Goal: Task Accomplishment & Management: Manage account settings

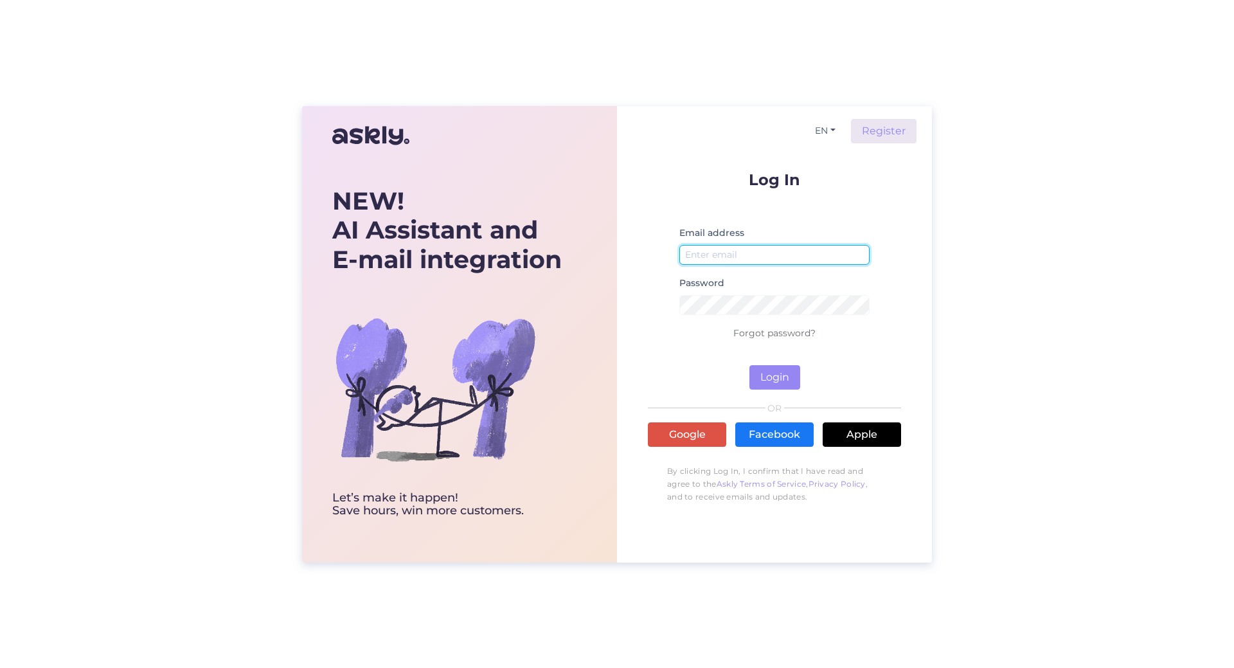
click at [724, 253] on input "email" at bounding box center [775, 255] width 190 height 20
type input "[EMAIL_ADDRESS][DOMAIN_NAME]"
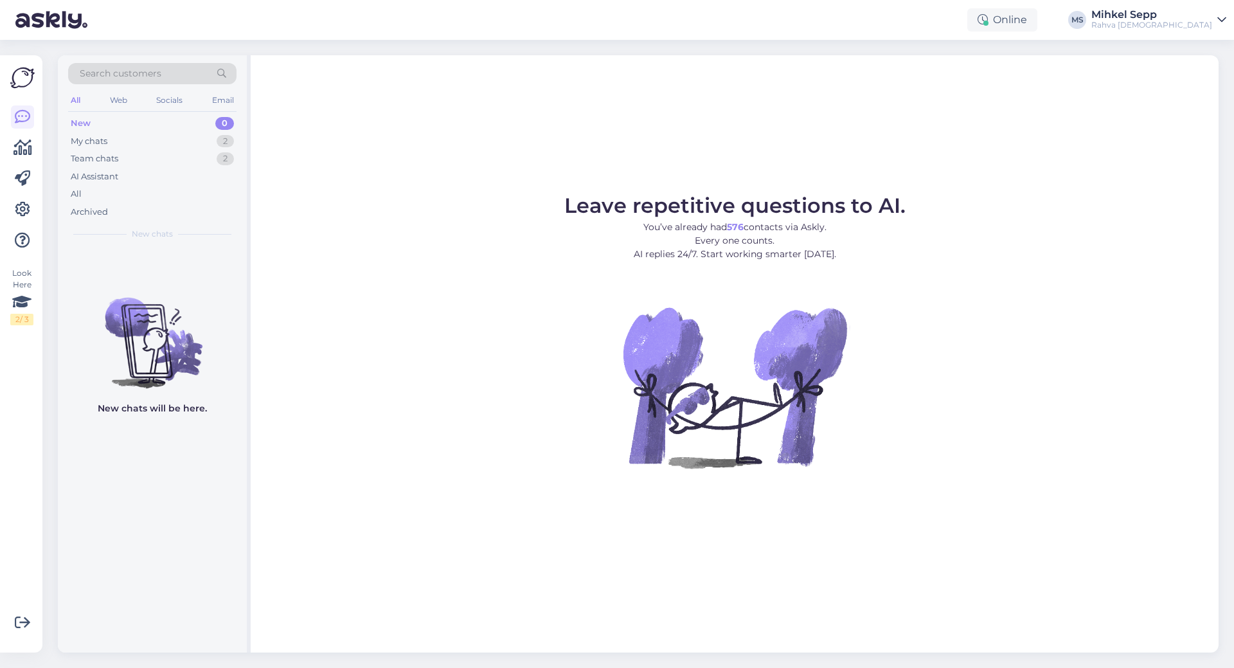
click at [774, 373] on img at bounding box center [734, 386] width 231 height 231
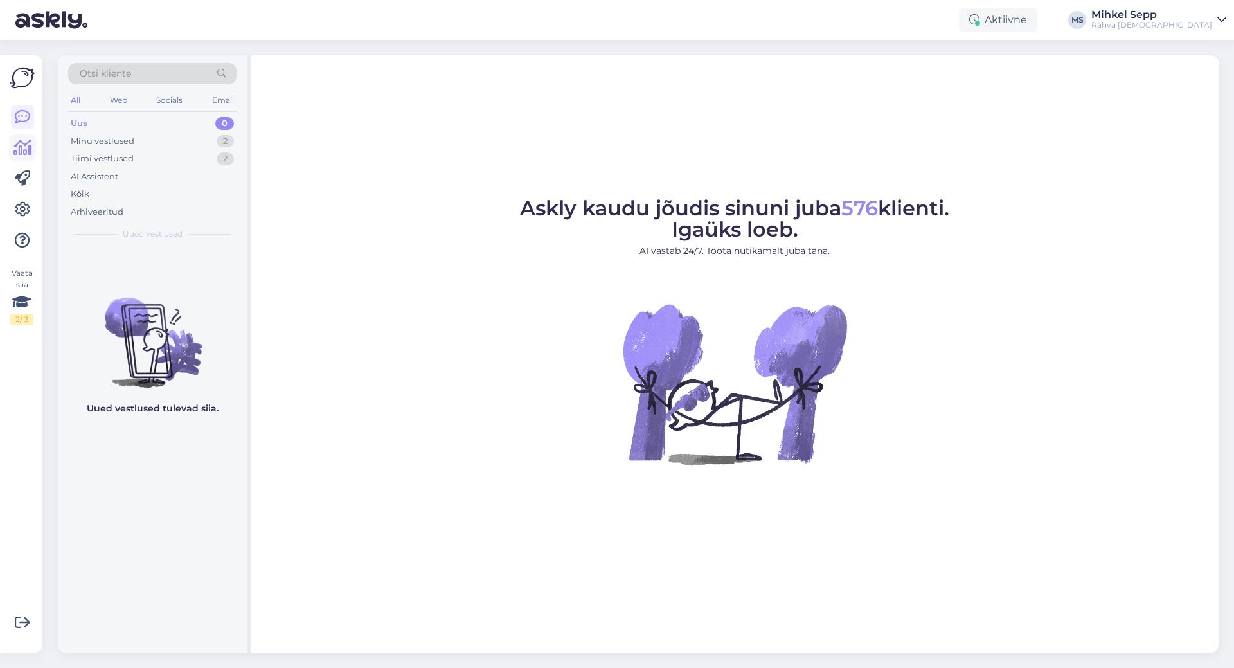
click at [24, 151] on icon at bounding box center [23, 147] width 19 height 15
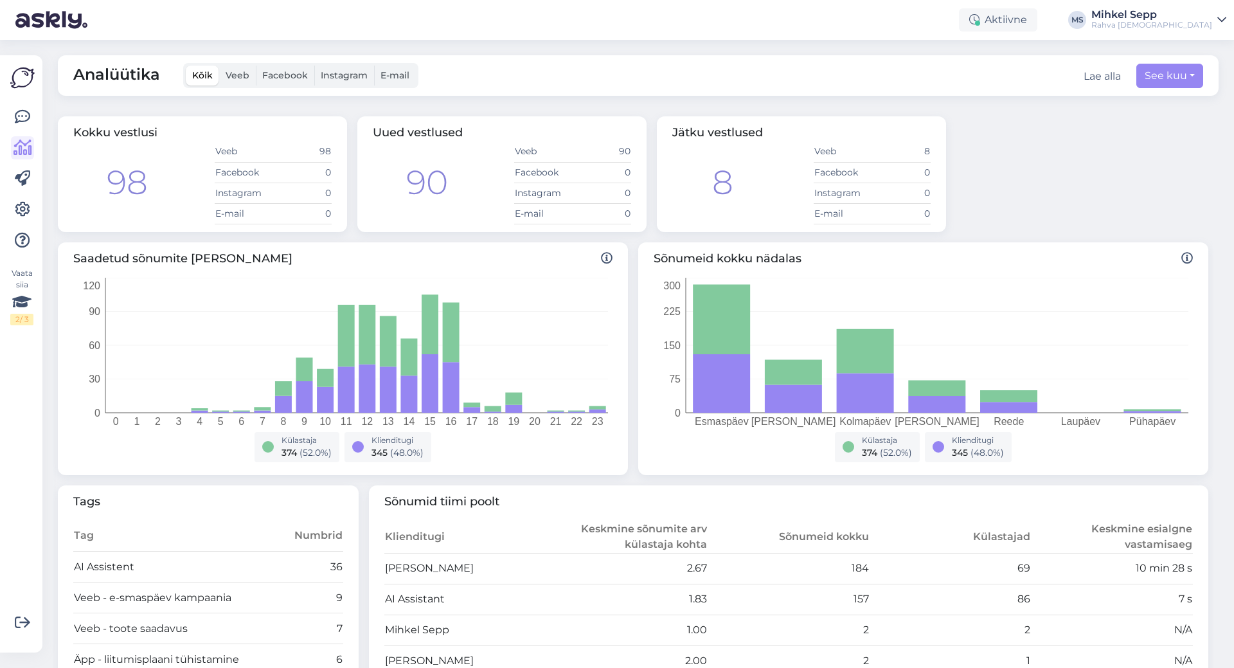
click at [181, 112] on div "Kokku vestlusi 98 Veeb 98 Facebook 0 Instagram 0 E-mail 0 Uued vestlused 90 Vee…" at bounding box center [633, 174] width 1161 height 126
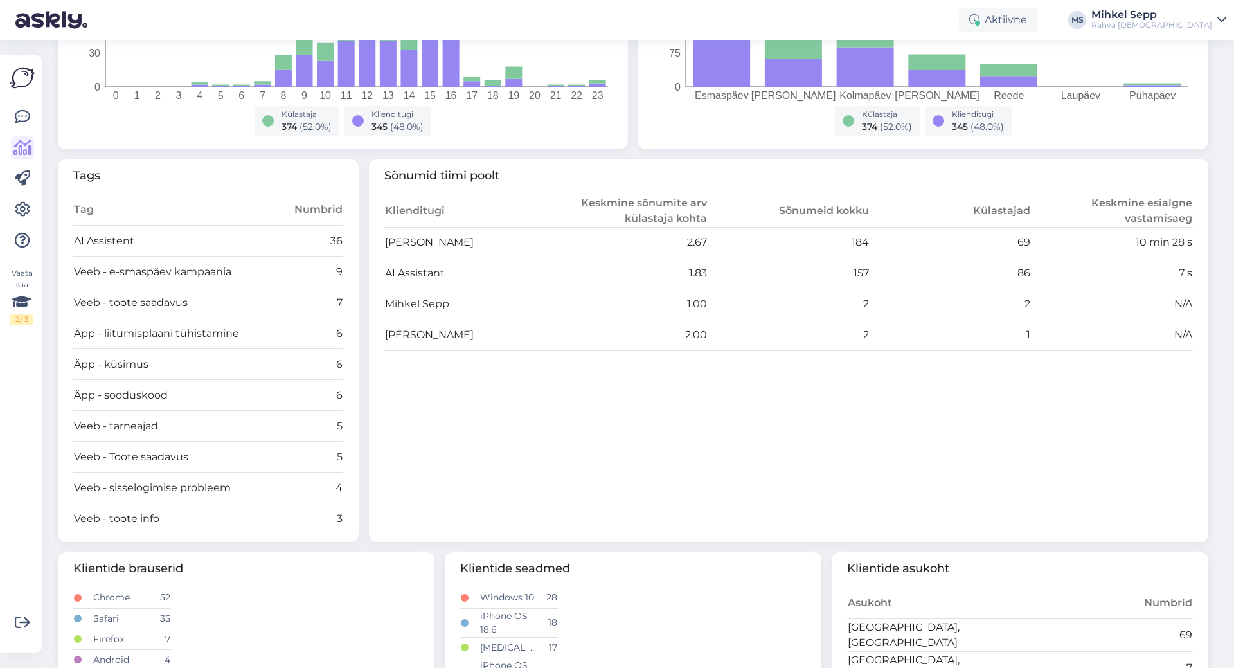
scroll to position [386, 0]
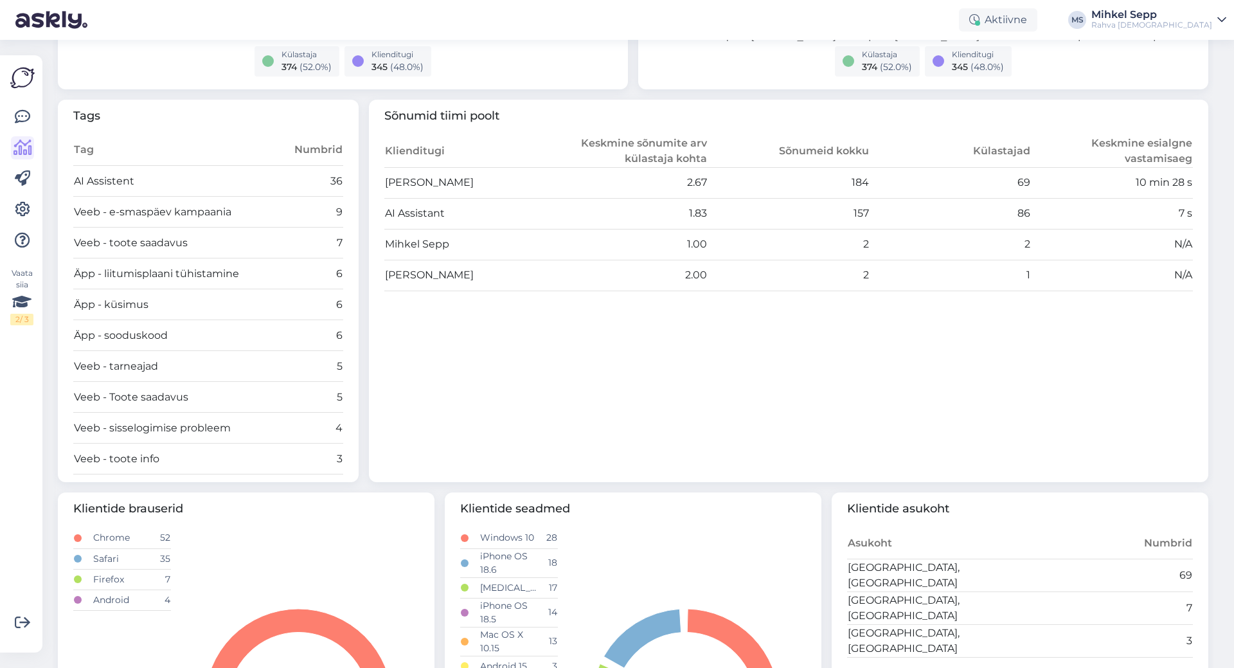
click at [422, 167] on td "[PERSON_NAME]" at bounding box center [465, 182] width 162 height 31
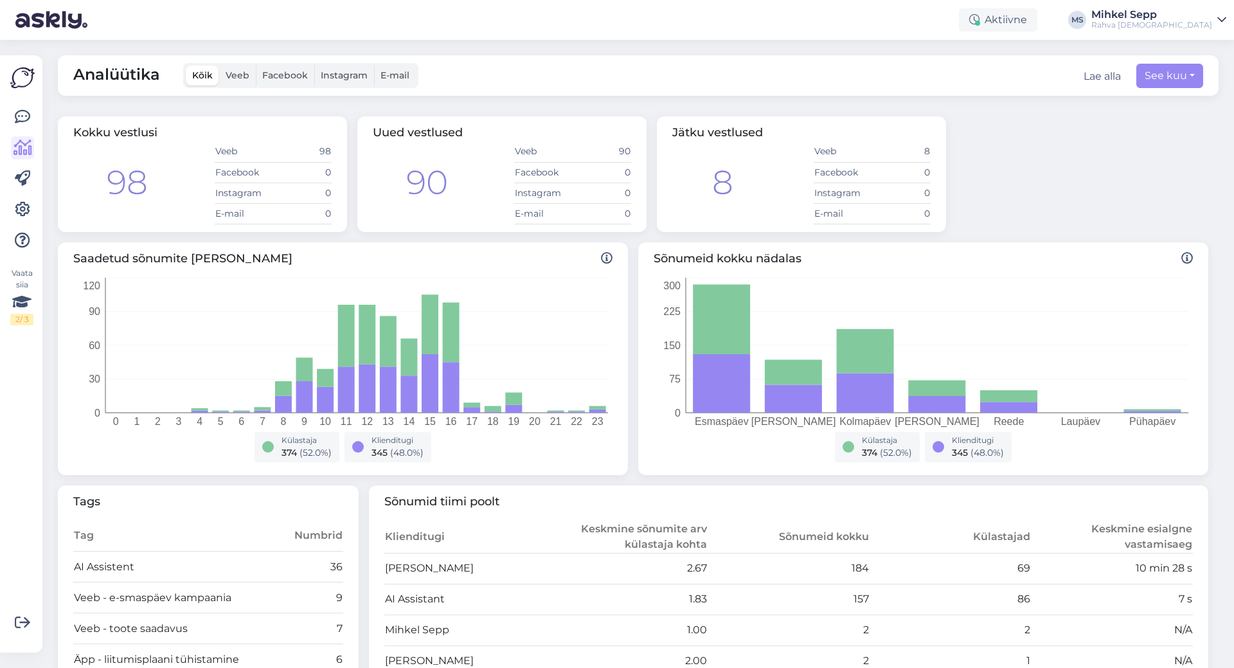
scroll to position [386, 0]
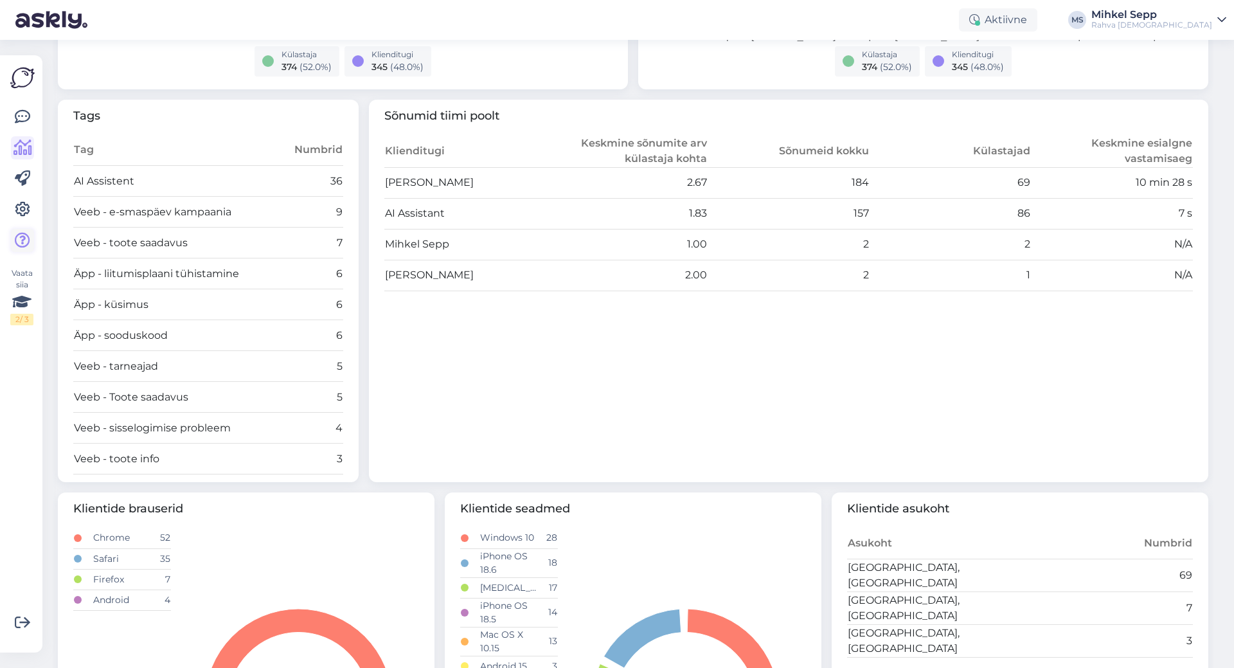
click at [23, 240] on icon at bounding box center [22, 240] width 15 height 15
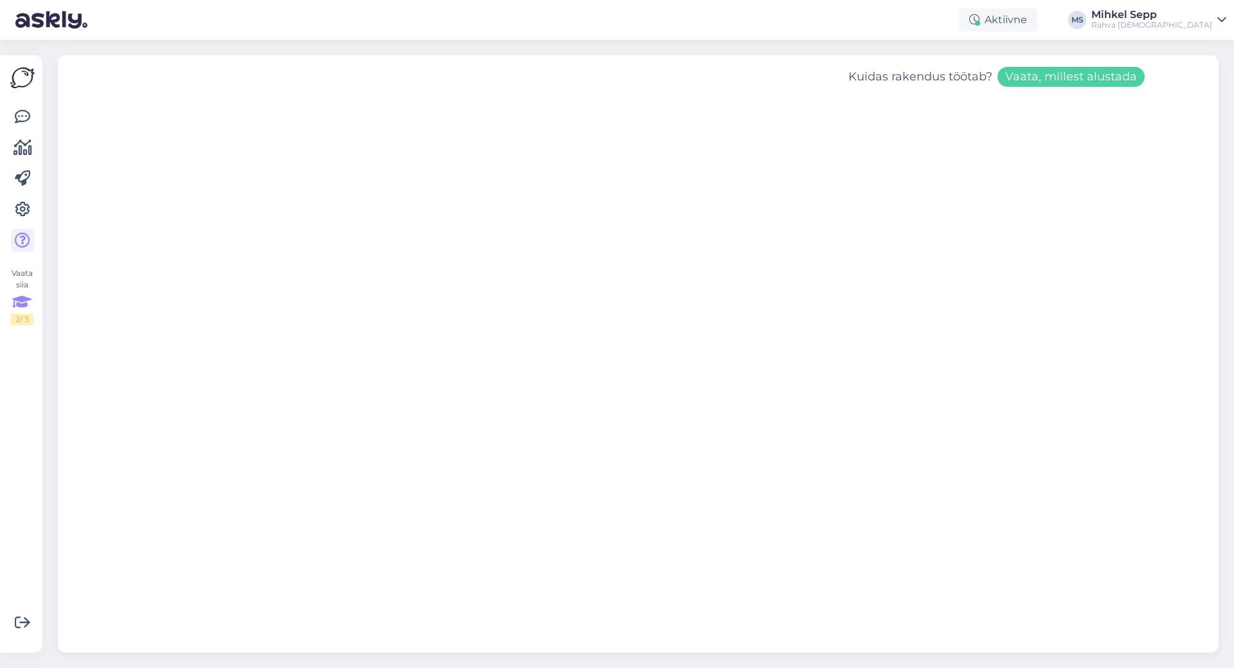
click at [21, 271] on div "Vaata siia 2 / 3" at bounding box center [21, 296] width 23 height 58
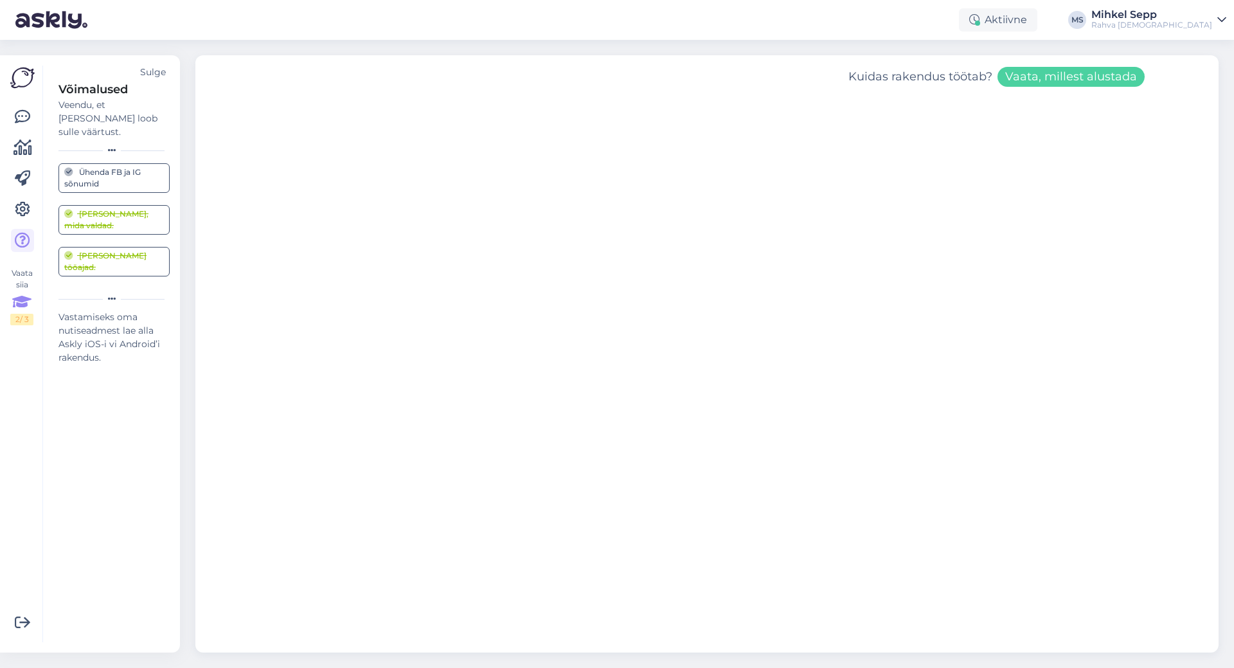
click at [1175, 23] on div "Rahva [DEMOGRAPHIC_DATA]" at bounding box center [1152, 25] width 121 height 10
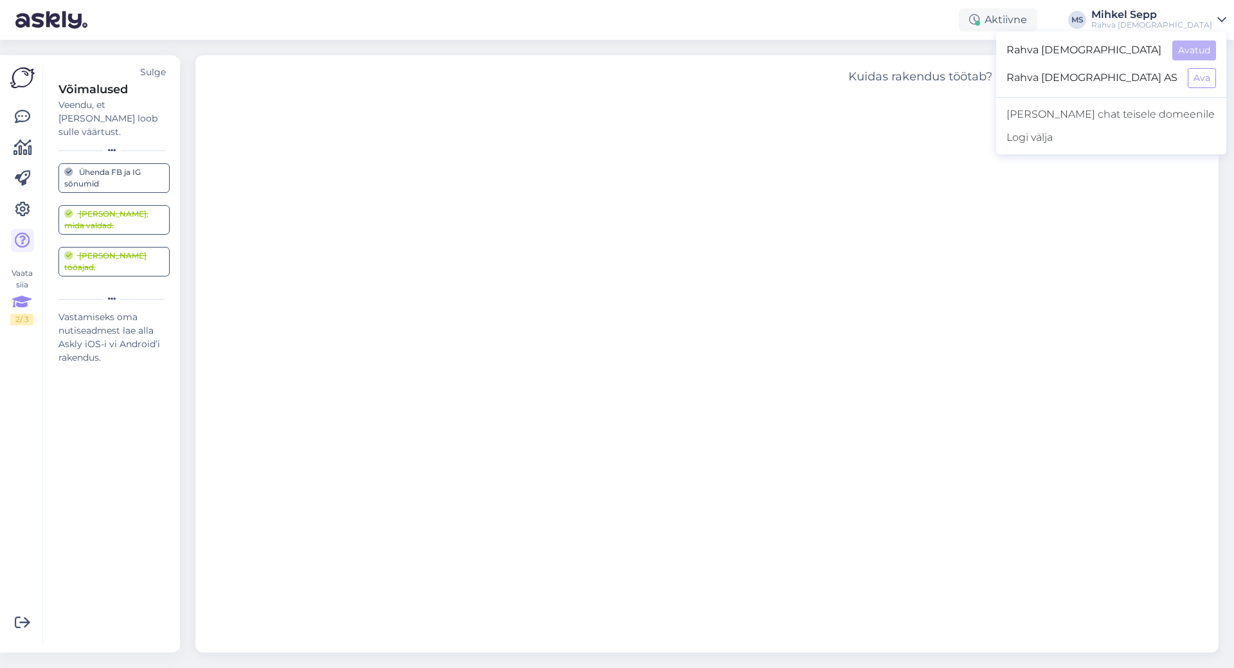
click at [396, 96] on div "Kuidas rakendus töötab? Vaata, millest alustada" at bounding box center [707, 353] width 1024 height 597
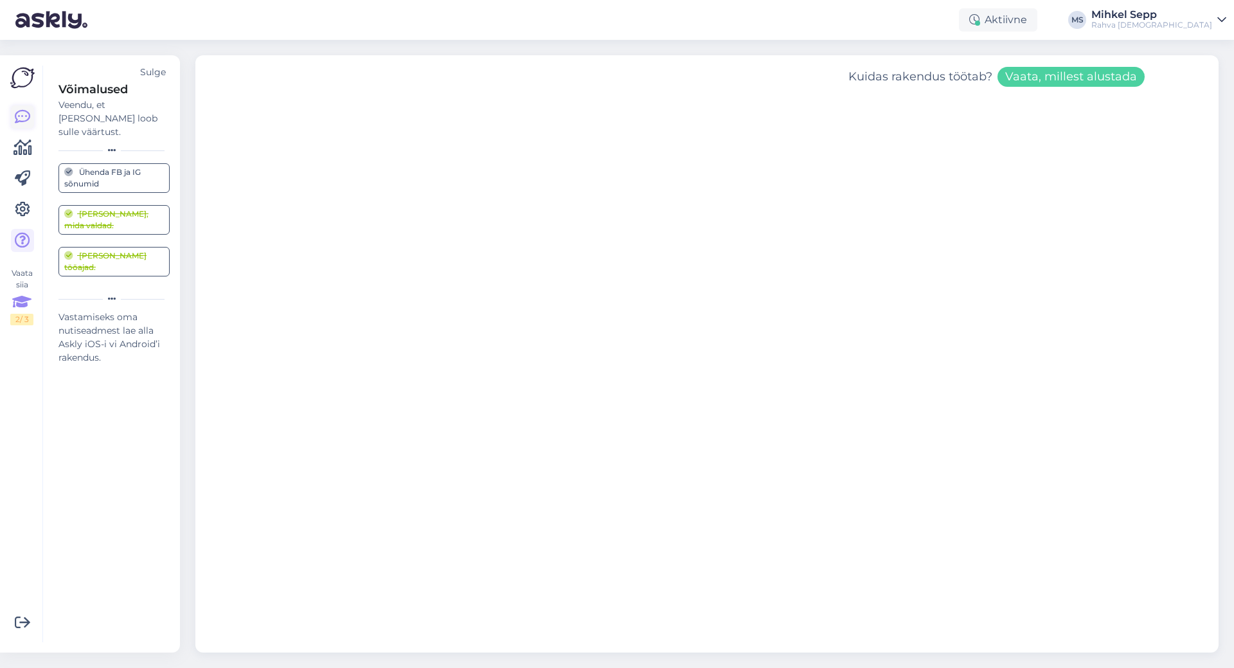
click at [25, 120] on icon at bounding box center [22, 116] width 15 height 15
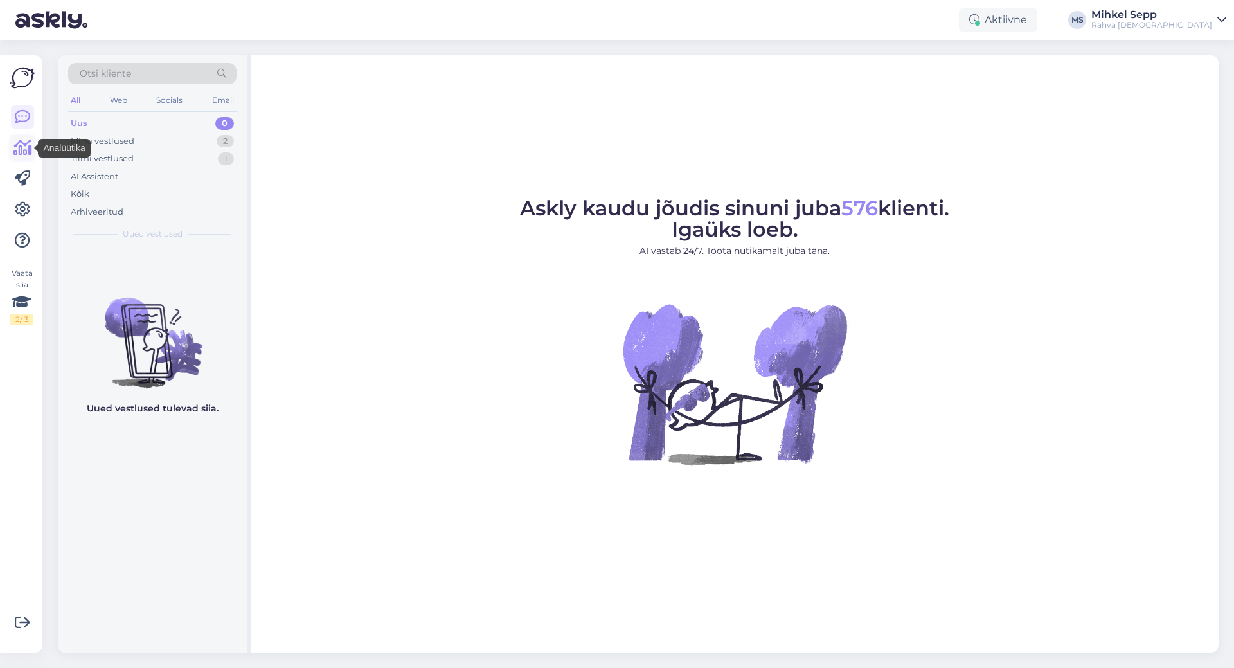
click at [19, 148] on icon at bounding box center [23, 147] width 19 height 15
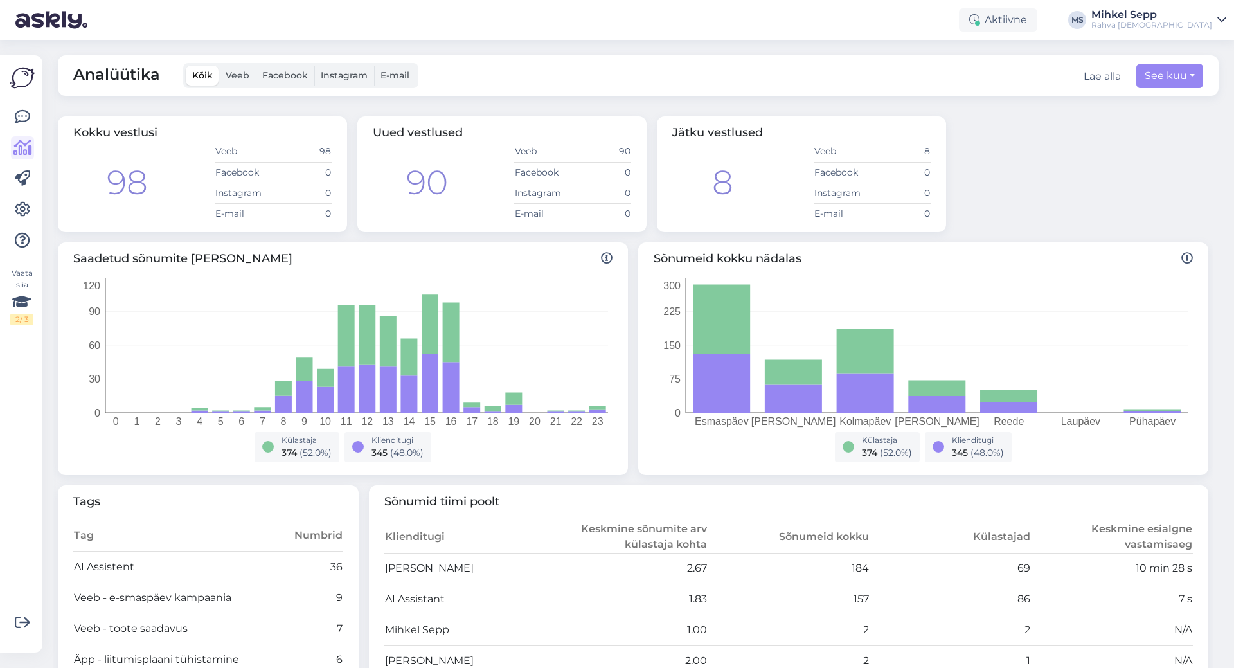
click at [15, 197] on div at bounding box center [22, 178] width 23 height 147
click at [21, 190] on link at bounding box center [22, 178] width 23 height 23
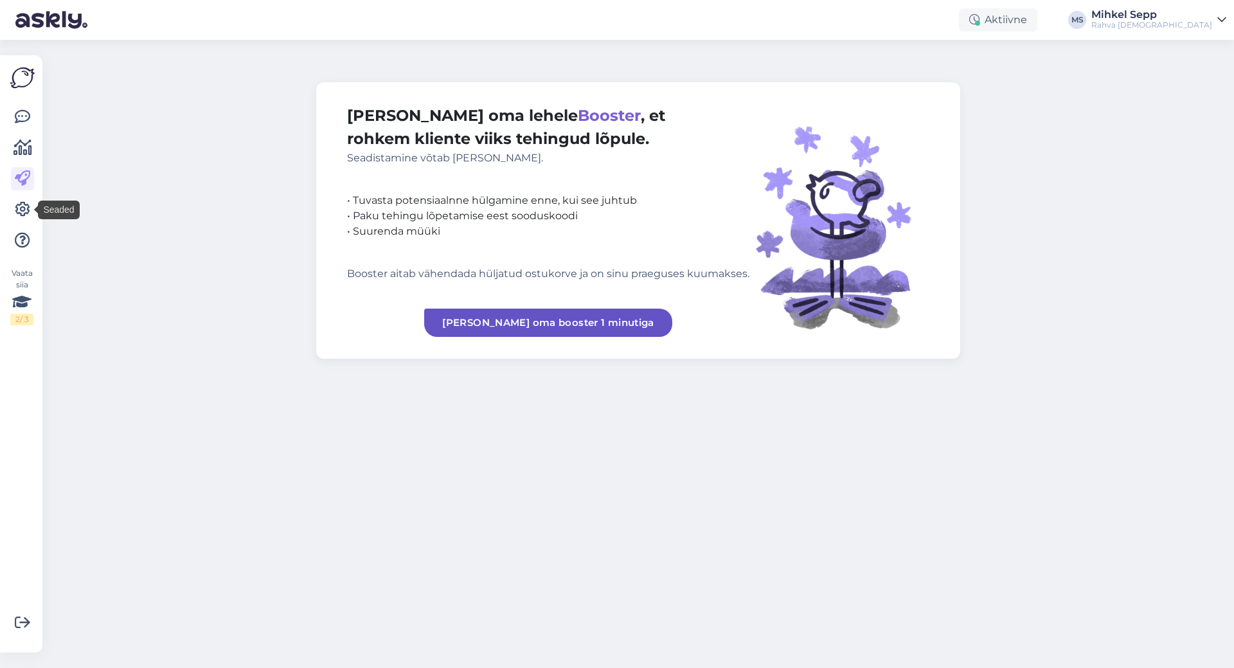
click at [21, 223] on div at bounding box center [22, 178] width 23 height 147
click at [24, 249] on link at bounding box center [22, 240] width 23 height 23
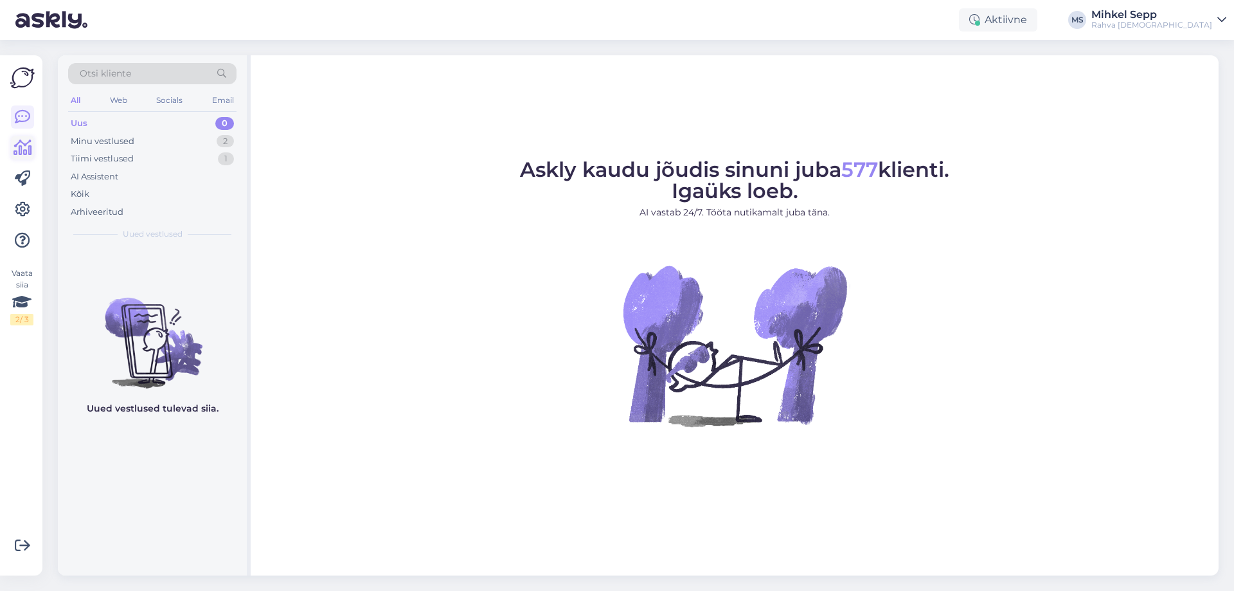
click at [25, 144] on icon at bounding box center [23, 147] width 19 height 15
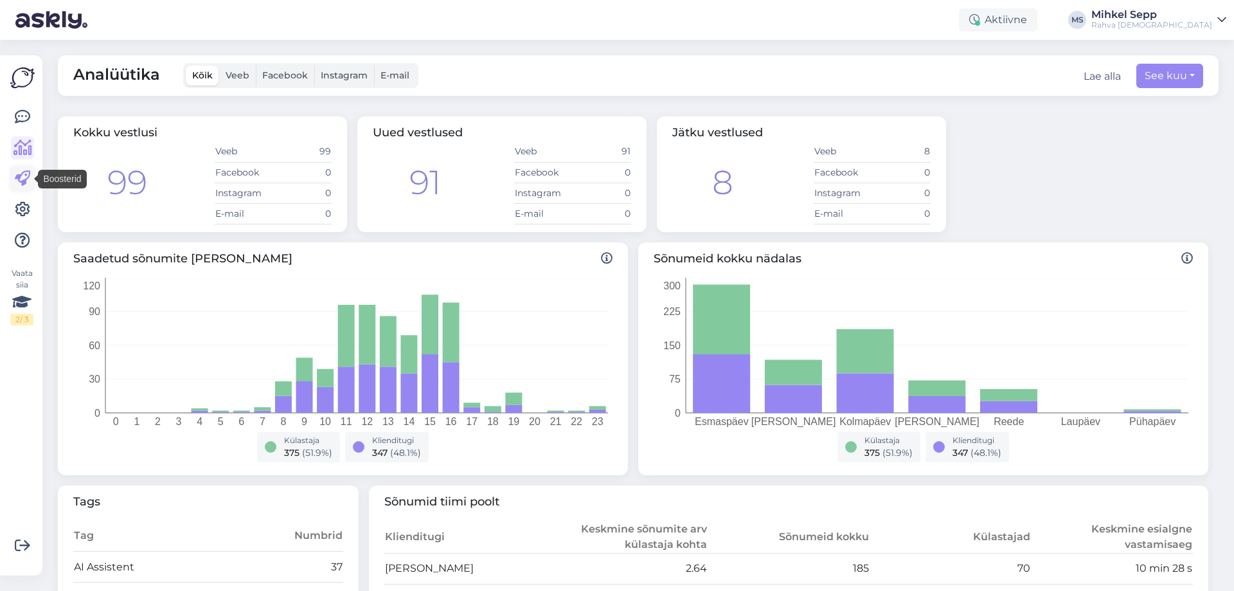
click at [24, 170] on link at bounding box center [22, 178] width 23 height 23
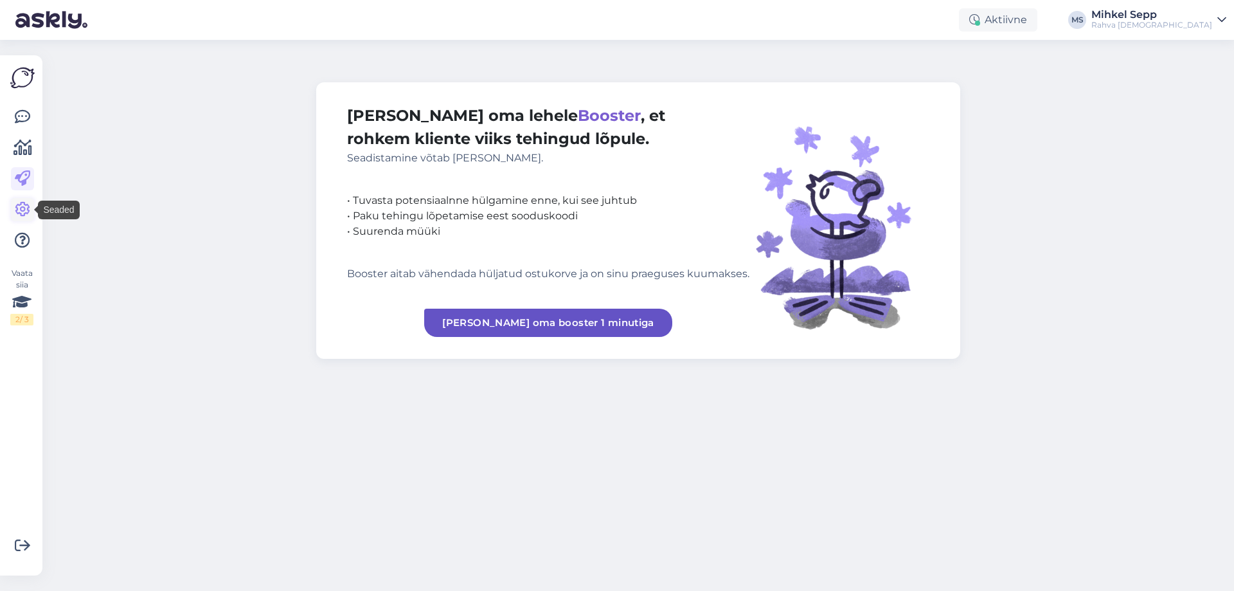
click at [23, 211] on icon at bounding box center [22, 209] width 15 height 15
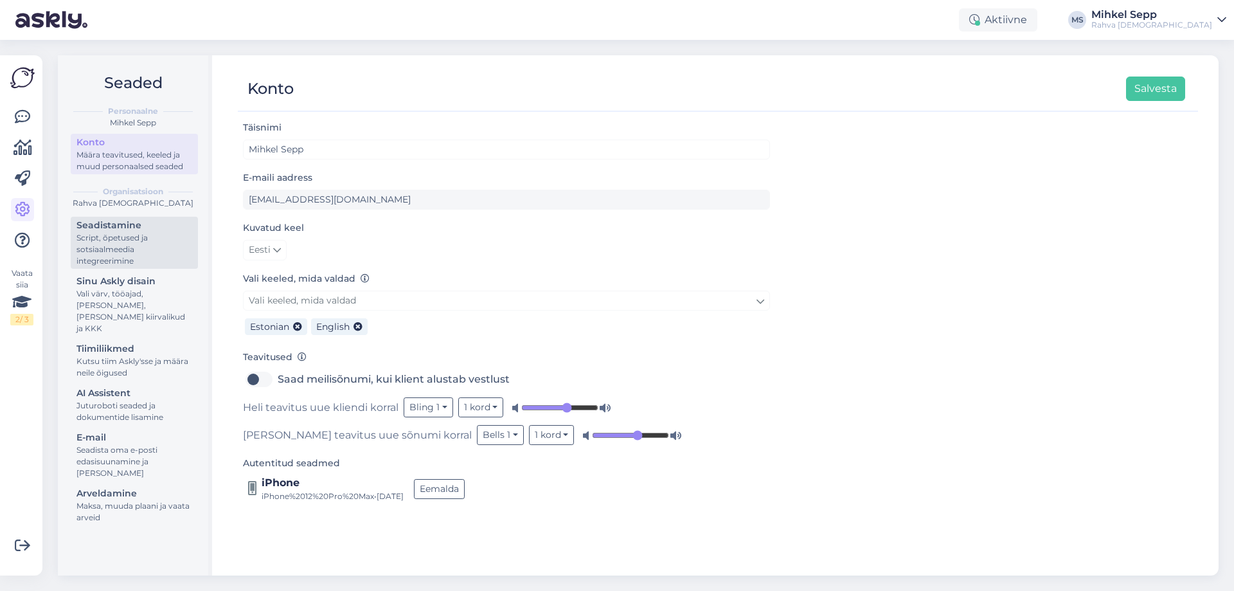
click at [114, 224] on div "Seadistamine" at bounding box center [135, 226] width 116 height 14
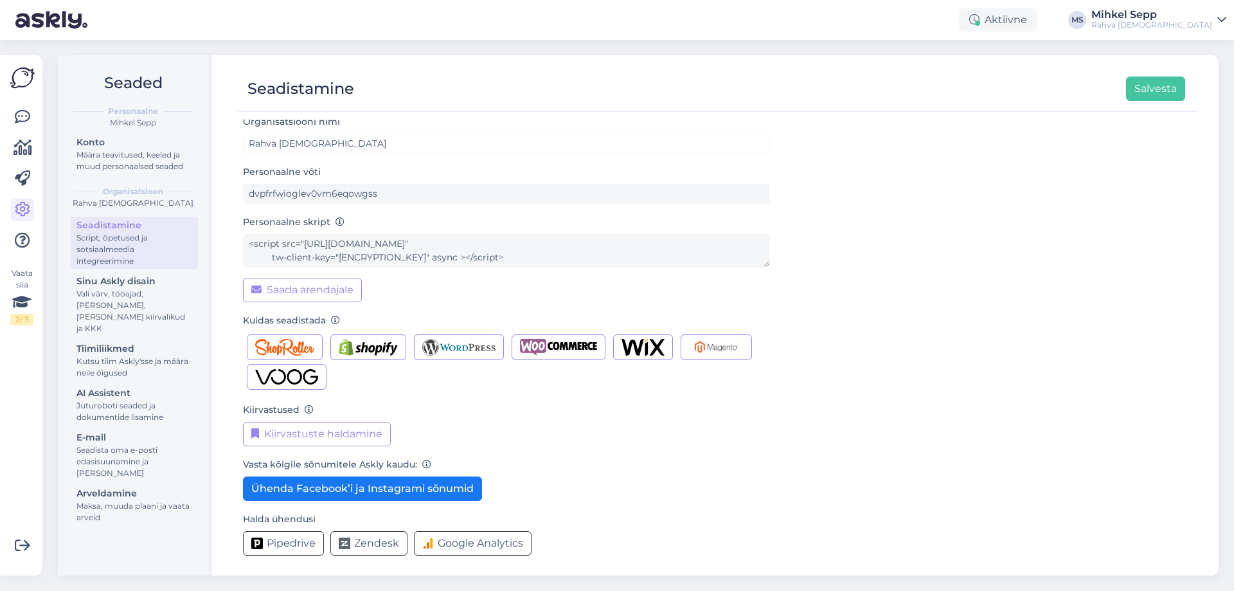
scroll to position [8, 0]
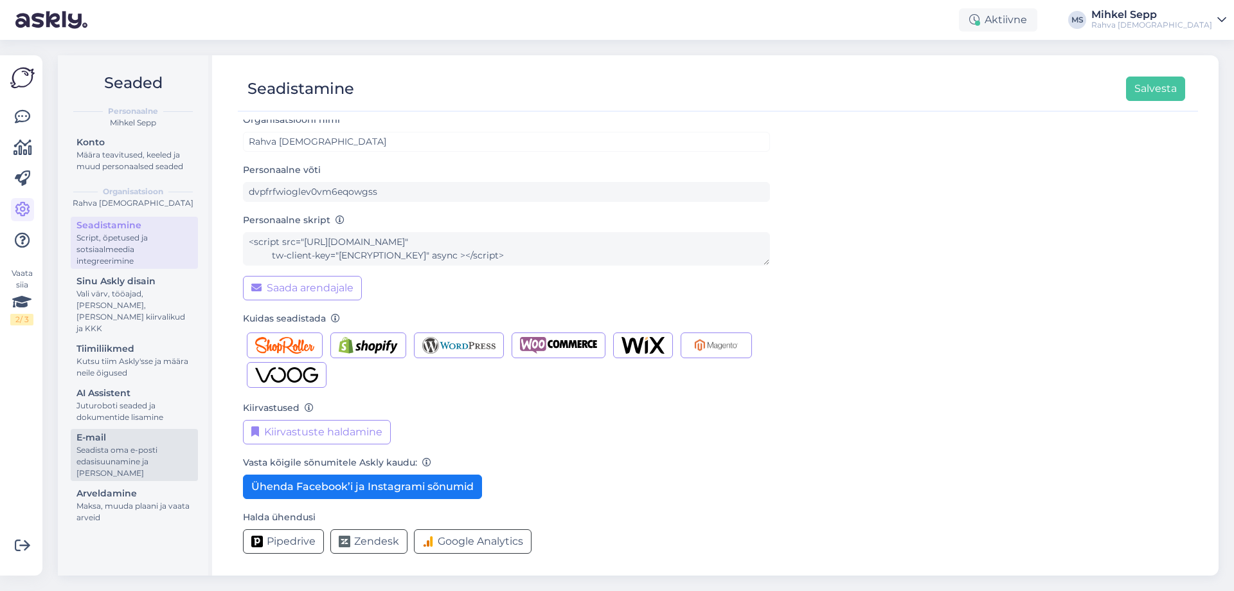
click at [117, 444] on div "Seadista oma e-posti edasisuunamine ja [PERSON_NAME]" at bounding box center [135, 461] width 116 height 35
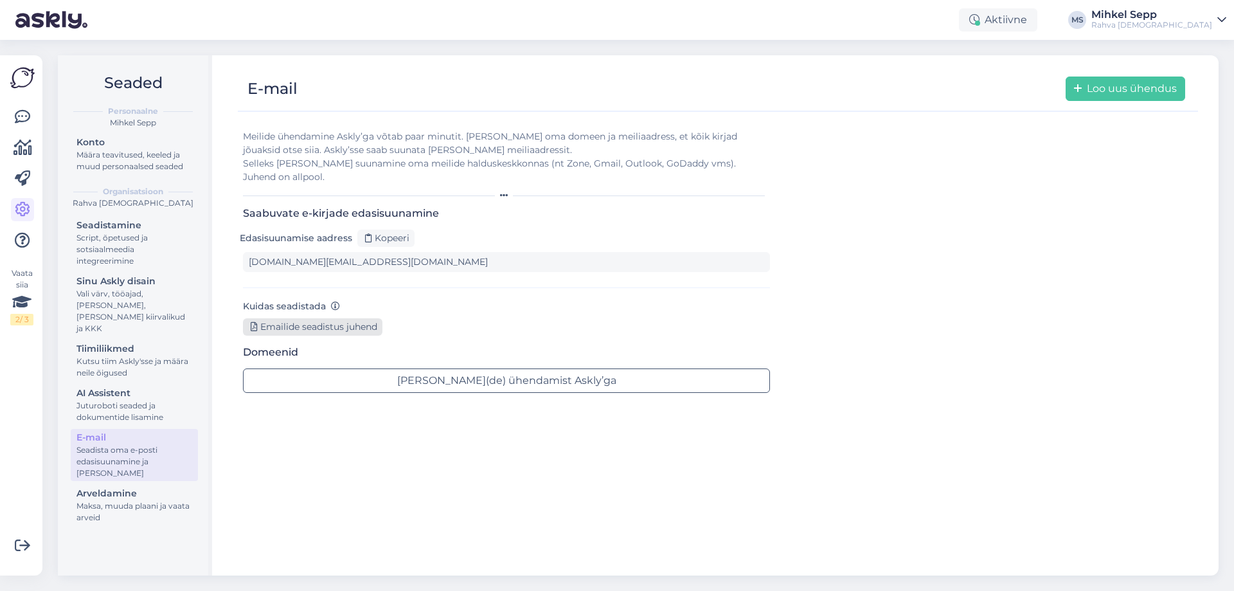
click at [311, 318] on div "Emailide seadistus juhend" at bounding box center [313, 326] width 140 height 17
click at [33, 173] on link at bounding box center [22, 178] width 23 height 23
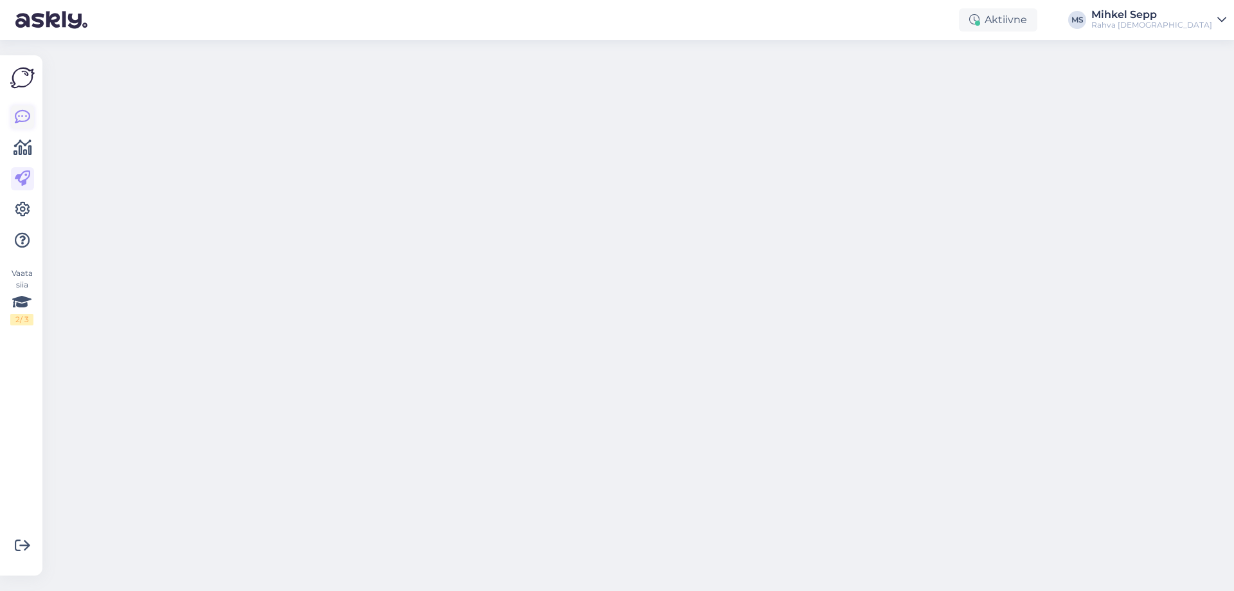
click at [21, 118] on icon at bounding box center [22, 116] width 15 height 15
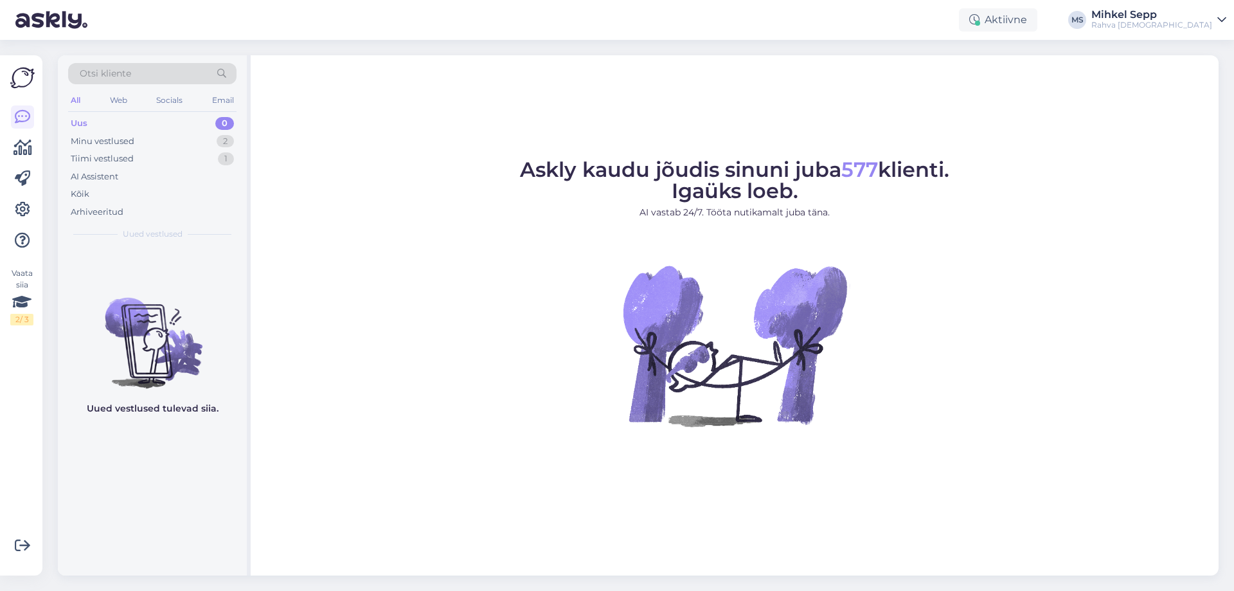
click at [129, 94] on div "All Web Socials Email" at bounding box center [152, 102] width 168 height 20
click at [218, 102] on div "Email" at bounding box center [223, 100] width 27 height 17
click at [23, 210] on icon at bounding box center [22, 209] width 15 height 15
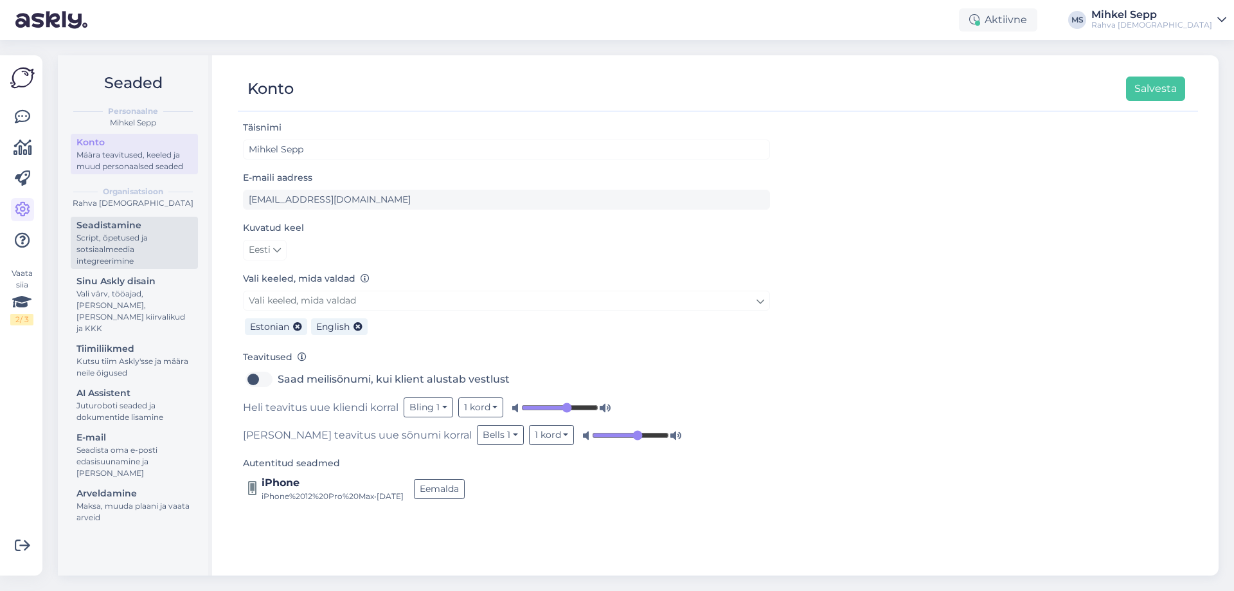
click at [144, 234] on div "Script, õpetused ja sotsiaalmeedia integreerimine" at bounding box center [135, 249] width 116 height 35
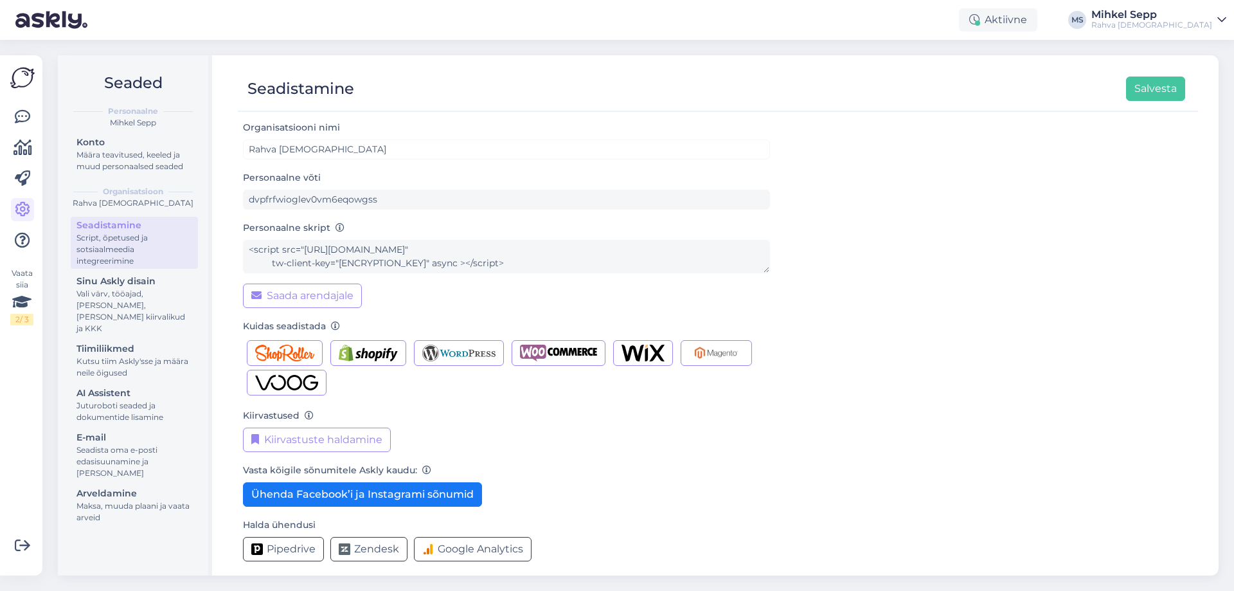
scroll to position [8, 0]
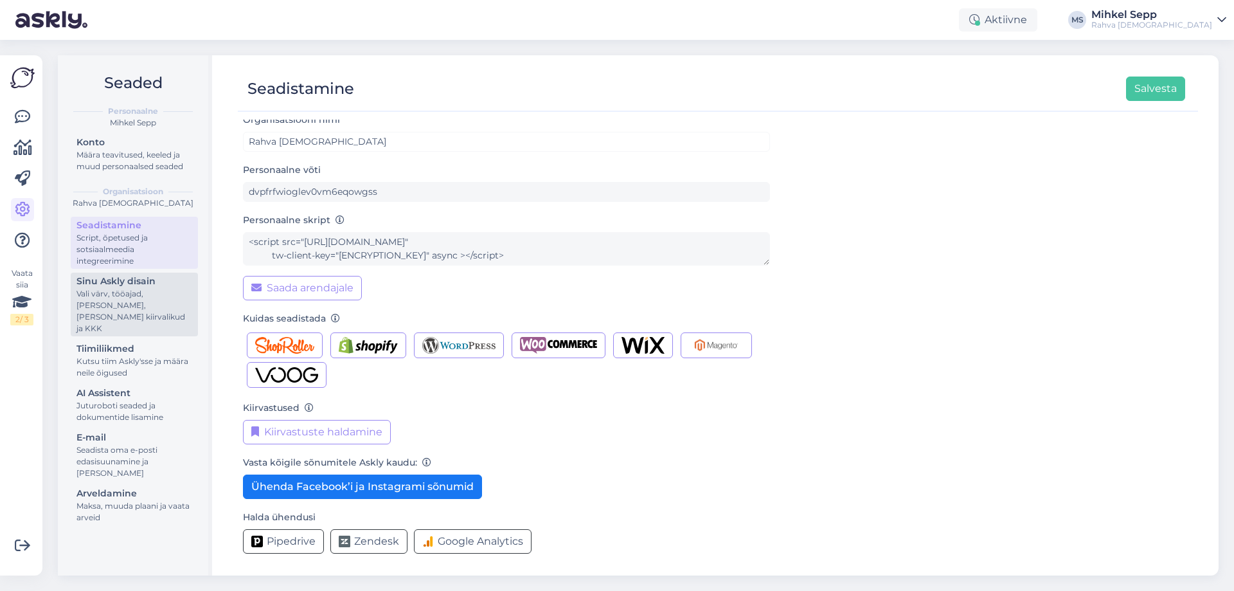
click at [122, 299] on div "Vali värv, tööajad, [PERSON_NAME], [PERSON_NAME] kiirvalikud ja KKK" at bounding box center [135, 311] width 116 height 46
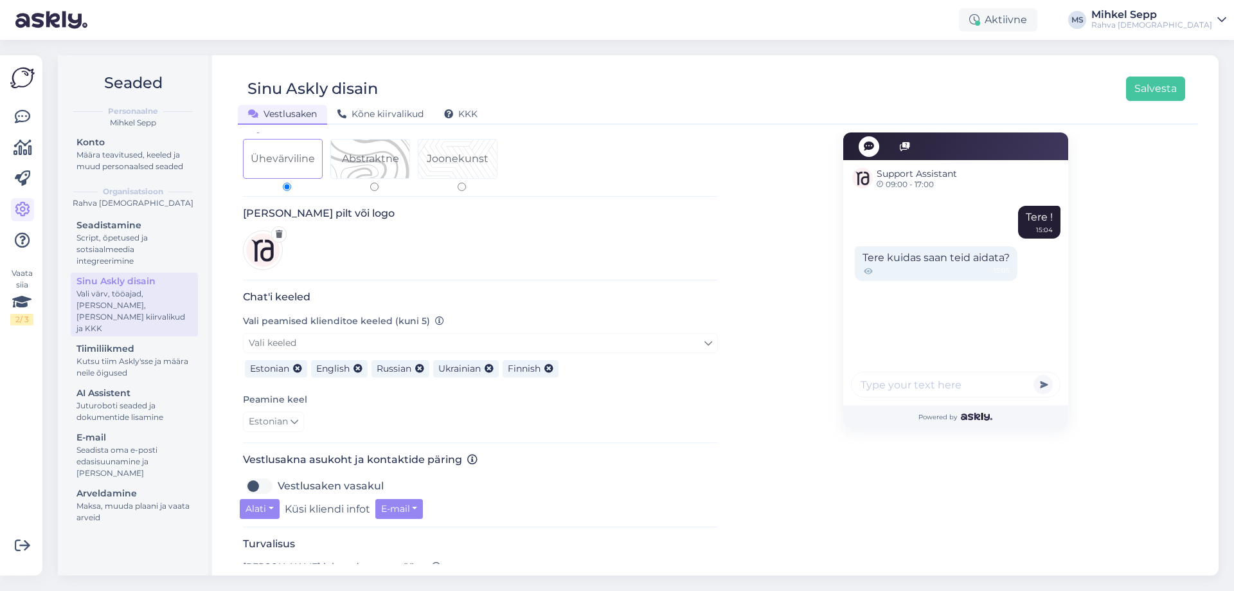
scroll to position [257, 0]
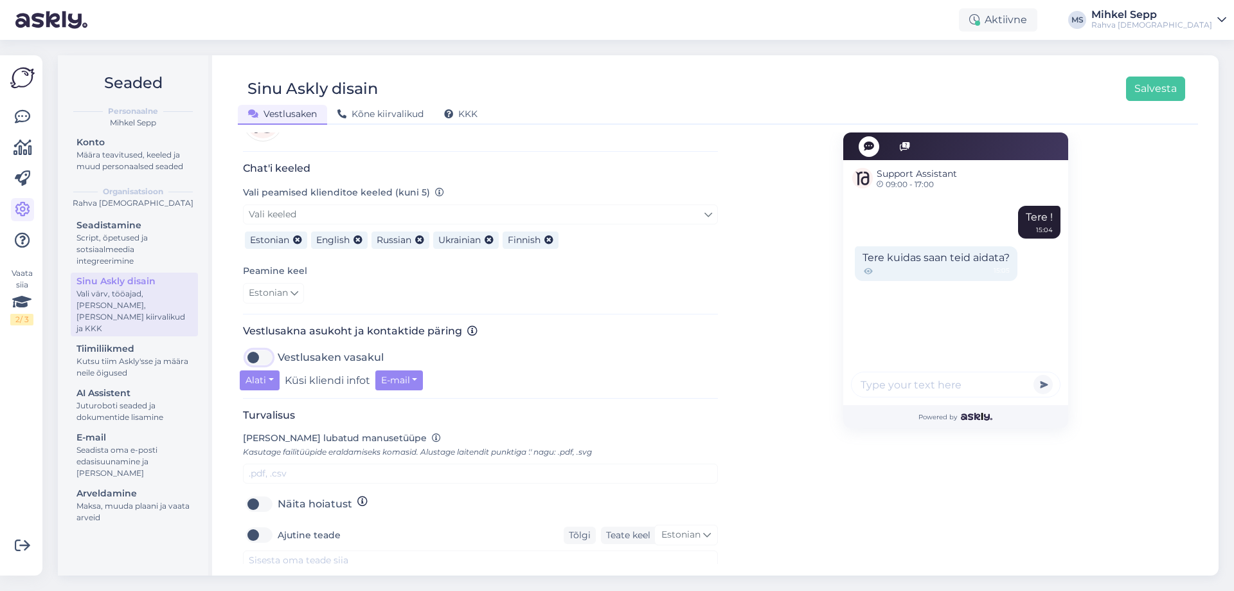
click at [267, 354] on input "Vestlusaken vasakul" at bounding box center [259, 357] width 32 height 21
click at [278, 347] on label "Vestlusaken vasakul" at bounding box center [331, 357] width 106 height 21
click at [266, 347] on input "Vestlusaken vasakul" at bounding box center [259, 357] width 32 height 21
checkbox input "false"
click at [265, 370] on button "Alati" at bounding box center [260, 380] width 40 height 20
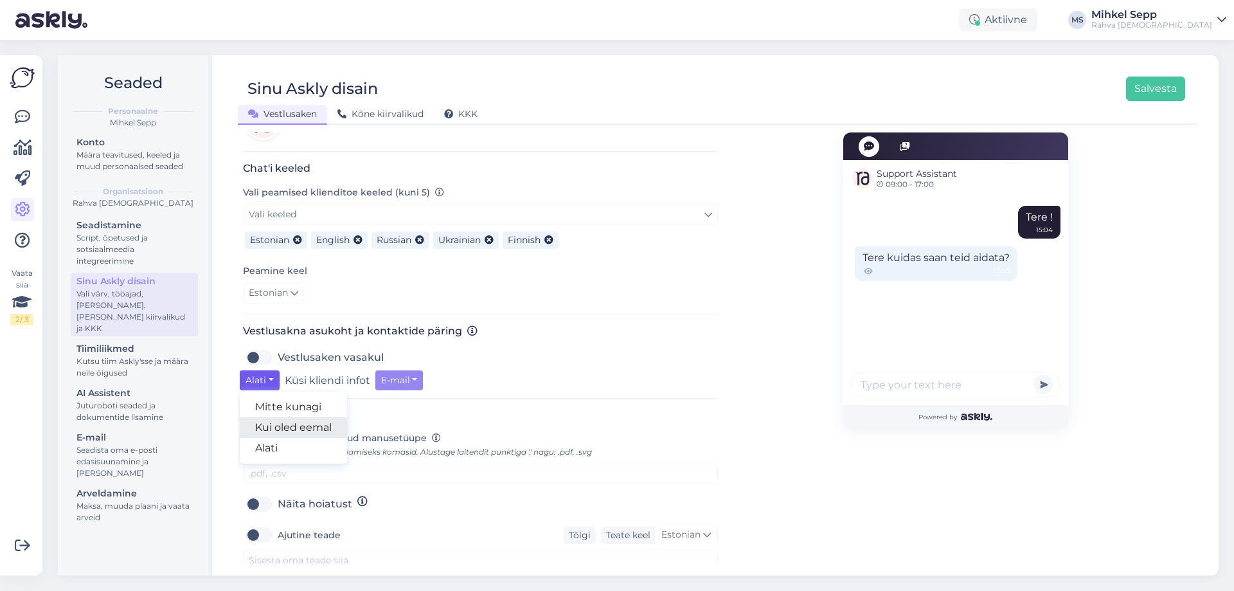
click at [296, 417] on link "Kui oled eemal" at bounding box center [293, 427] width 107 height 21
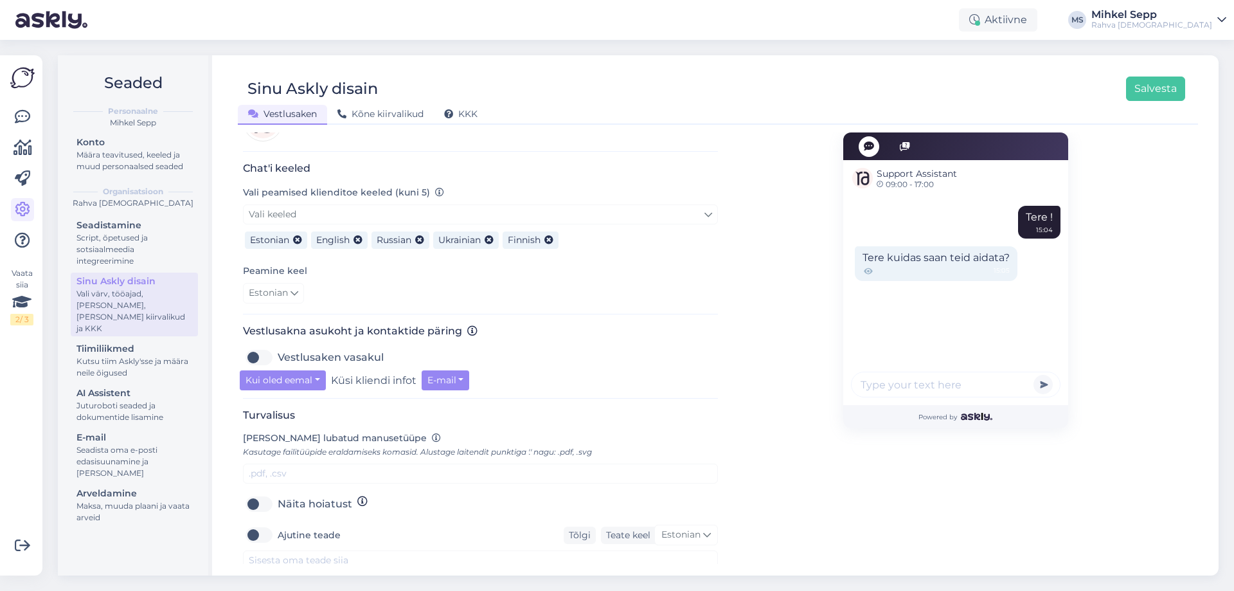
click at [370, 379] on div "Vestlusakna asukoht ja kontaktide päring Vestlusaken vasakul Kui oled eemal Mit…" at bounding box center [480, 362] width 475 height 74
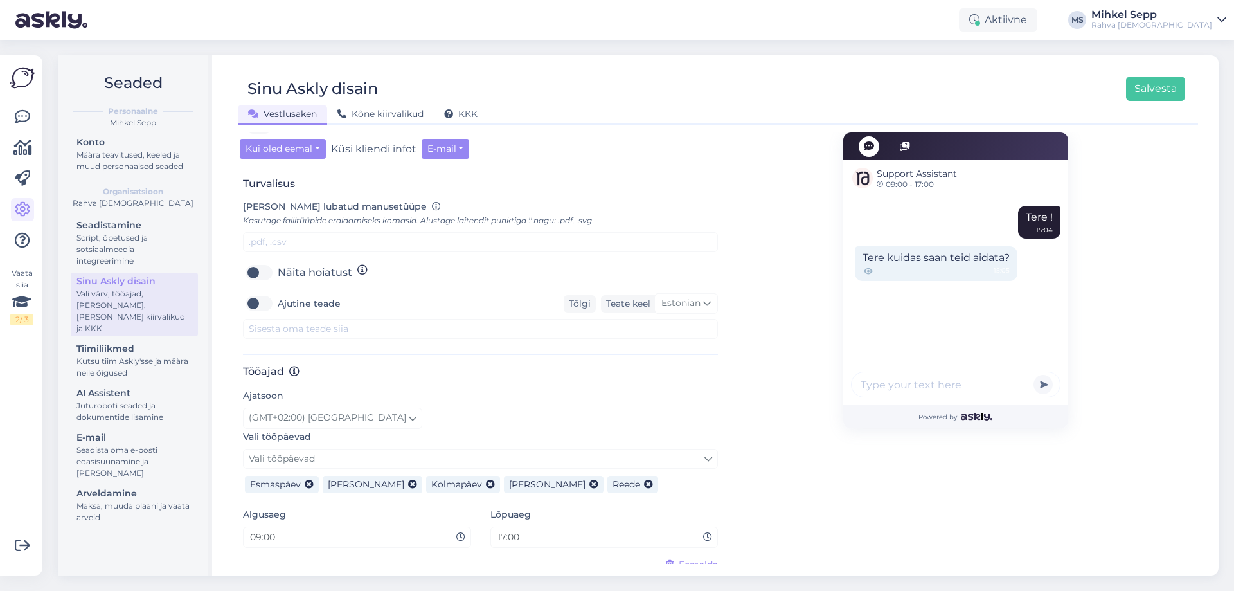
scroll to position [509, 0]
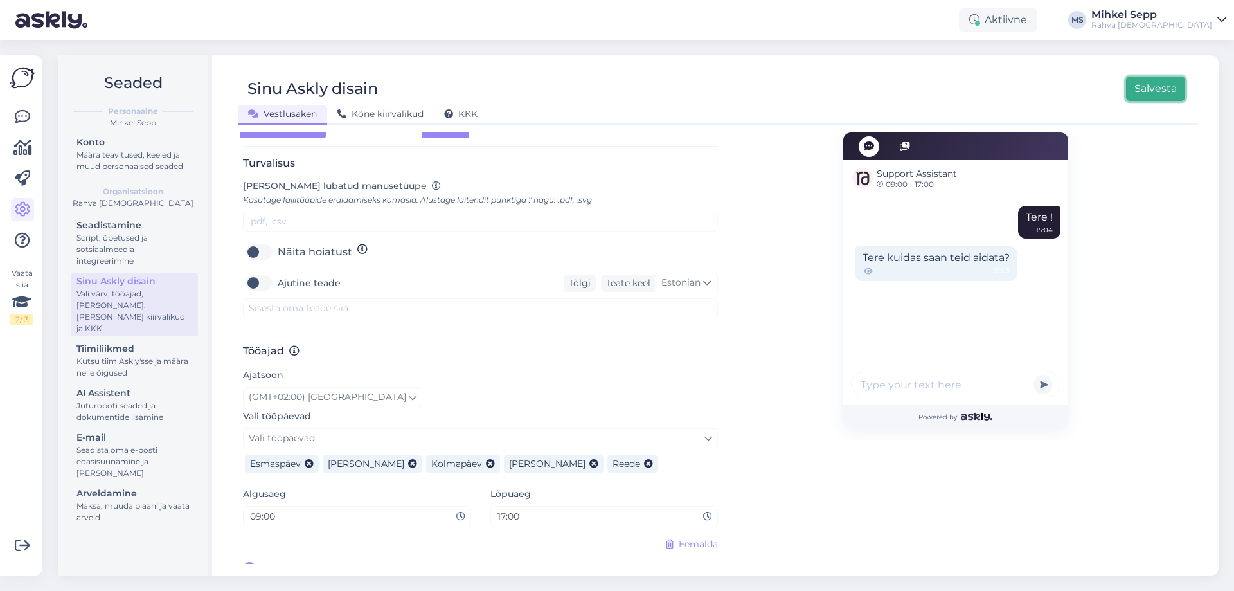
click at [1144, 87] on button "Salvesta" at bounding box center [1155, 89] width 59 height 24
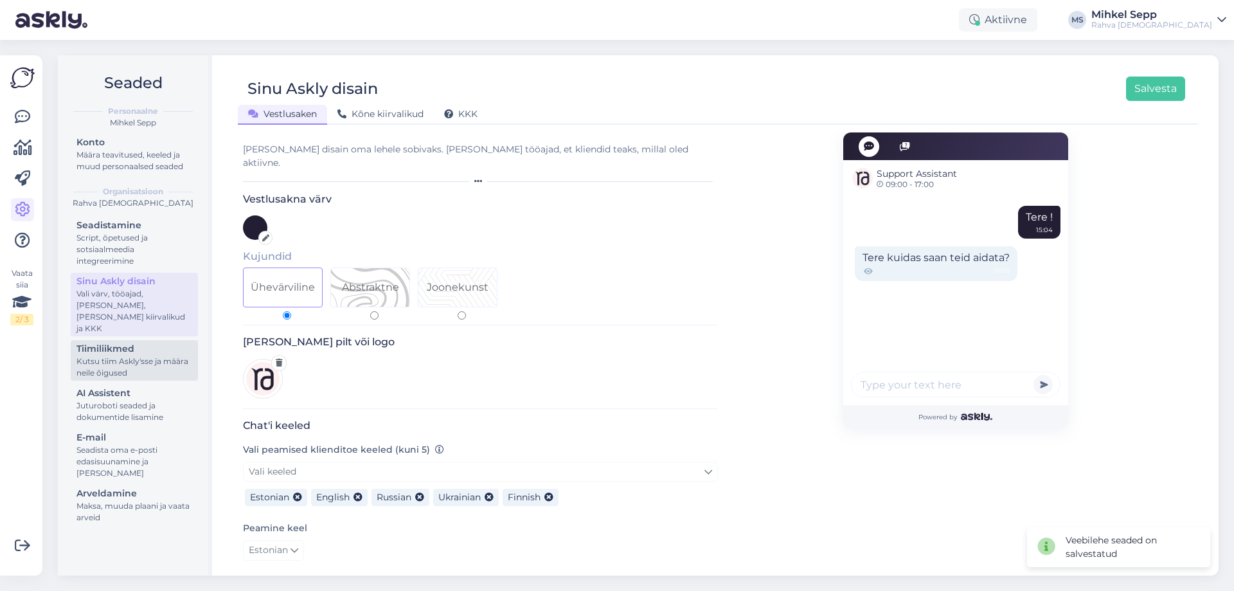
click at [138, 356] on div "Kutsu tiim Askly'sse ja määra neile õigused" at bounding box center [135, 367] width 116 height 23
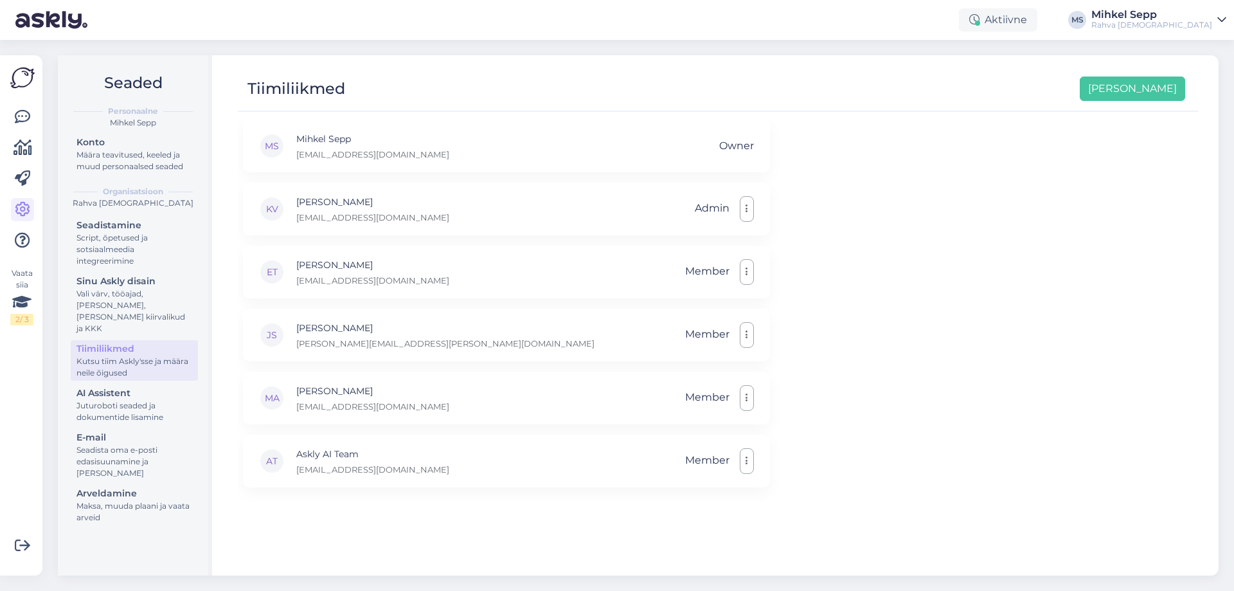
click at [111, 415] on div "Seadistamine Script, õpetused ja sotsiaalmeedia integreerimine Sinu Askly disai…" at bounding box center [134, 373] width 127 height 312
click at [109, 400] on div "Juturoboti seaded ja dokumentide lisamine" at bounding box center [135, 411] width 116 height 23
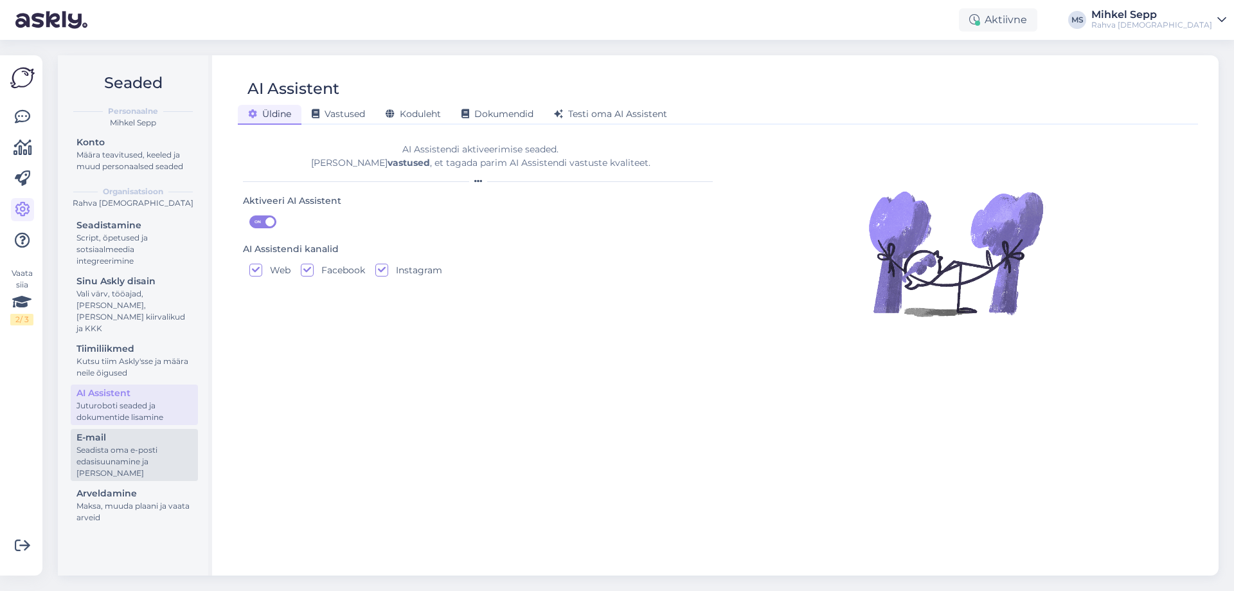
click at [98, 444] on div "Seadista oma e-posti edasisuunamine ja [PERSON_NAME]" at bounding box center [135, 461] width 116 height 35
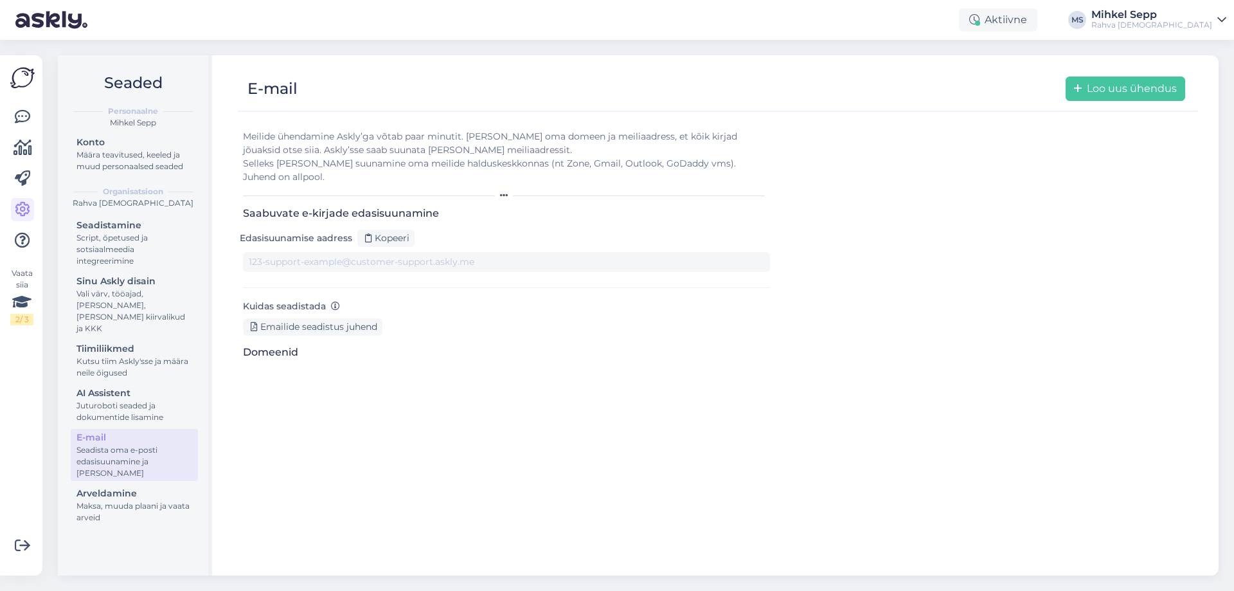
type input "1wywnvnmo4u-7r1tjviygcs.support@tickets.askly.me"
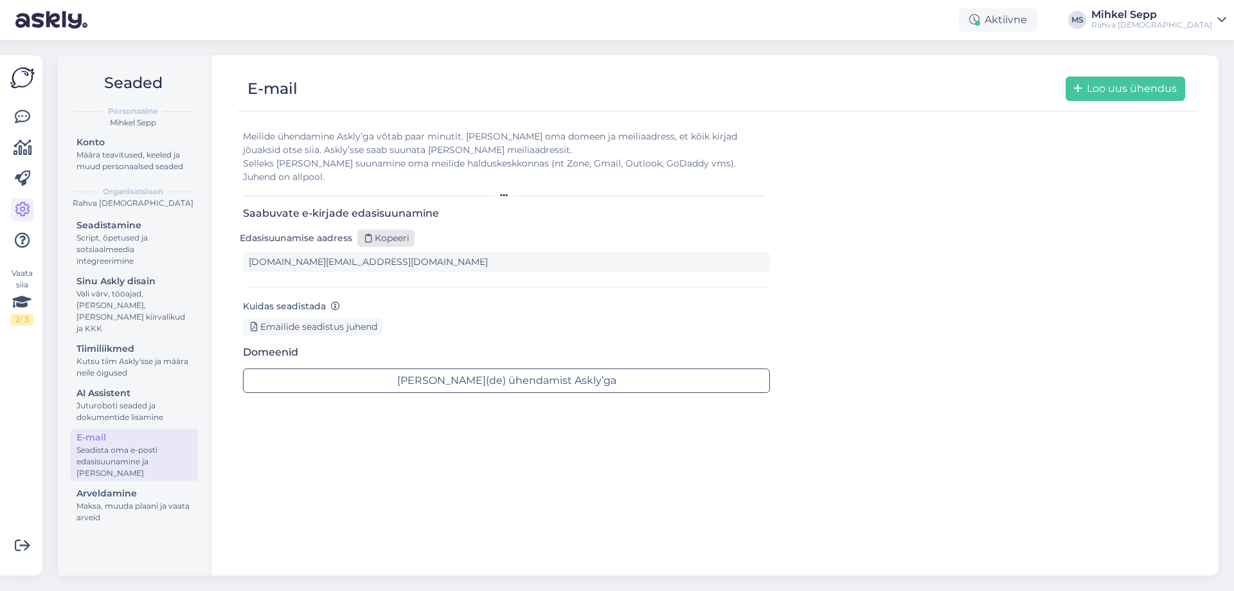
click at [383, 230] on div "Kopeeri" at bounding box center [385, 238] width 57 height 17
click at [21, 118] on icon at bounding box center [22, 116] width 15 height 15
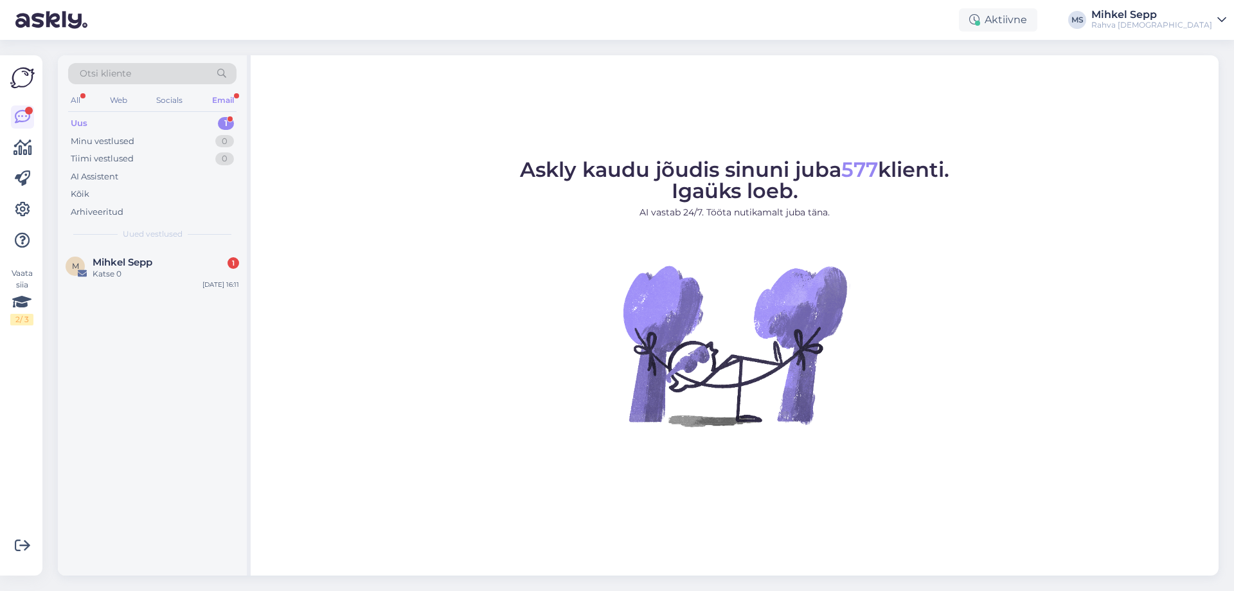
click at [168, 123] on div "Uus 1" at bounding box center [152, 123] width 168 height 18
click at [177, 264] on div "Mihkel Sepp 1" at bounding box center [166, 263] width 147 height 12
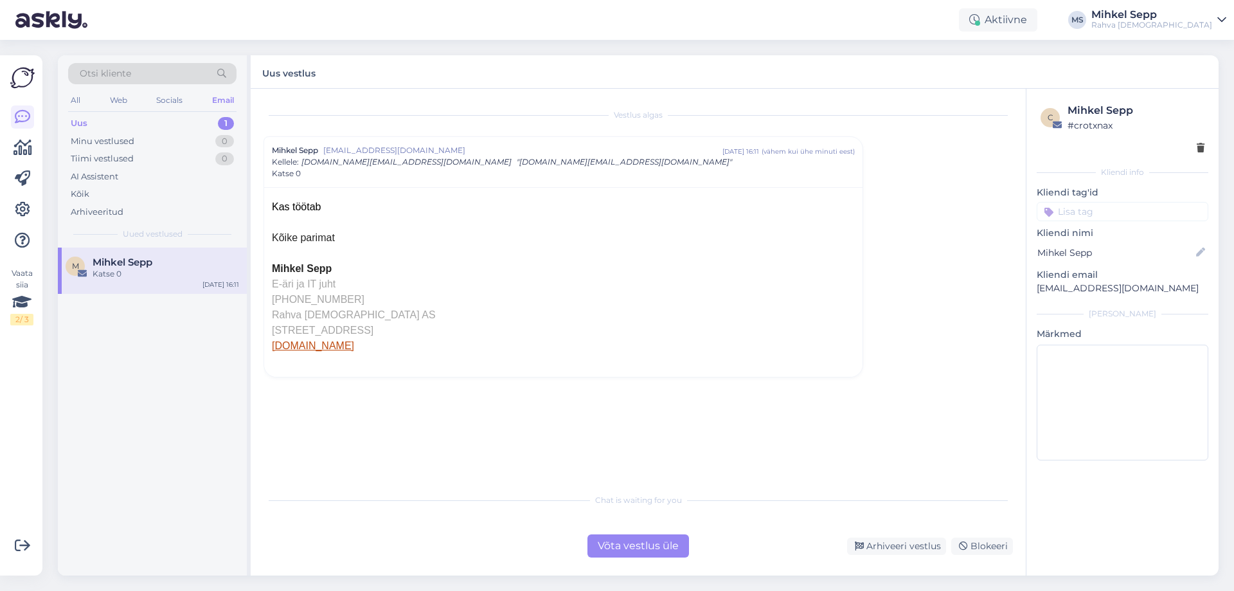
click at [656, 539] on div "Võta vestlus üle" at bounding box center [639, 545] width 102 height 23
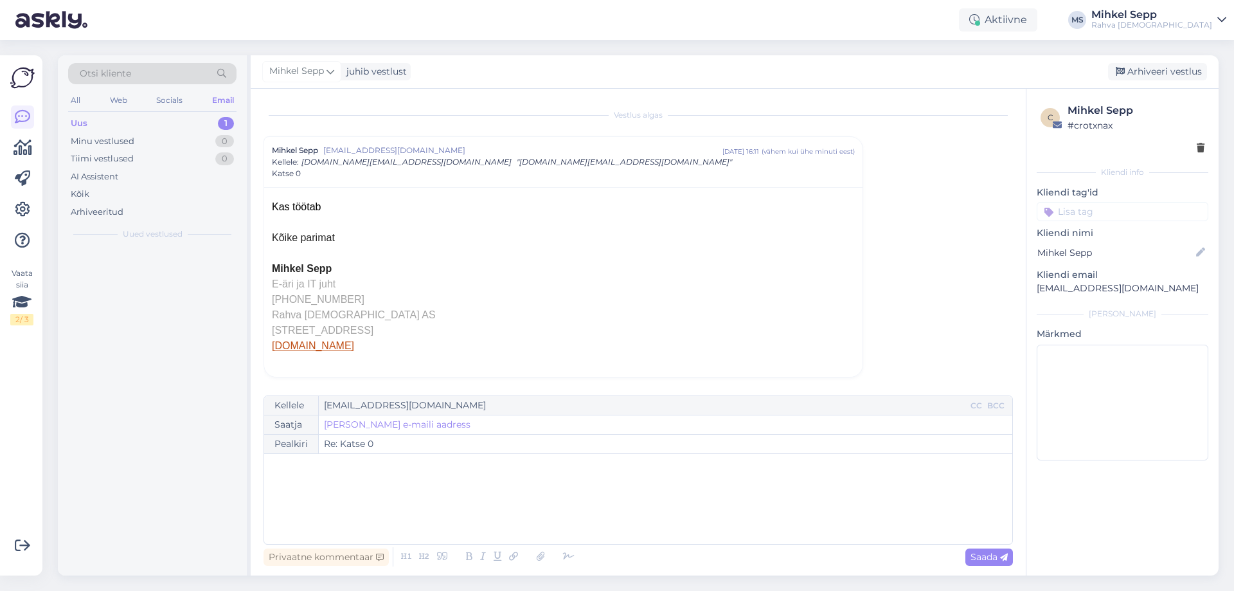
scroll to position [1, 0]
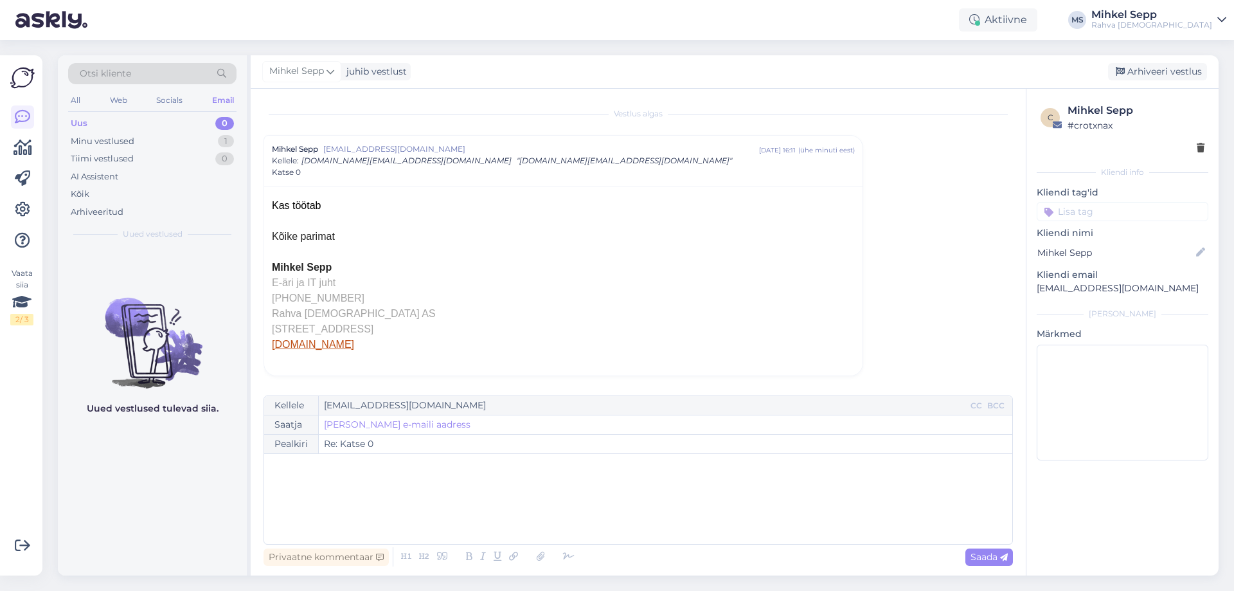
click at [452, 422] on div "Saatja Lisa saatja e-maili aadress" at bounding box center [638, 424] width 748 height 19
click at [424, 417] on div "Lisa saatja e-maili aadress" at bounding box center [397, 424] width 157 height 19
click at [423, 425] on link "Lisa saatja e-maili aadress" at bounding box center [397, 425] width 147 height 14
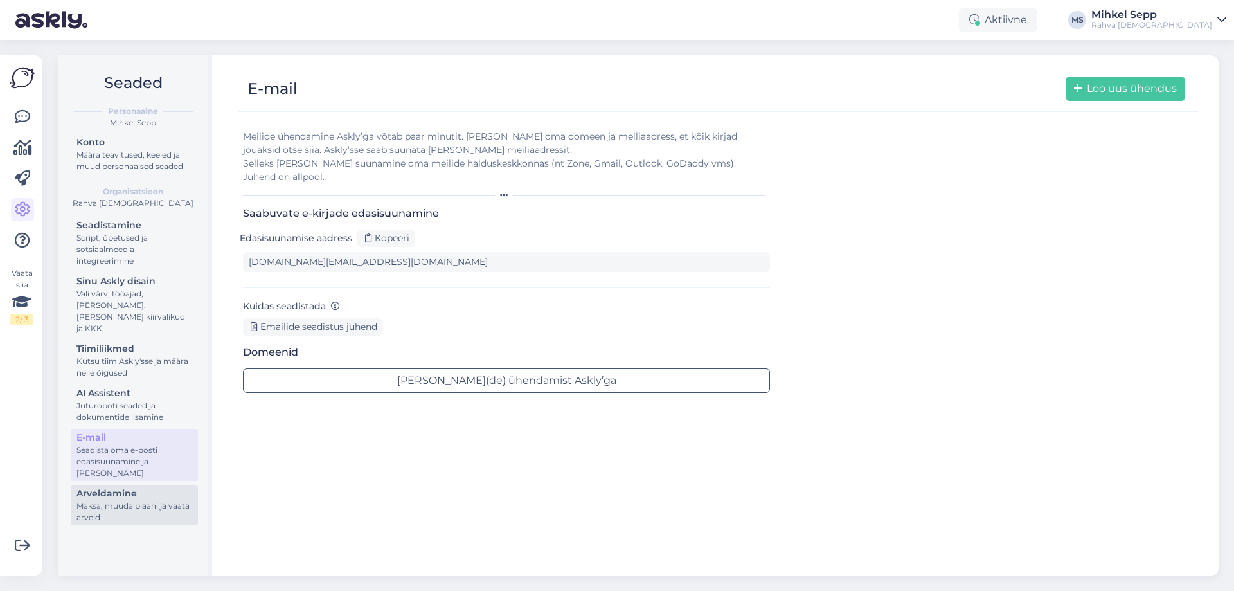
click at [120, 500] on div "Maksa, muuda plaani ja vaata arveid" at bounding box center [135, 511] width 116 height 23
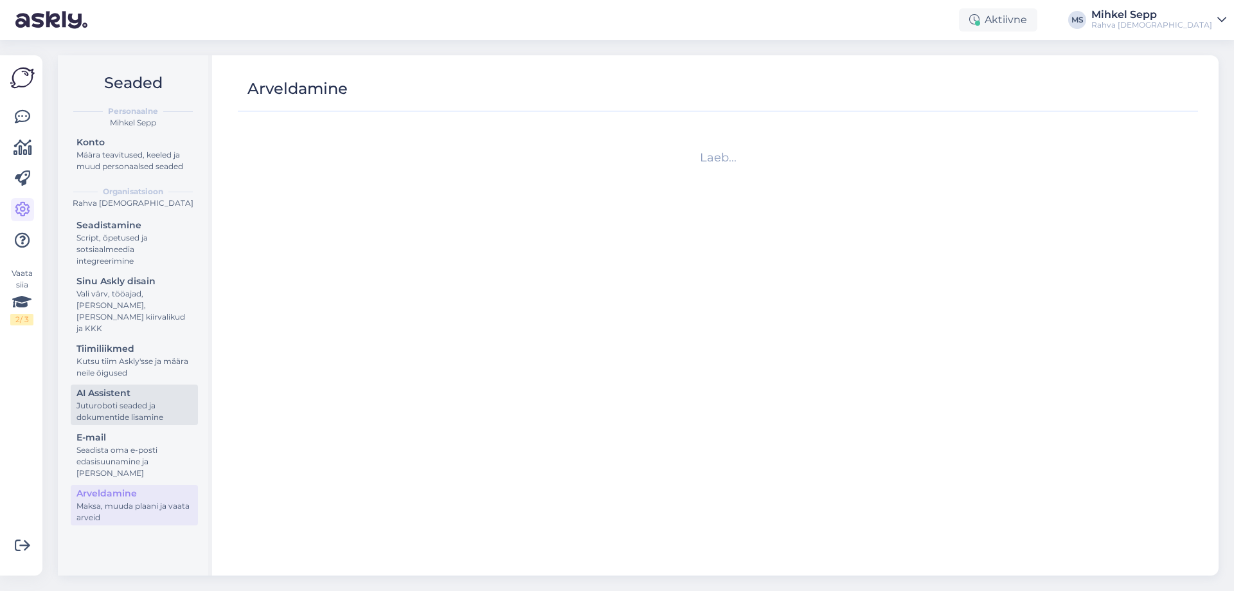
click at [109, 412] on link "AI Assistent [PERSON_NAME] seaded ja dokumentide lisamine" at bounding box center [134, 404] width 127 height 41
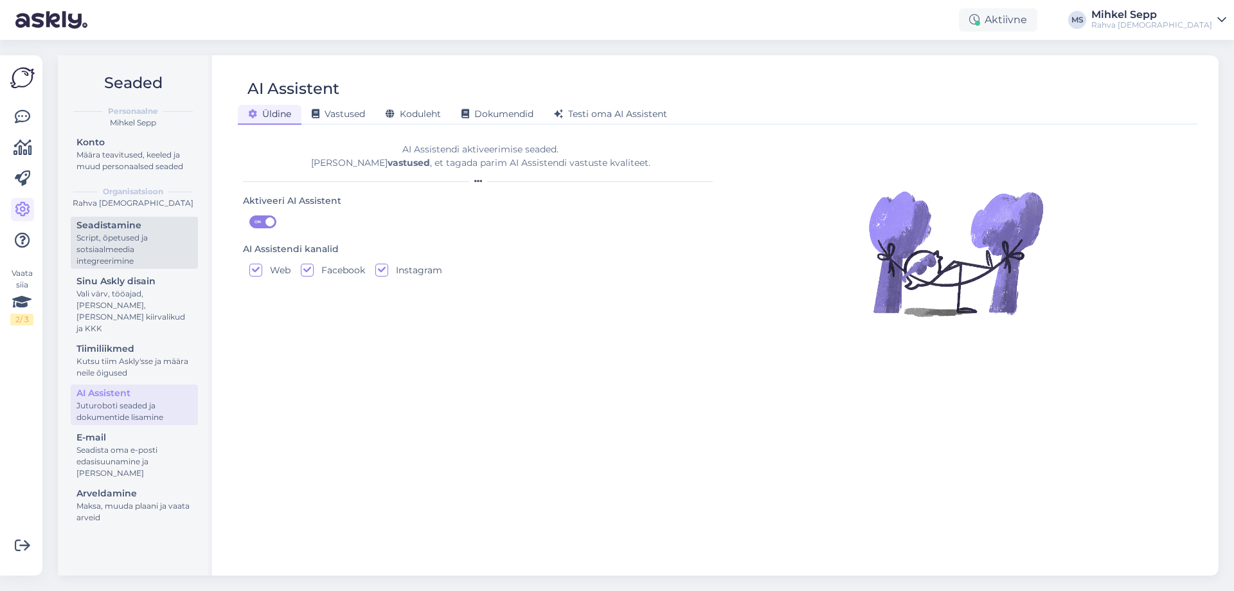
click at [121, 246] on div "Script, õpetused ja sotsiaalmeedia integreerimine" at bounding box center [135, 249] width 116 height 35
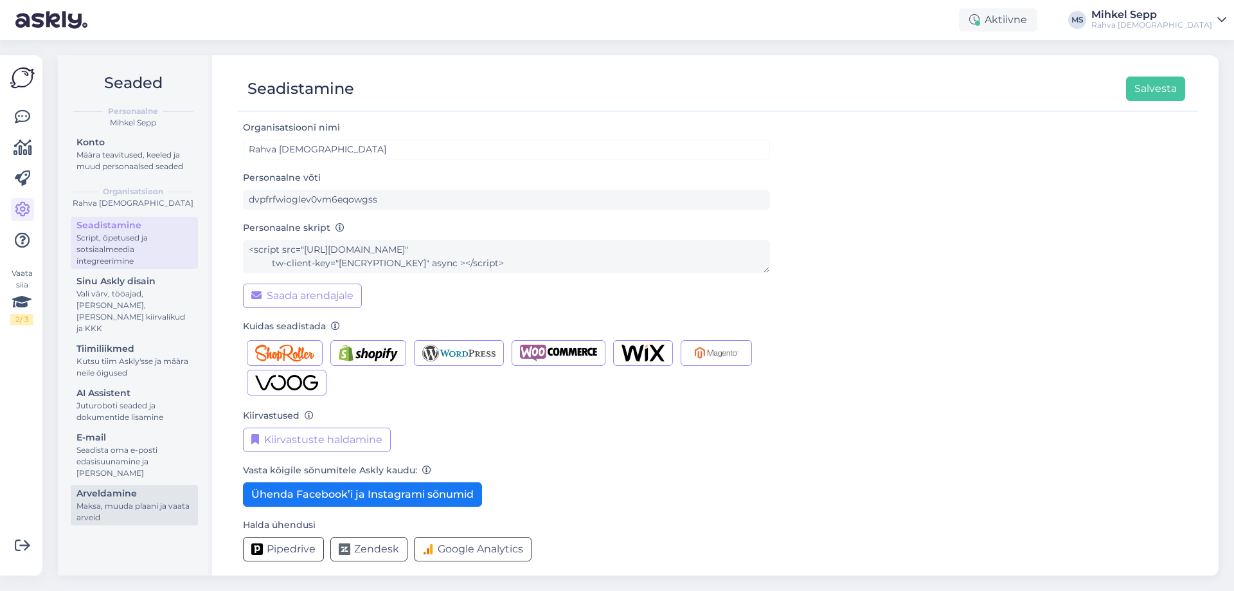
click at [139, 500] on div "Maksa, muuda plaani ja vaata arveid" at bounding box center [135, 511] width 116 height 23
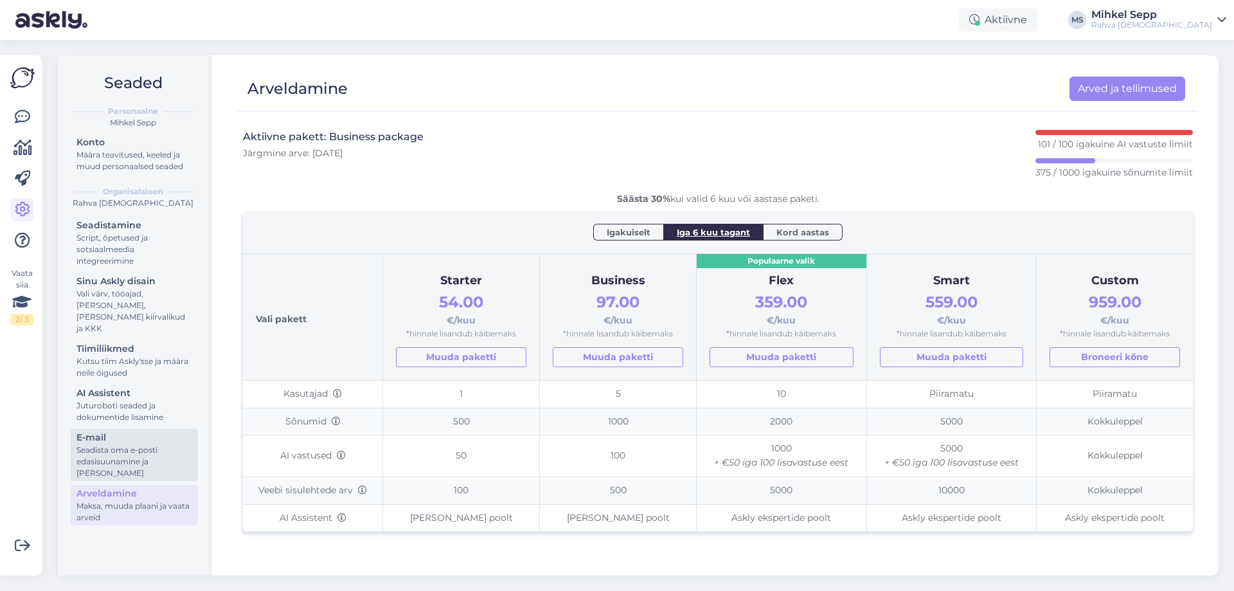
click at [123, 447] on div "Seadista oma e-posti edasisuunamine ja [PERSON_NAME]" at bounding box center [135, 461] width 116 height 35
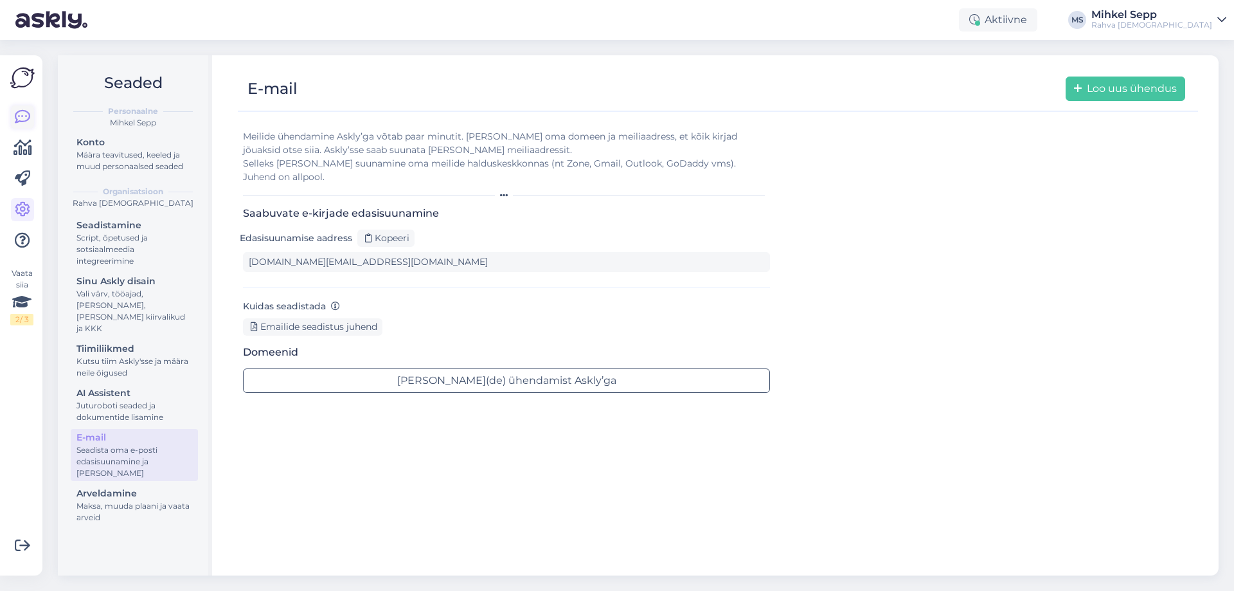
click at [27, 110] on icon at bounding box center [22, 116] width 15 height 15
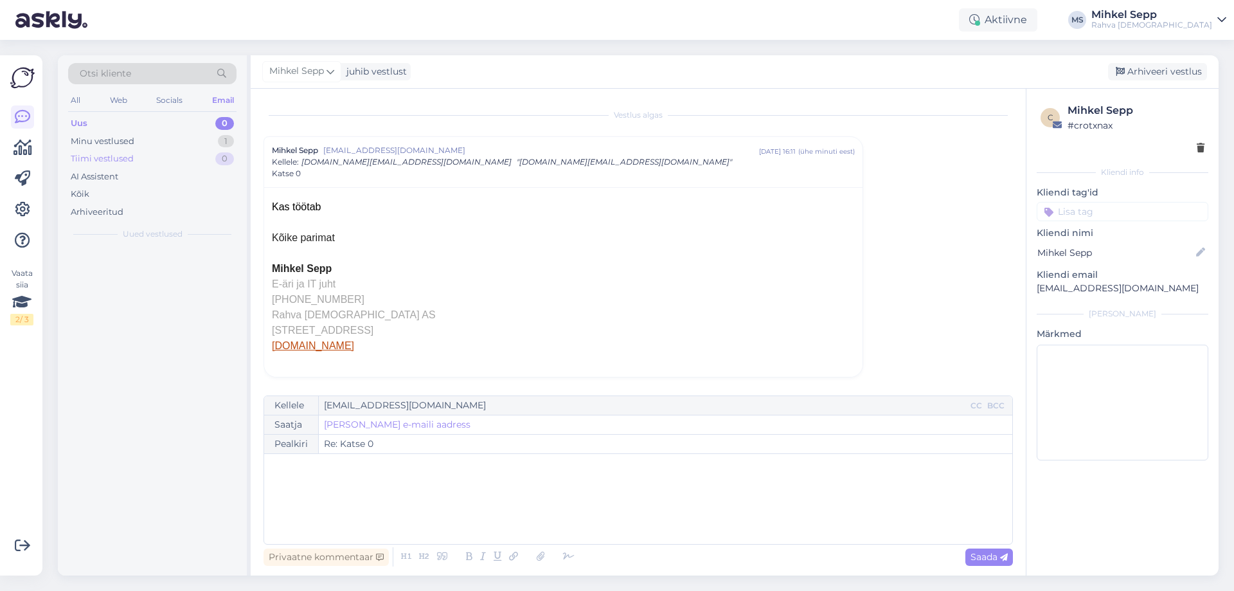
scroll to position [1, 0]
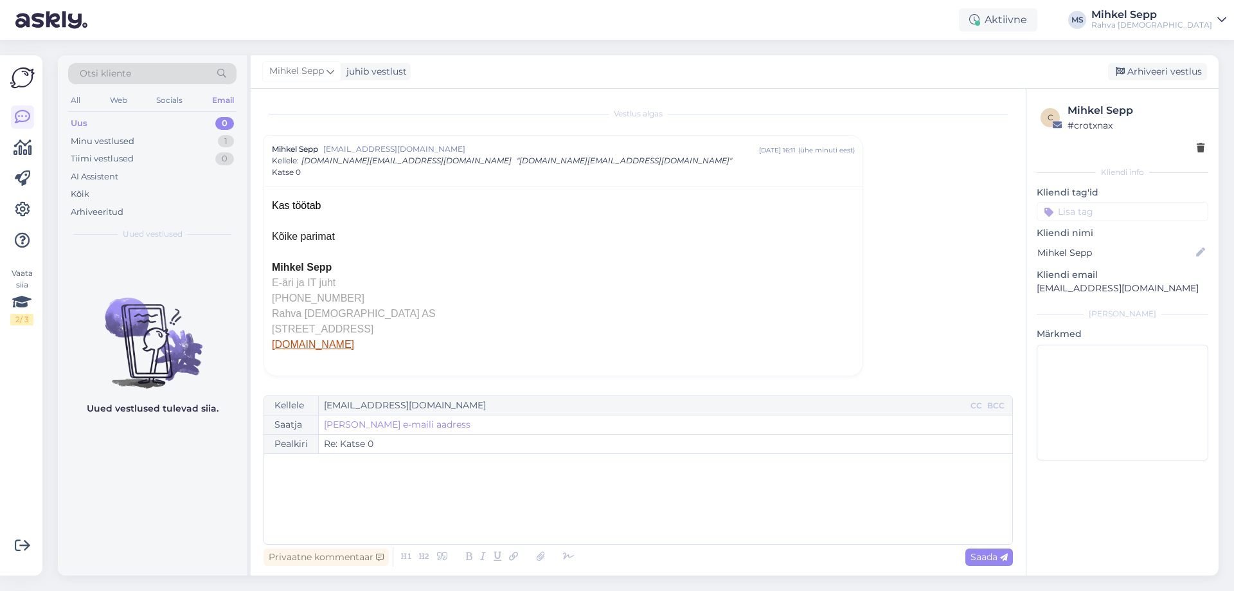
click at [229, 98] on div "Email" at bounding box center [223, 100] width 27 height 17
click at [149, 137] on div "Minu vestlused 1" at bounding box center [152, 141] width 168 height 18
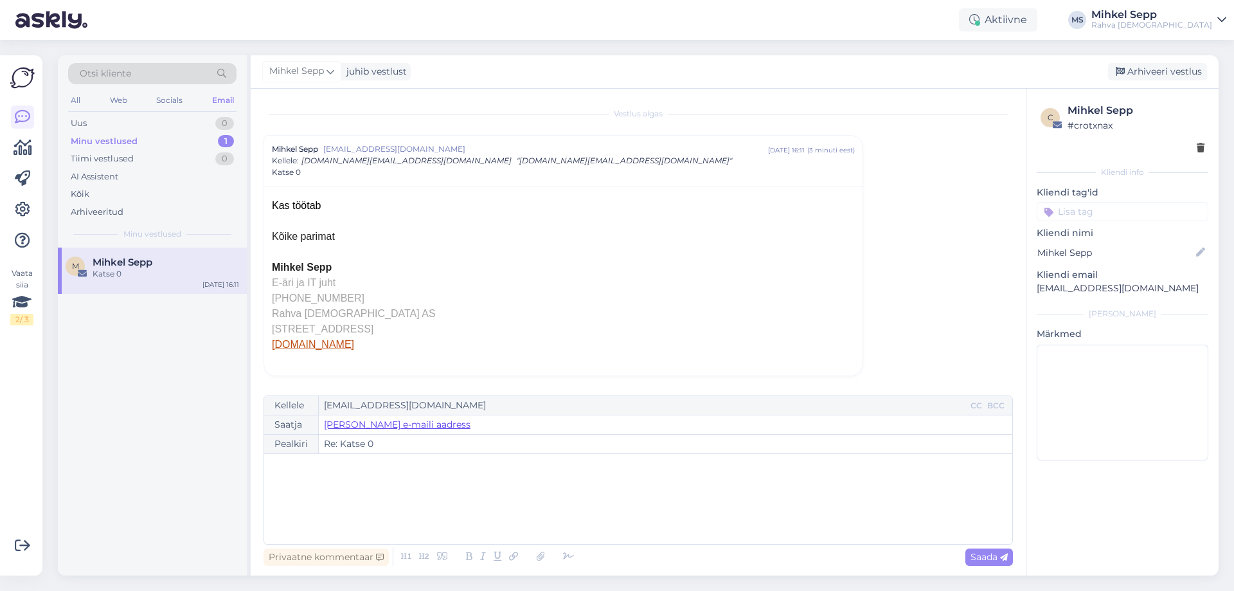
click at [422, 426] on link "Lisa saatja e-maili aadress" at bounding box center [397, 425] width 147 height 14
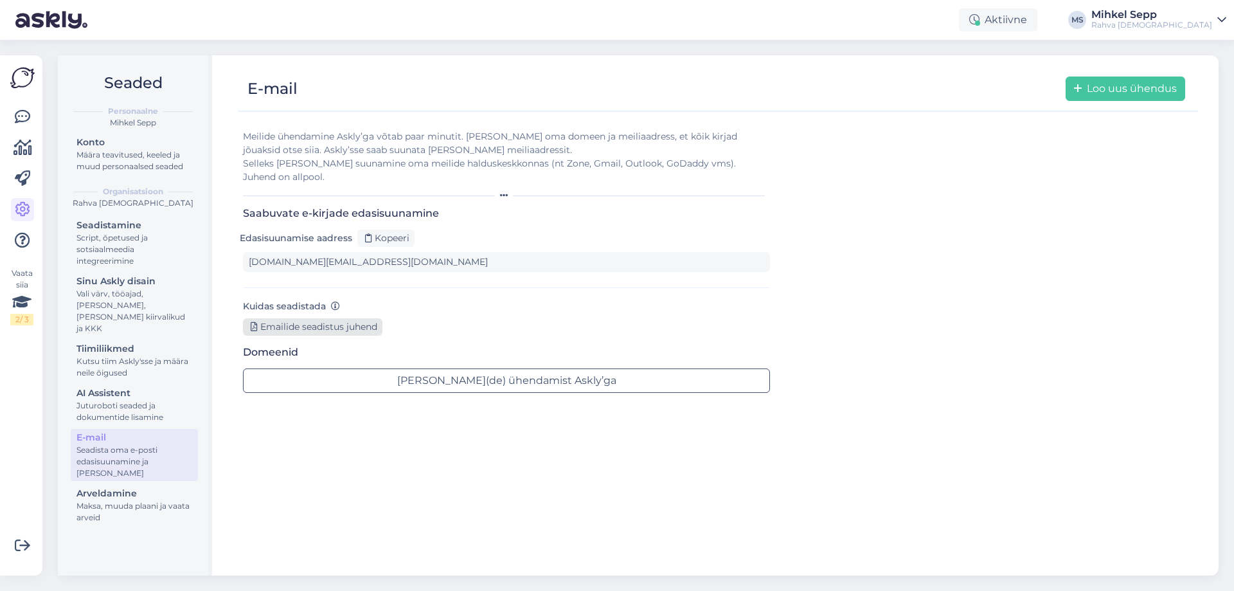
click at [366, 318] on div "Emailide seadistus juhend" at bounding box center [313, 326] width 140 height 17
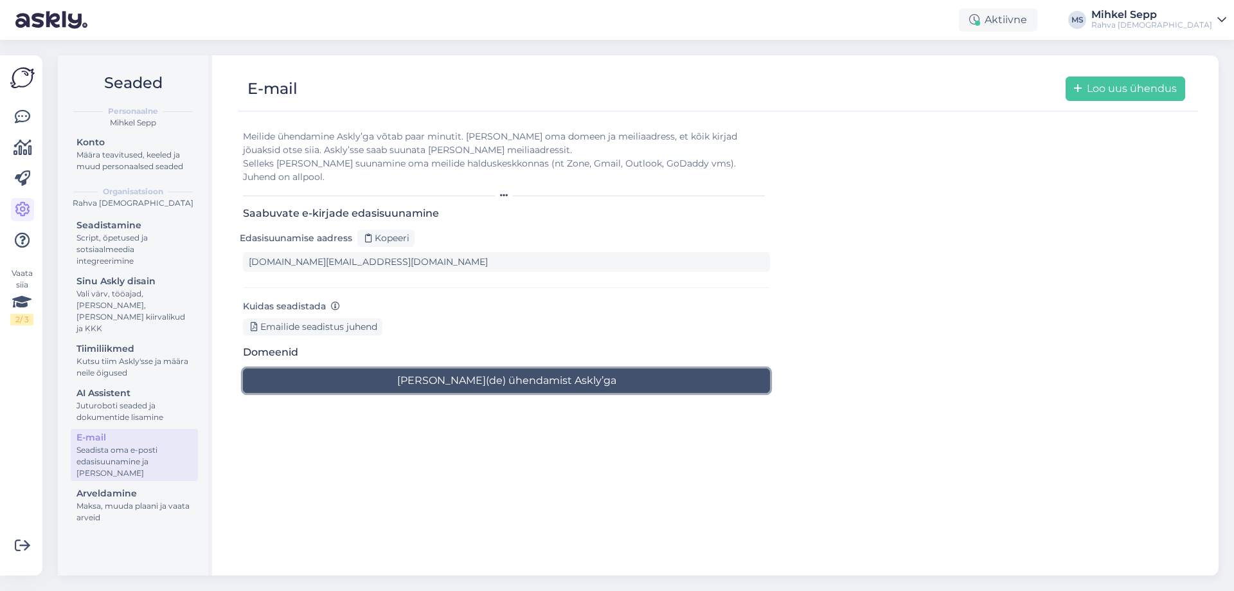
click at [529, 368] on button "Alusta meili(de) ühendamist Askly’ga" at bounding box center [506, 380] width 527 height 24
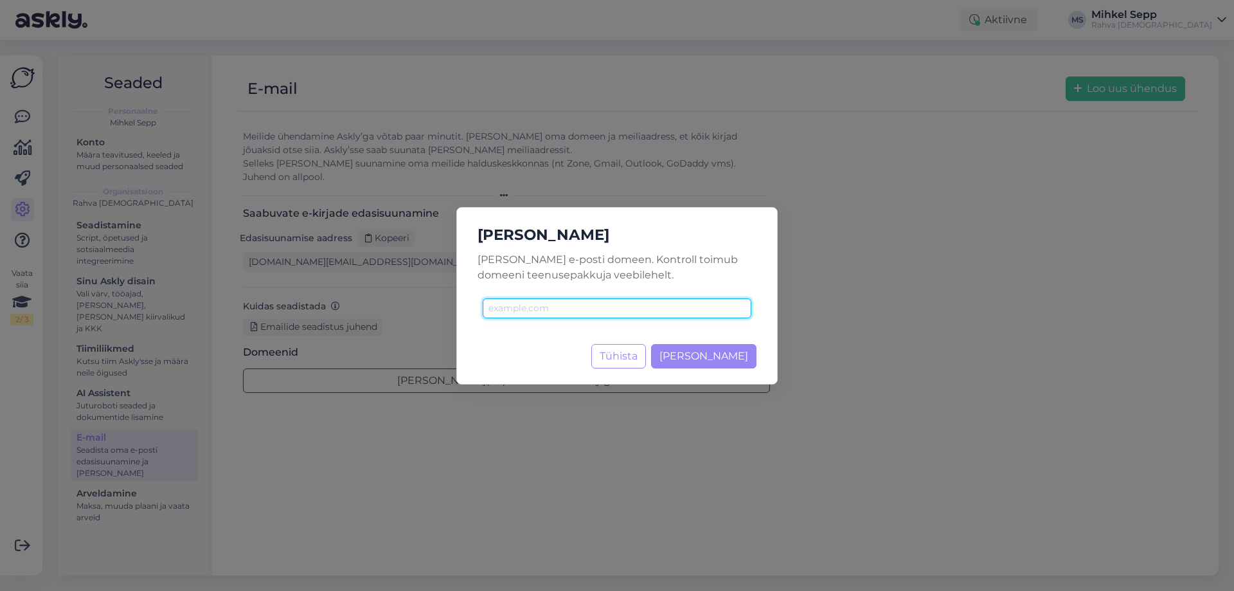
click at [581, 304] on input "text" at bounding box center [617, 308] width 269 height 20
type input "[DOMAIN_NAME]"
click at [711, 356] on span "Lisa domeen" at bounding box center [704, 356] width 89 height 12
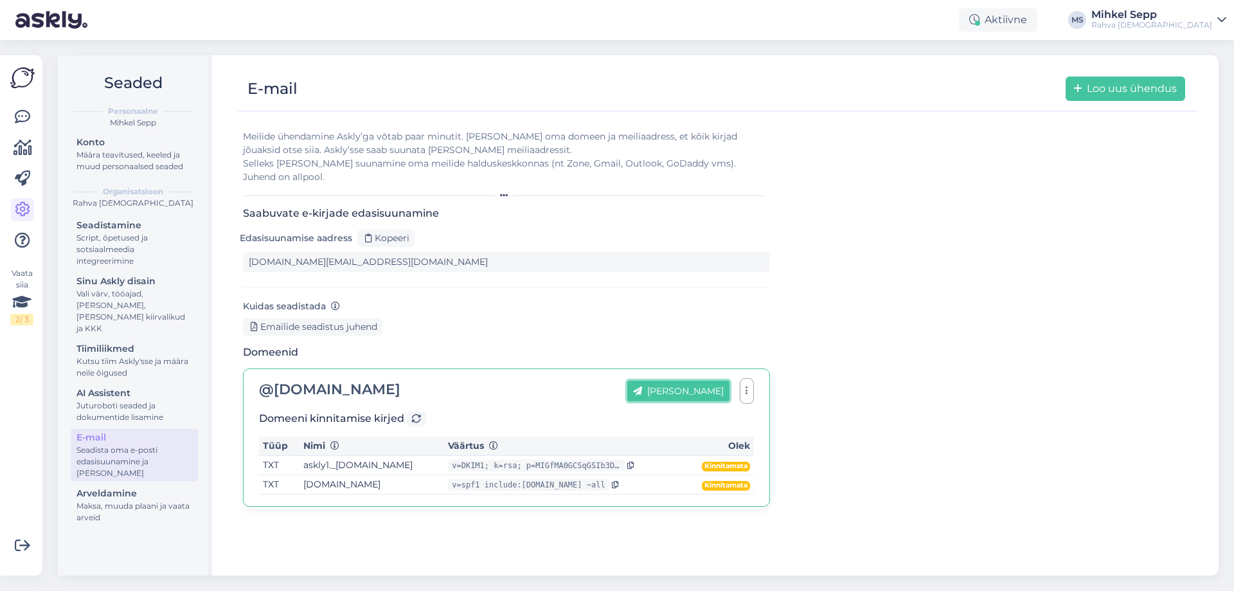
click at [705, 381] on button "Lisa aadress" at bounding box center [679, 391] width 102 height 21
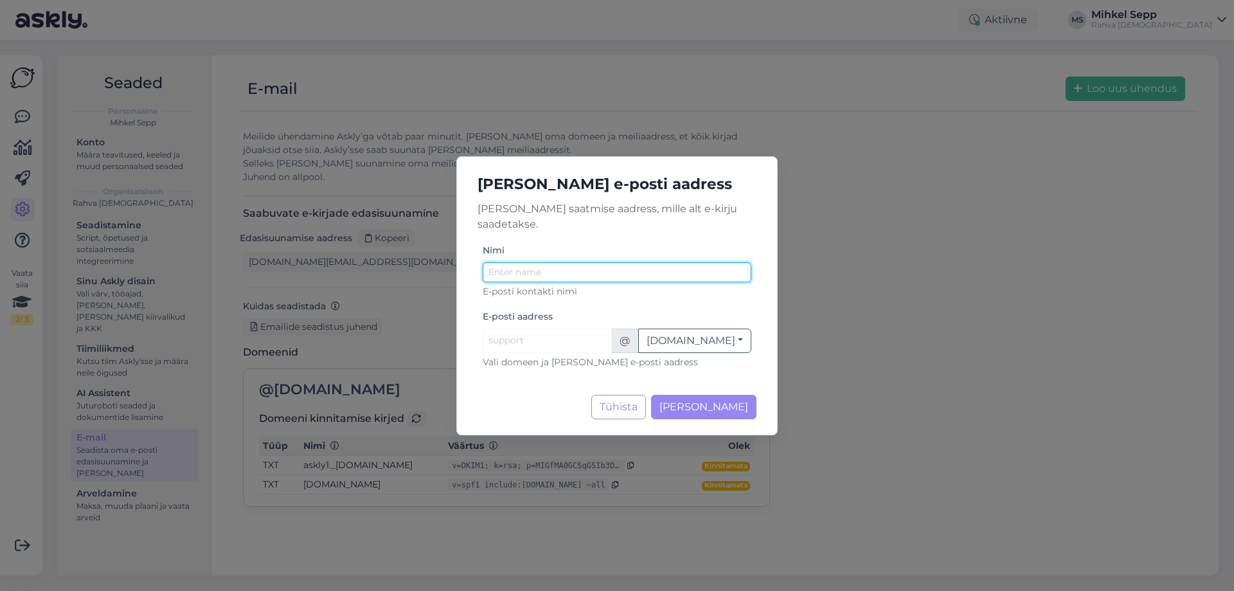
click at [533, 264] on input "Nimi" at bounding box center [617, 272] width 269 height 20
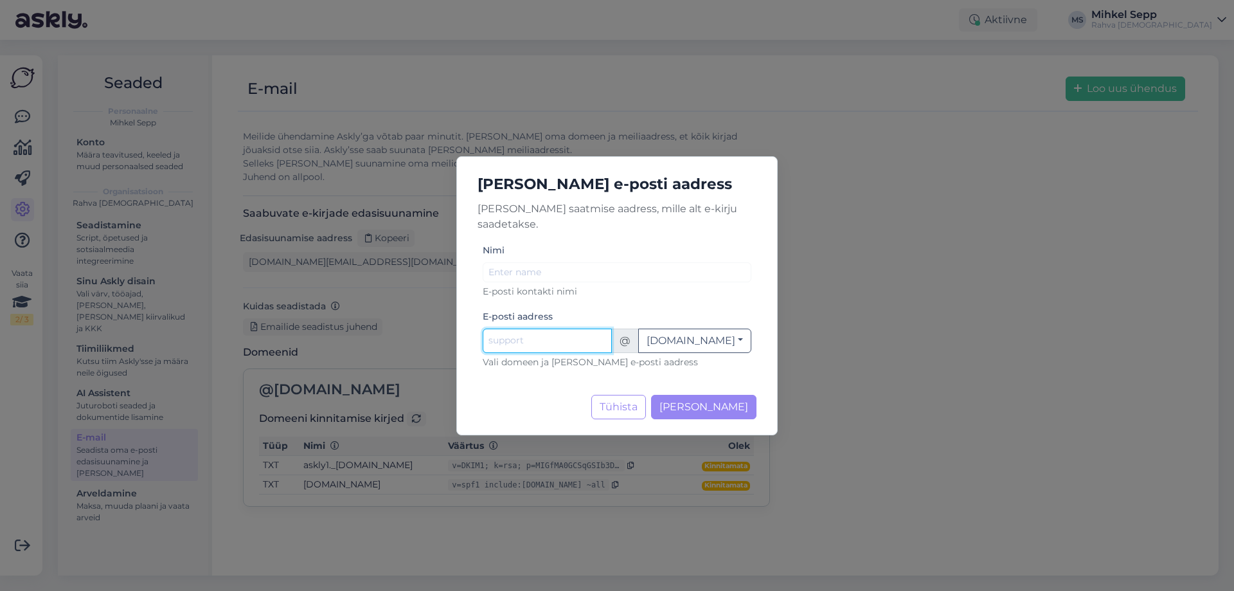
click at [523, 334] on input "Nimi" at bounding box center [547, 341] width 129 height 24
type input "epood"
drag, startPoint x: 724, startPoint y: 401, endPoint x: 551, endPoint y: 259, distance: 223.8
click at [551, 259] on div "Lisa e-posti aadress Lisa saatmise aadress, mille alt e-kirju saadetakse. Nimi …" at bounding box center [616, 295] width 321 height 279
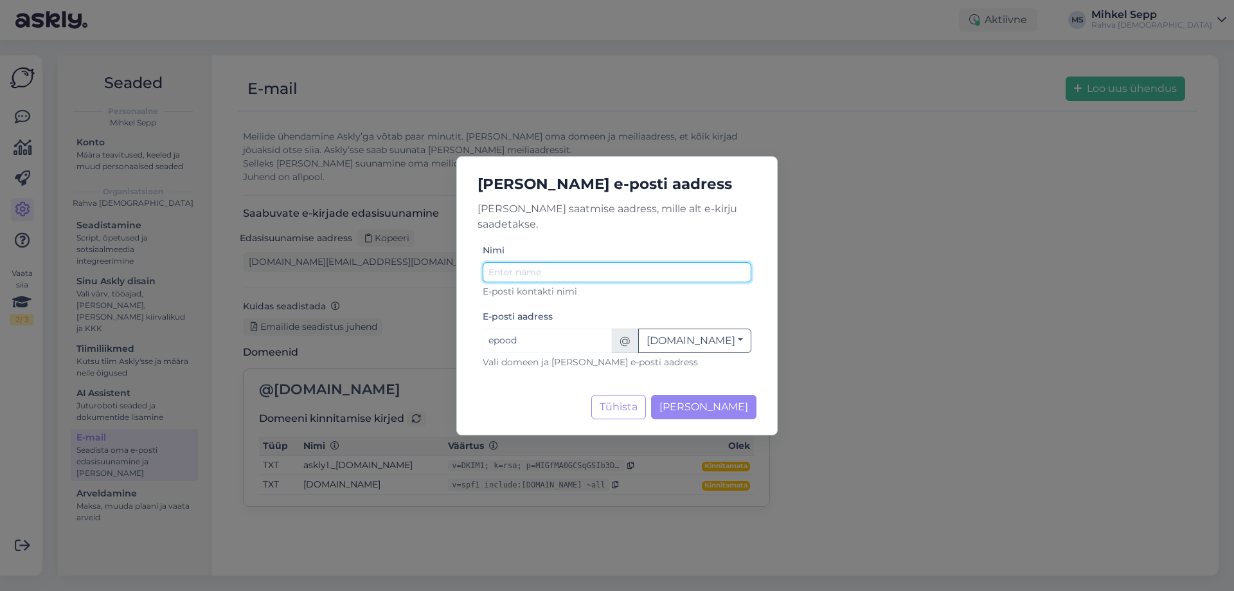
click at [550, 262] on input "Nimi" at bounding box center [617, 272] width 269 height 20
type input "Rahva [DEMOGRAPHIC_DATA]"
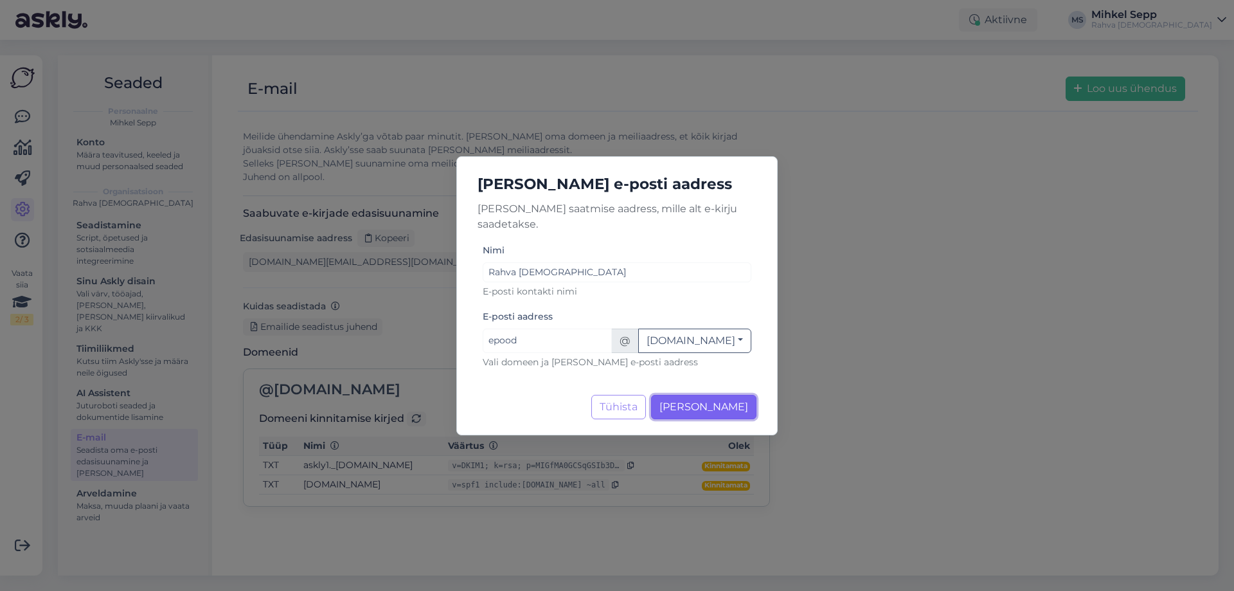
click at [743, 401] on span "Lisa aadress" at bounding box center [704, 407] width 89 height 12
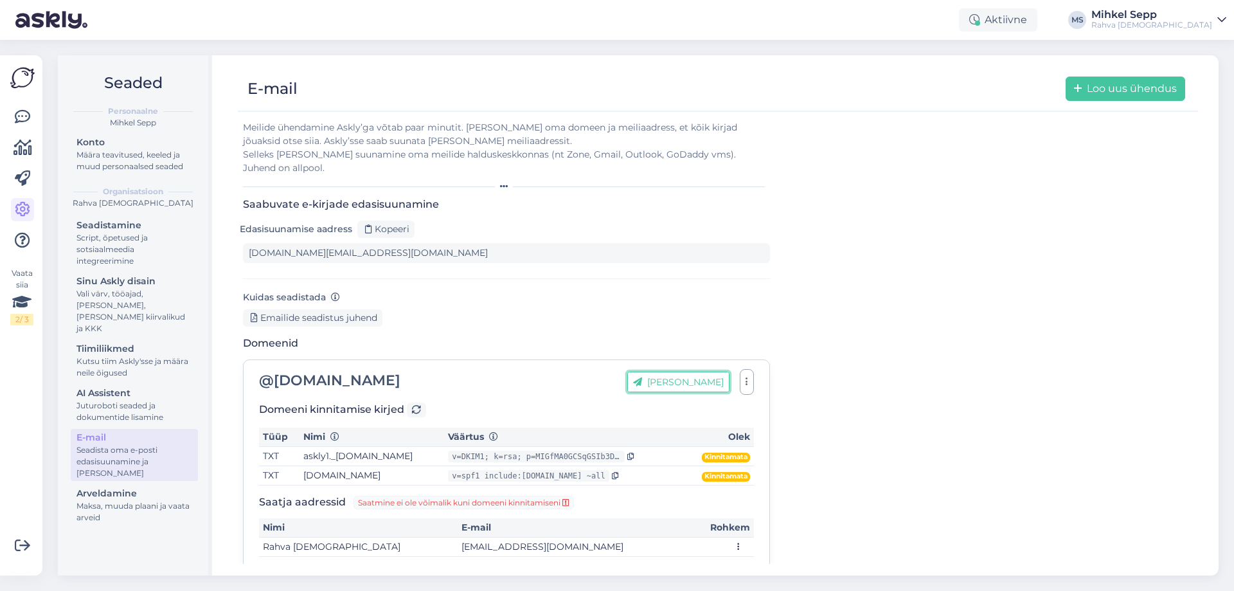
scroll to position [11, 0]
click at [689, 372] on button "Lisa aadress" at bounding box center [679, 380] width 102 height 21
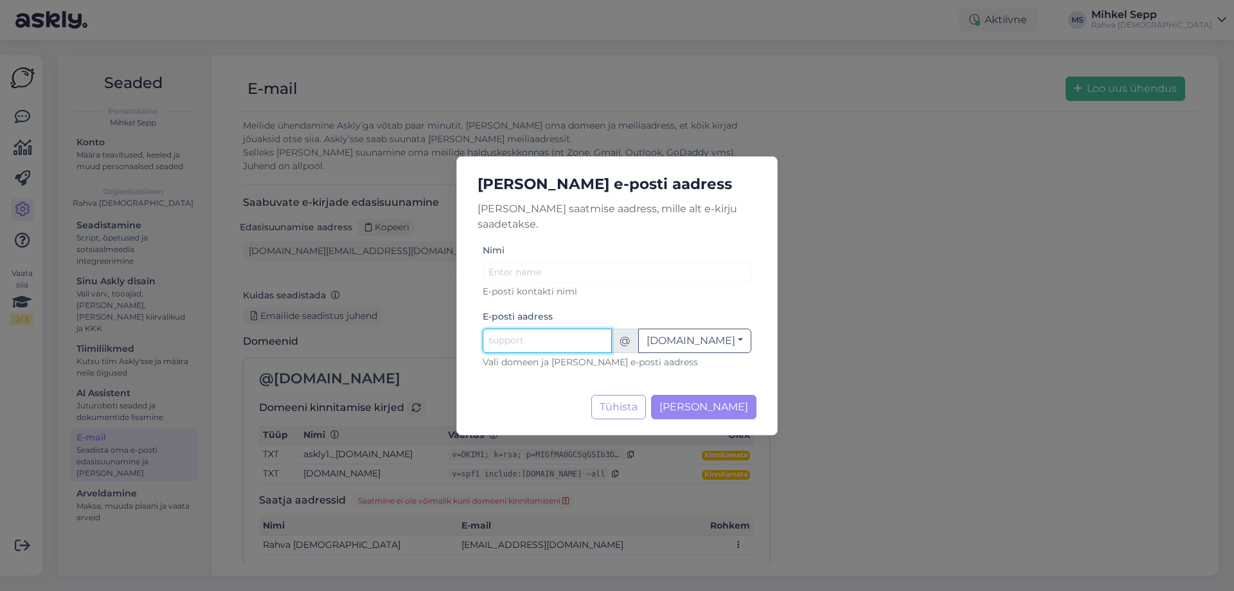
click at [559, 329] on input "Nimi" at bounding box center [547, 341] width 129 height 24
type input "klienditeenindus"
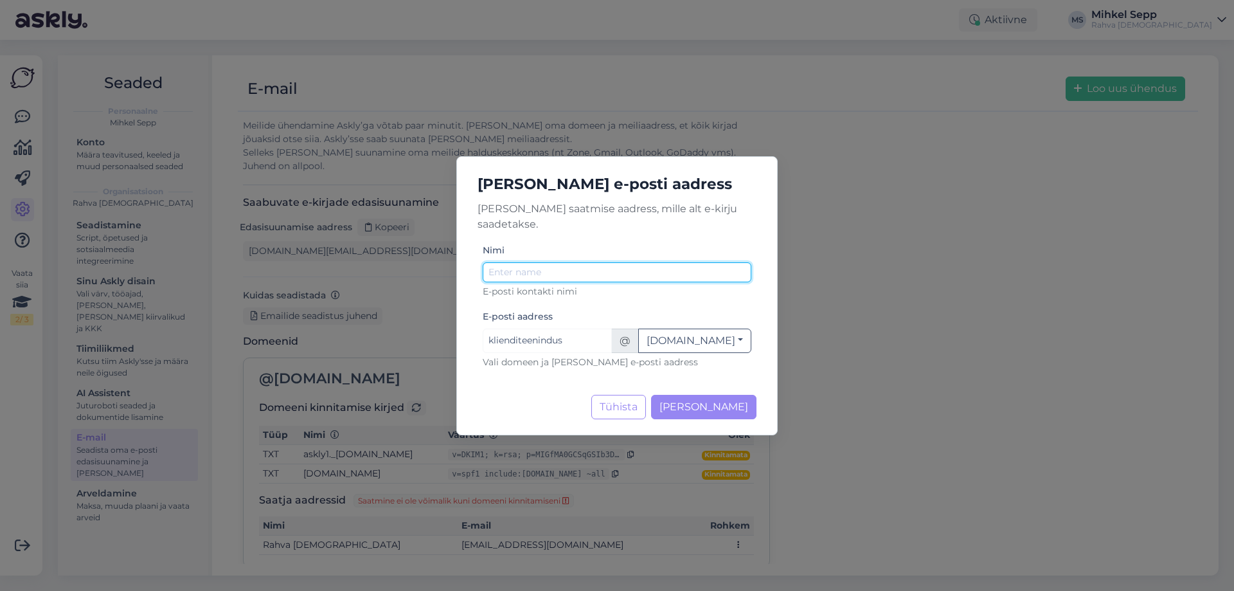
click at [615, 269] on input "Nimi" at bounding box center [617, 272] width 269 height 20
type input "Klienditeenindus"
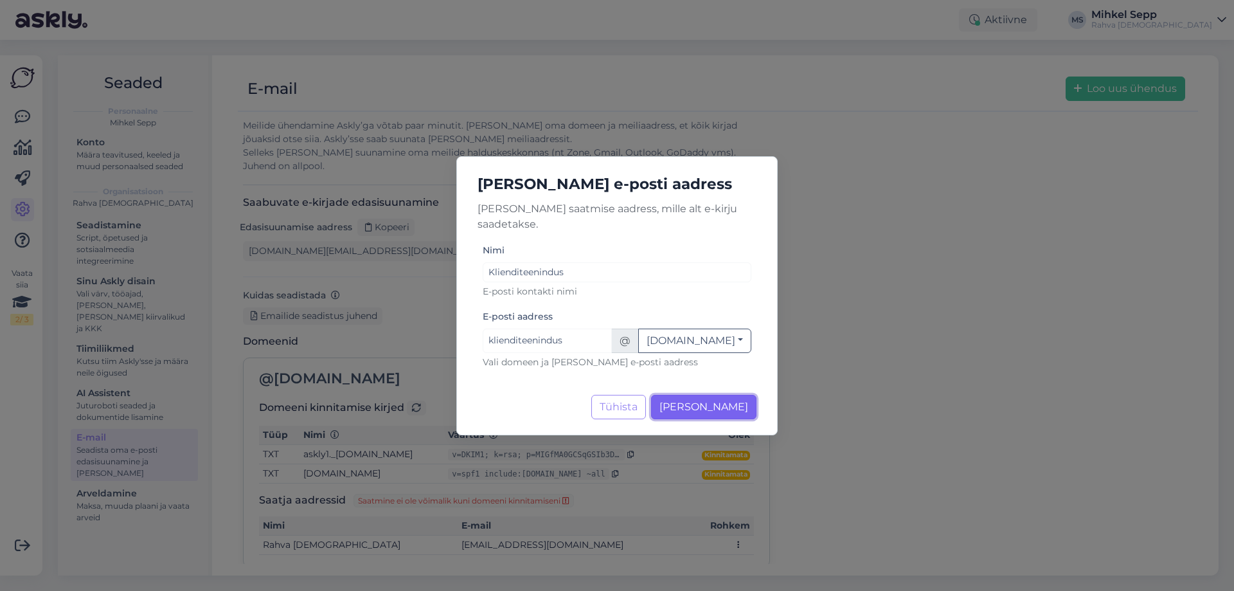
click at [712, 401] on span "Lisa aadress" at bounding box center [704, 407] width 89 height 12
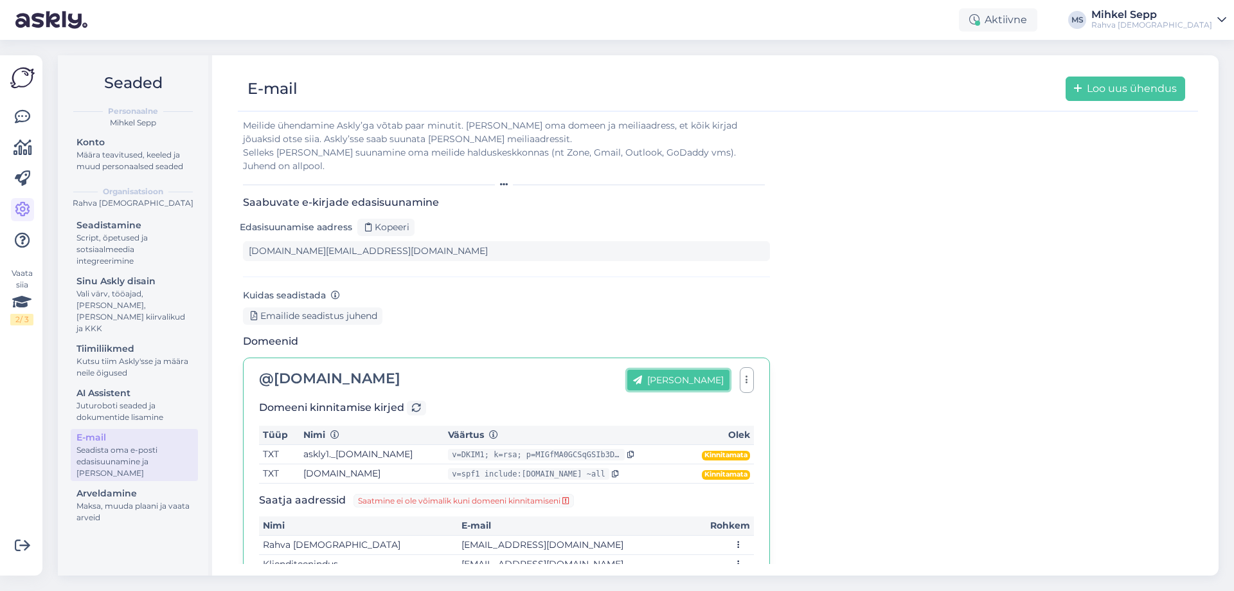
click at [688, 370] on button "Lisa aadress" at bounding box center [679, 380] width 102 height 21
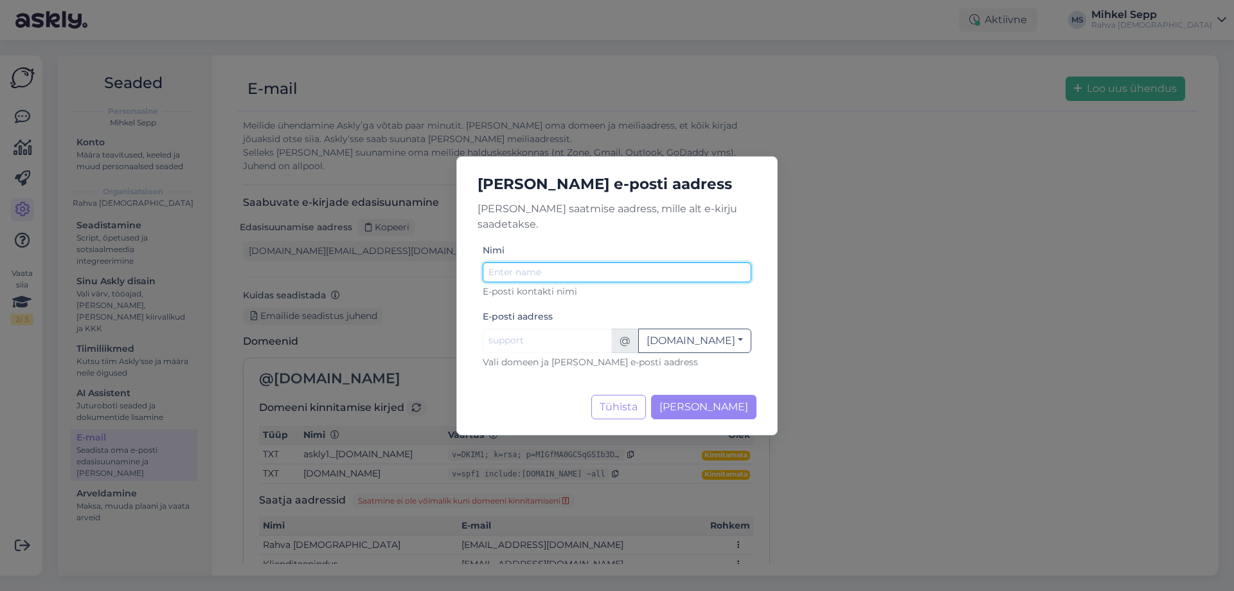
click at [592, 273] on input "Nimi" at bounding box center [617, 272] width 269 height 20
type input "Merili Aksin"
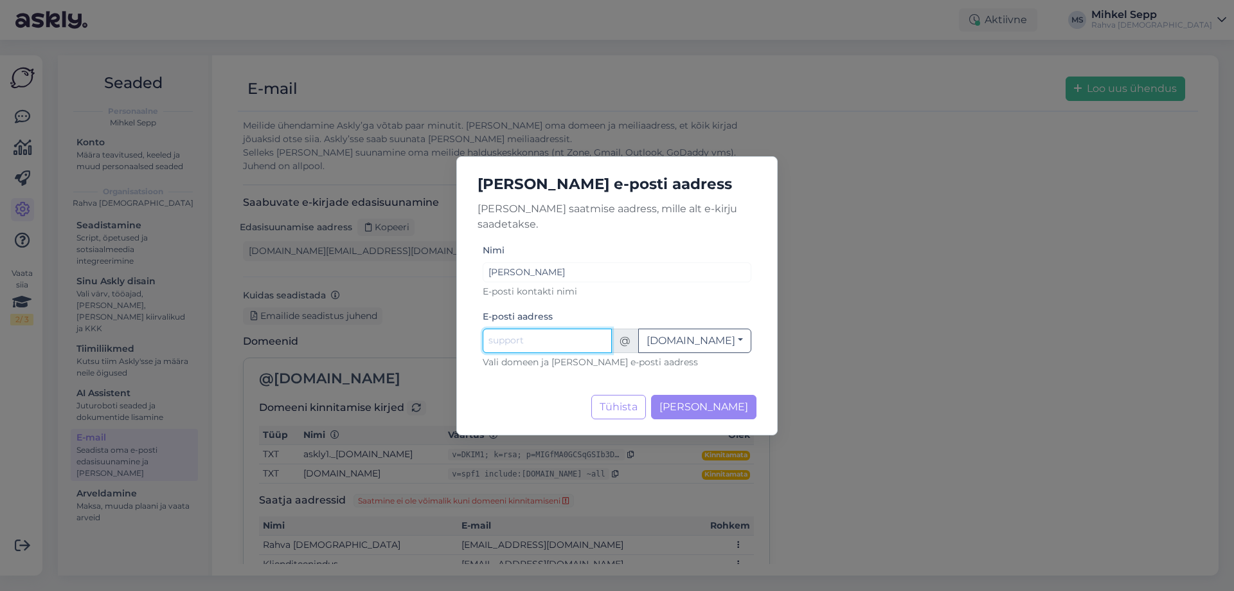
click at [568, 337] on input "Nimi" at bounding box center [547, 341] width 129 height 24
type input "merili.aksin"
click at [740, 403] on span "Lisa aadress" at bounding box center [704, 407] width 89 height 12
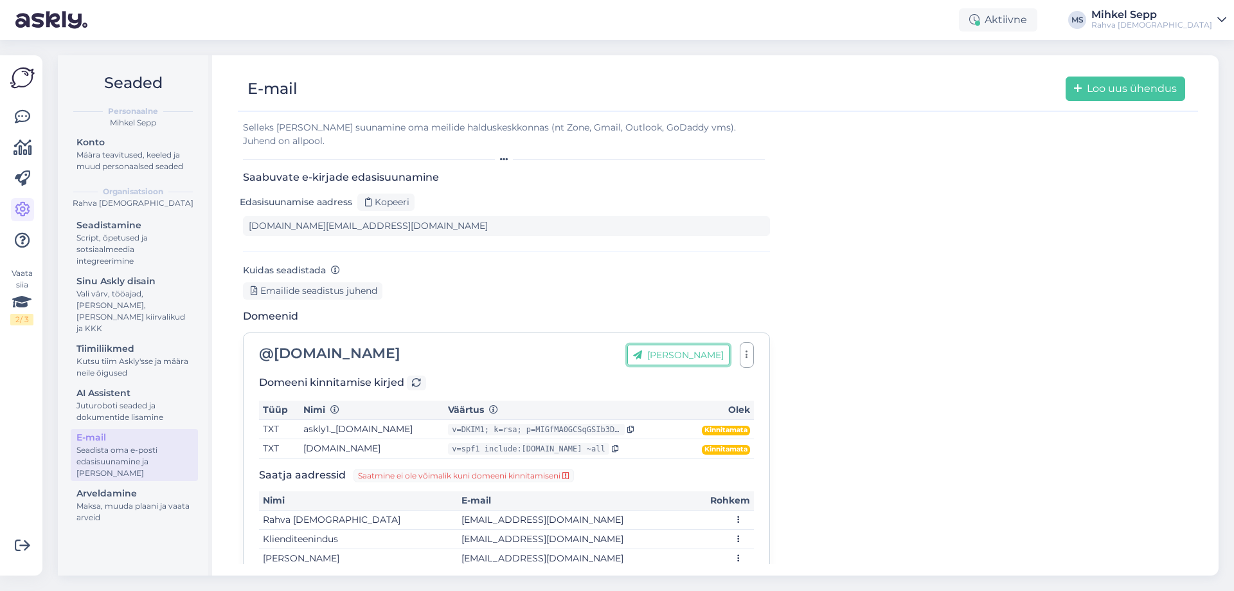
scroll to position [50, 0]
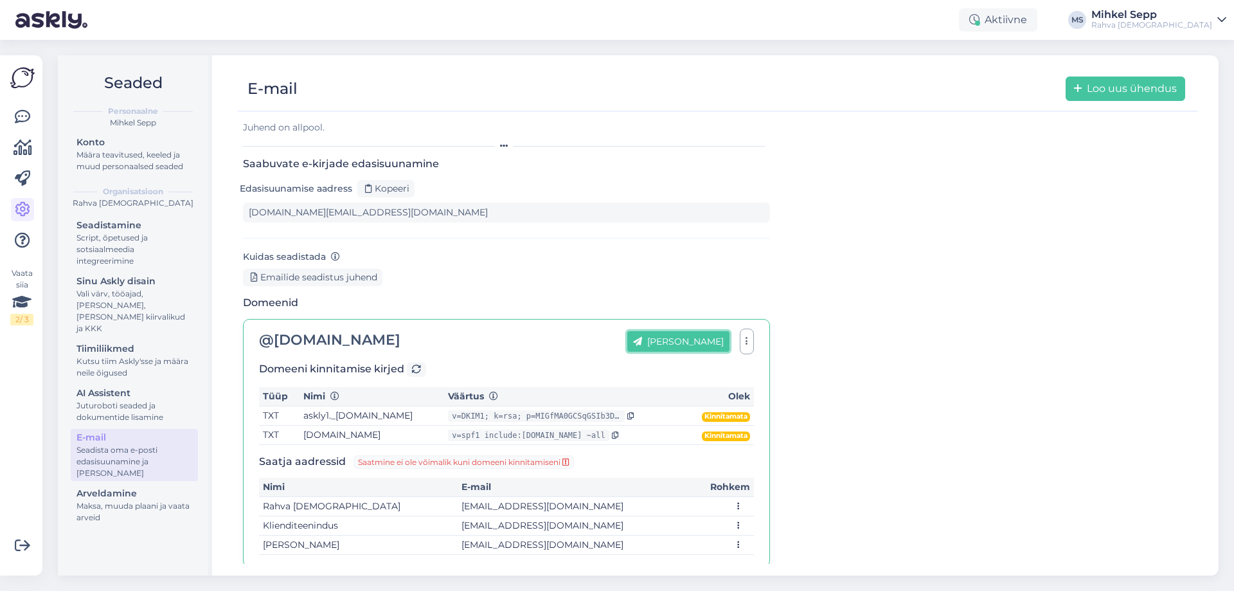
click at [691, 331] on button "Lisa aadress" at bounding box center [679, 341] width 102 height 21
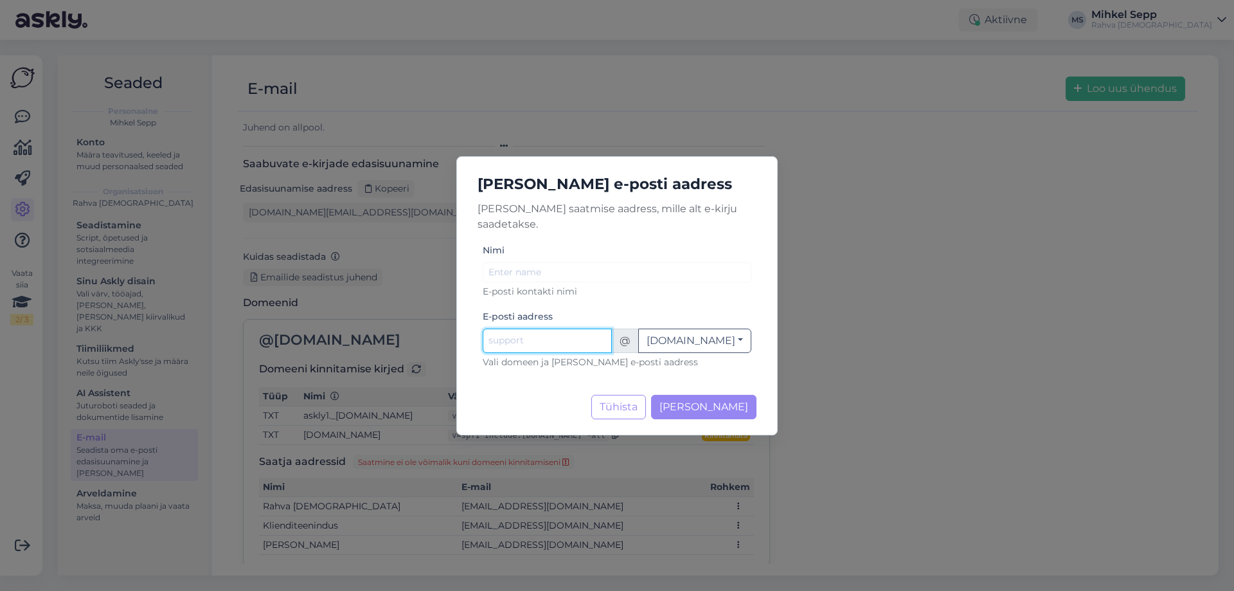
click at [568, 329] on input "Nimi" at bounding box center [547, 341] width 129 height 24
type input "M"
type input "m"
type input "K"
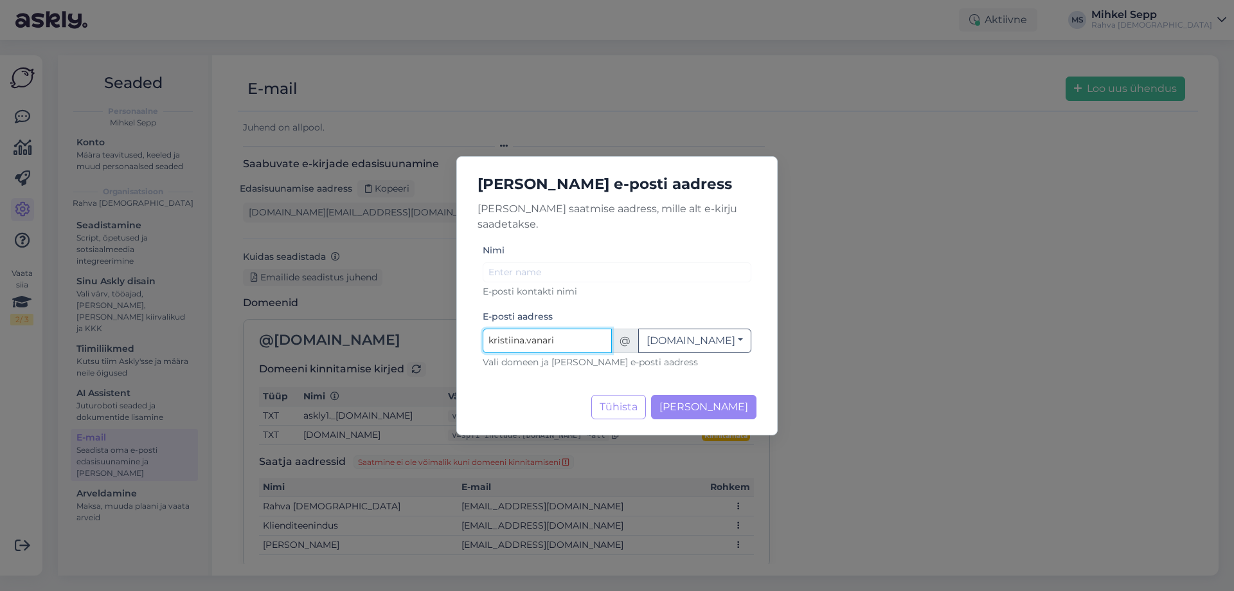
type input "kristiina.vanari"
click at [580, 251] on div "Nimi E-posti kontakti nimi" at bounding box center [617, 270] width 269 height 56
click at [579, 275] on div "Nimi E-posti kontakti nimi" at bounding box center [617, 270] width 269 height 56
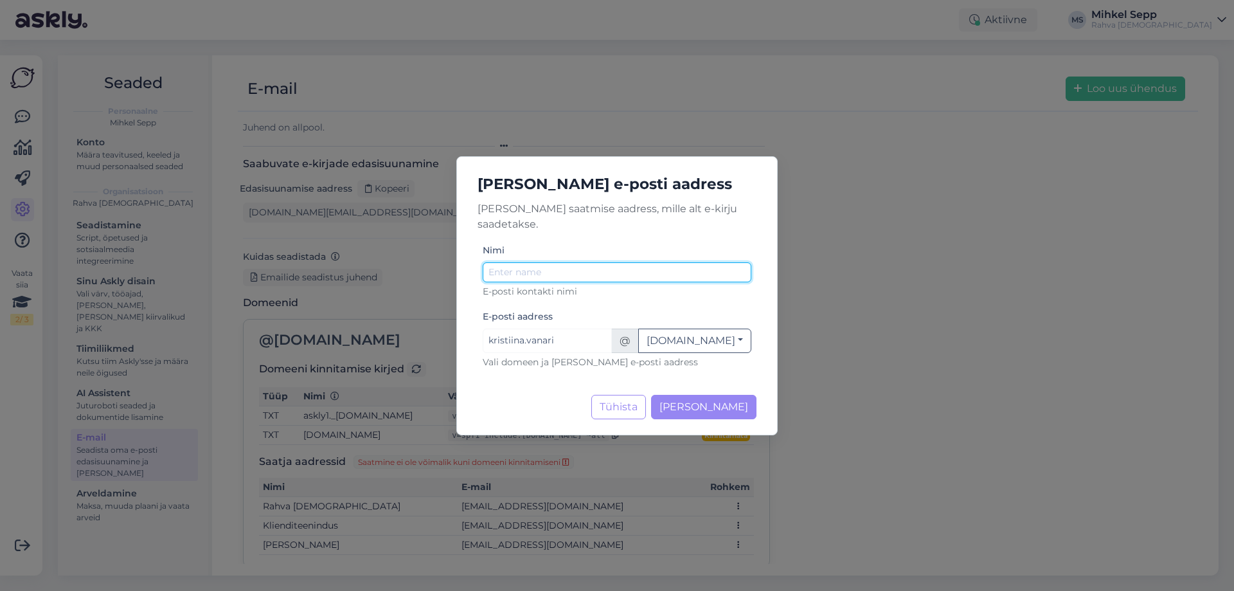
click at [579, 268] on input "Nimi" at bounding box center [617, 272] width 269 height 20
type input "Kristiina Vanari"
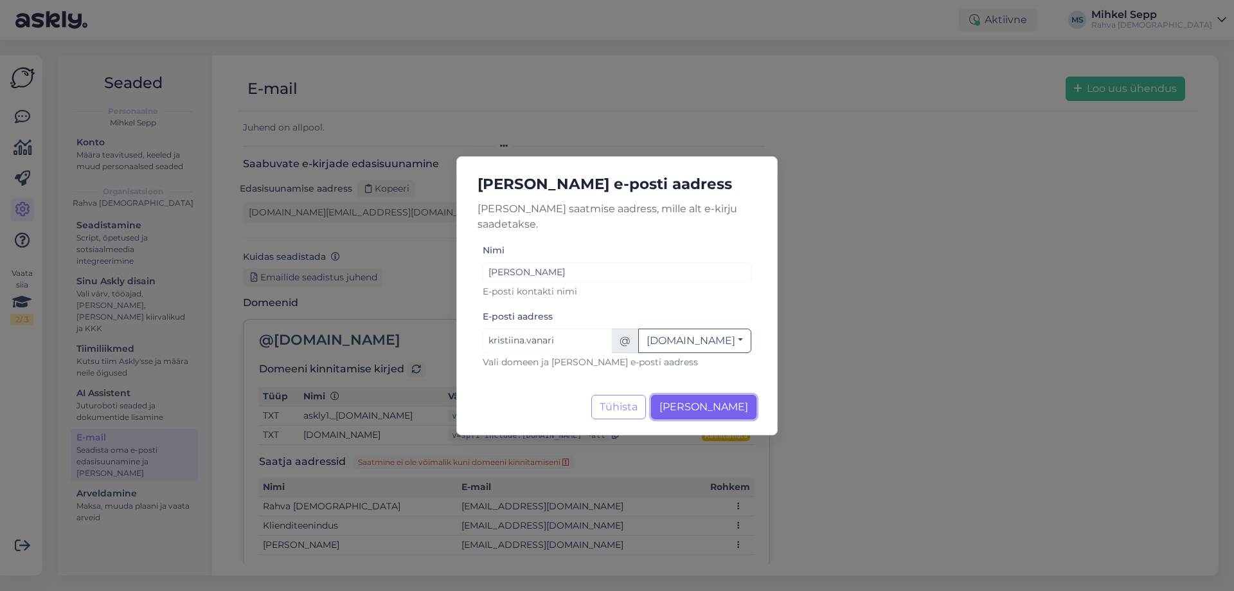
click at [737, 401] on span "Lisa aadress" at bounding box center [704, 407] width 89 height 12
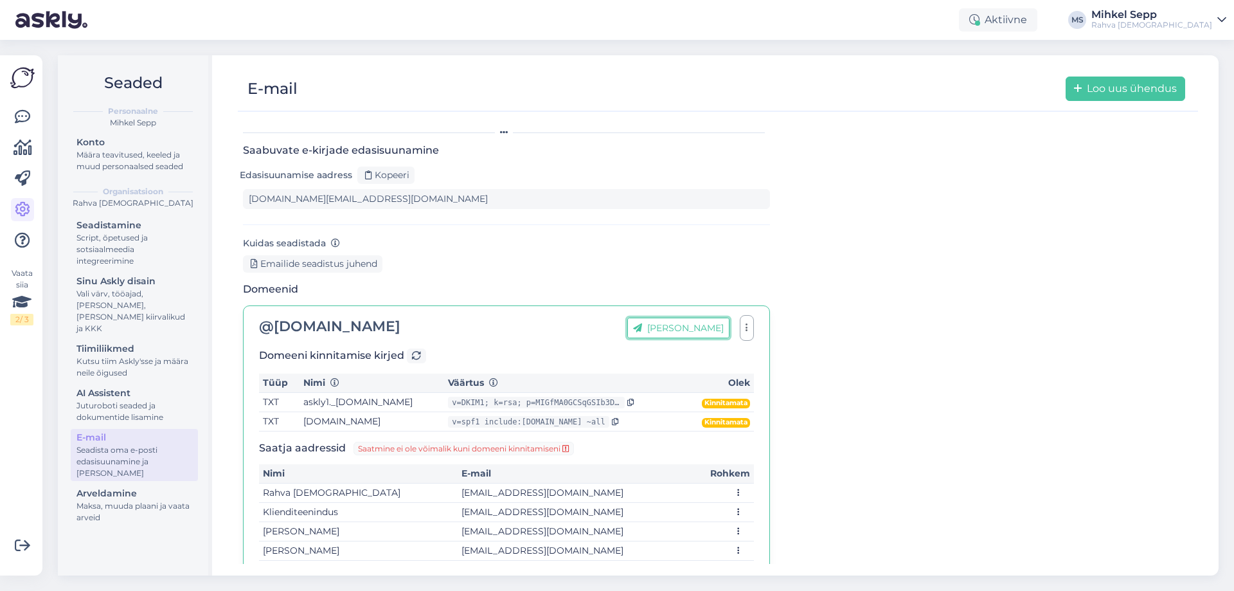
scroll to position [69, 0]
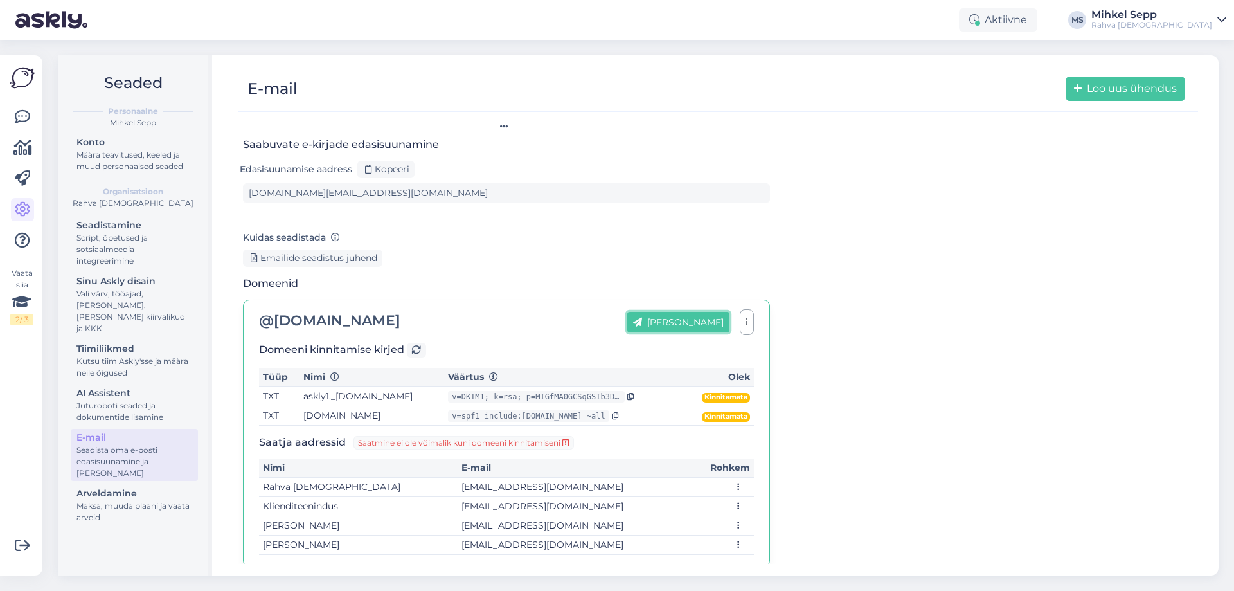
click at [686, 312] on button "Lisa aadress" at bounding box center [679, 322] width 102 height 21
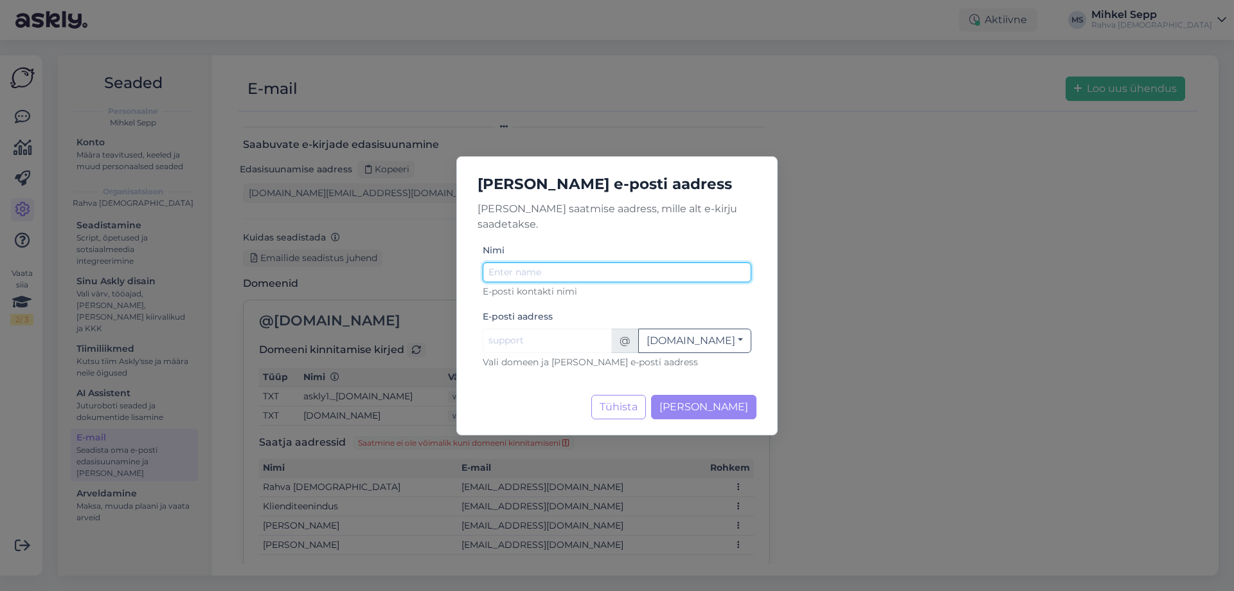
click at [567, 269] on input "Nimi" at bounding box center [617, 272] width 269 height 20
type input "Mihkel Sepp"
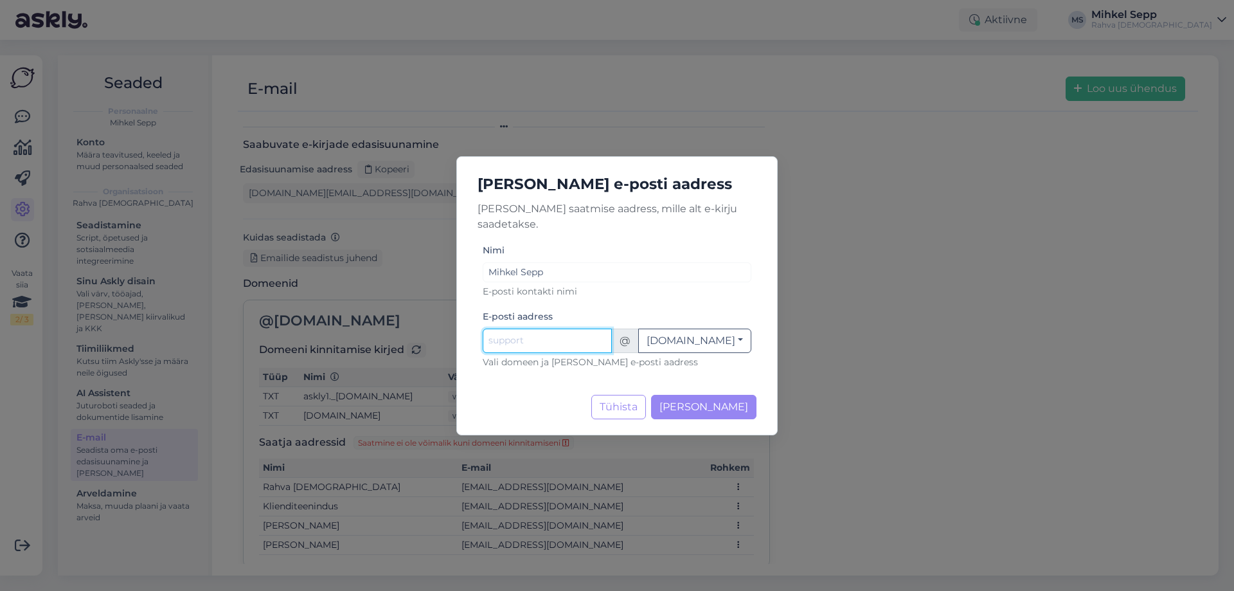
click at [502, 336] on input "Nimi" at bounding box center [547, 341] width 129 height 24
type input "mihkel.sepp"
click at [718, 401] on span "Lisa aadress" at bounding box center [704, 407] width 89 height 12
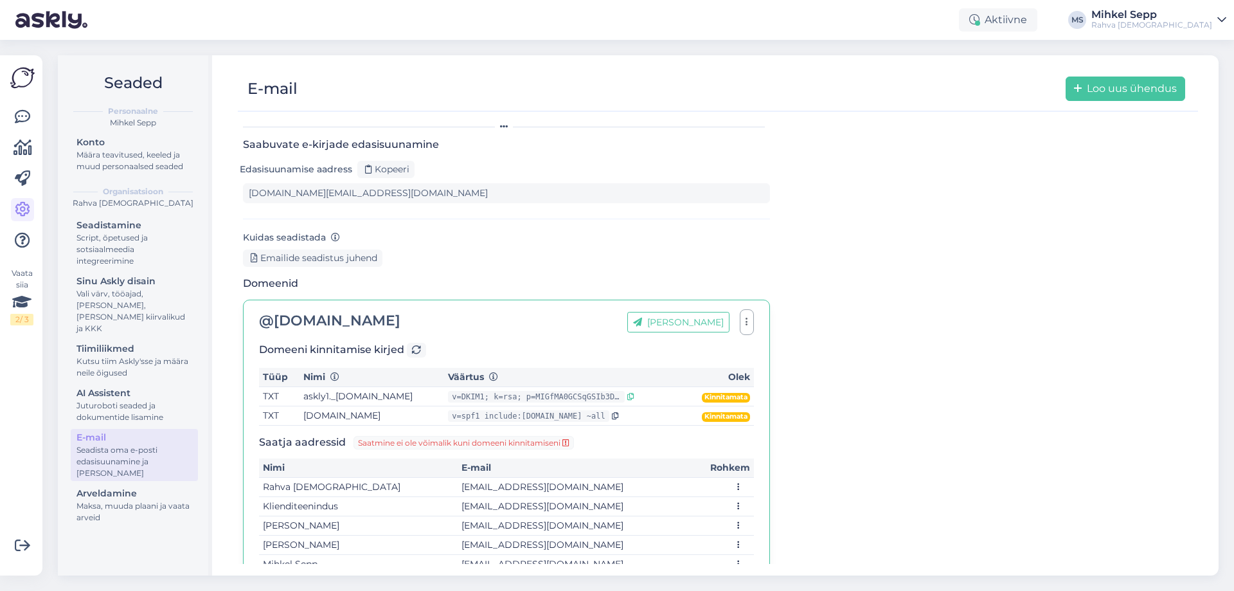
click at [635, 393] on icon at bounding box center [631, 397] width 7 height 8
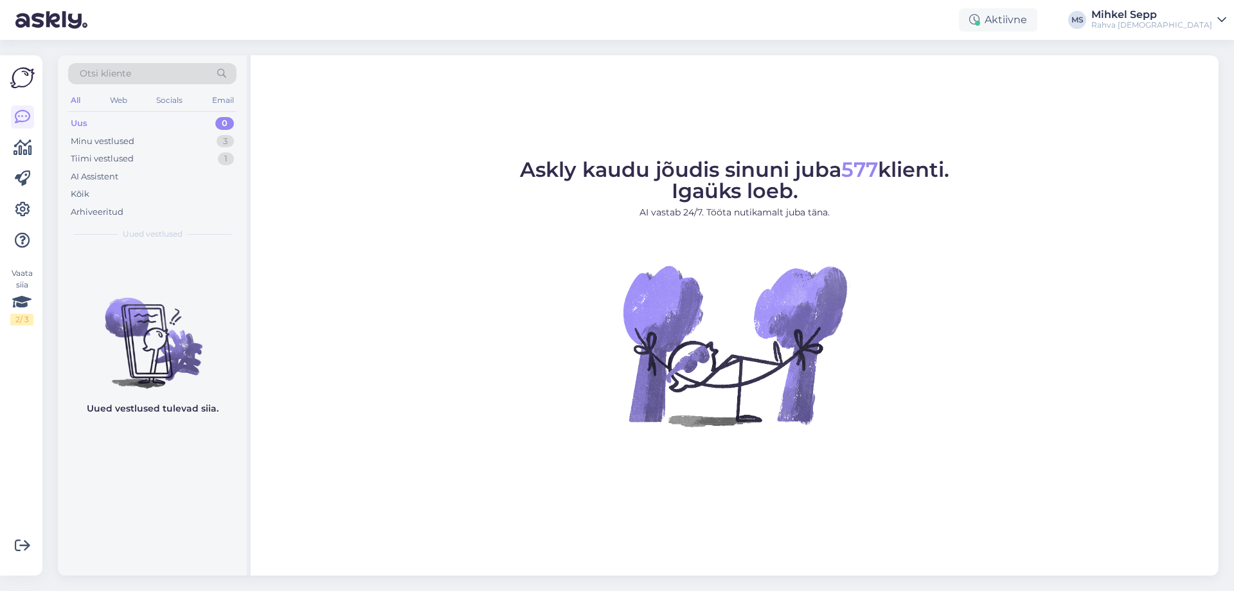
click at [19, 222] on div at bounding box center [22, 178] width 23 height 147
click at [19, 214] on icon at bounding box center [22, 209] width 15 height 15
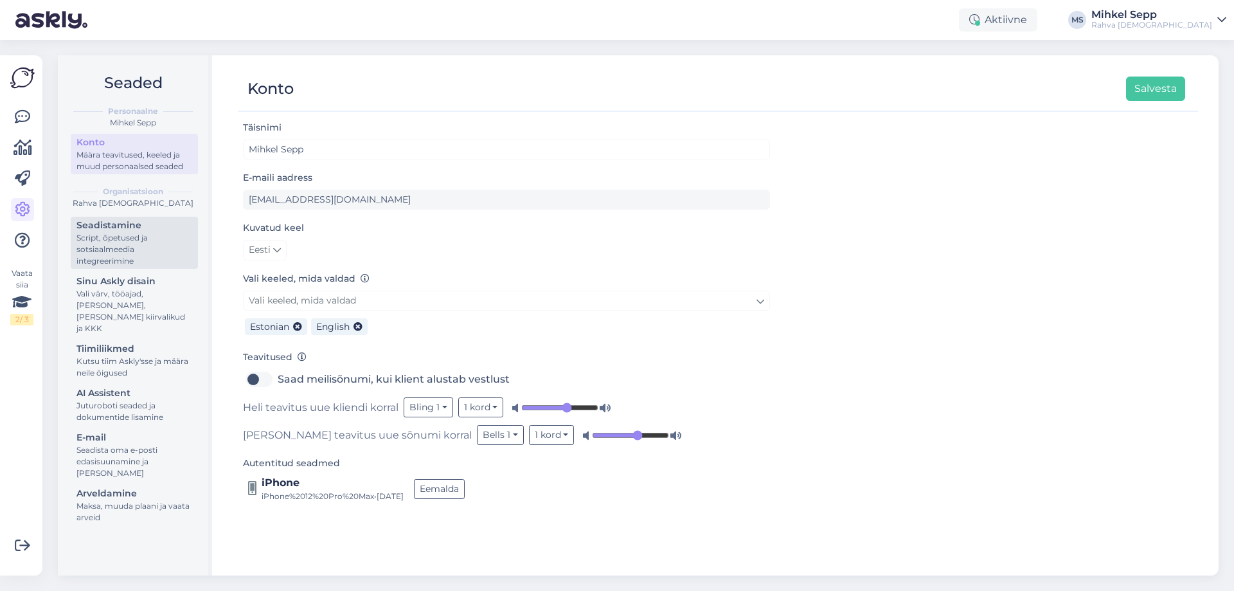
click at [95, 235] on div "Script, õpetused ja sotsiaalmeedia integreerimine" at bounding box center [135, 249] width 116 height 35
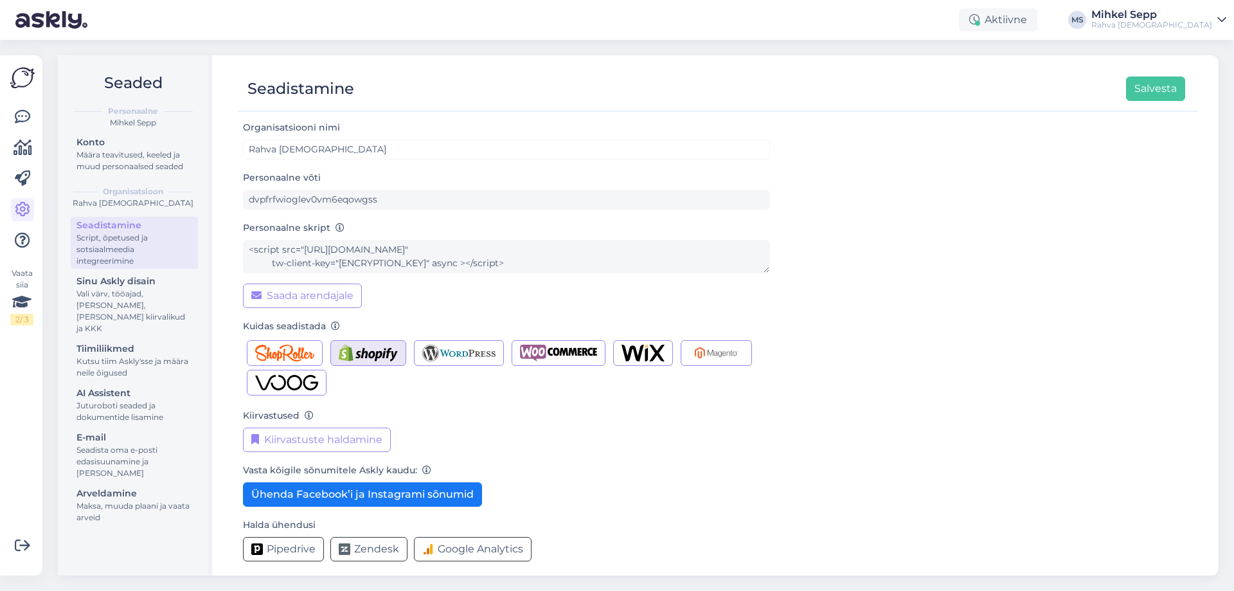
scroll to position [8, 0]
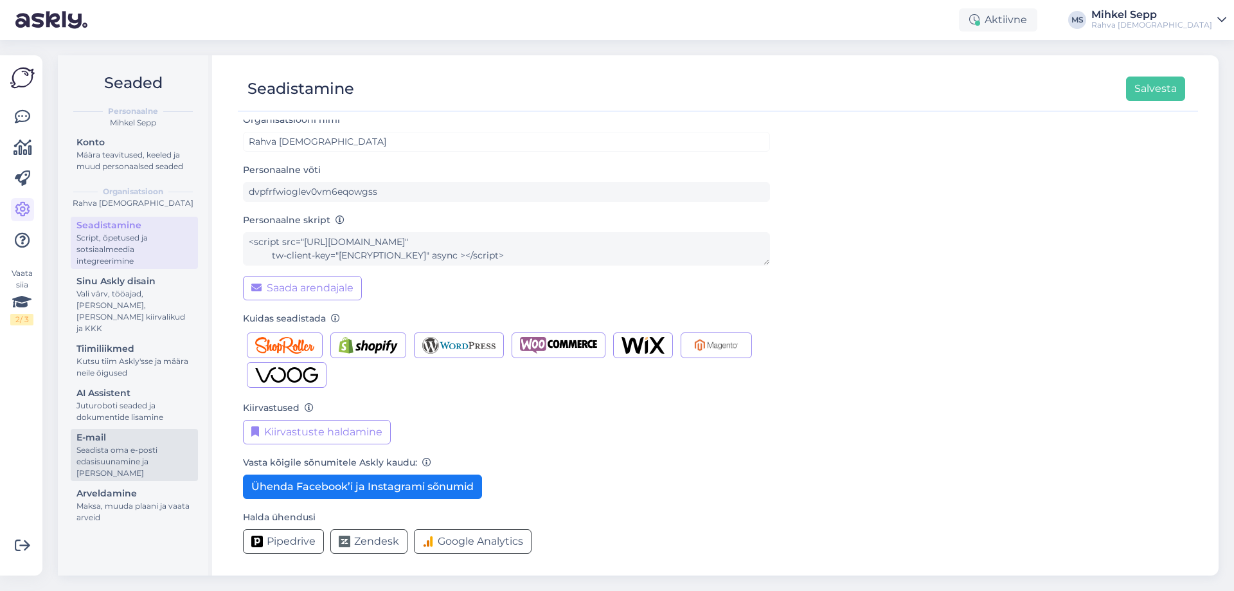
click at [105, 431] on div "E-mail" at bounding box center [135, 438] width 116 height 14
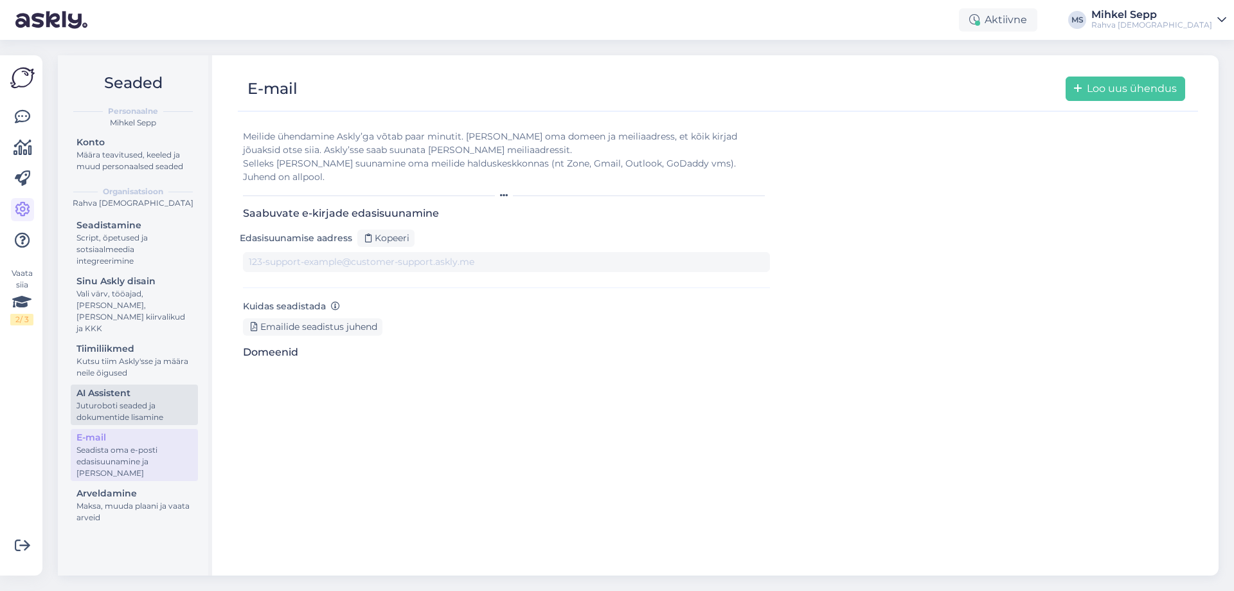
type input "1wywnvnmo4u-7r1tjviygcs.support@tickets.askly.me"
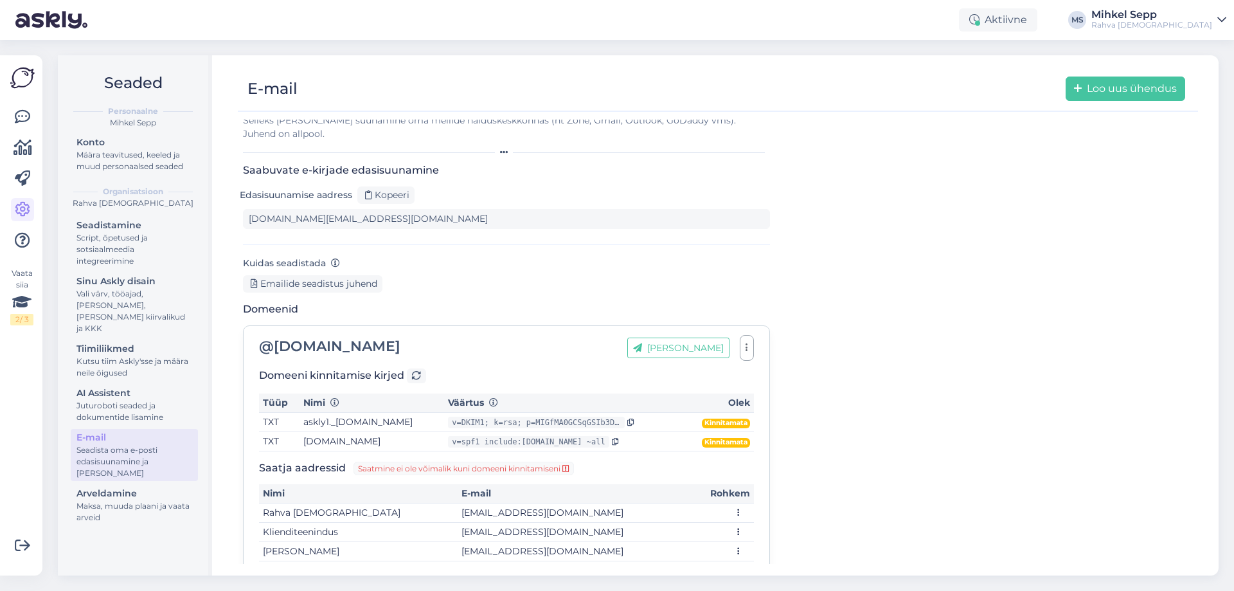
scroll to position [88, 0]
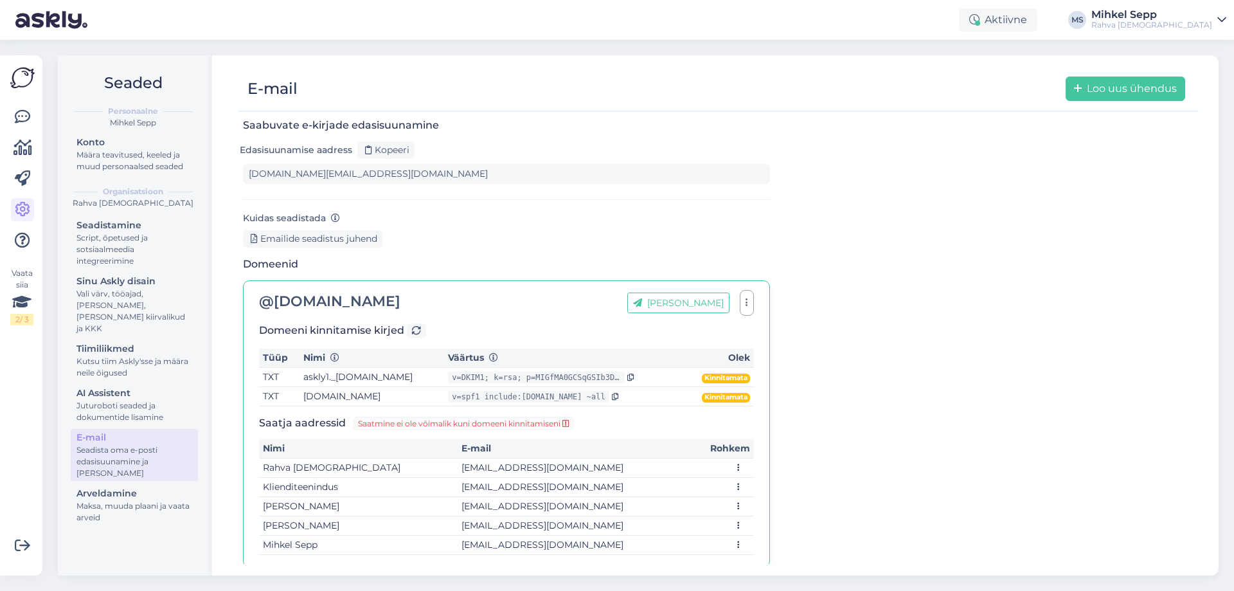
drag, startPoint x: 262, startPoint y: 343, endPoint x: 761, endPoint y: 385, distance: 501.3
click at [761, 385] on div "@ rahvaraamat.ee Lisa aadress Domeeni kinnitamise kirjed Tüüp Nimi Väärtus Olek…" at bounding box center [506, 423] width 527 height 287
copy thead
click at [635, 374] on icon at bounding box center [631, 378] width 7 height 8
copy thead
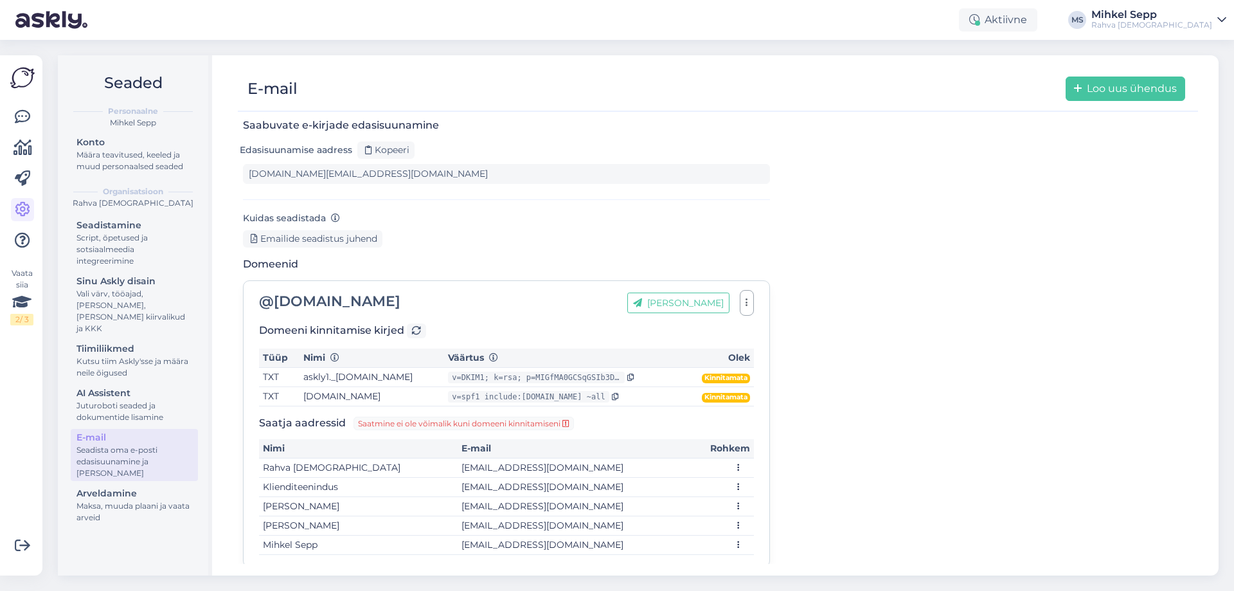
click at [1005, 401] on div "Meilide ühendamine Askly’ga võtab paar minutit. Lisa oma domeen ja meiliaadress…" at bounding box center [718, 305] width 950 height 546
drag, startPoint x: 1088, startPoint y: 364, endPoint x: 979, endPoint y: 318, distance: 118.1
click at [1088, 364] on div "Meilide ühendamine Askly’ga võtab paar minutit. Lisa oma domeen ja meiliaadress…" at bounding box center [718, 305] width 950 height 546
click at [20, 85] on img at bounding box center [22, 78] width 24 height 24
click at [12, 107] on link at bounding box center [22, 116] width 23 height 23
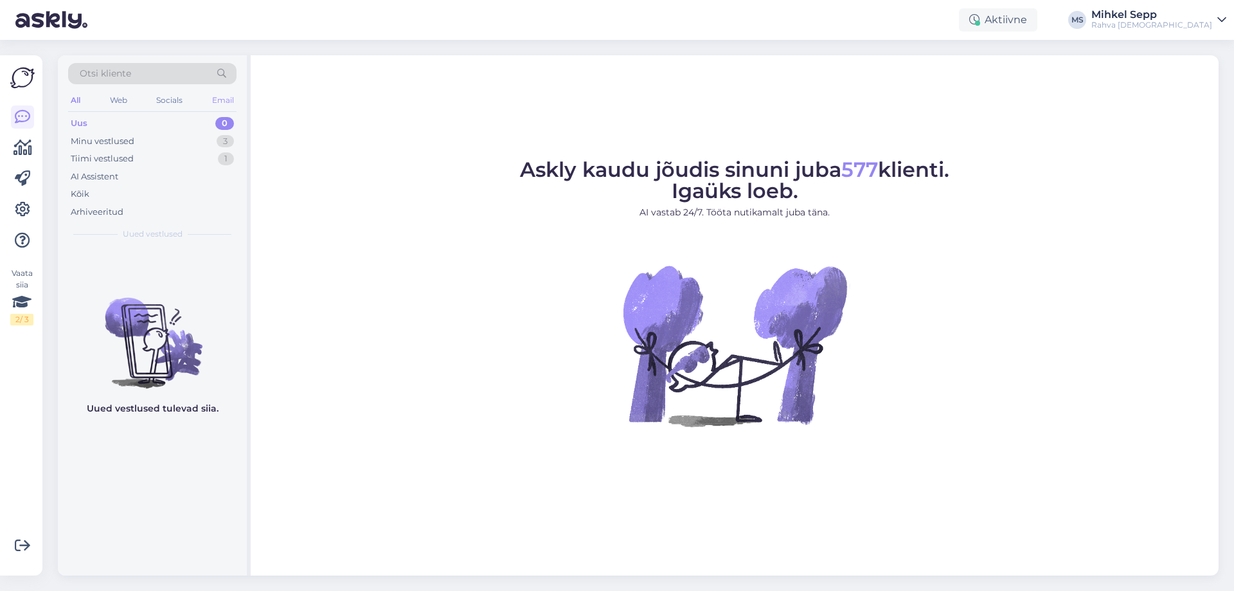
click at [222, 104] on div "Email" at bounding box center [223, 100] width 27 height 17
click at [123, 140] on div "Minu vestlused" at bounding box center [103, 141] width 64 height 13
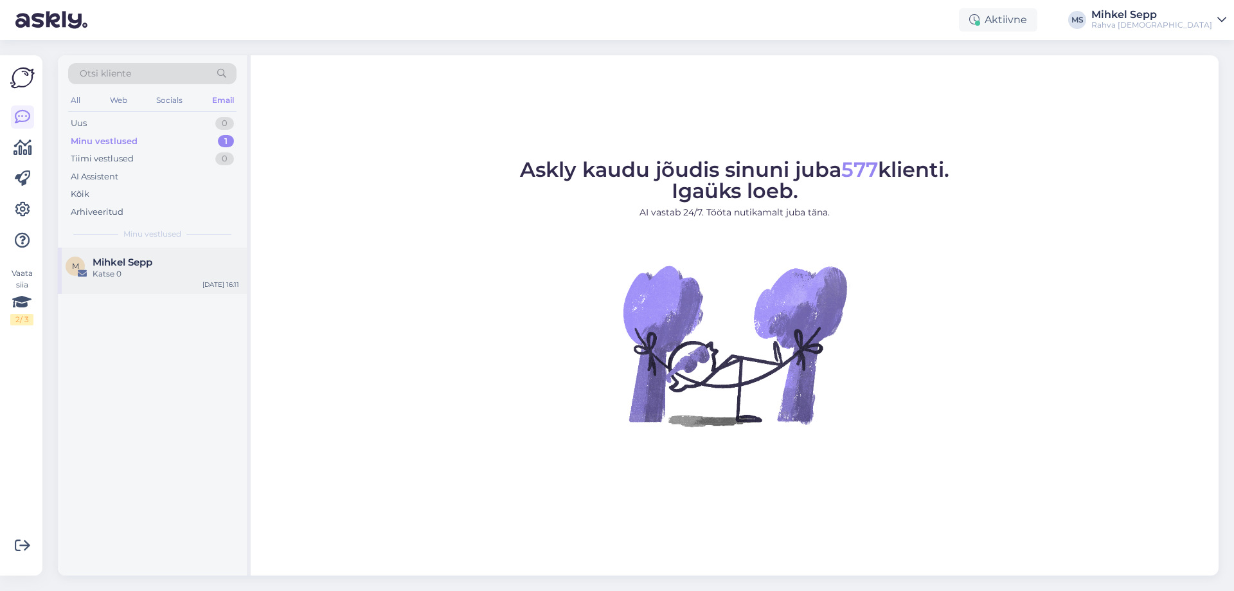
click at [95, 255] on div "M Mihkel Sepp Katse 0 Sep 12 16:11" at bounding box center [152, 271] width 189 height 46
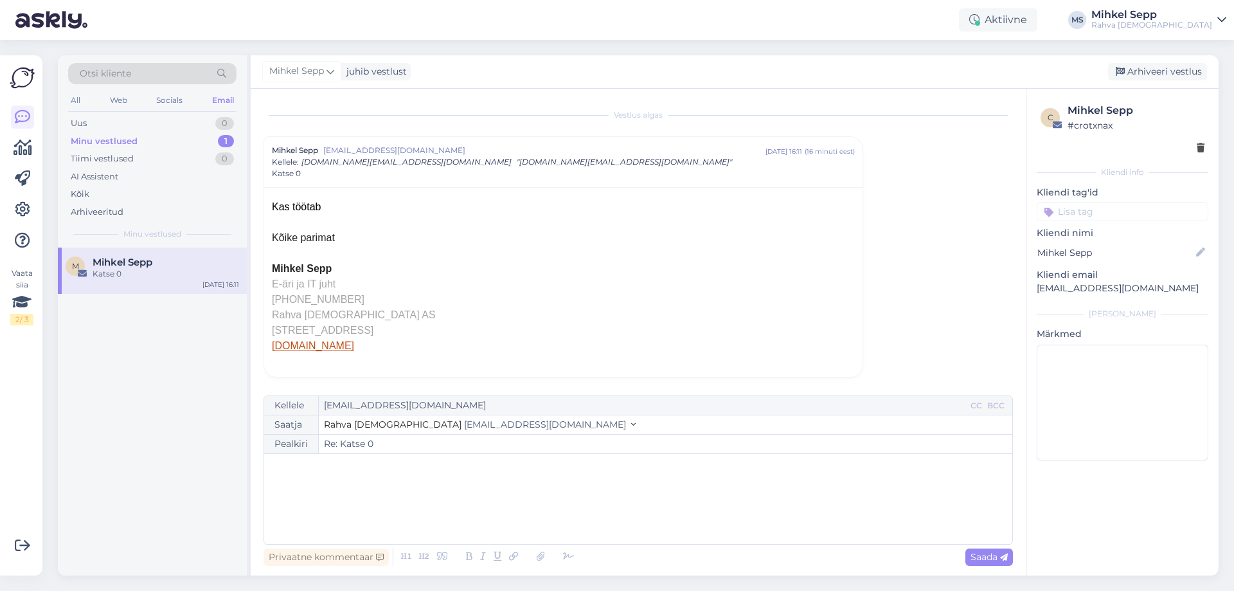
click at [390, 512] on div "﻿" at bounding box center [639, 498] width 736 height 77
click at [562, 426] on div "Saatja Rahva Raamat epood@rahvaraamat.ee" at bounding box center [638, 424] width 748 height 19
click at [358, 420] on span "Rahva [DEMOGRAPHIC_DATA]" at bounding box center [393, 425] width 138 height 12
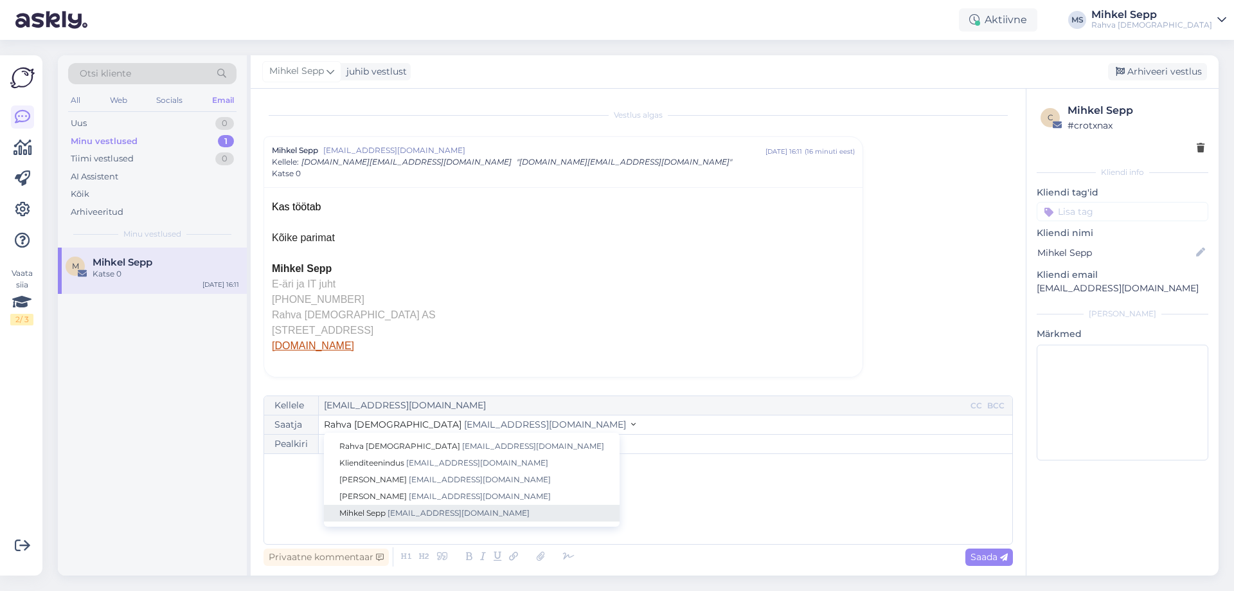
click at [412, 513] on span "[EMAIL_ADDRESS][DOMAIN_NAME]" at bounding box center [459, 513] width 142 height 10
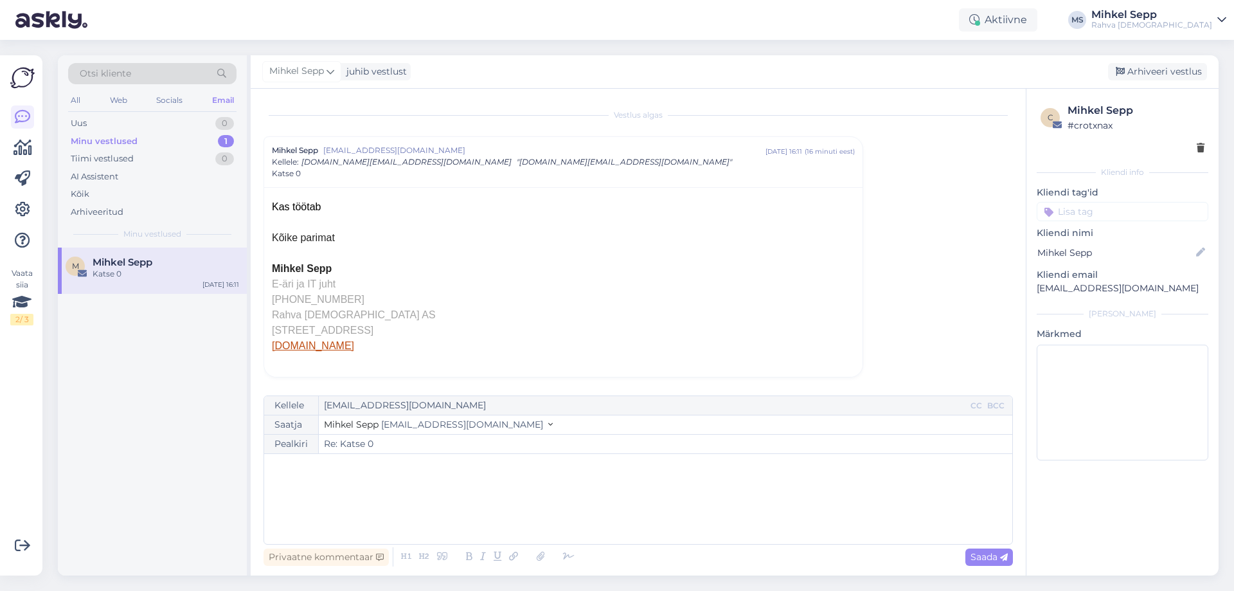
click at [325, 477] on div "﻿" at bounding box center [639, 498] width 736 height 77
drag, startPoint x: 231, startPoint y: 478, endPoint x: 187, endPoint y: 468, distance: 45.4
click at [187, 468] on div "Otsi kliente All Web Socials Email Uus 0 Minu vestlused 1 Tiimi vestlused 0 AI …" at bounding box center [638, 315] width 1161 height 520
drag, startPoint x: 275, startPoint y: 467, endPoint x: 151, endPoint y: 452, distance: 124.3
click at [176, 462] on div "Otsi kliente All Web Socials Email Uus 0 Minu vestlused 1 Tiimi vestlused 0 AI …" at bounding box center [638, 315] width 1161 height 520
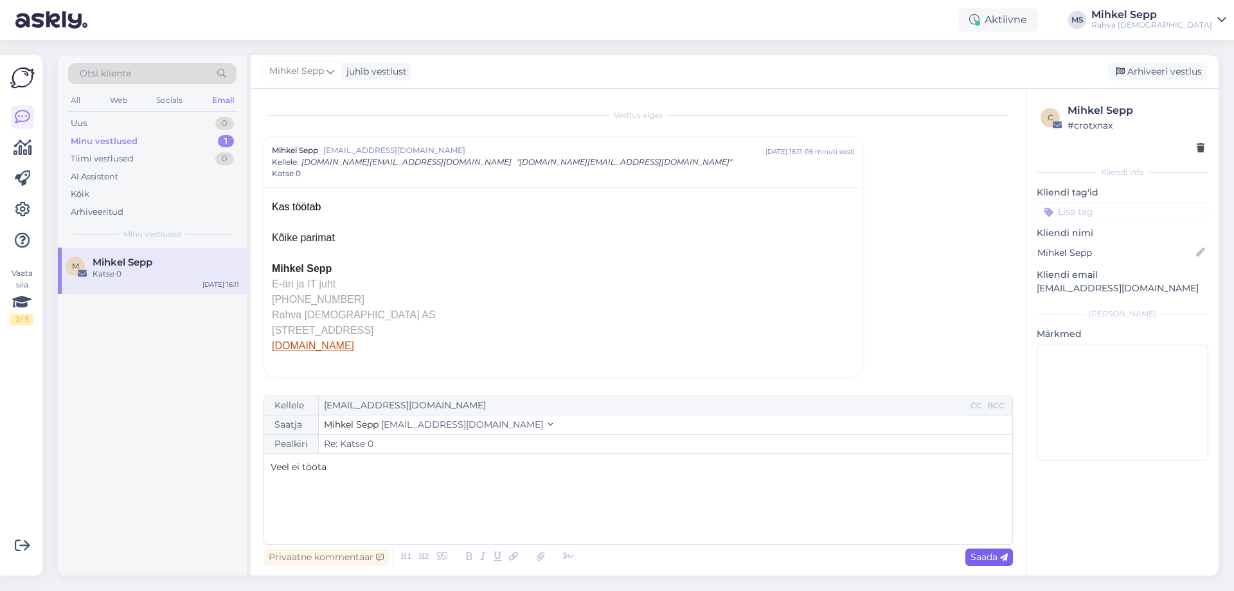
click at [982, 560] on span "Saada" at bounding box center [989, 557] width 37 height 12
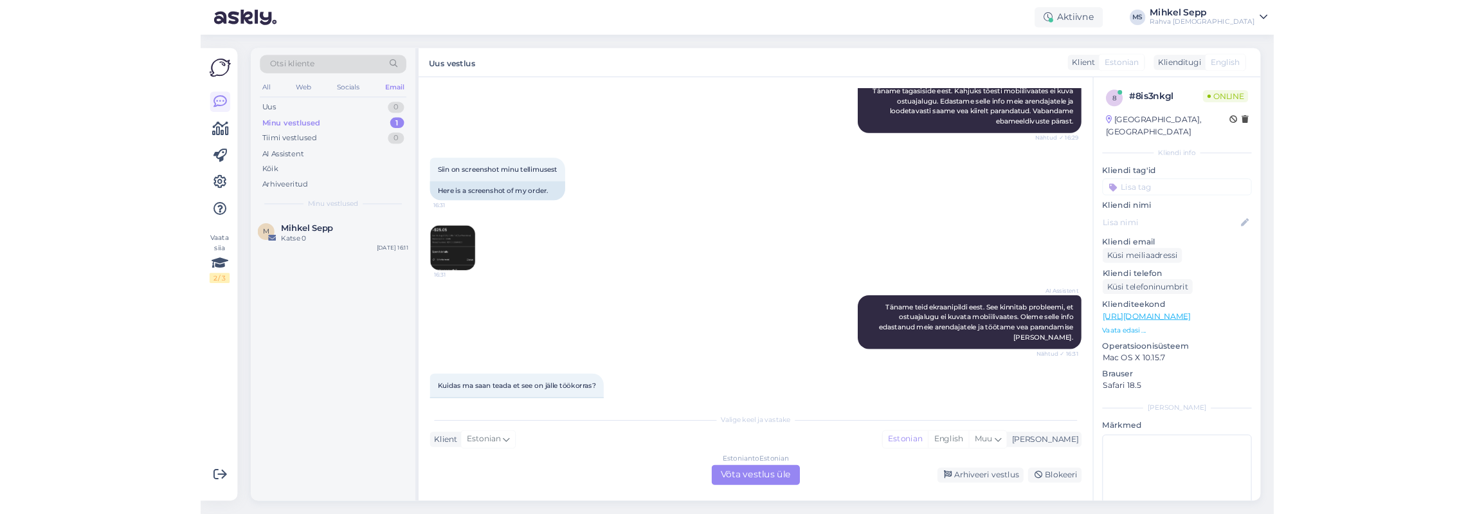
scroll to position [260, 0]
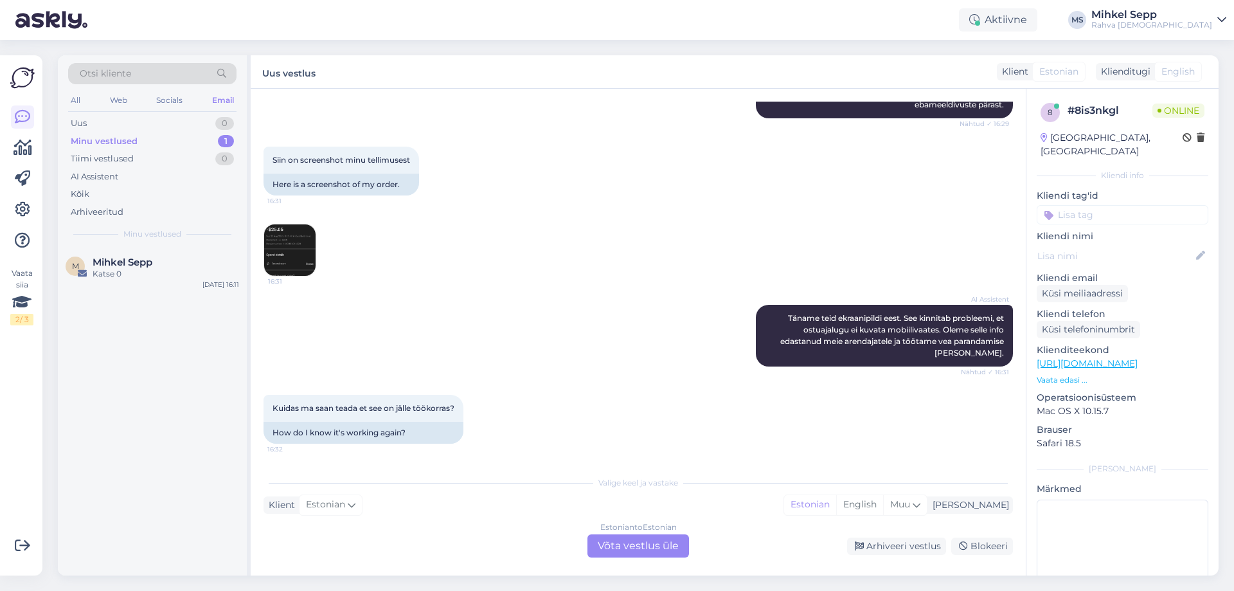
click at [293, 228] on img at bounding box center [289, 249] width 51 height 51
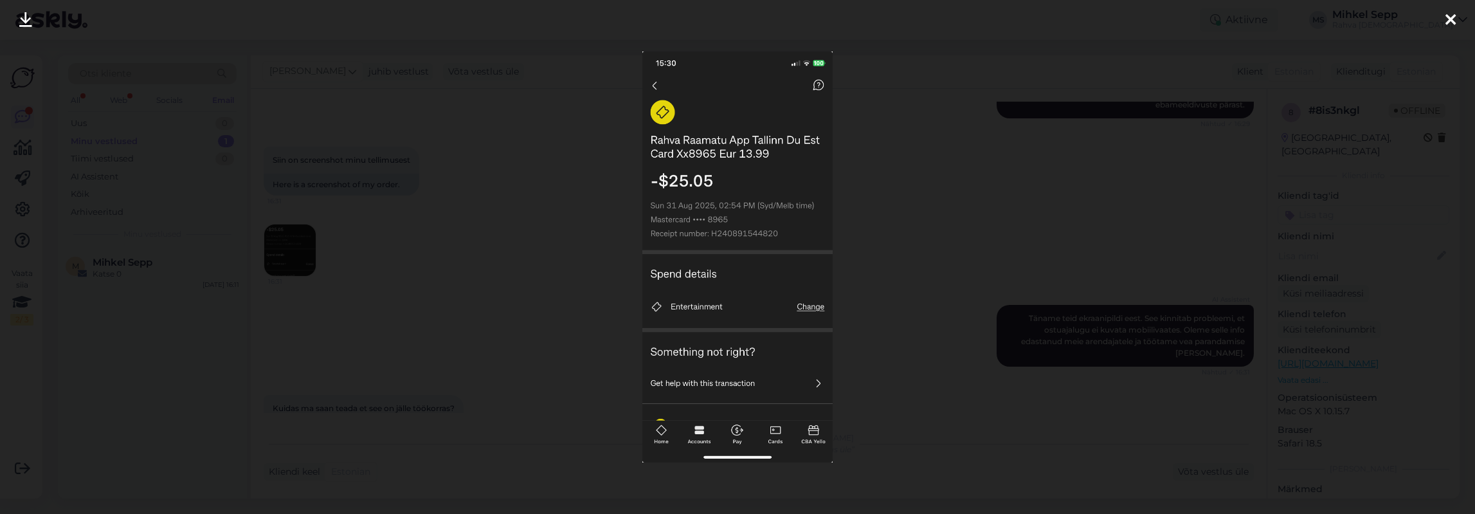
scroll to position [293, 0]
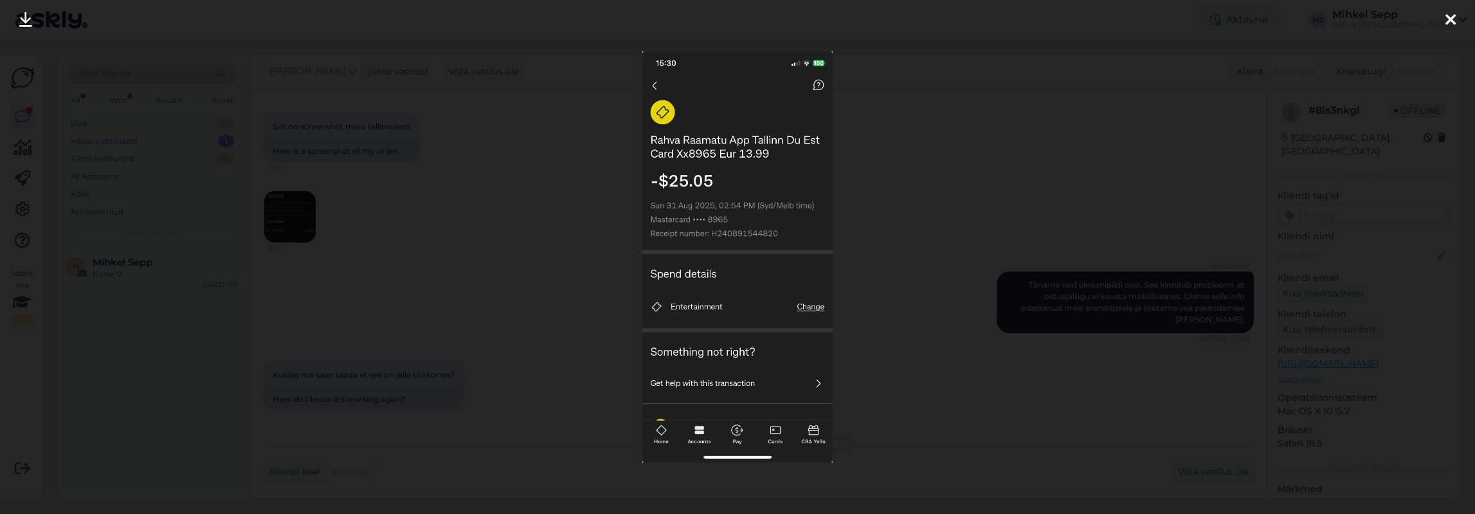
click at [940, 132] on div at bounding box center [737, 257] width 1475 height 514
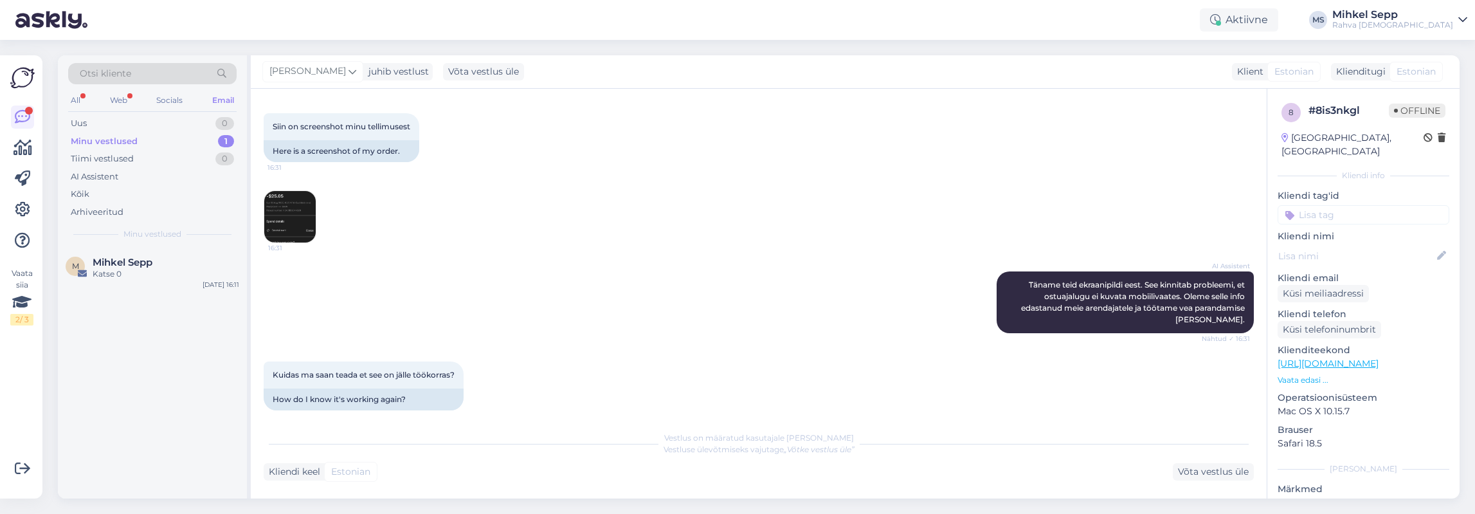
click at [215, 98] on div "Email" at bounding box center [223, 100] width 27 height 17
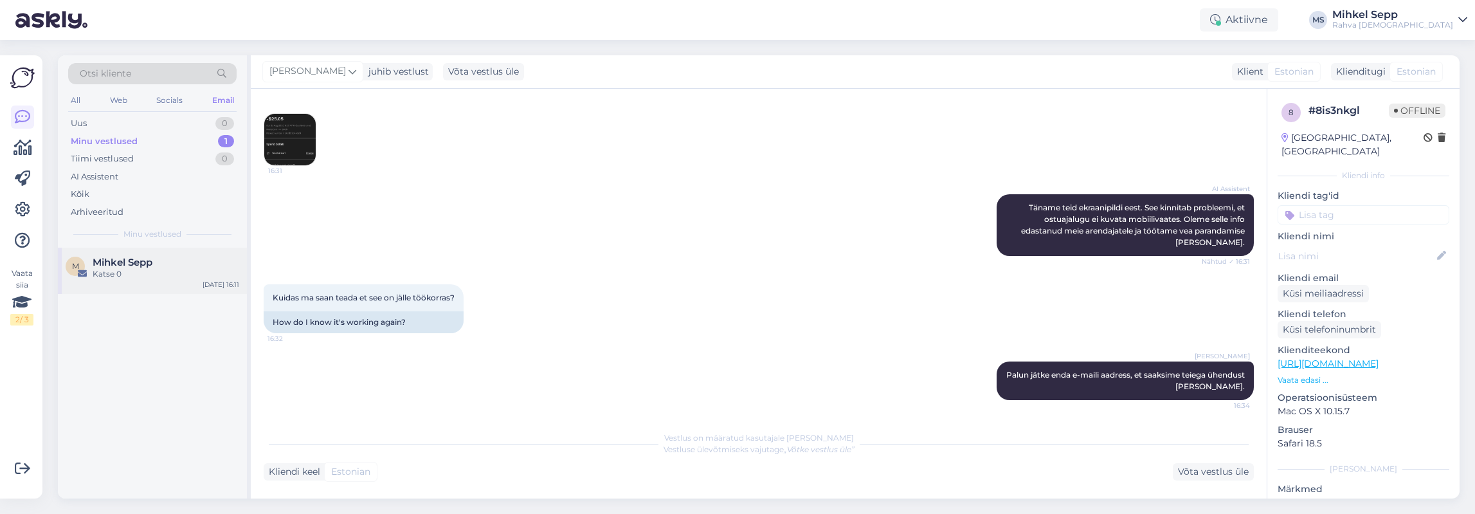
click at [143, 278] on div "Katse 0" at bounding box center [166, 274] width 147 height 12
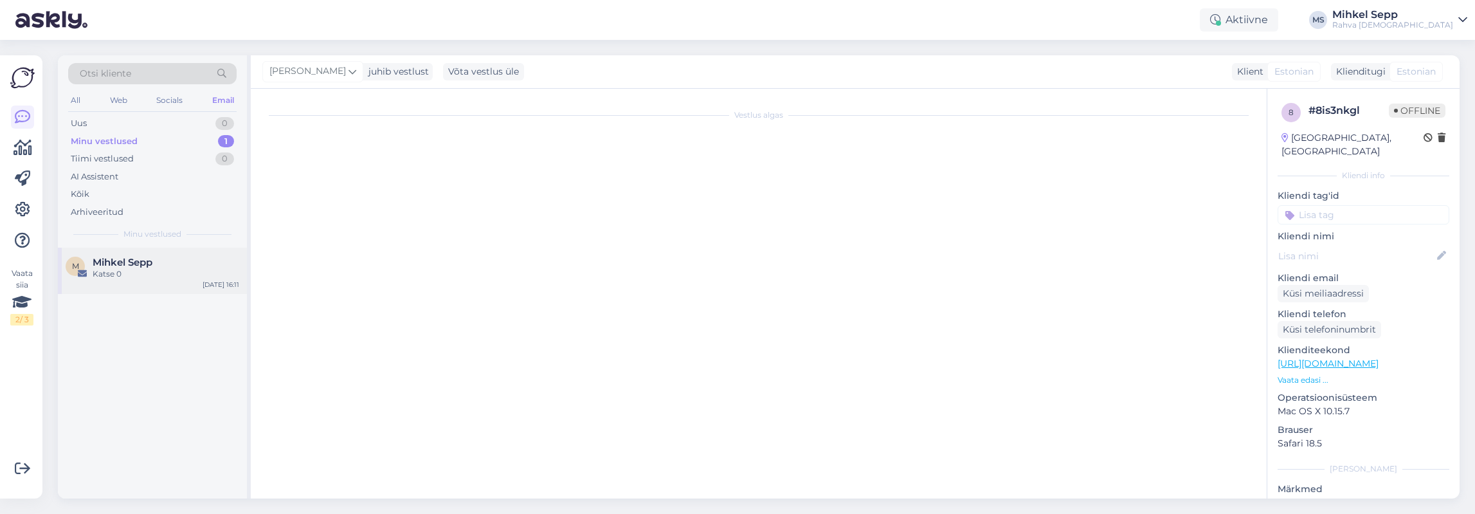
scroll to position [0, 0]
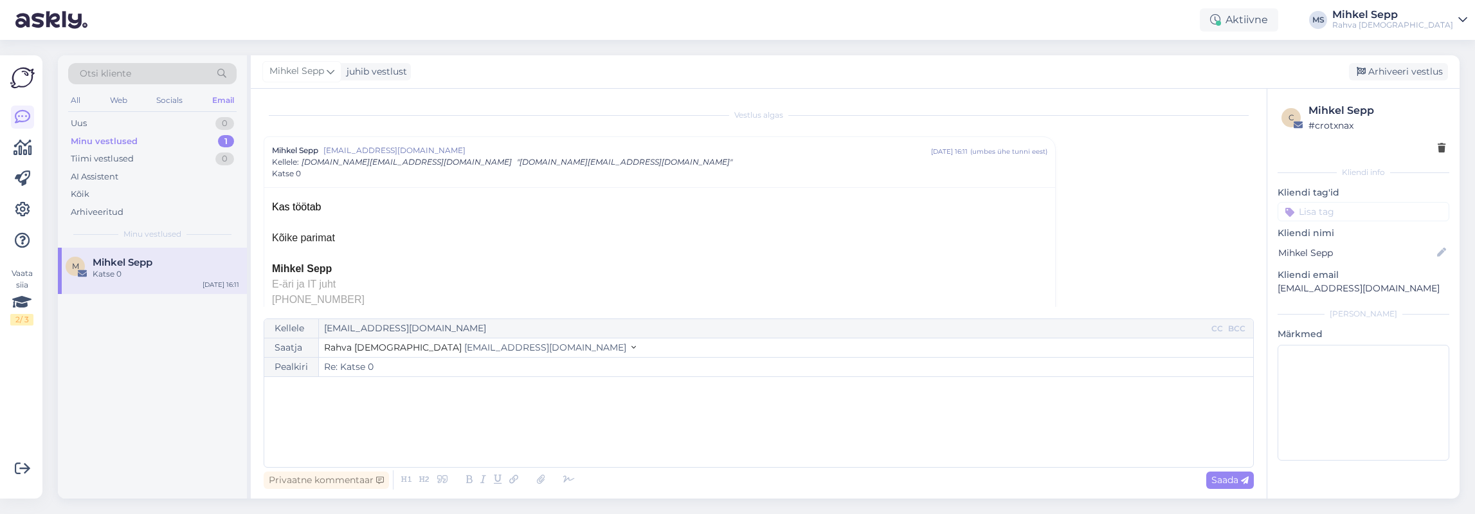
click at [464, 347] on span "epood@rahvaraamat.ee" at bounding box center [545, 347] width 162 height 12
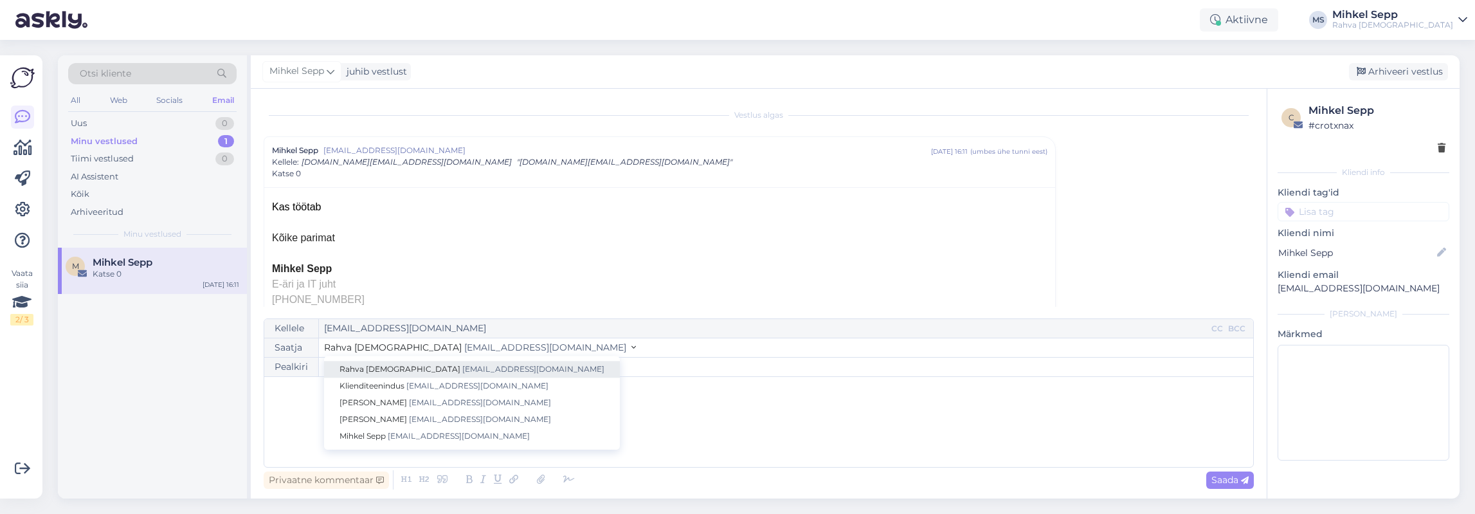
click at [395, 370] on span "Rahva [DEMOGRAPHIC_DATA]" at bounding box center [399, 369] width 121 height 10
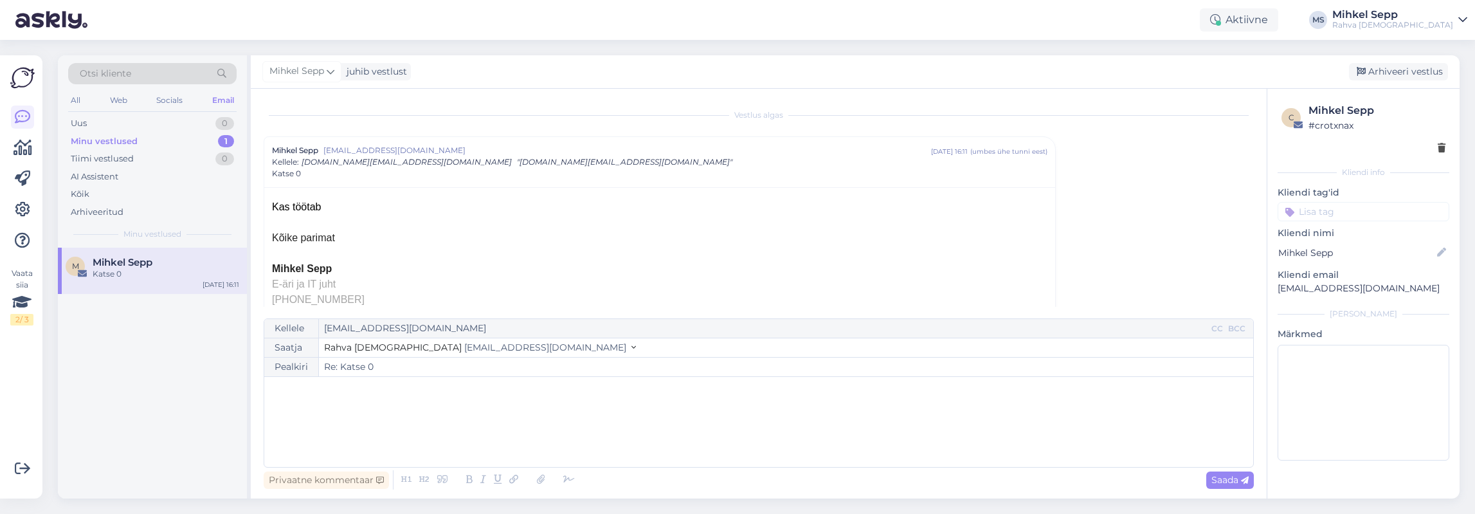
click at [626, 343] on div "Kellele mihkel.sepp@rahvaraamat.ee CC BCC Saatja Rahva Raamat epood@rahvaraamat…" at bounding box center [759, 392] width 990 height 149
click at [602, 415] on div "﻿" at bounding box center [759, 421] width 976 height 77
click at [1223, 480] on span "Saada" at bounding box center [1229, 480] width 37 height 12
click at [411, 409] on div "﻿" at bounding box center [759, 421] width 976 height 77
click at [464, 352] on span "epood@rahvaraamat.ee" at bounding box center [545, 347] width 162 height 12
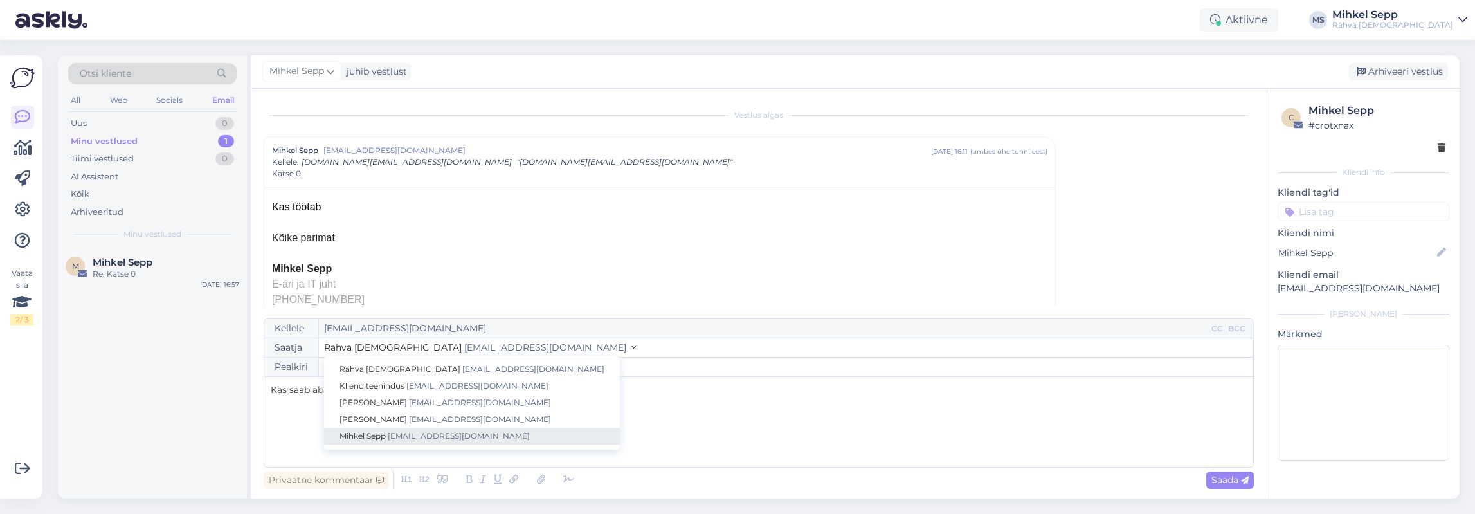
click at [423, 438] on span "[EMAIL_ADDRESS][DOMAIN_NAME]" at bounding box center [459, 436] width 142 height 10
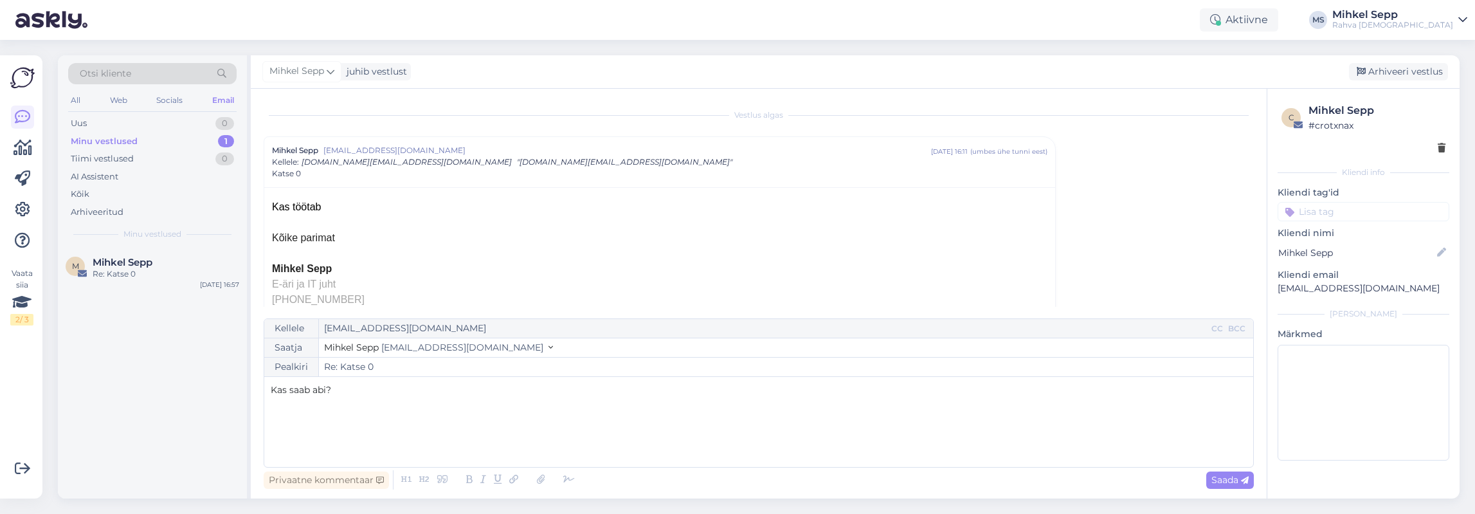
click at [542, 354] on div "Saatja Mihkel Sepp mihkel.sepp@rahvaraamat.ee Rahva Raamat epood@rahvaraamat.ee…" at bounding box center [758, 347] width 989 height 19
click at [548, 348] on icon at bounding box center [550, 347] width 5 height 9
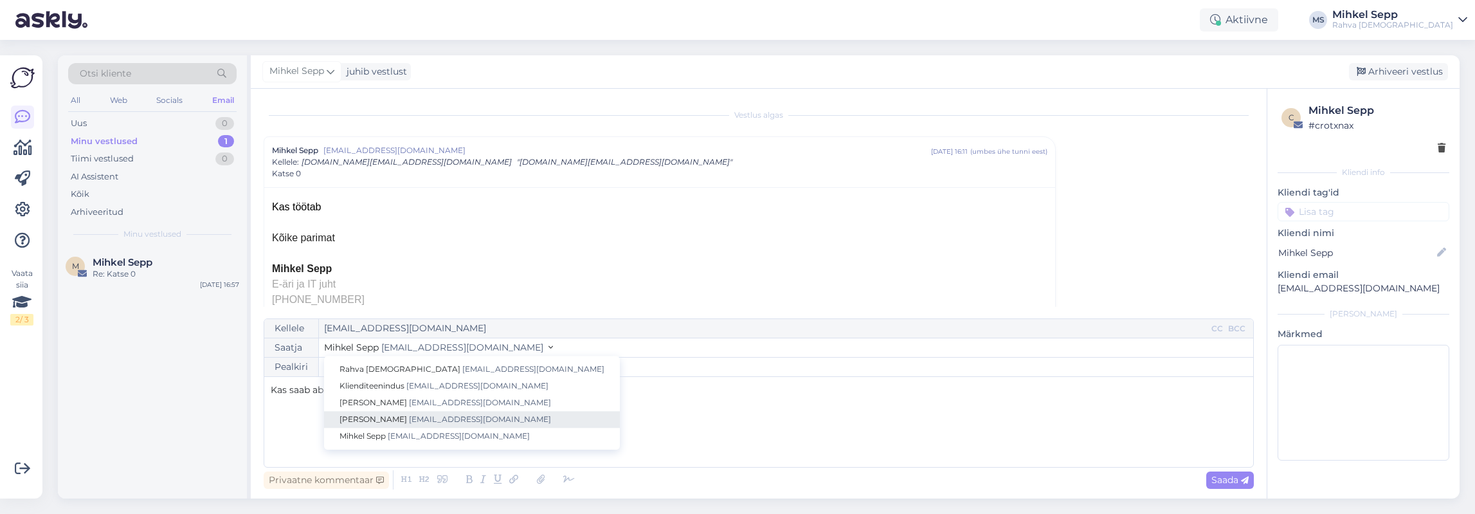
click at [447, 425] on link "Kristiina Vanari kristiina.vanari@rahvaraamat.ee" at bounding box center [472, 419] width 296 height 17
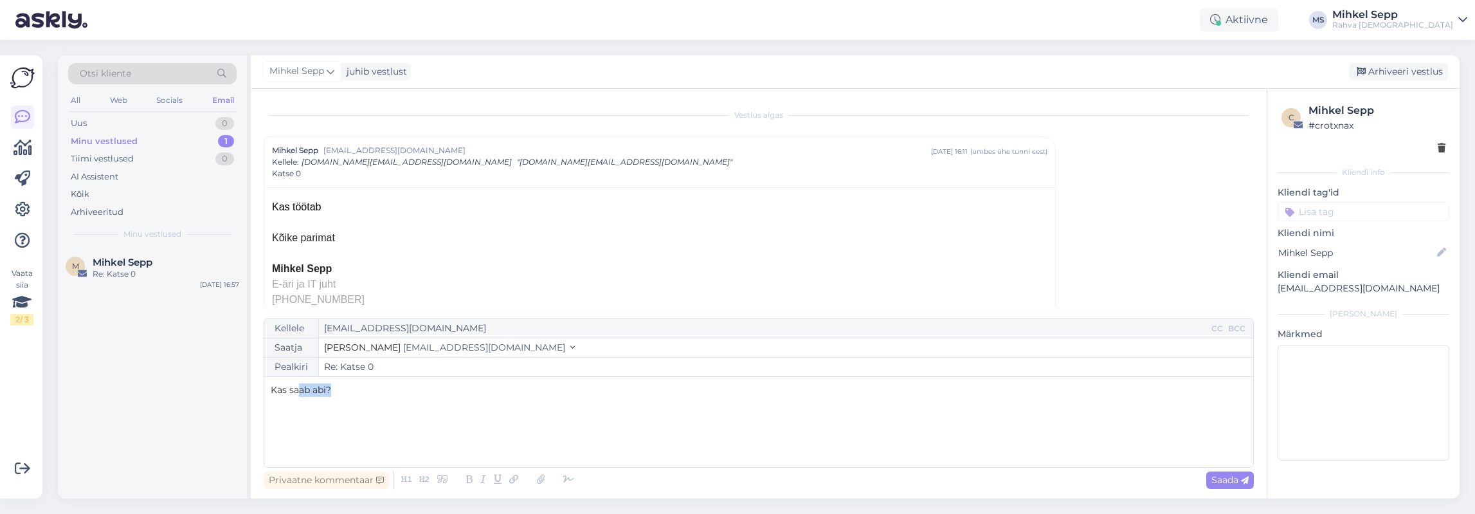
drag, startPoint x: 348, startPoint y: 399, endPoint x: 298, endPoint y: 396, distance: 50.2
click at [298, 396] on div "Kas saab abi?" at bounding box center [759, 421] width 976 height 77
click at [1220, 484] on span "Saada" at bounding box center [1229, 480] width 37 height 12
type input "Re: Re: Katse 0"
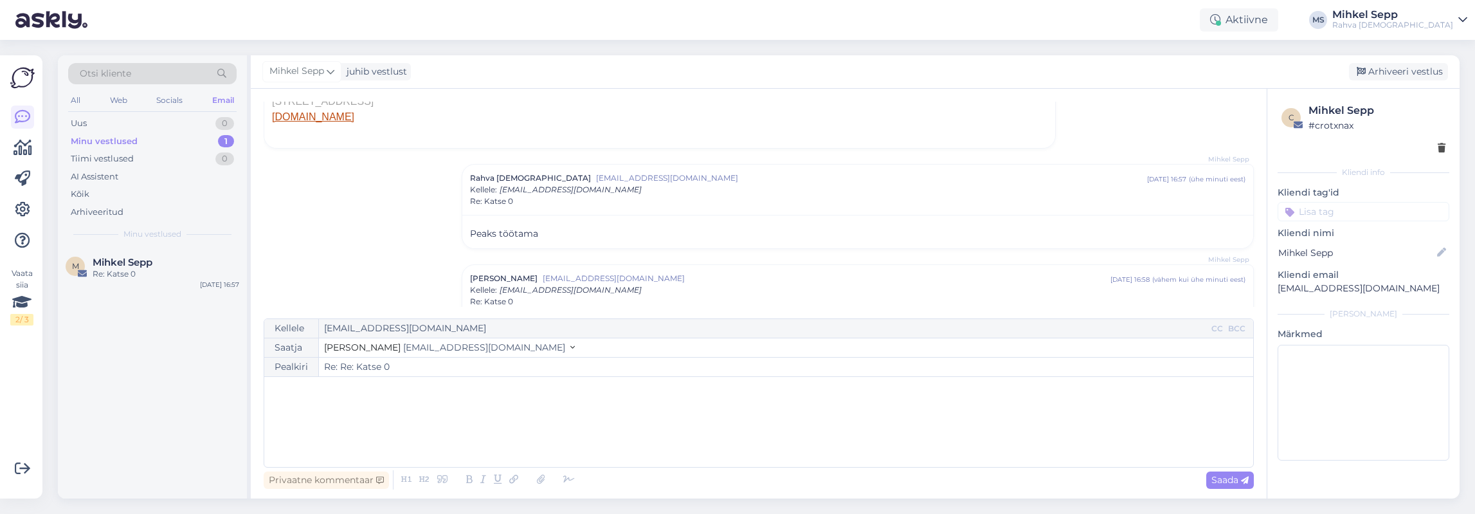
scroll to position [275, 0]
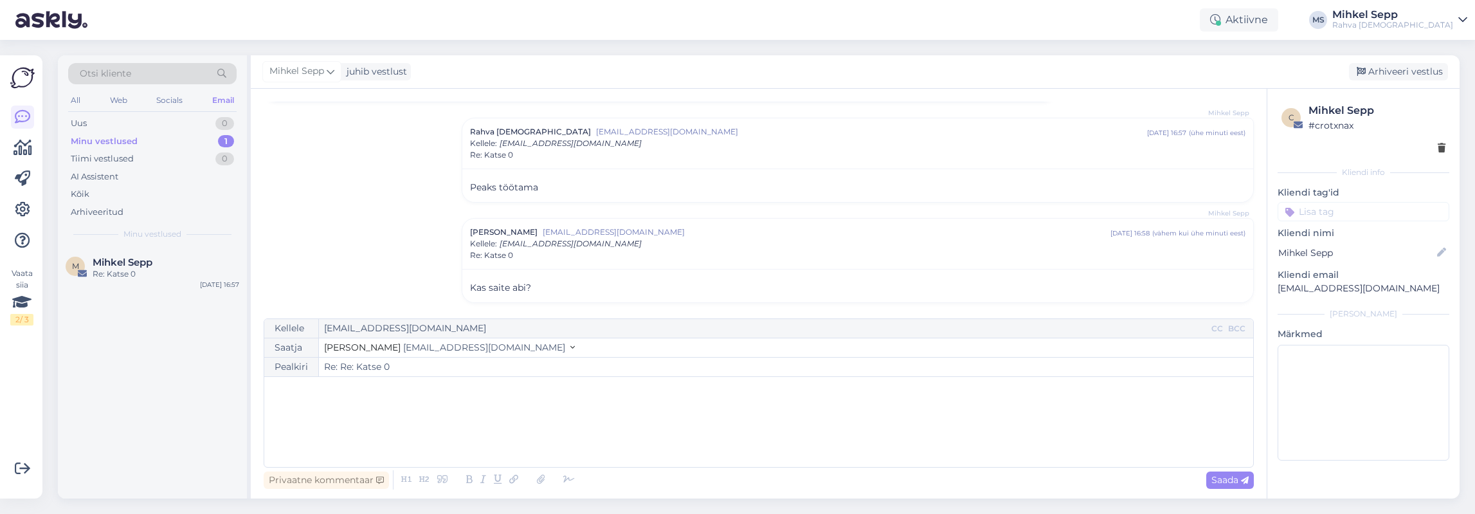
click at [329, 194] on div "Vestlus algas Mihkel Sepp mihkel.sepp@rahvaraamat.ee sept 12 16:11 ( umbes ühe …" at bounding box center [765, 204] width 1002 height 205
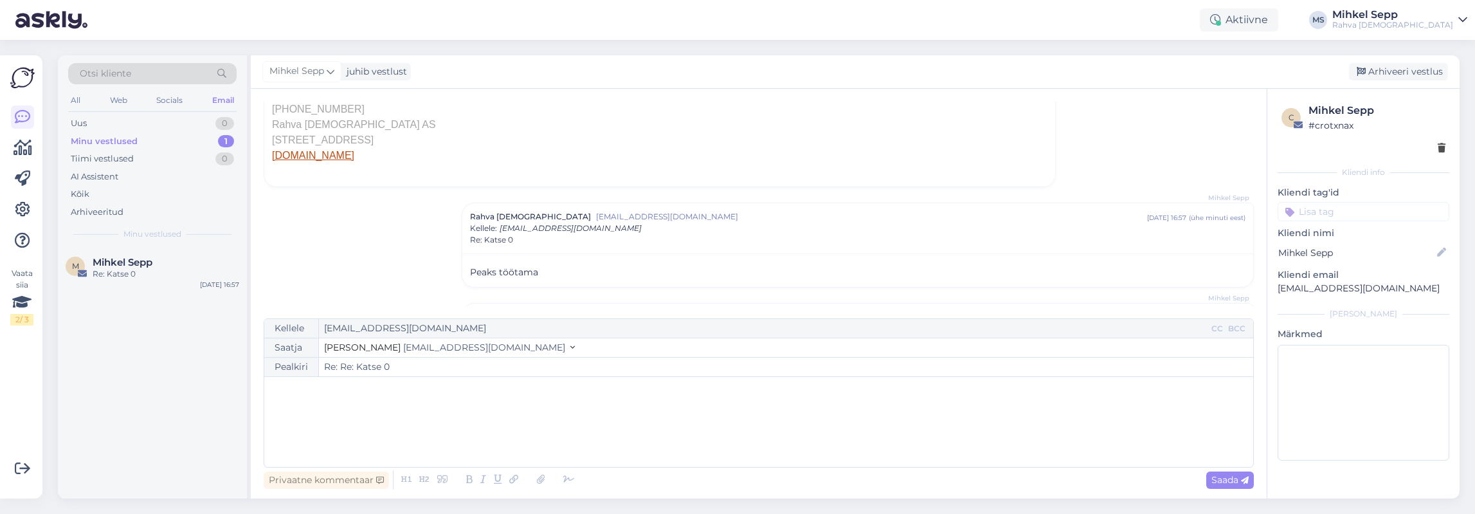
scroll to position [257, 0]
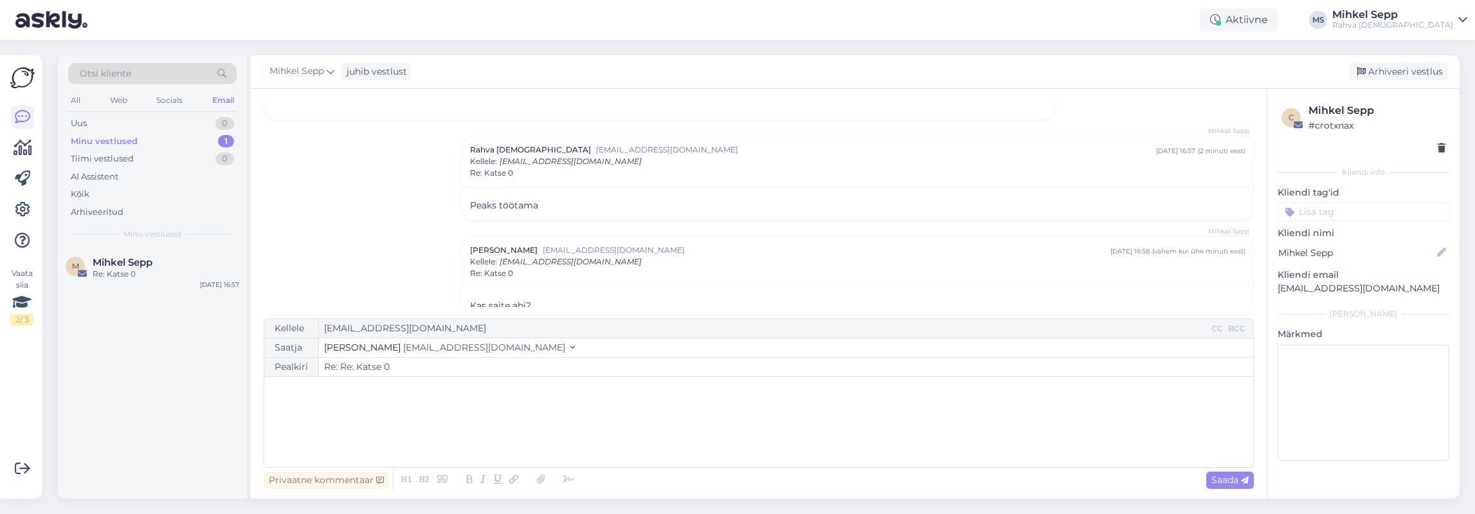
click at [384, 257] on div "Vestlus algas Mihkel Sepp mihkel.sepp@rahvaraamat.ee sept 12 16:11 ( umbes ühe …" at bounding box center [765, 204] width 1002 height 205
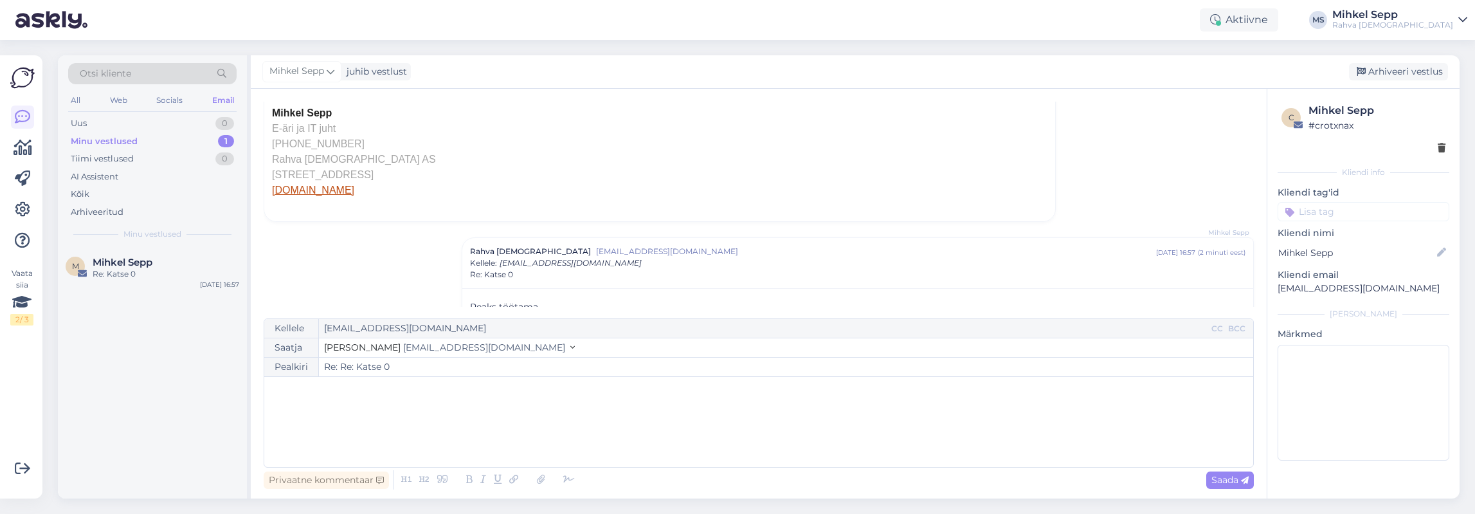
scroll to position [0, 0]
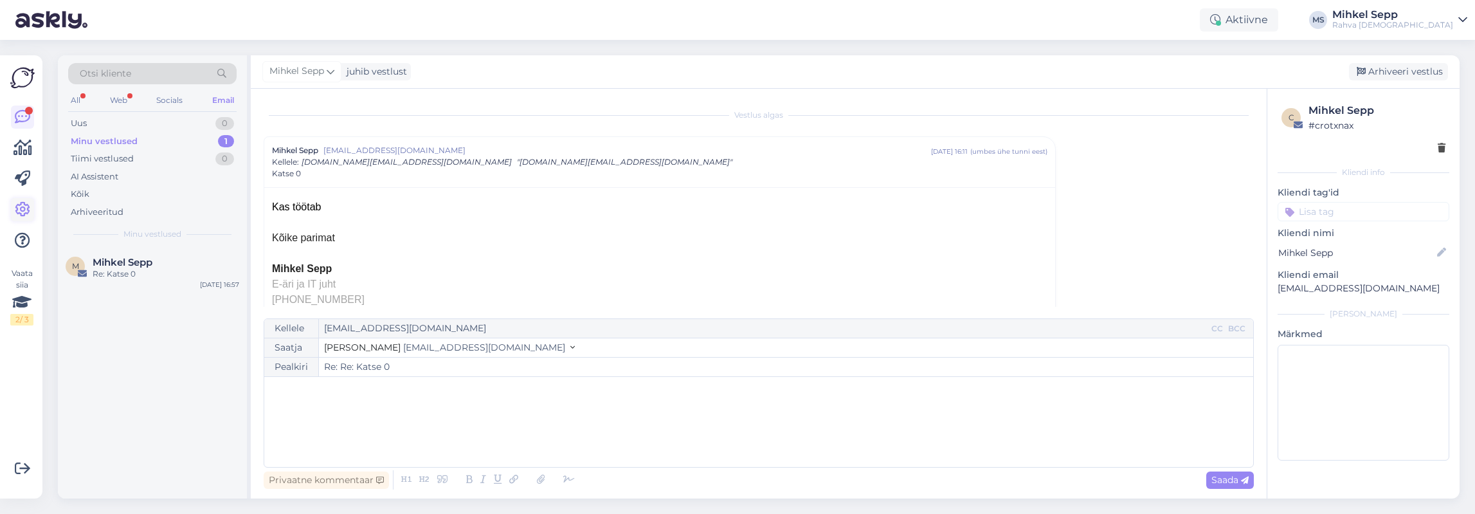
click at [26, 210] on icon at bounding box center [22, 209] width 15 height 15
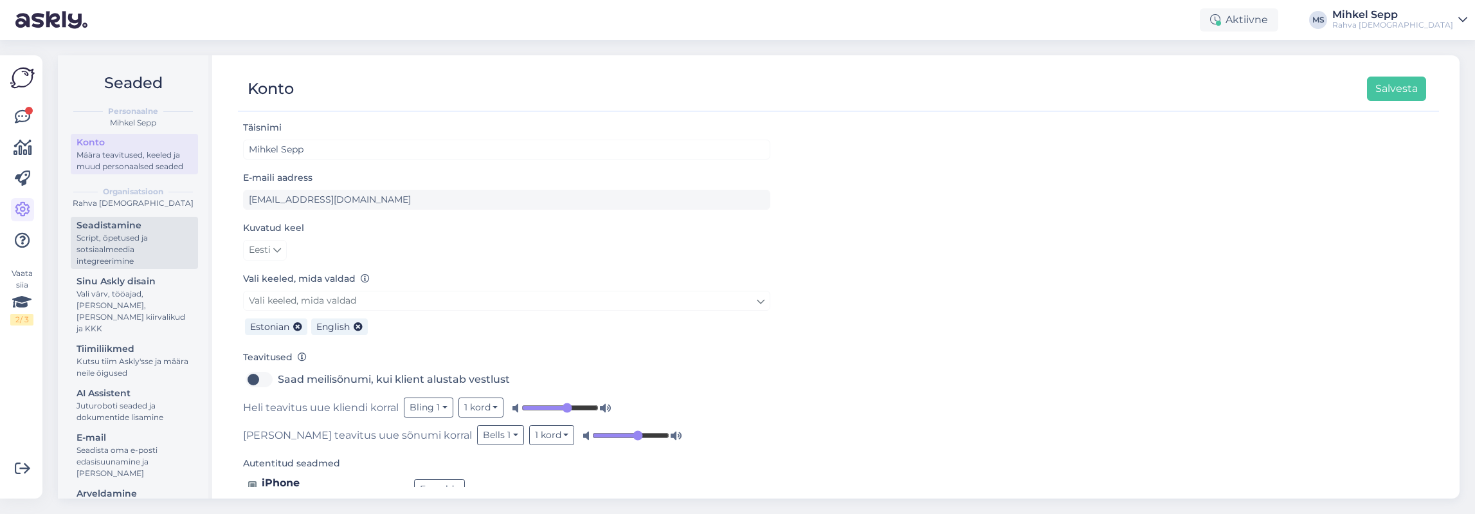
click at [141, 245] on div "Script, õpetused ja sotsiaalmeedia integreerimine" at bounding box center [135, 249] width 116 height 35
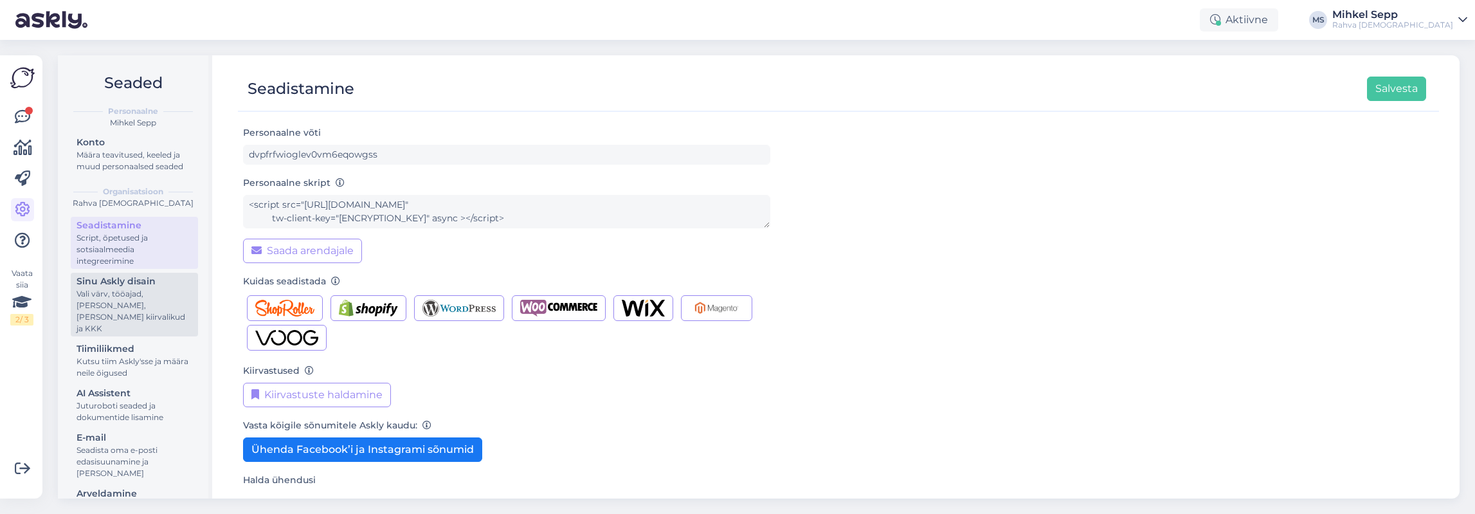
scroll to position [81, 0]
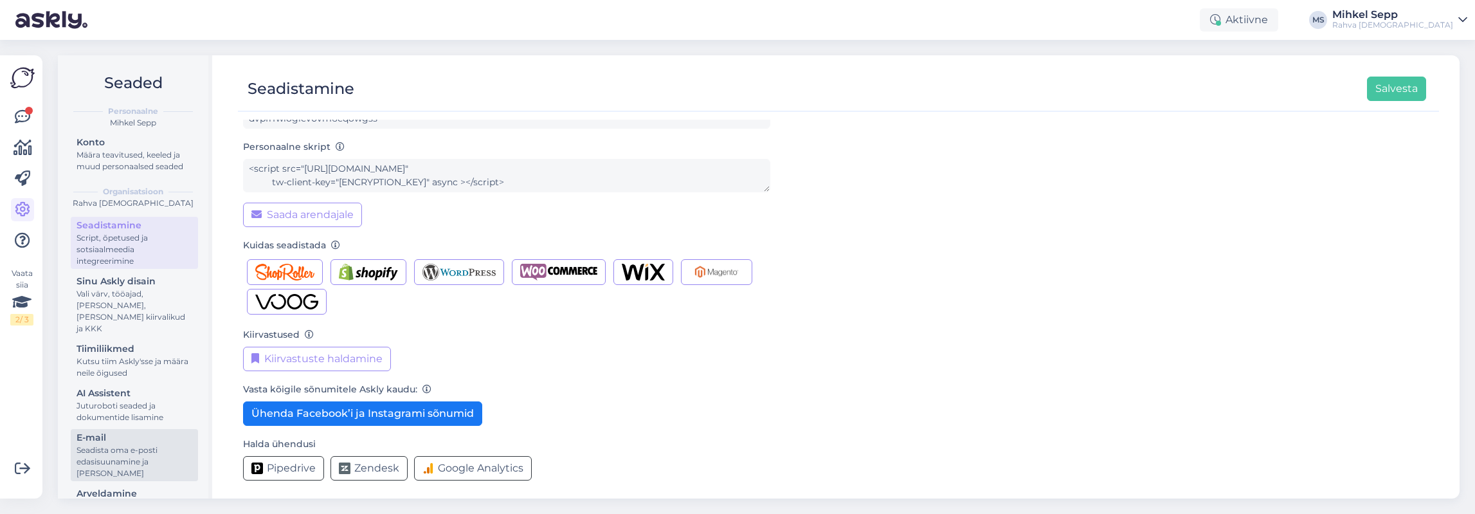
click at [109, 466] on div "Seadista oma e-posti edasisuunamine ja [PERSON_NAME]" at bounding box center [135, 461] width 116 height 35
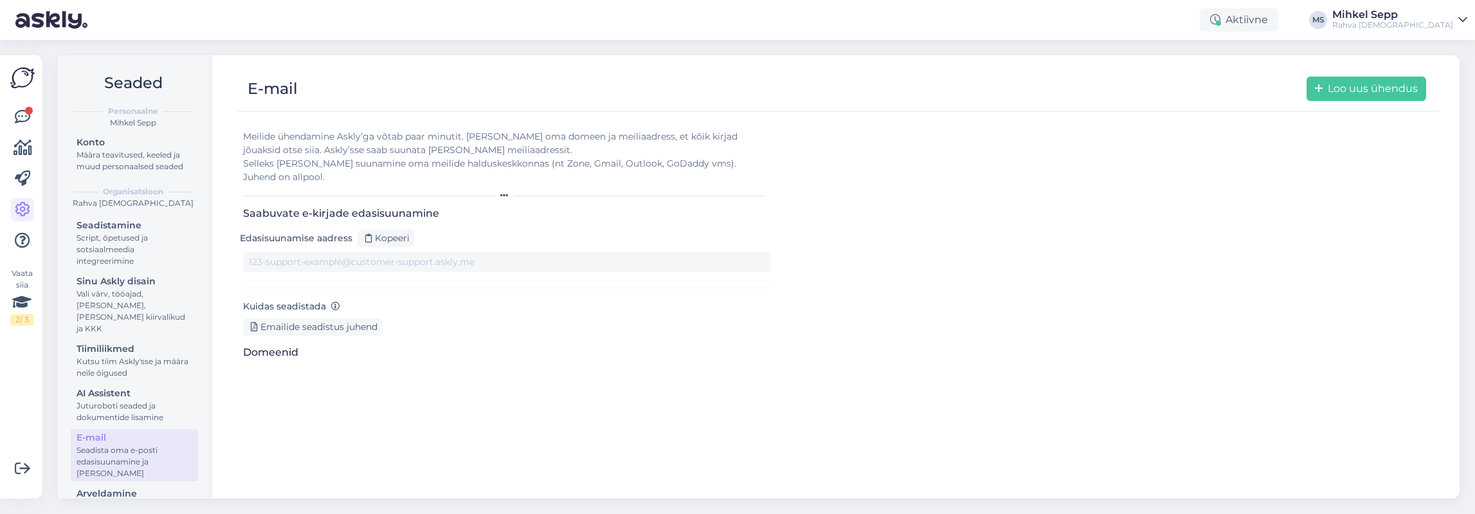
type input "1wywnvnmo4u-7r1tjviygcs.support@tickets.askly.me"
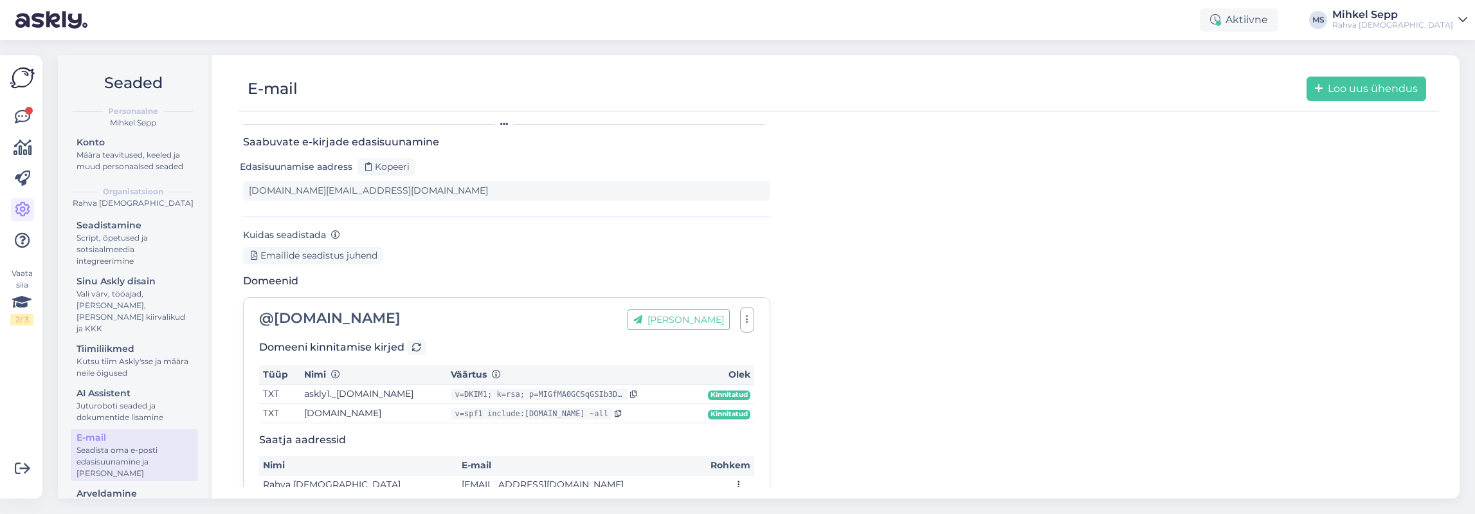
scroll to position [162, 0]
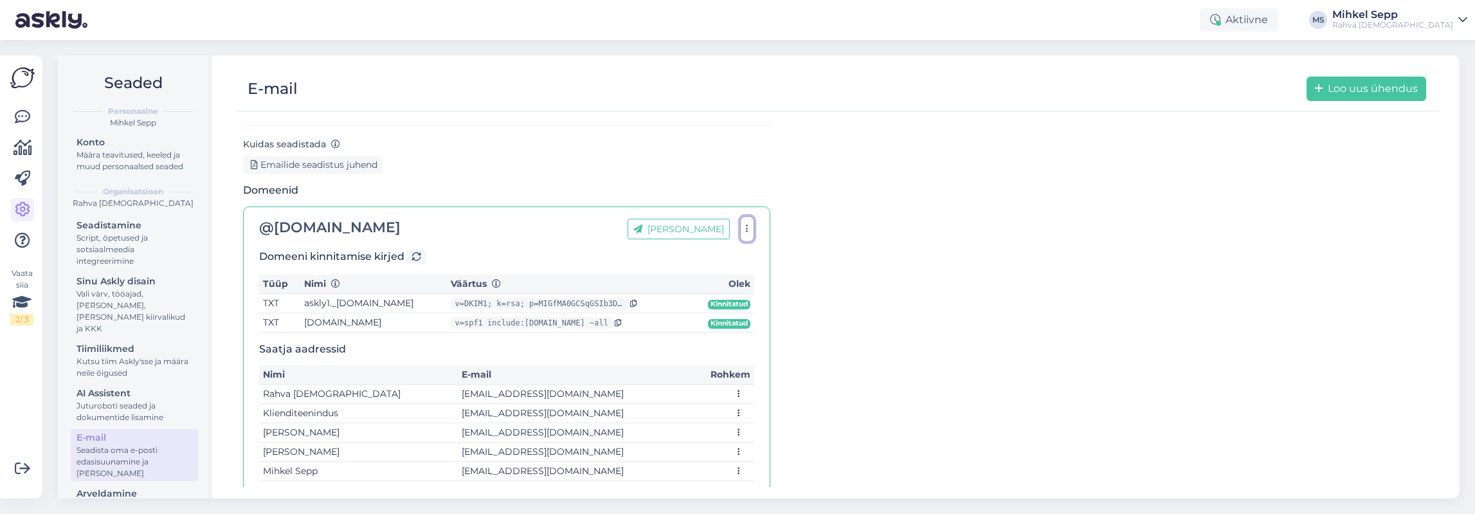
click at [754, 217] on button "button" at bounding box center [747, 229] width 14 height 26
click at [737, 387] on button at bounding box center [738, 394] width 13 height 14
click at [777, 411] on span "Allkirjad" at bounding box center [778, 416] width 31 height 10
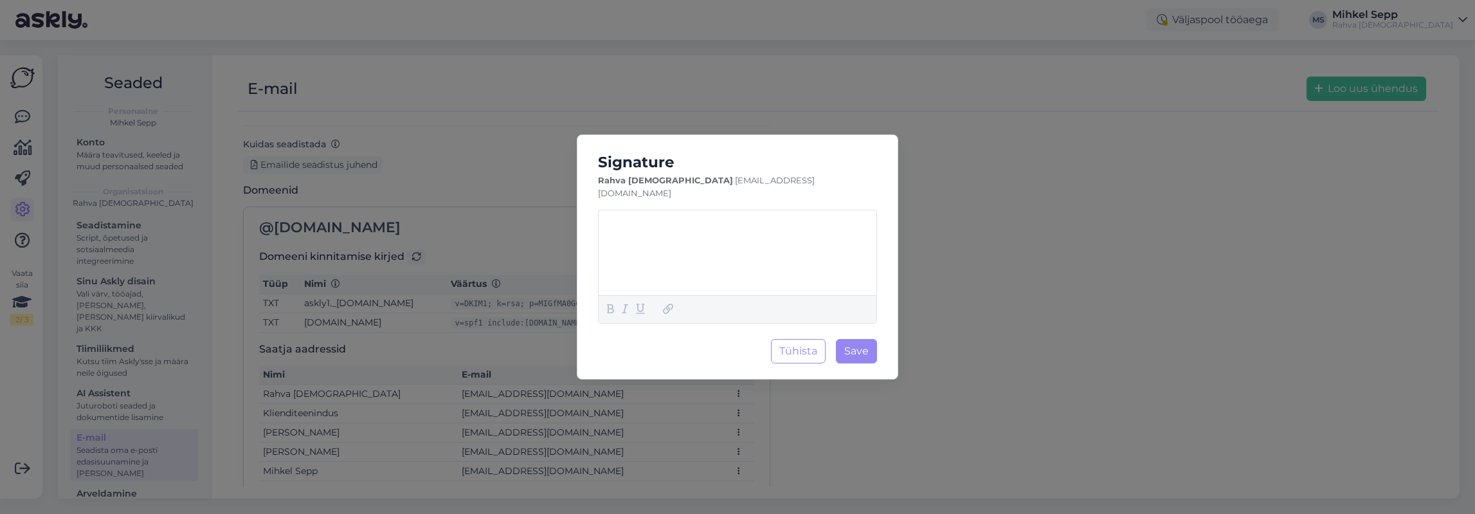
click at [634, 217] on p "﻿" at bounding box center [737, 221] width 270 height 14
click at [859, 345] on span "Save" at bounding box center [856, 351] width 24 height 12
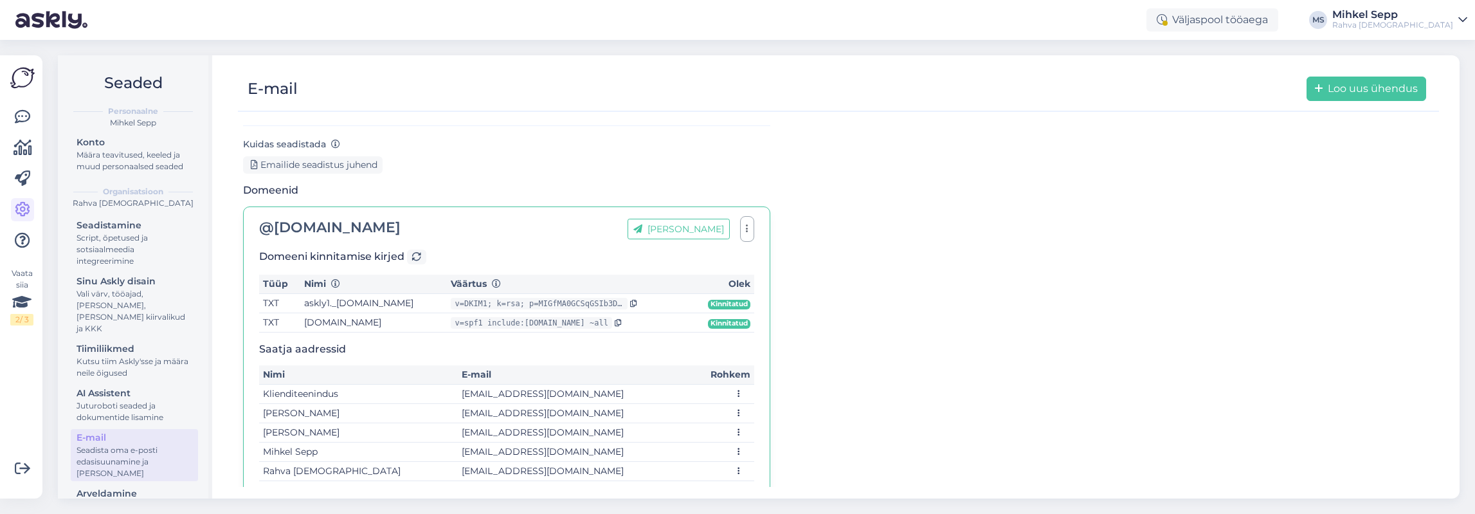
click at [568, 462] on td "epood@rahvaraamat.ee" at bounding box center [573, 471] width 231 height 19
click at [743, 467] on icon at bounding box center [738, 471] width 13 height 9
click at [767, 429] on span "Allkirjad" at bounding box center [778, 434] width 31 height 10
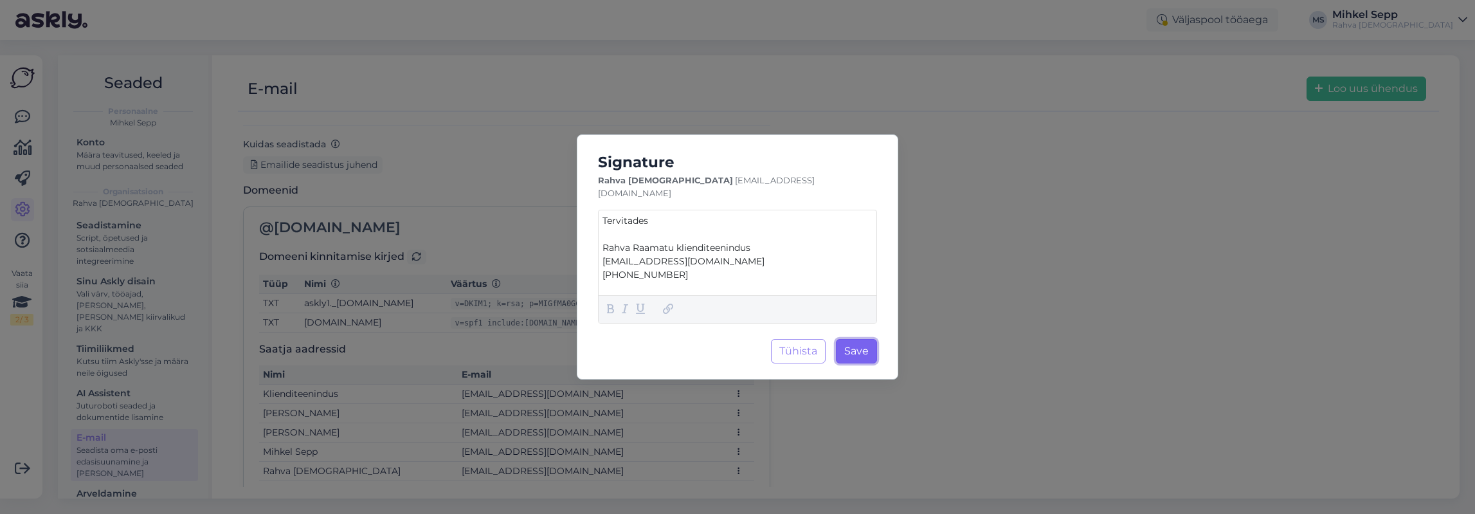
click at [869, 345] on span "Save" at bounding box center [856, 351] width 24 height 12
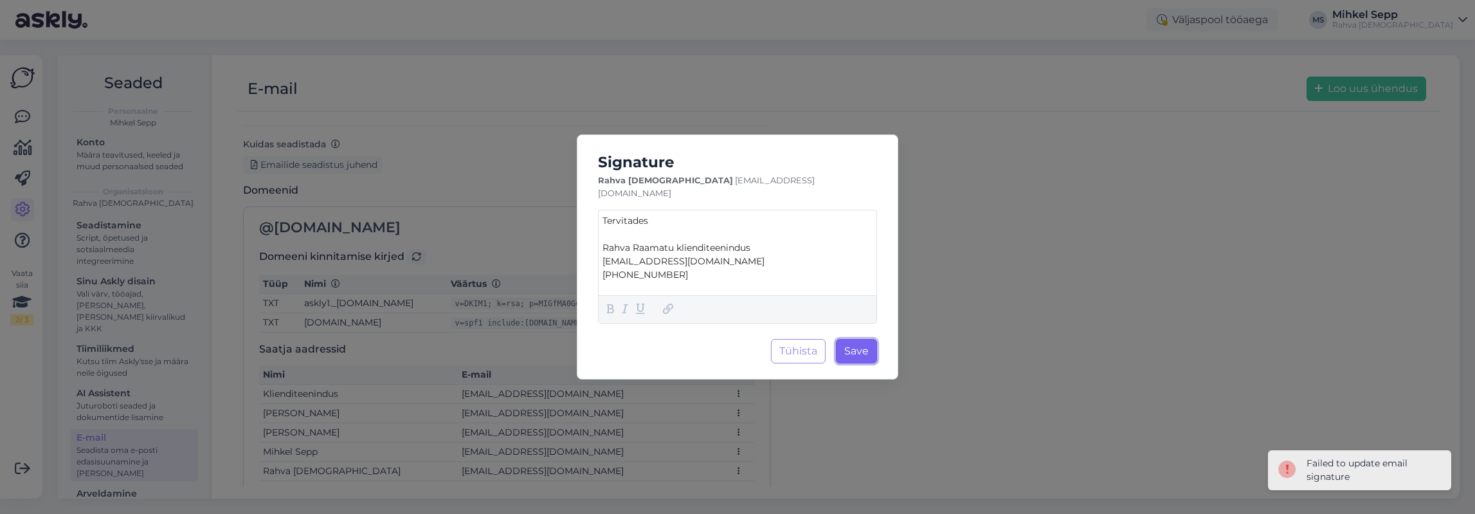
click at [865, 349] on span "Save" at bounding box center [856, 351] width 24 height 12
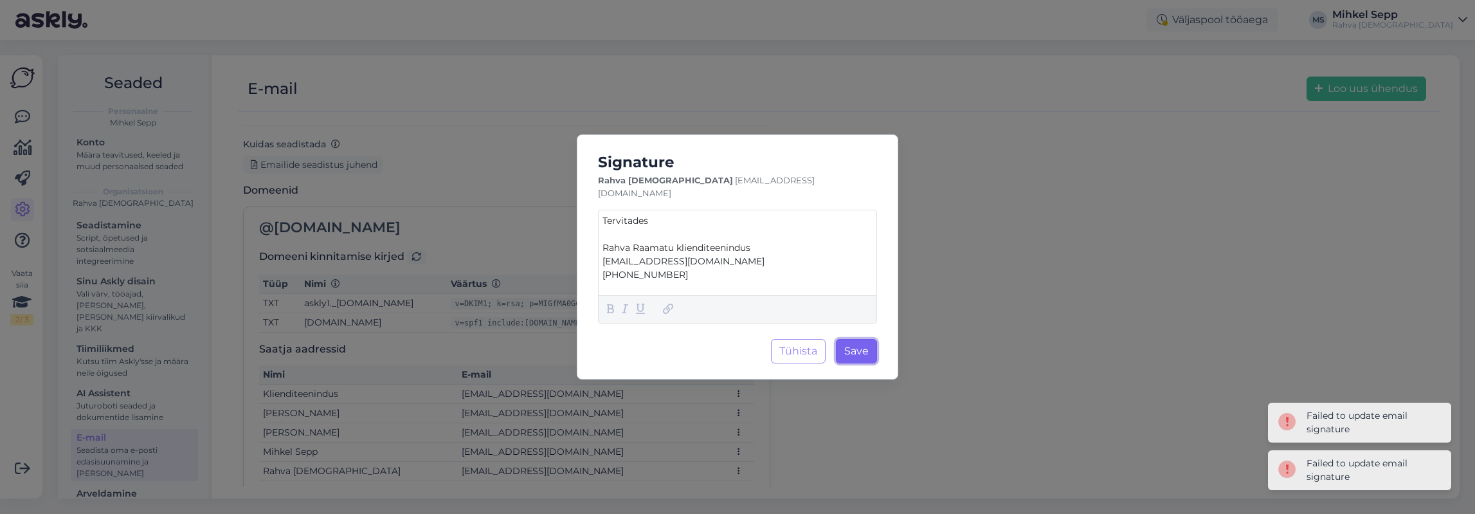
click at [865, 349] on span "Save" at bounding box center [856, 351] width 24 height 12
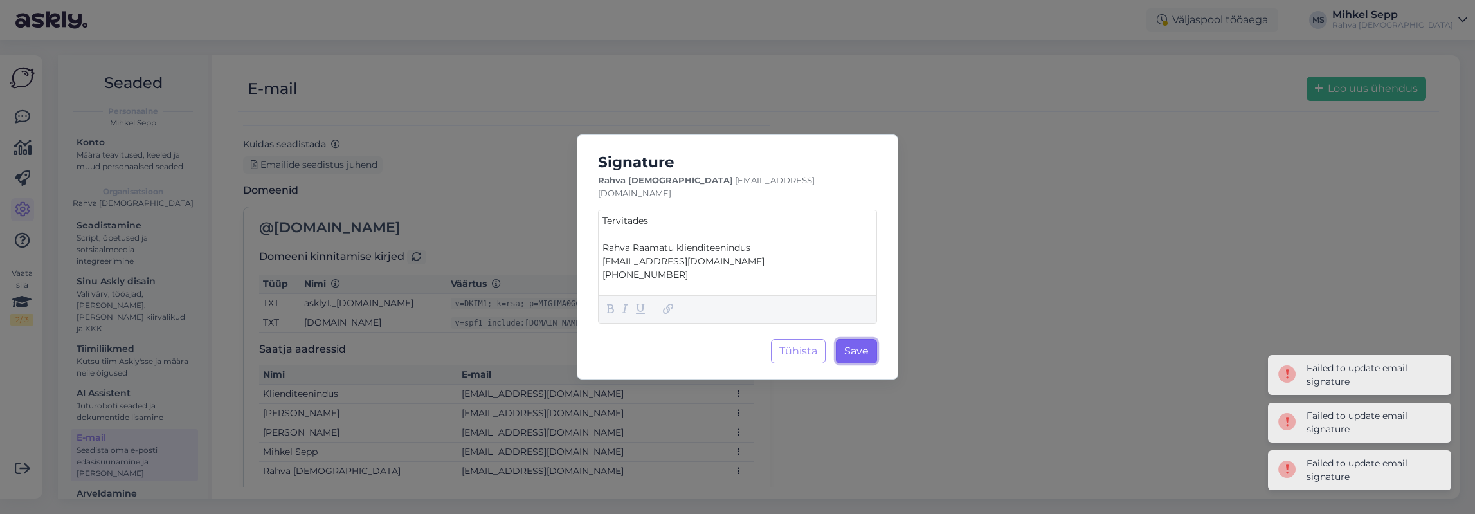
click at [865, 349] on span "Save" at bounding box center [856, 351] width 24 height 12
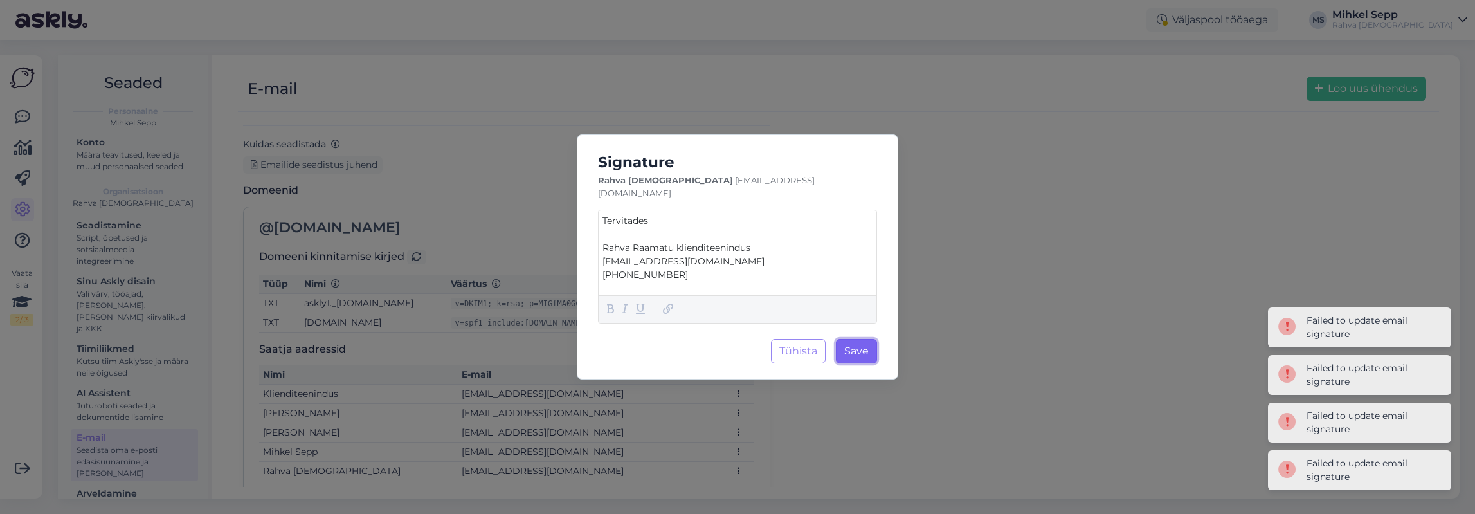
click at [865, 349] on span "Save" at bounding box center [856, 351] width 24 height 12
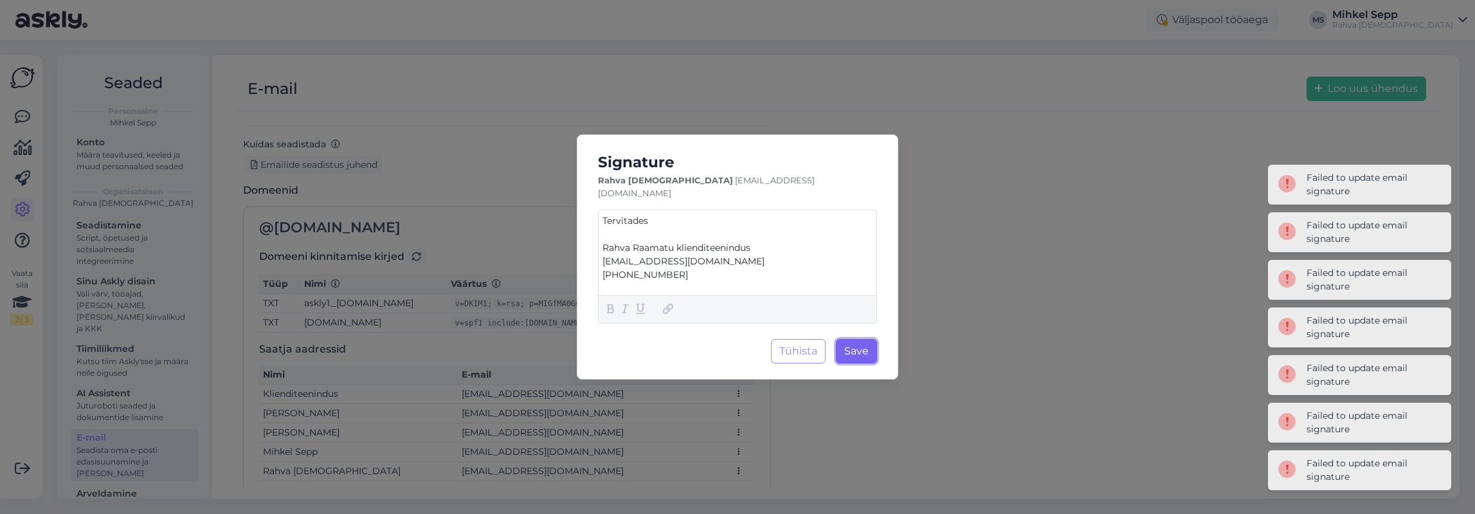
click at [865, 349] on span "Save" at bounding box center [856, 351] width 24 height 12
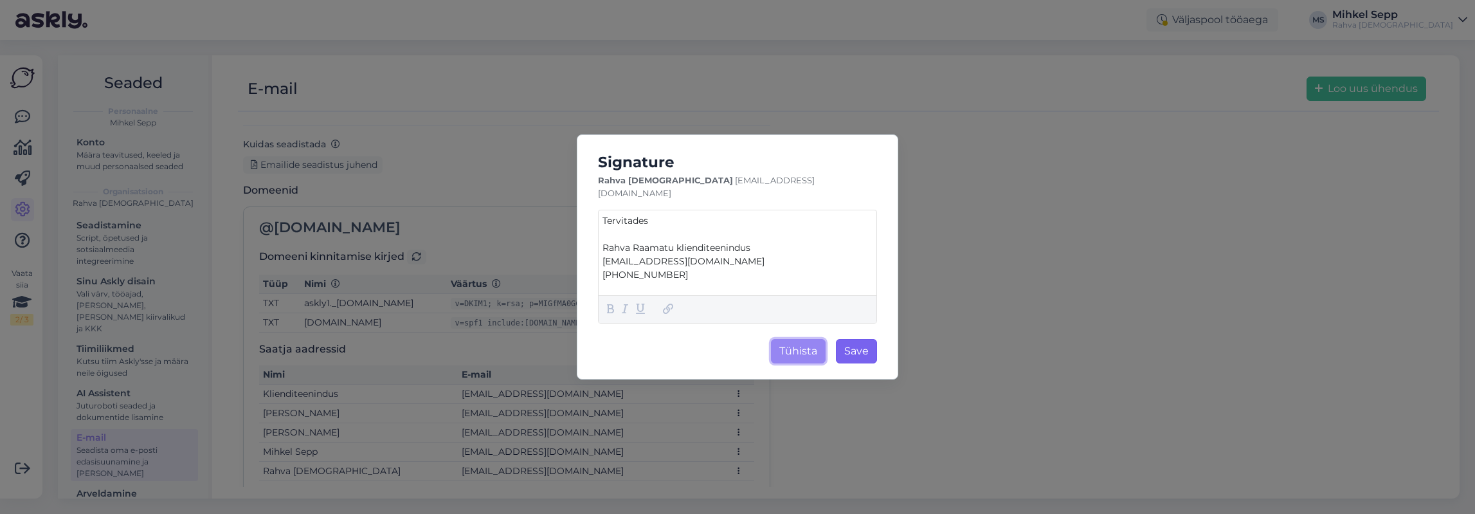
click at [790, 339] on button "Tühista" at bounding box center [798, 351] width 55 height 24
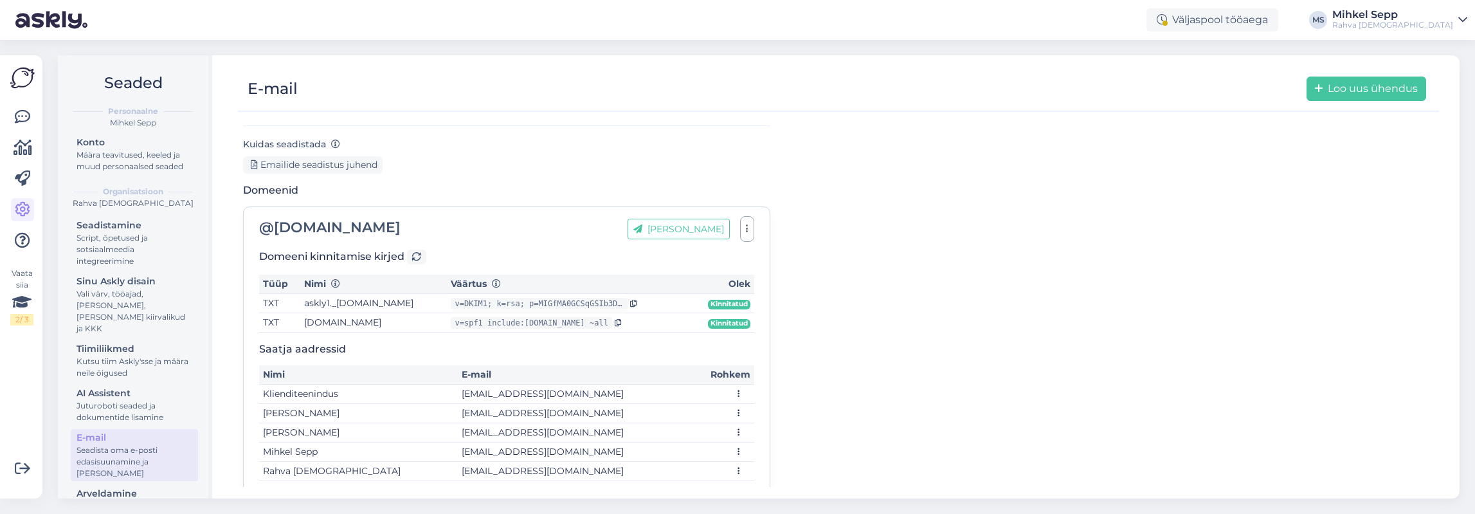
click at [1070, 246] on div "Meilide ühendamine Askly’ga võtab paar minutit. Lisa oma domeen ja meiliaadress…" at bounding box center [838, 231] width 1191 height 546
click at [28, 127] on link at bounding box center [22, 116] width 23 height 23
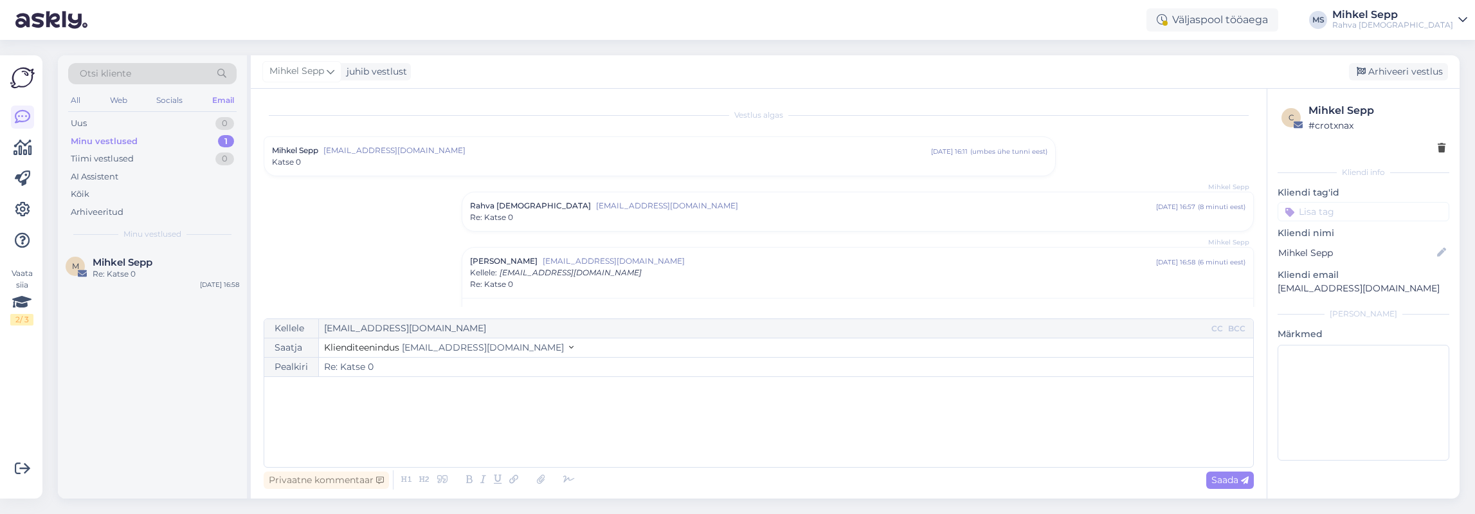
scroll to position [30, 0]
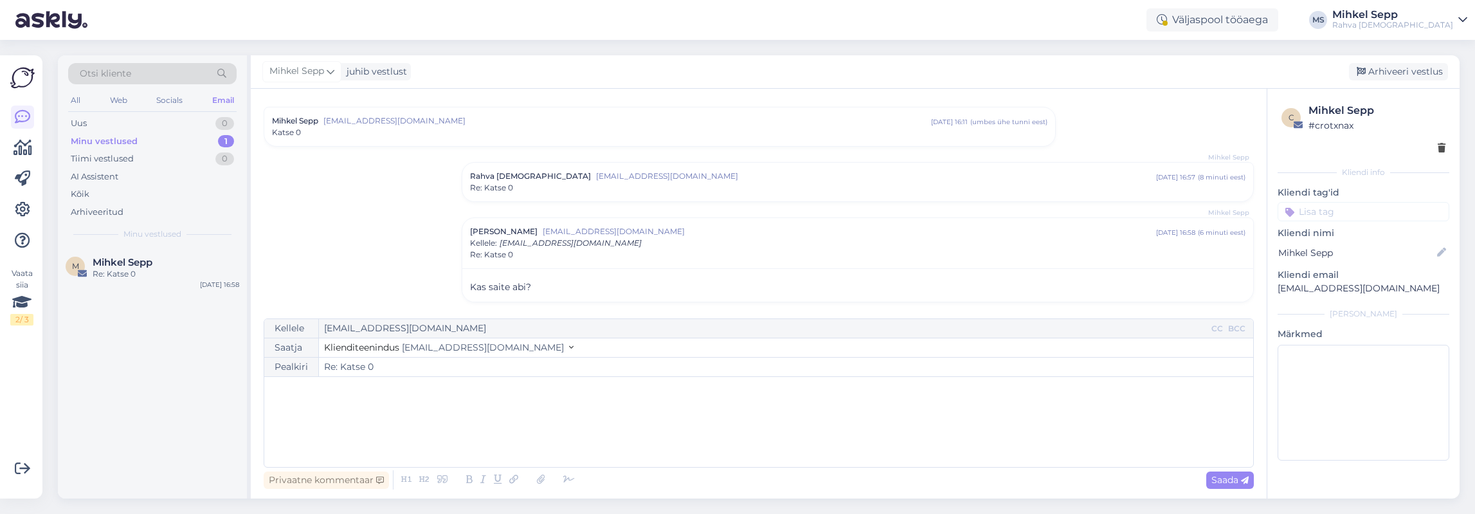
click at [401, 422] on div "﻿" at bounding box center [759, 421] width 976 height 77
click at [456, 347] on span "klienditeenindus@rahvaraamat.ee" at bounding box center [483, 347] width 162 height 12
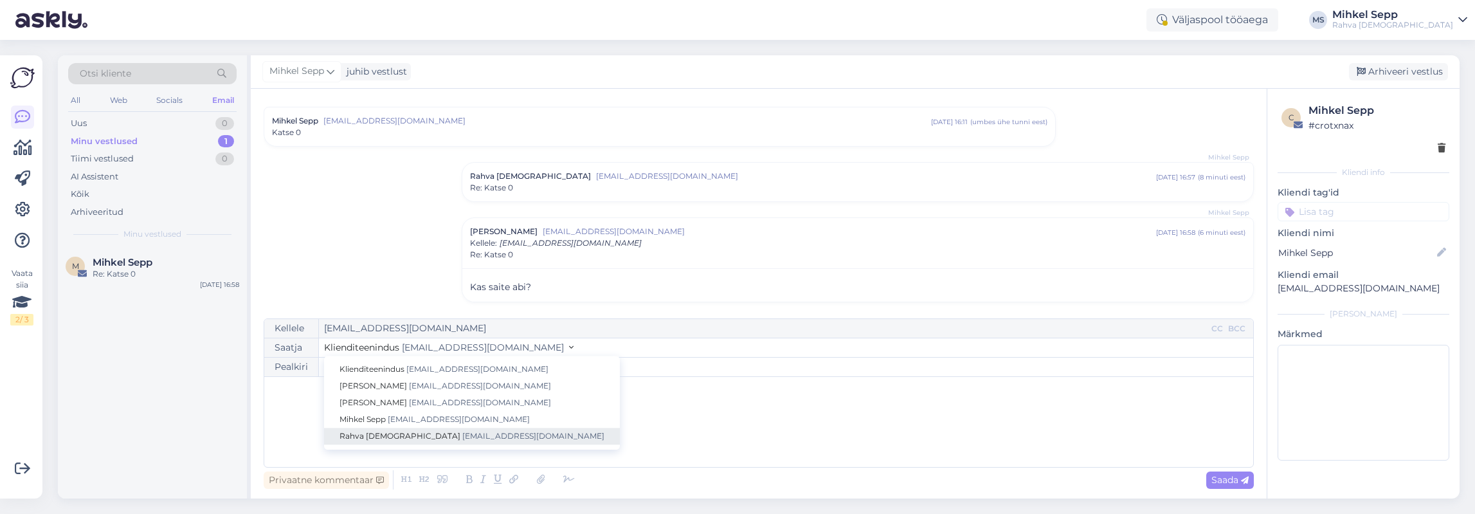
click at [462, 439] on span "epood@rahvaraamat.ee" at bounding box center [533, 436] width 142 height 10
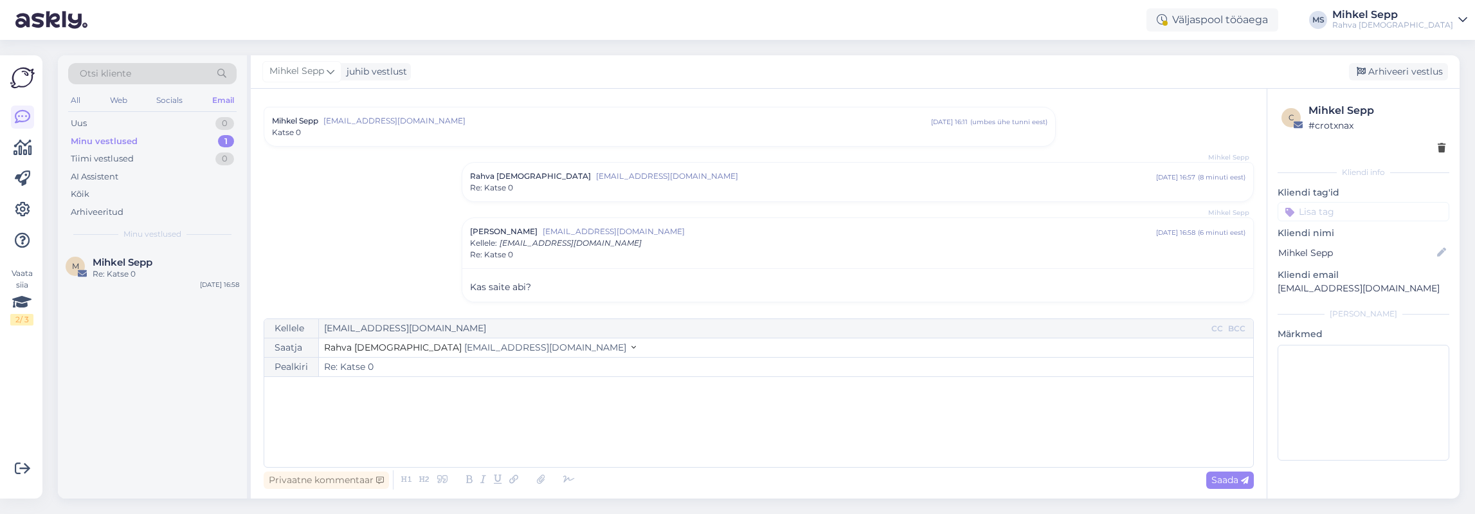
click at [375, 394] on p "﻿" at bounding box center [759, 390] width 976 height 14
click at [365, 482] on div "Privaatne kommentaar" at bounding box center [326, 479] width 125 height 17
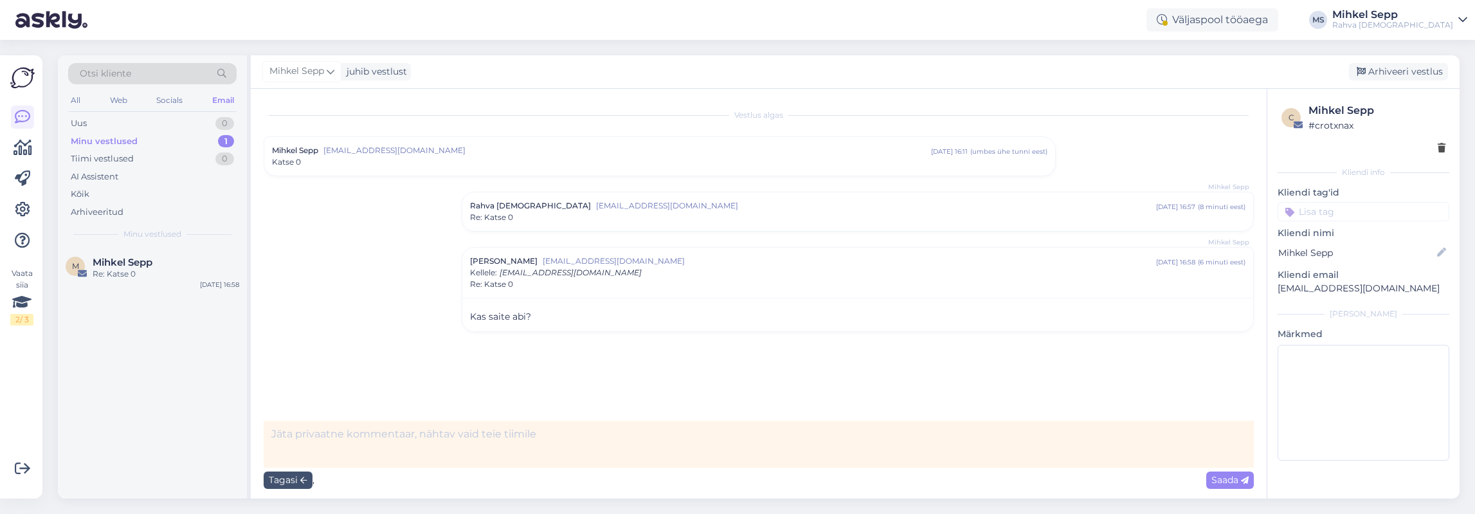
scroll to position [0, 0]
click at [361, 457] on textarea at bounding box center [759, 443] width 990 height 47
type textarea "Siia saab salajase info panna?"
click at [1228, 488] on div "Saada" at bounding box center [1230, 479] width 48 height 17
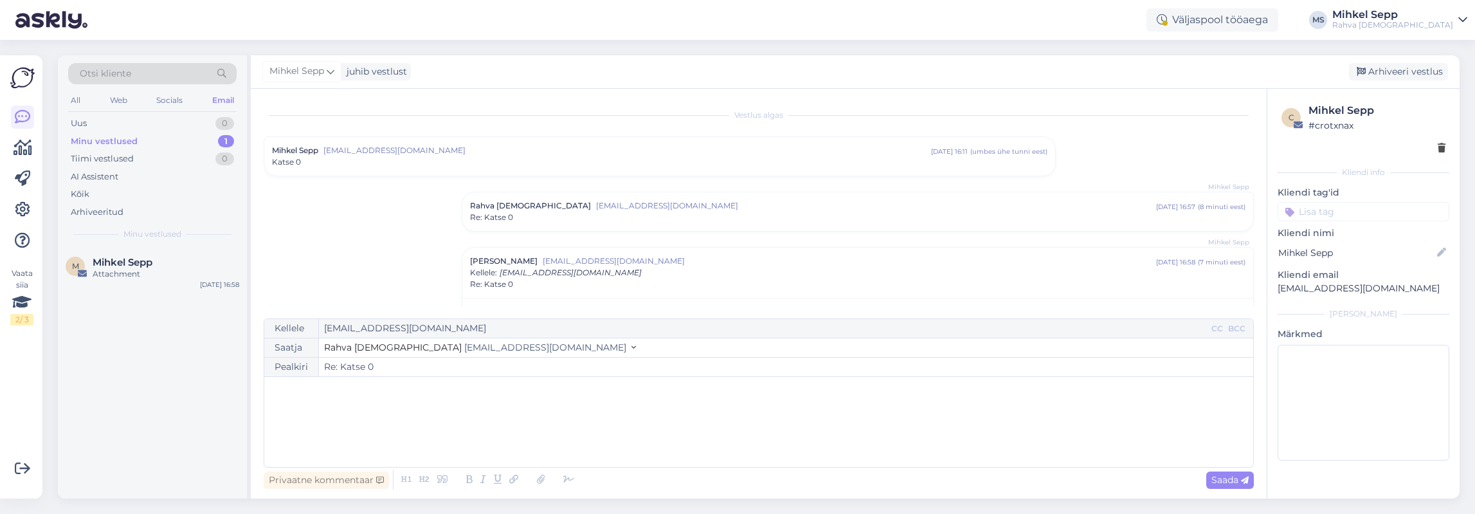
click at [465, 349] on span "epood@rahvaraamat.ee" at bounding box center [545, 347] width 162 height 12
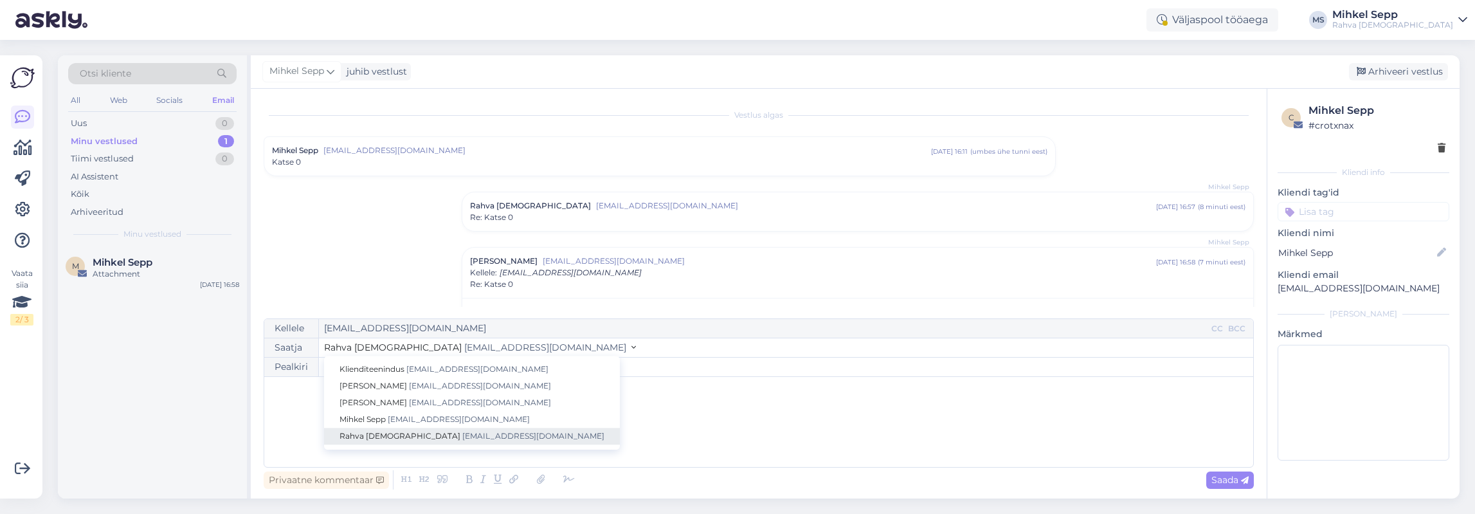
click at [462, 437] on span "epood@rahvaraamat.ee" at bounding box center [533, 436] width 142 height 10
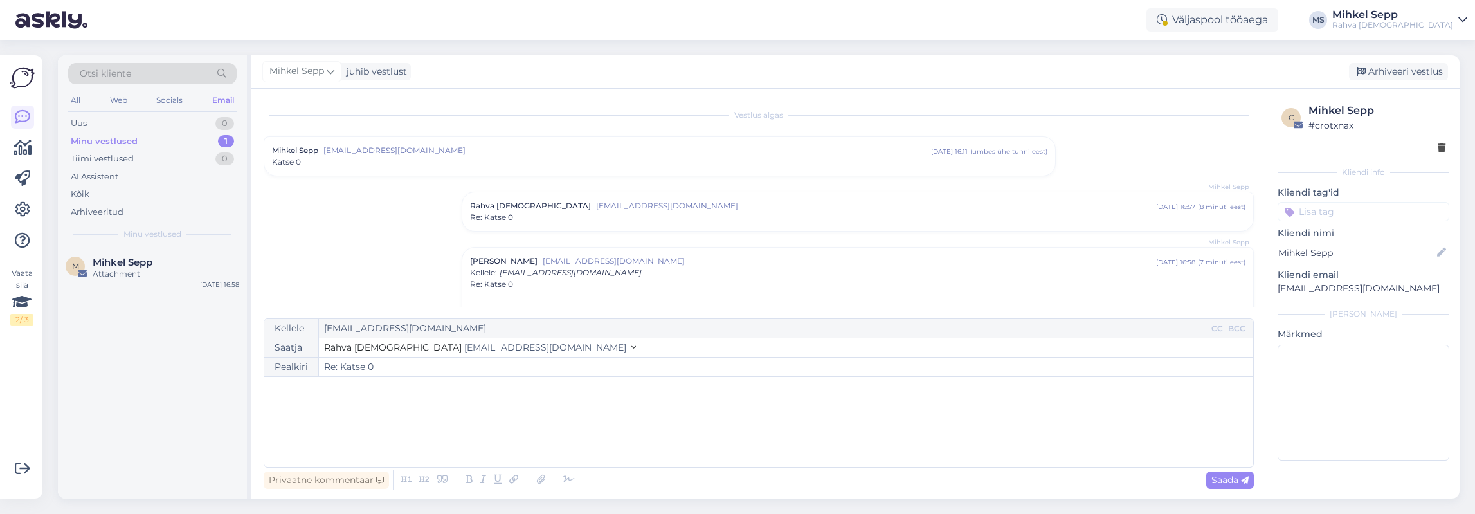
click at [359, 430] on div "﻿" at bounding box center [759, 421] width 976 height 77
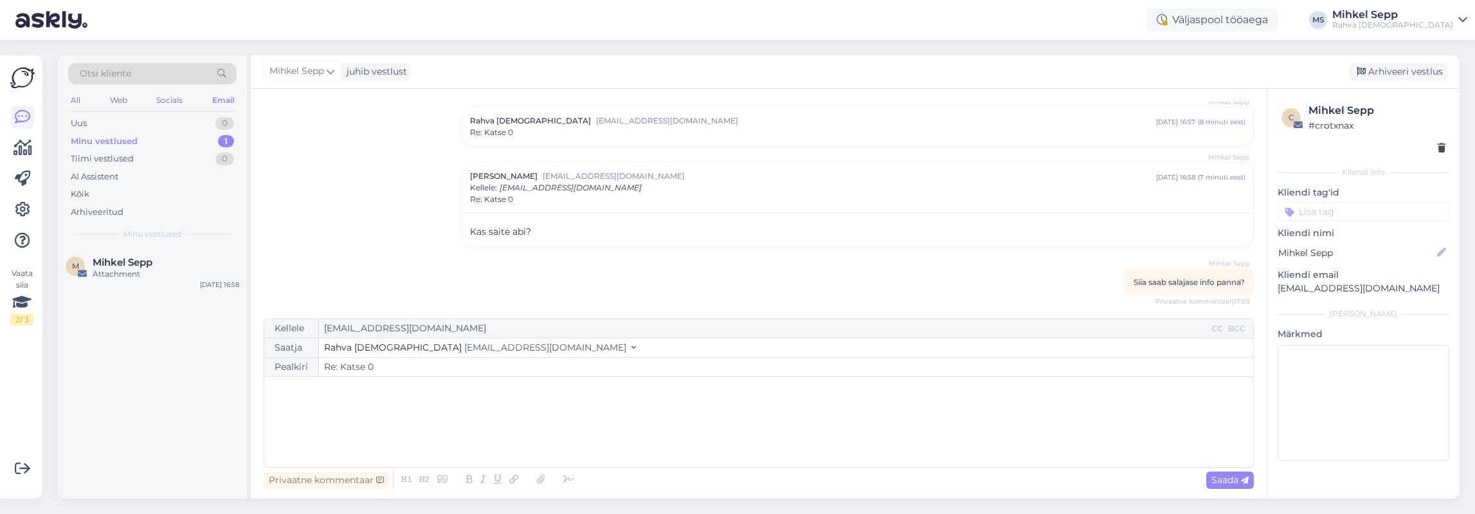
scroll to position [85, 0]
click at [498, 424] on div "﻿" at bounding box center [759, 421] width 976 height 77
click at [567, 484] on icon at bounding box center [568, 480] width 19 height 18
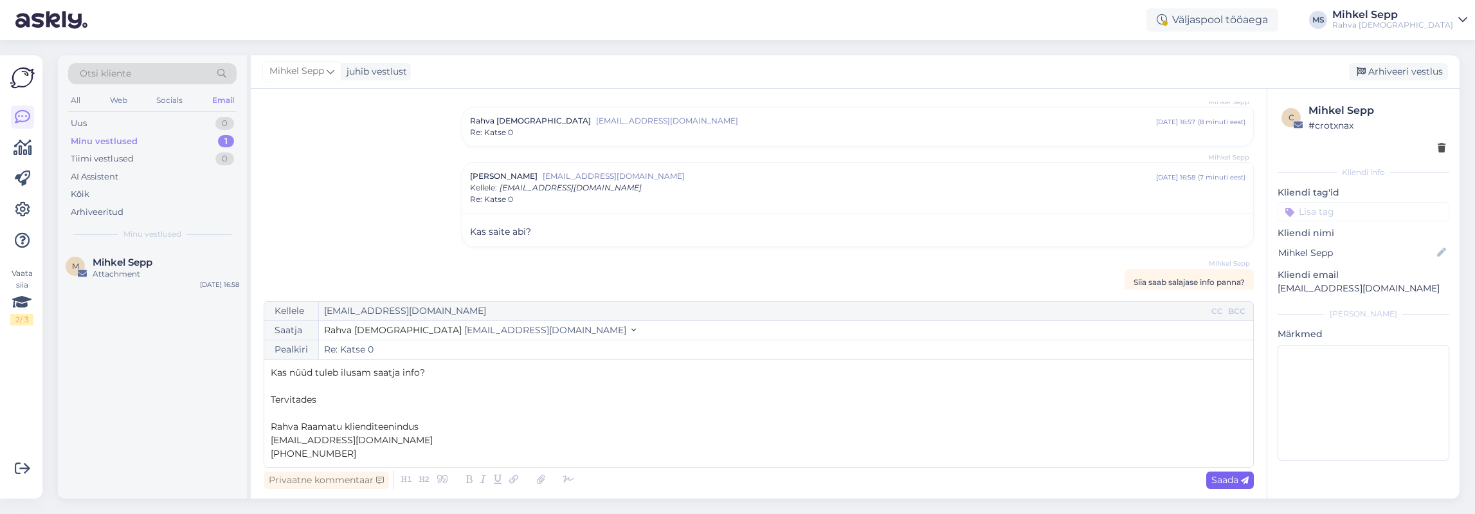
click at [1234, 483] on span "Saada" at bounding box center [1229, 480] width 37 height 12
type input "Re: Re: Katse 0"
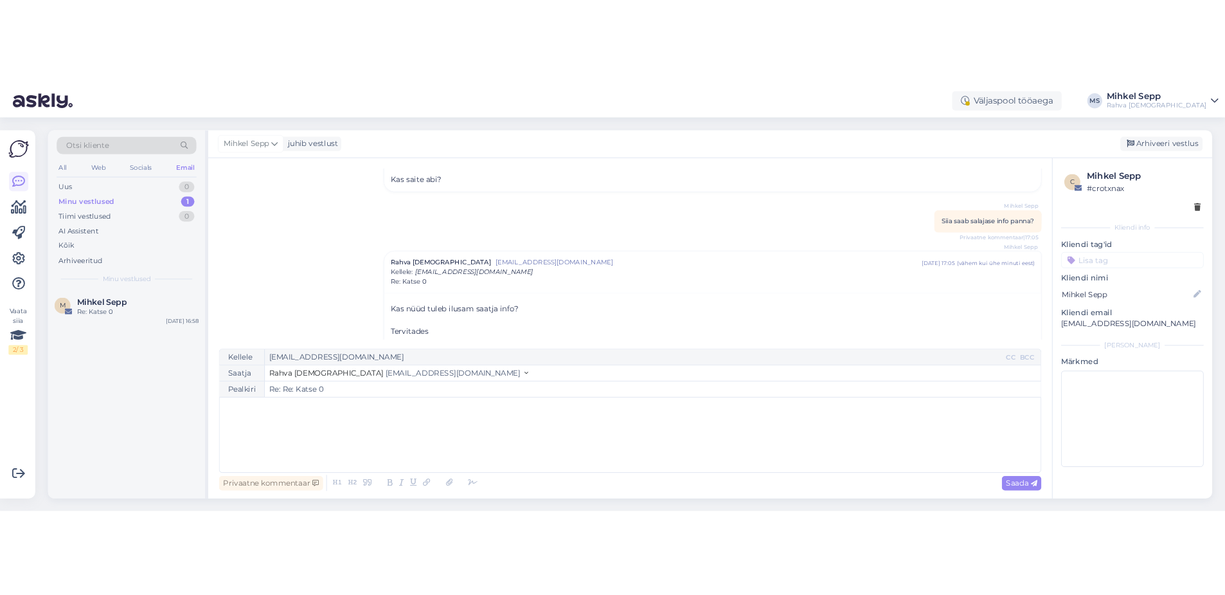
scroll to position [266, 0]
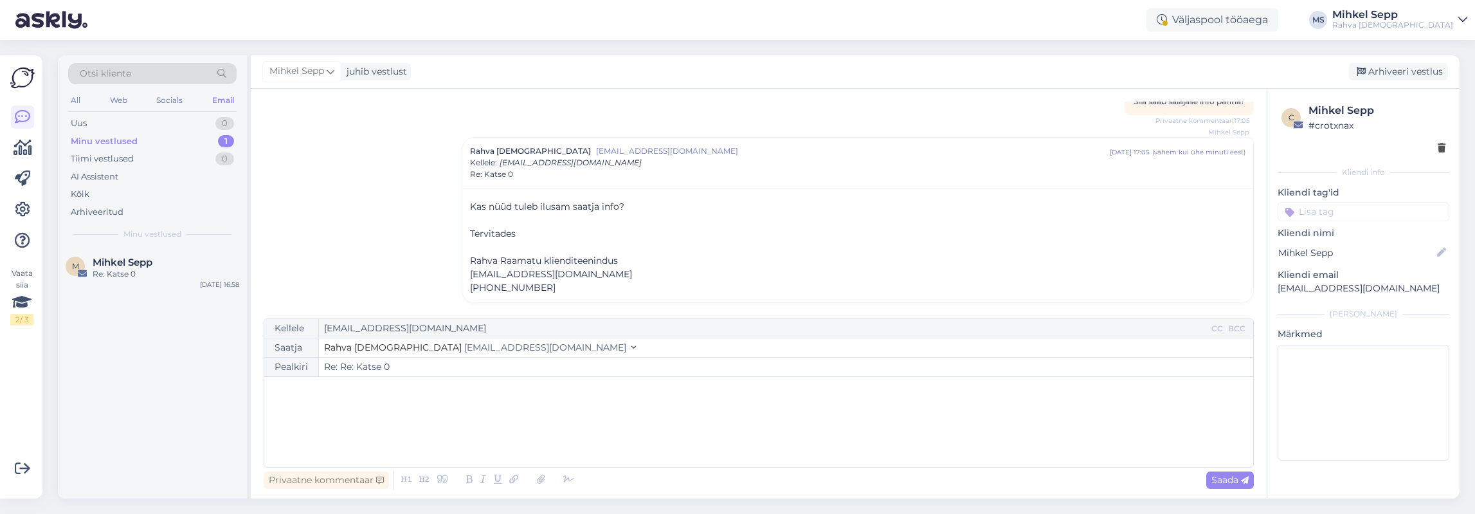
click at [1234, 21] on div "Rahva [DEMOGRAPHIC_DATA]" at bounding box center [1392, 25] width 121 height 10
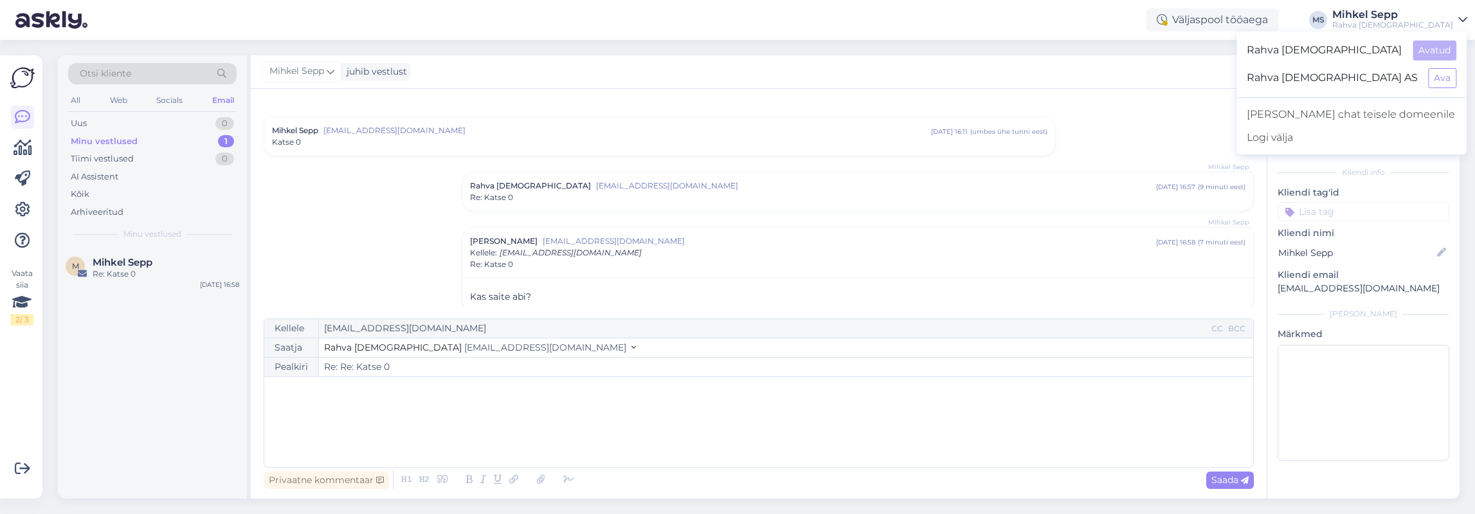
scroll to position [0, 0]
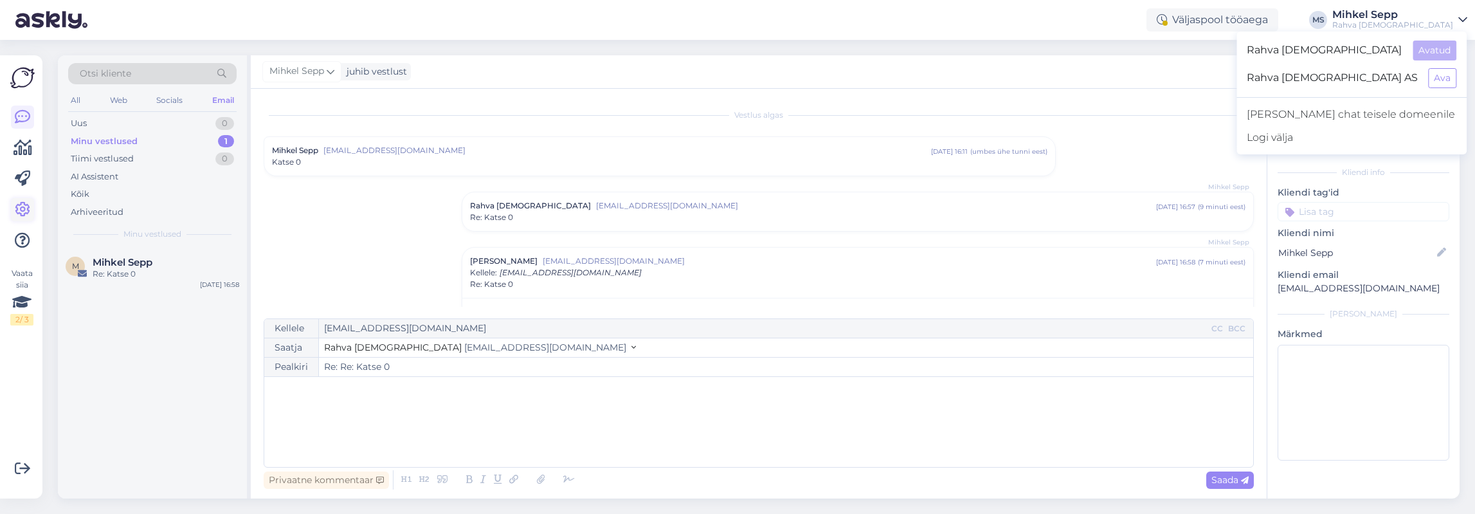
click at [17, 213] on icon at bounding box center [22, 209] width 15 height 15
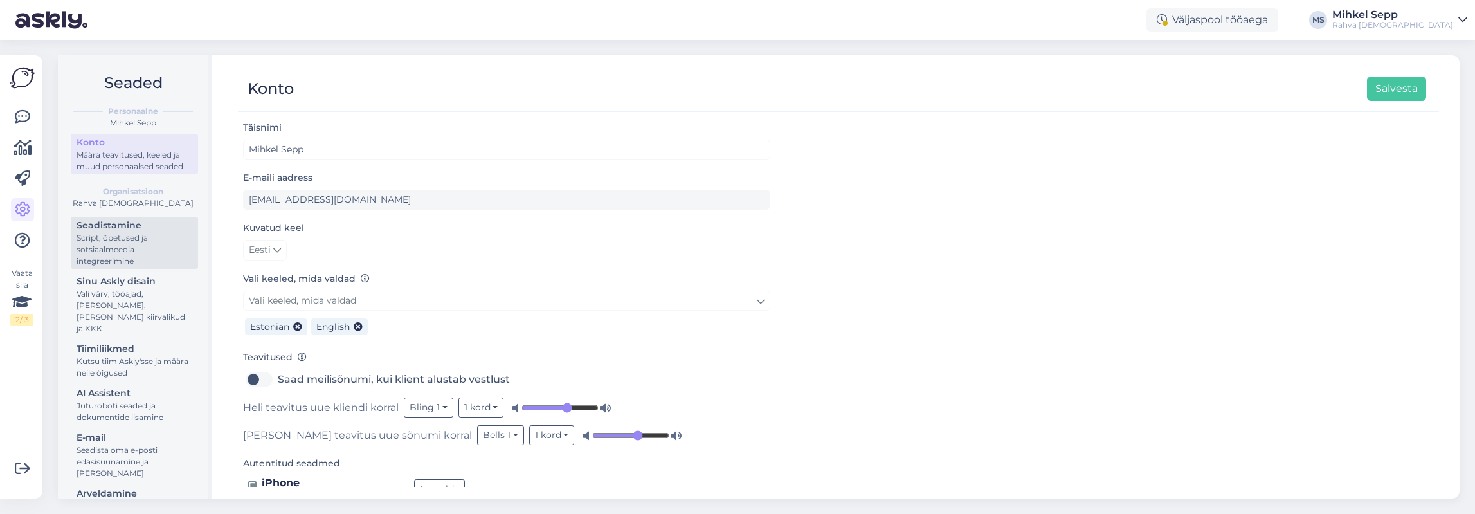
scroll to position [39, 0]
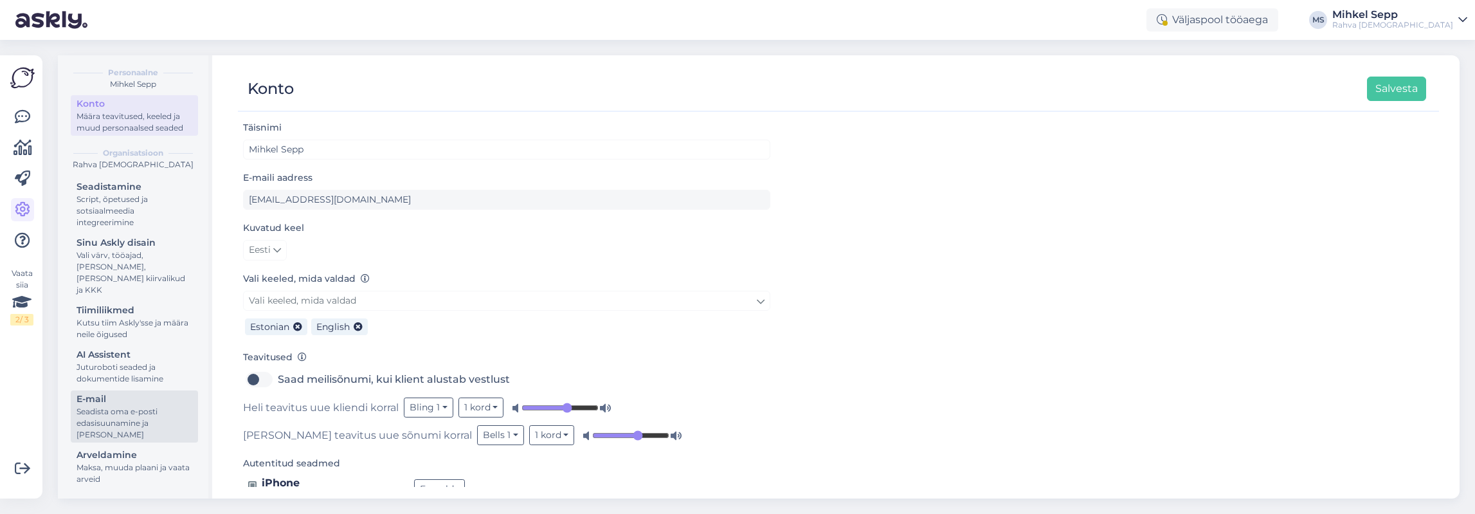
click at [125, 397] on div "E-mail" at bounding box center [135, 399] width 116 height 14
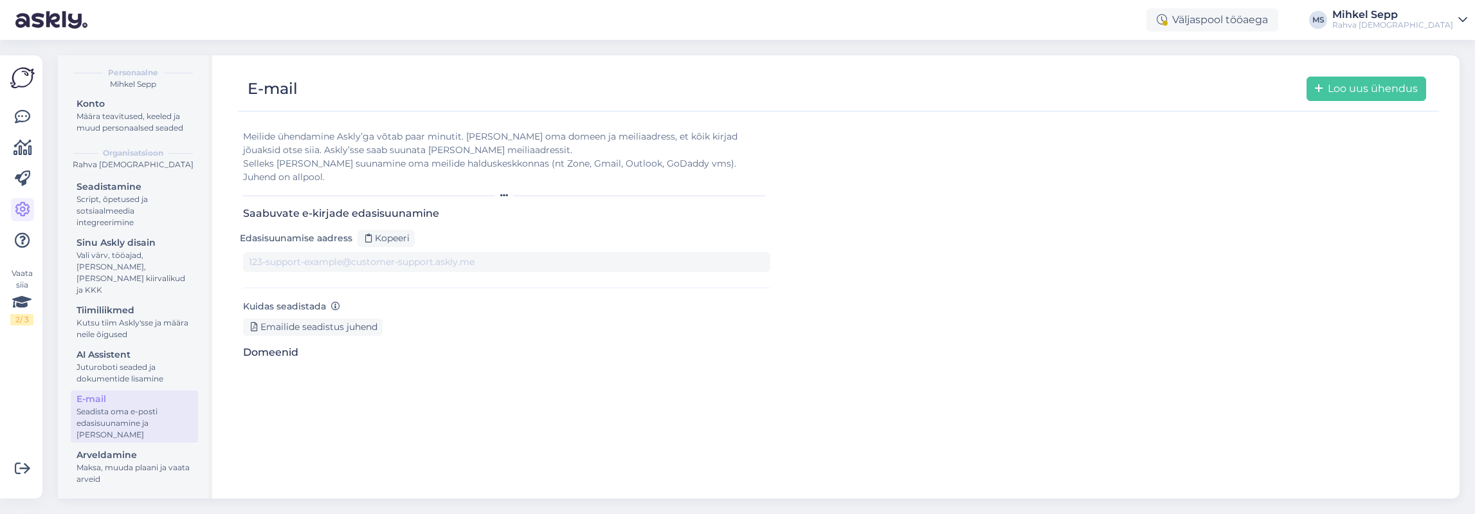
type input "1wywnvnmo4u-7r1tjviygcs.support@tickets.askly.me"
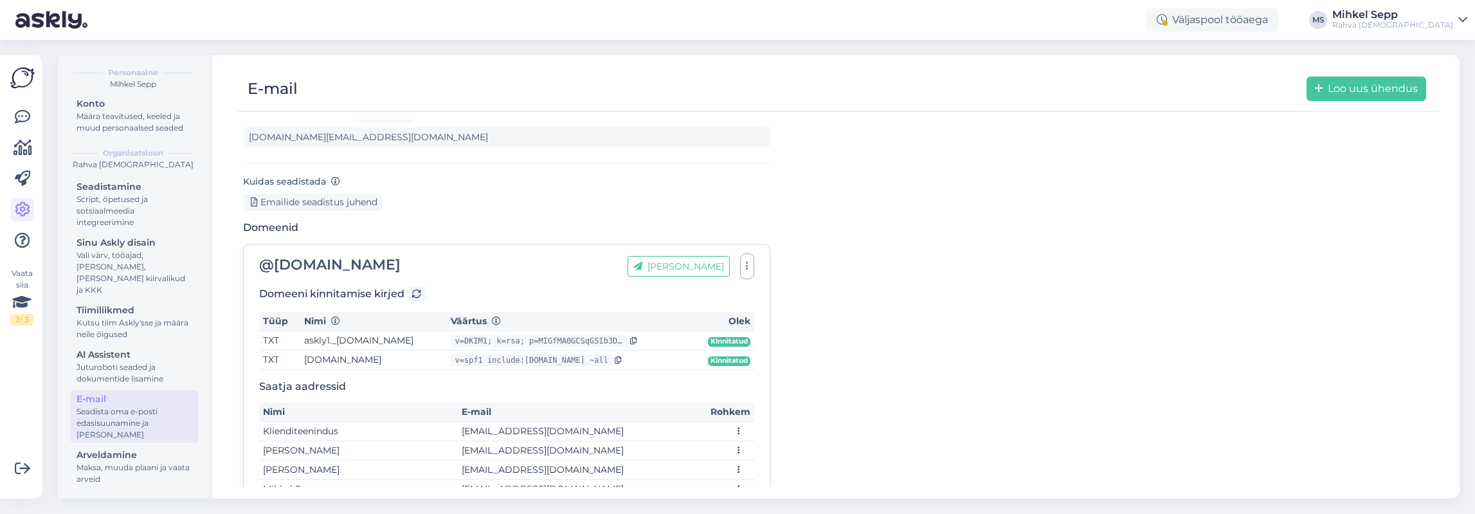
scroll to position [162, 0]
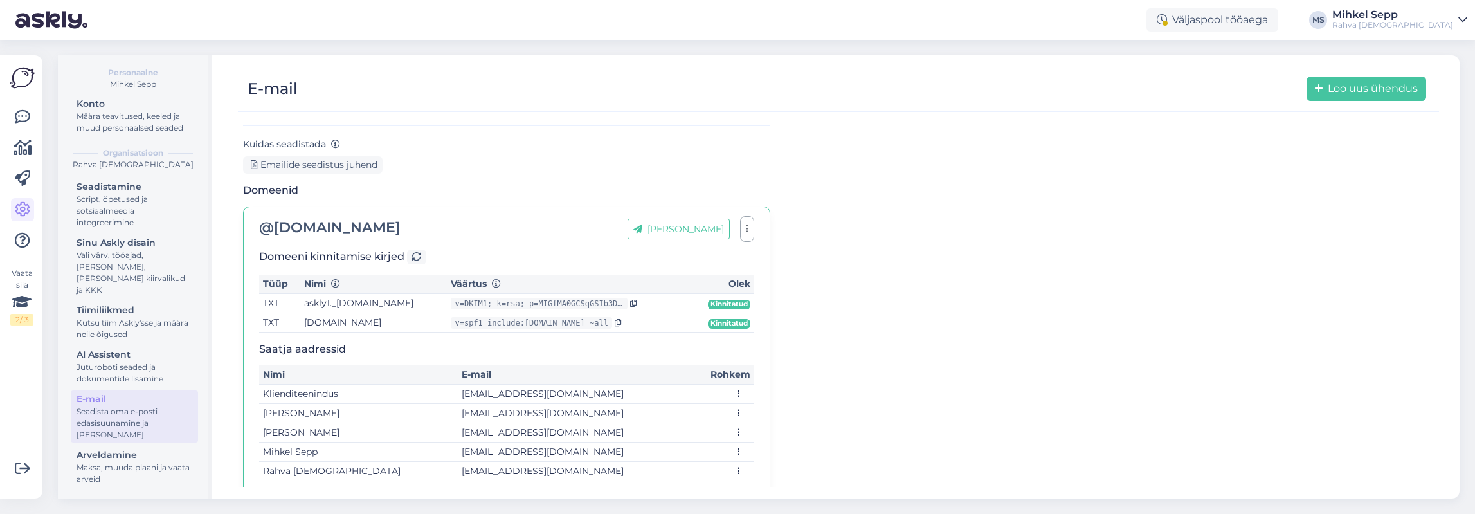
click at [737, 467] on icon at bounding box center [738, 471] width 13 height 9
click at [321, 462] on td "Rahva [DEMOGRAPHIC_DATA]" at bounding box center [358, 471] width 199 height 19
click at [392, 462] on td "Rahva [DEMOGRAPHIC_DATA]" at bounding box center [358, 471] width 199 height 19
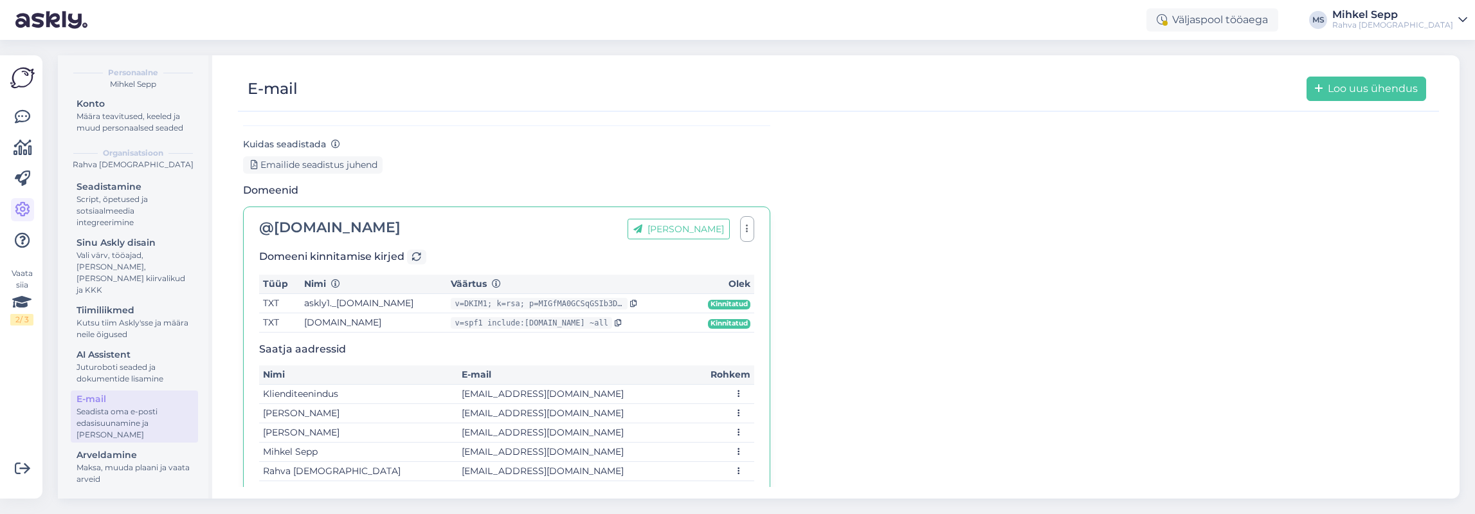
click at [476, 462] on td "epood@rahvaraamat.ee" at bounding box center [573, 471] width 231 height 19
click at [477, 462] on td "epood@rahvaraamat.ee" at bounding box center [573, 471] width 231 height 19
click at [323, 464] on td "Rahva [DEMOGRAPHIC_DATA]" at bounding box center [358, 471] width 199 height 19
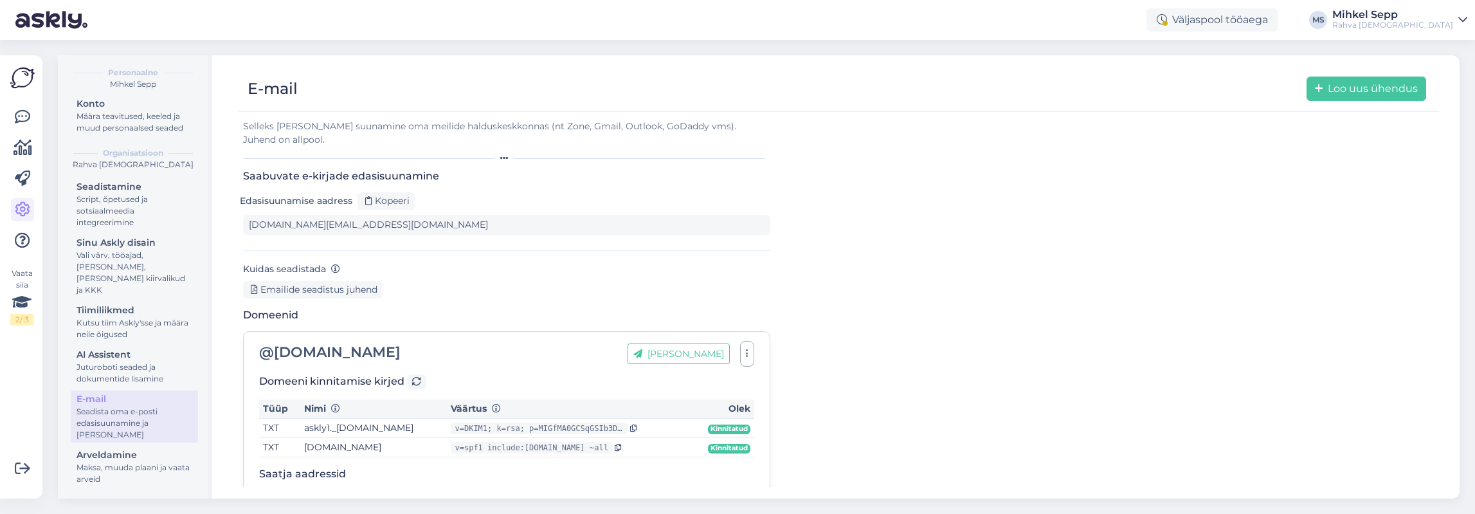
scroll to position [0, 0]
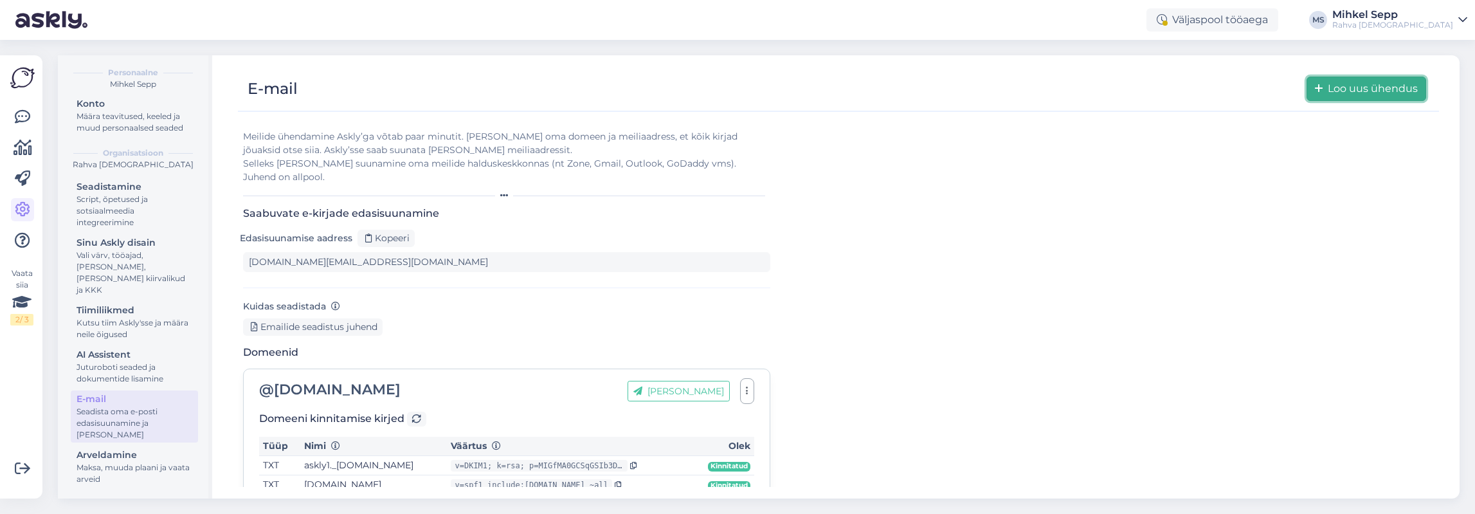
click at [1234, 88] on button "Loo uus ühendus" at bounding box center [1366, 89] width 120 height 24
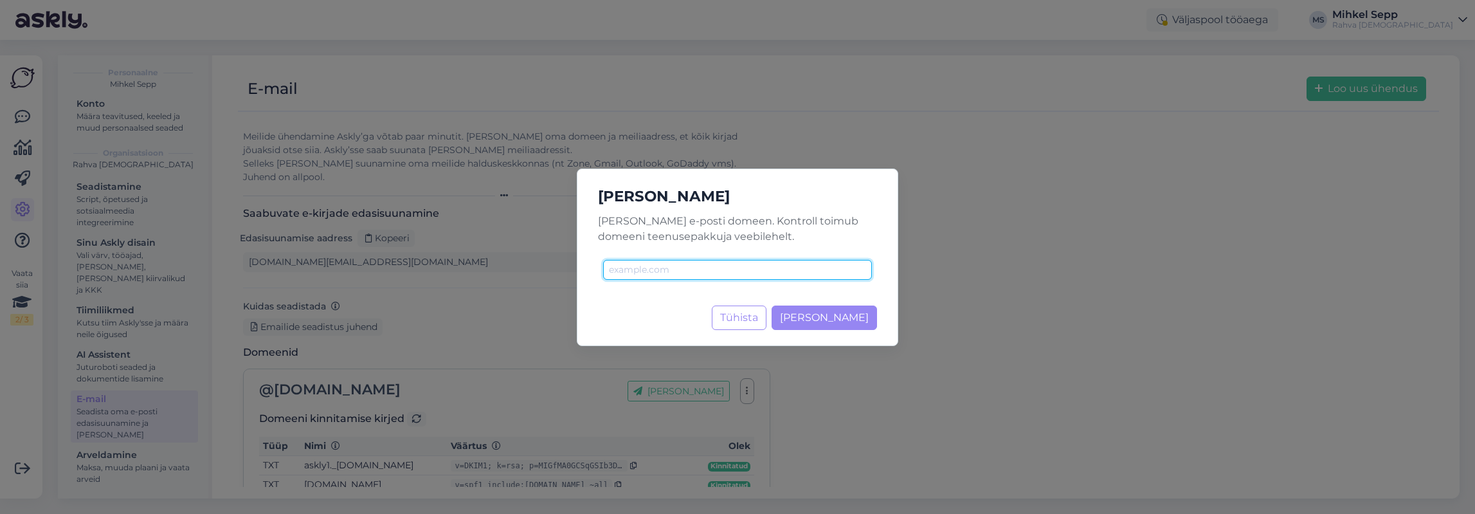
click at [691, 271] on input "text" at bounding box center [737, 270] width 269 height 20
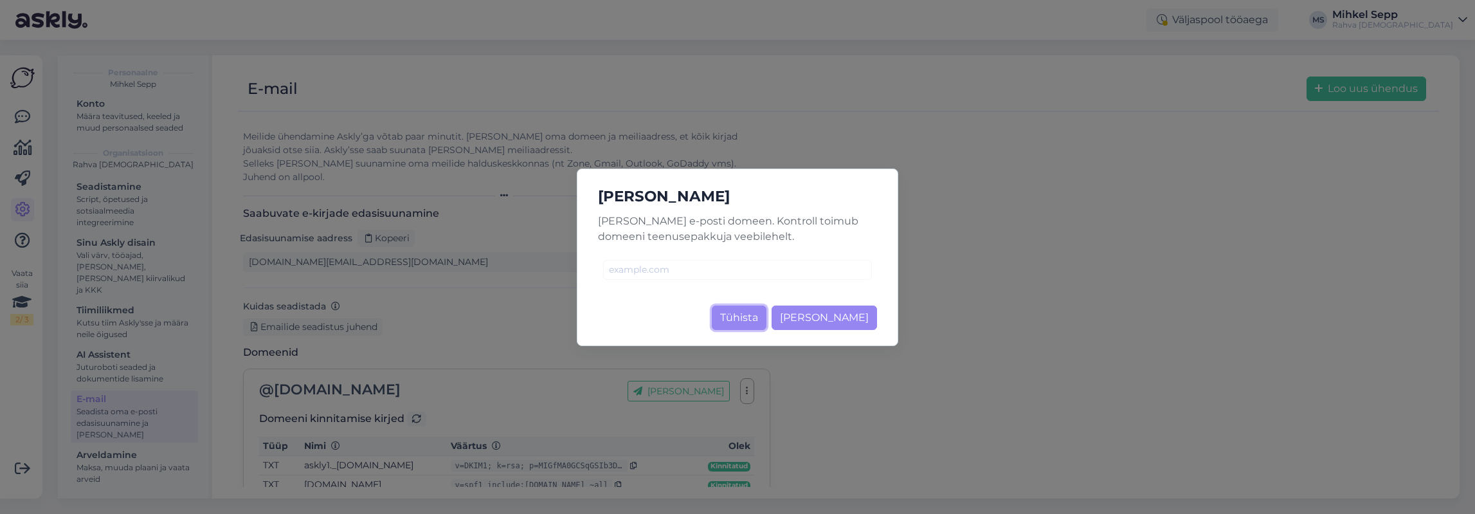
click at [762, 320] on button "Tühista" at bounding box center [739, 317] width 55 height 24
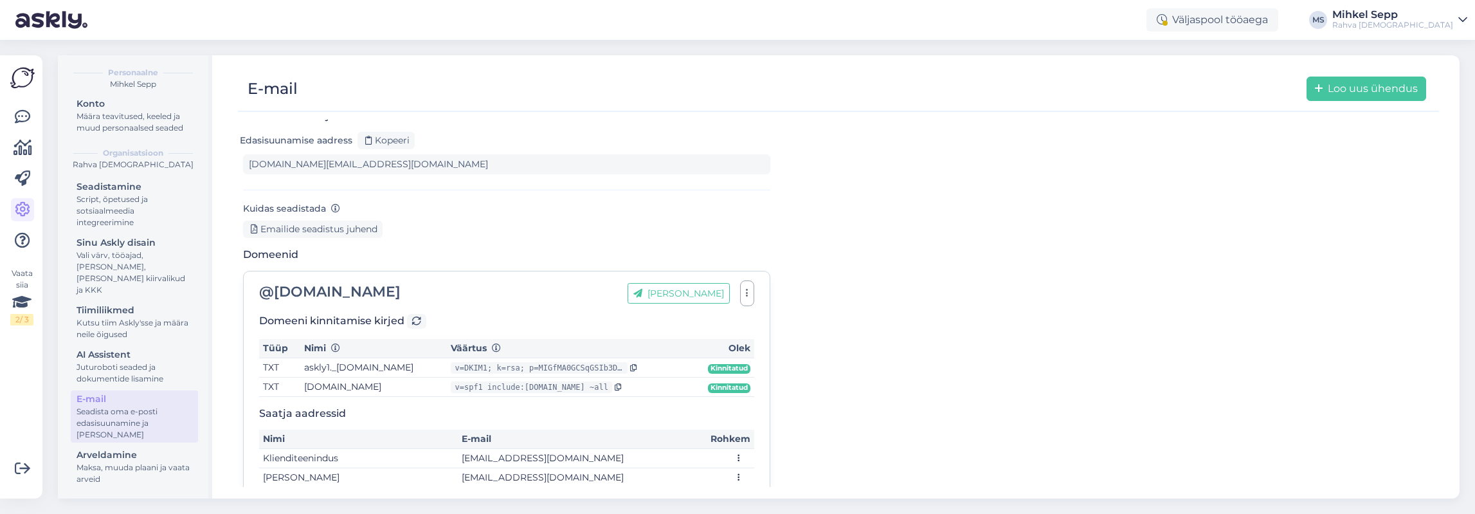
scroll to position [162, 0]
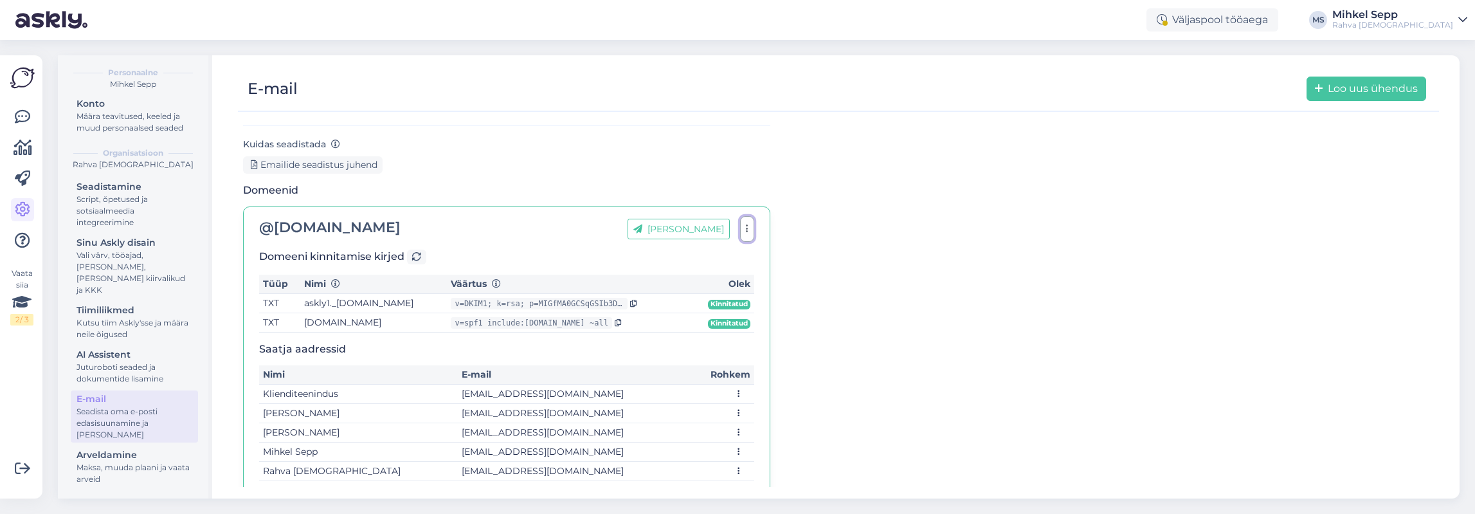
click at [752, 216] on button "button" at bounding box center [747, 229] width 14 height 26
click at [898, 246] on div "Meilide ühendamine Askly’ga võtab paar minutit. Lisa oma domeen ja meiliaadress…" at bounding box center [838, 231] width 1191 height 546
click at [154, 460] on div "Arveldamine" at bounding box center [135, 455] width 116 height 14
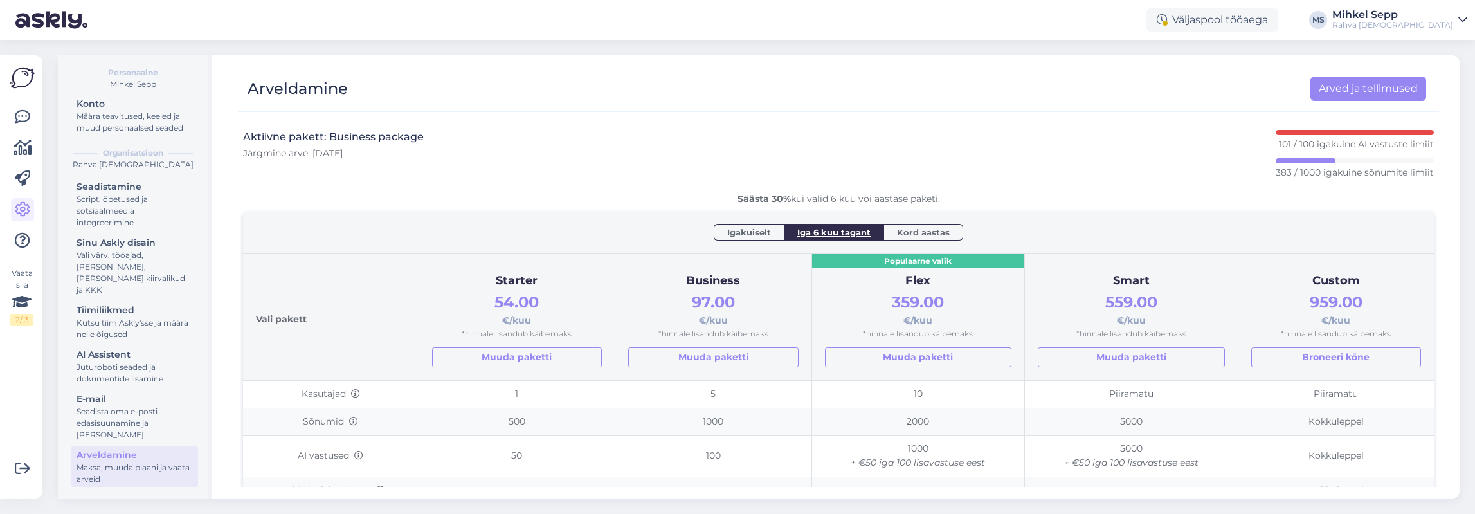
scroll to position [129, 0]
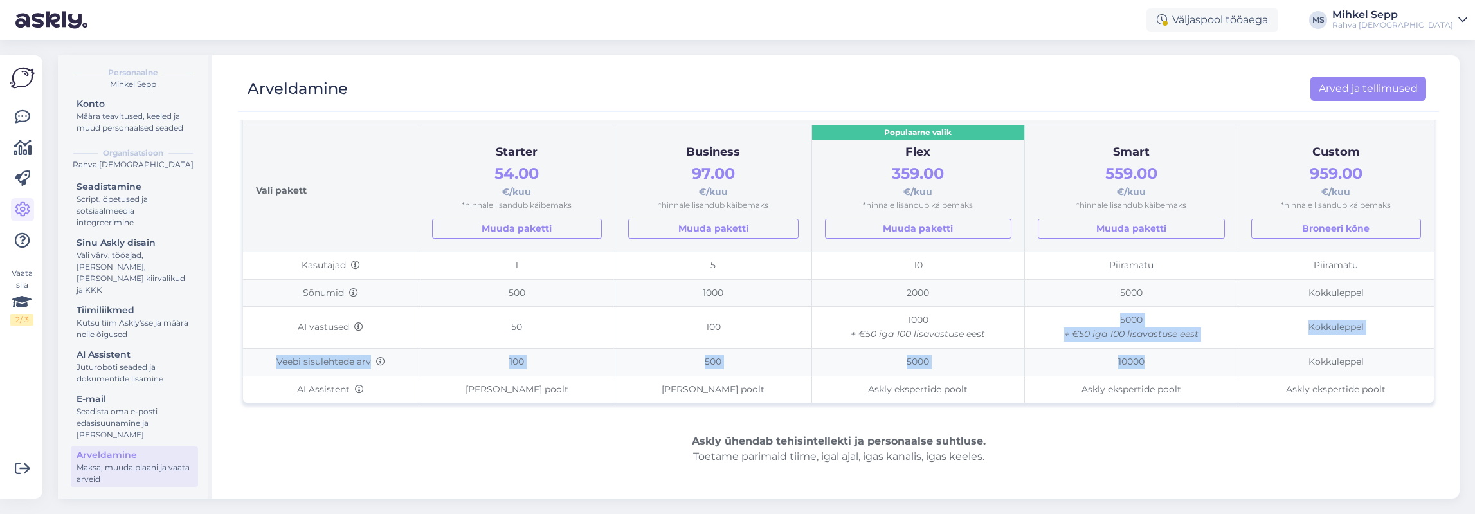
drag, startPoint x: 1107, startPoint y: 318, endPoint x: 1206, endPoint y: 371, distance: 112.5
click at [1206, 371] on tbody "Kasutajad 1 5 10 Piiramatu Piiramatu Sõnumid 500 1000 2000 5000 Kokkuleppel AI …" at bounding box center [838, 327] width 1191 height 151
click at [31, 145] on icon at bounding box center [23, 147] width 19 height 15
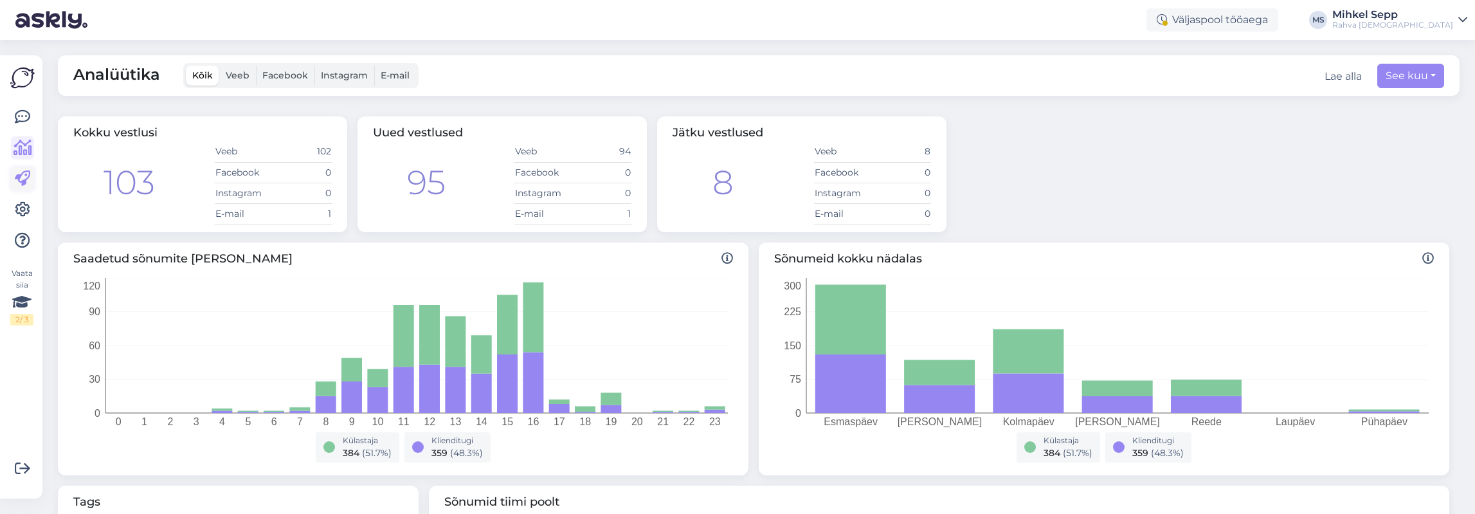
click at [21, 183] on icon at bounding box center [22, 178] width 15 height 15
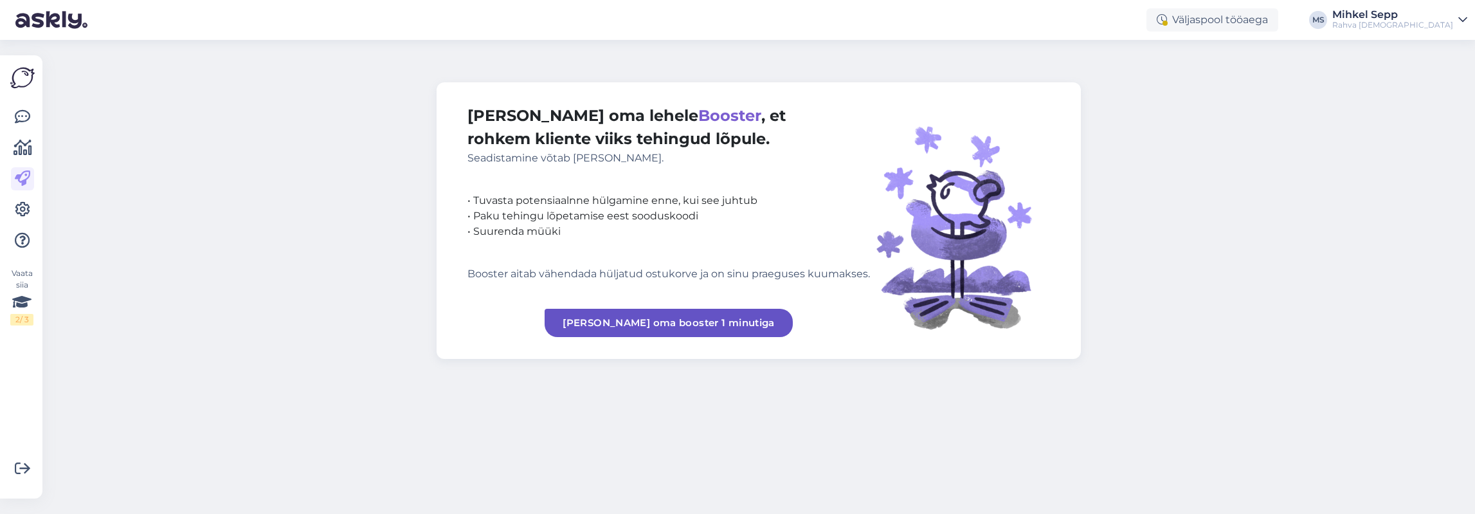
click at [17, 228] on div at bounding box center [22, 178] width 23 height 147
click at [17, 215] on icon at bounding box center [22, 209] width 15 height 15
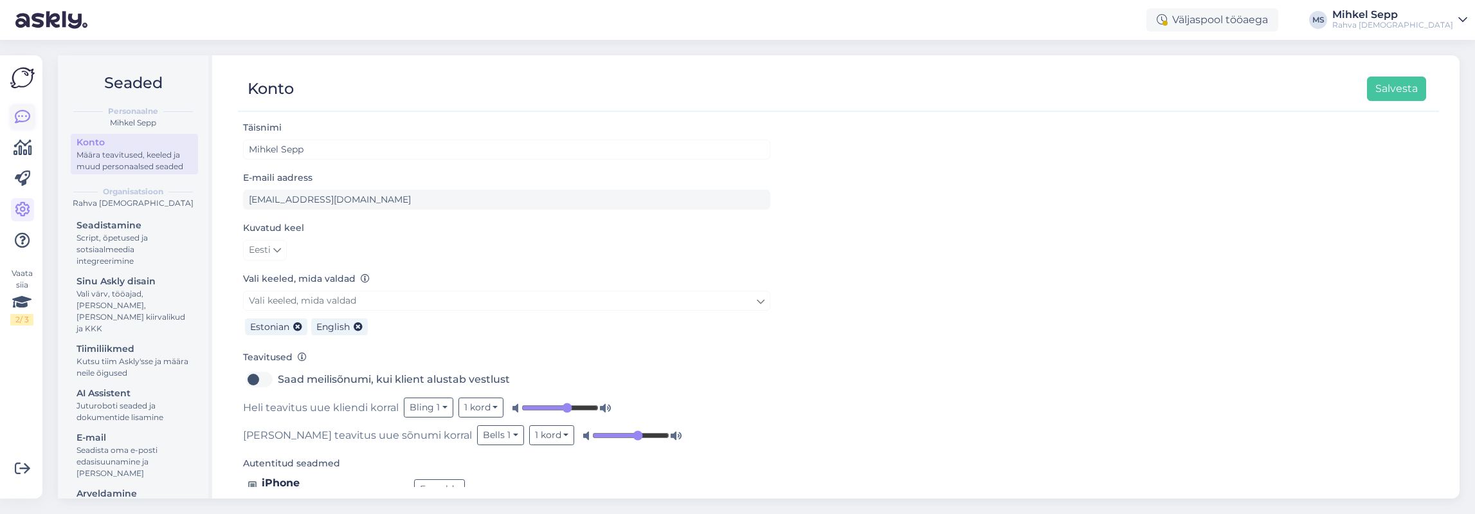
click at [24, 118] on icon at bounding box center [22, 116] width 15 height 15
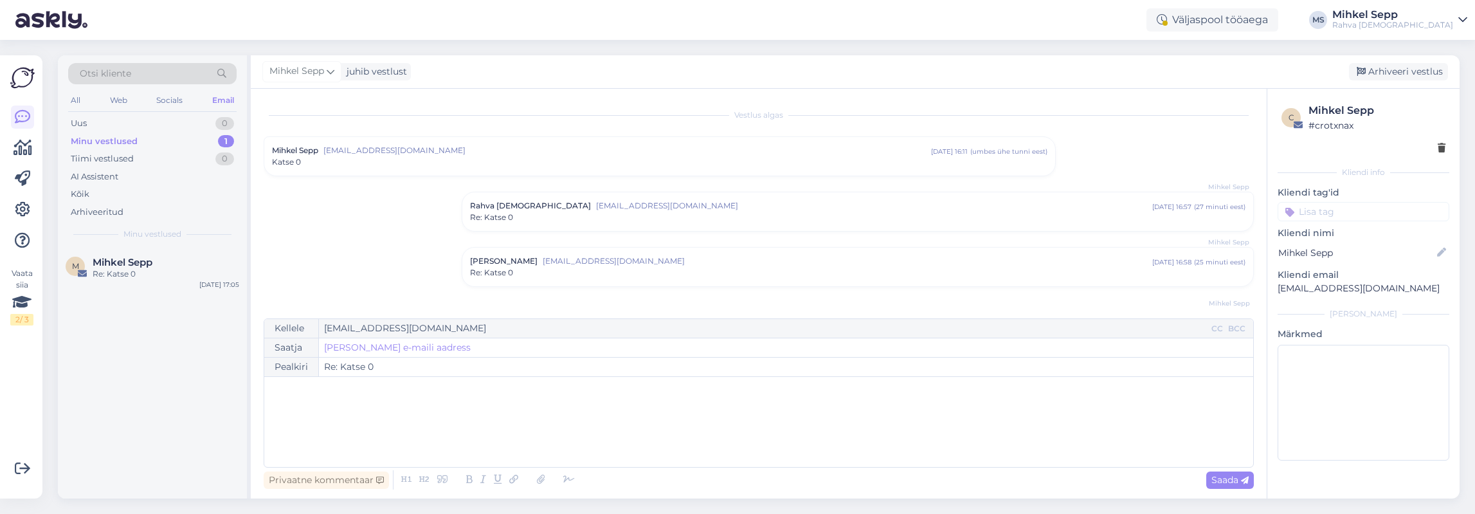
scroll to position [140, 0]
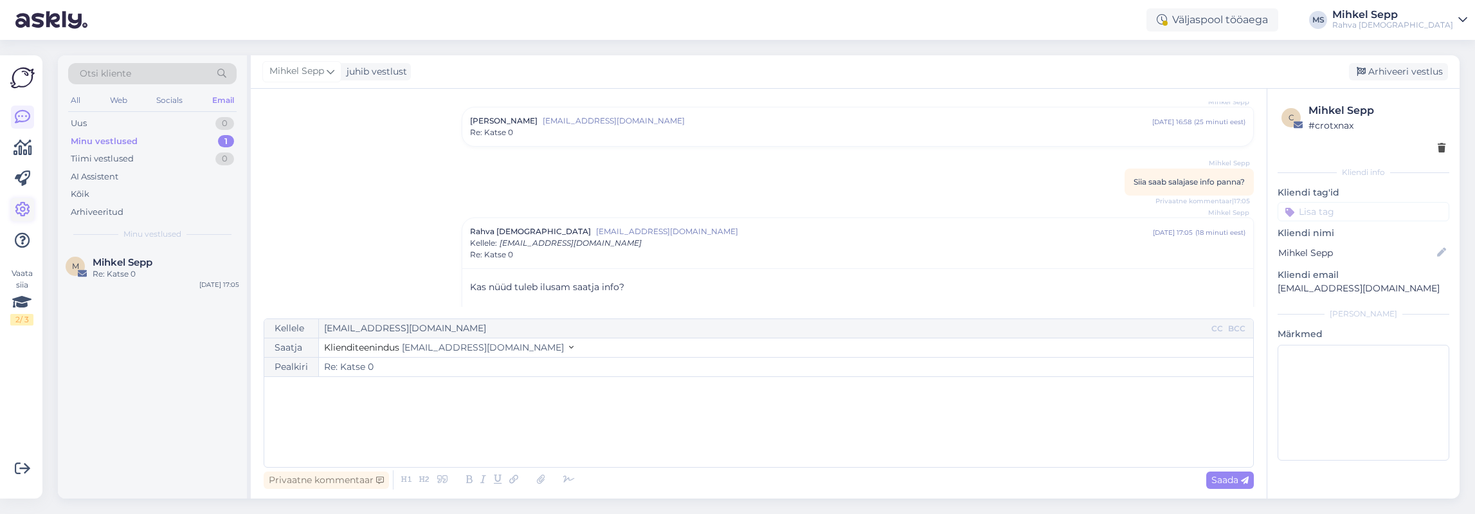
click at [19, 213] on icon at bounding box center [22, 209] width 15 height 15
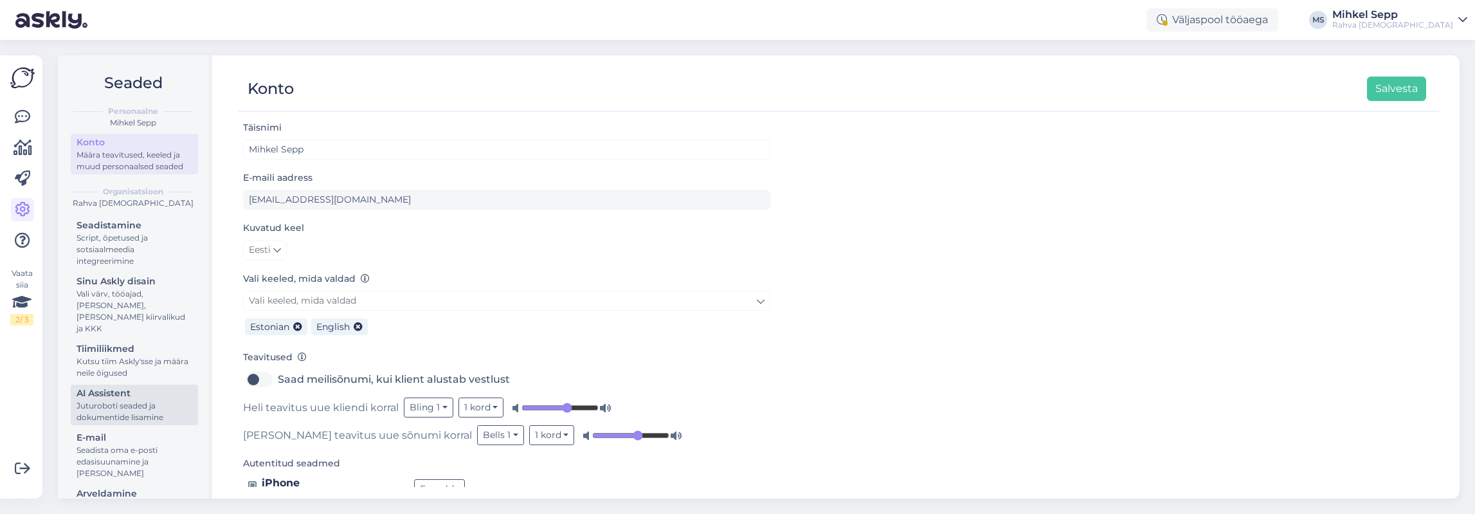
click at [128, 401] on div "Juturoboti seaded ja dokumentide lisamine" at bounding box center [135, 411] width 116 height 23
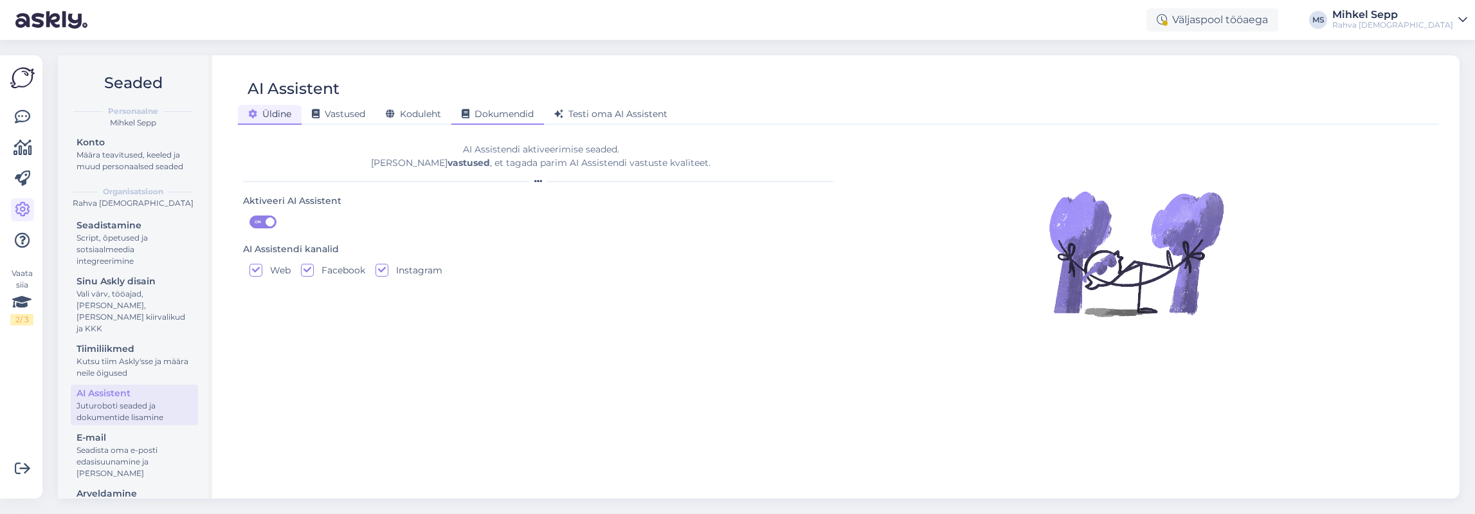
click at [507, 113] on span "Dokumendid" at bounding box center [498, 114] width 72 height 12
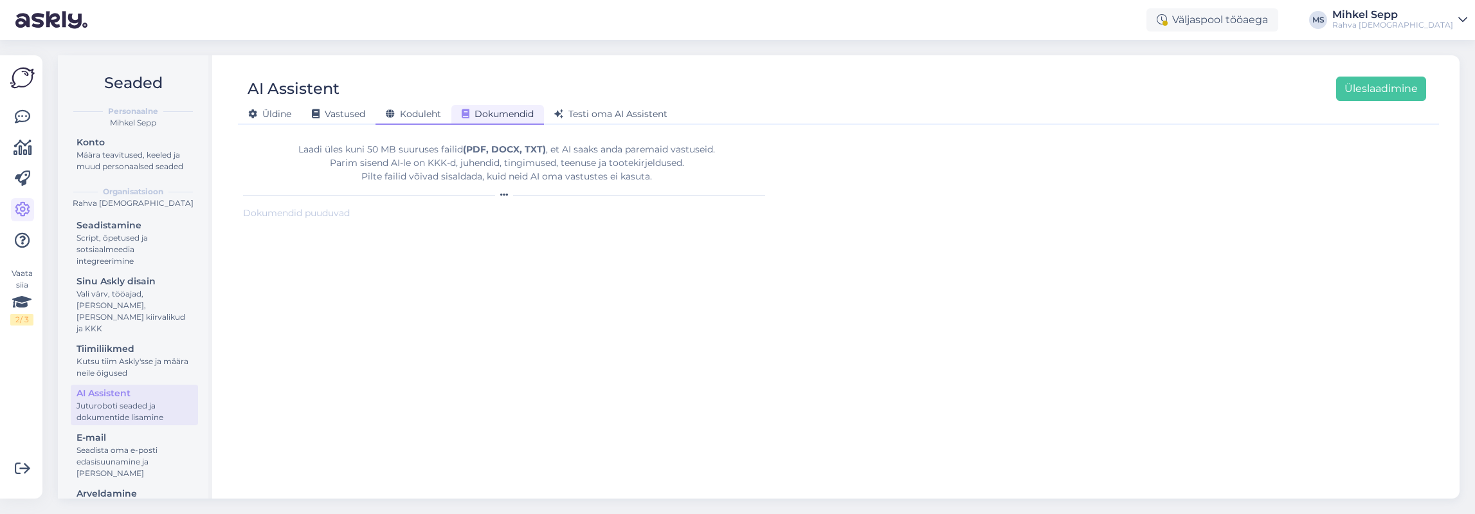
click at [425, 107] on div "Koduleht" at bounding box center [413, 115] width 76 height 20
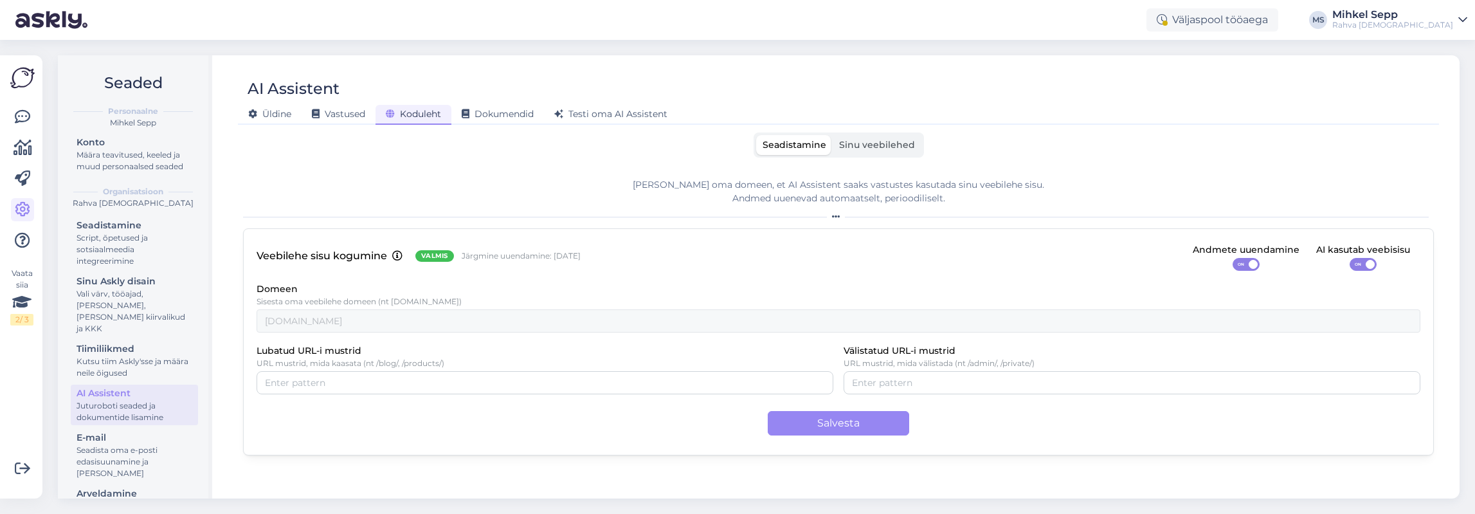
click at [890, 141] on span "Sinu veebilehed" at bounding box center [877, 145] width 76 height 12
click at [833, 135] on input "Sinu veebilehed" at bounding box center [833, 135] width 0 height 0
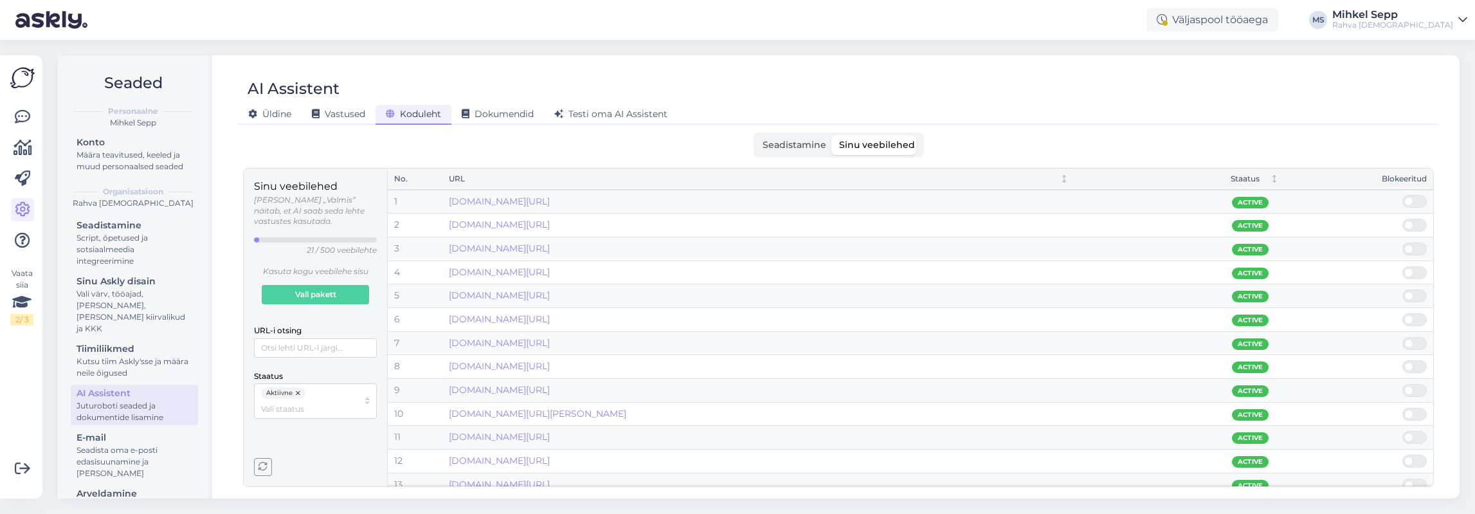
scroll to position [194, 0]
drag, startPoint x: 306, startPoint y: 240, endPoint x: 384, endPoint y: 253, distance: 79.4
click at [384, 253] on div "Sinu veebilehed Olek „Valmis” näitab, et AI saab seda lehte vastustes kasutada.…" at bounding box center [316, 327] width 144 height 318
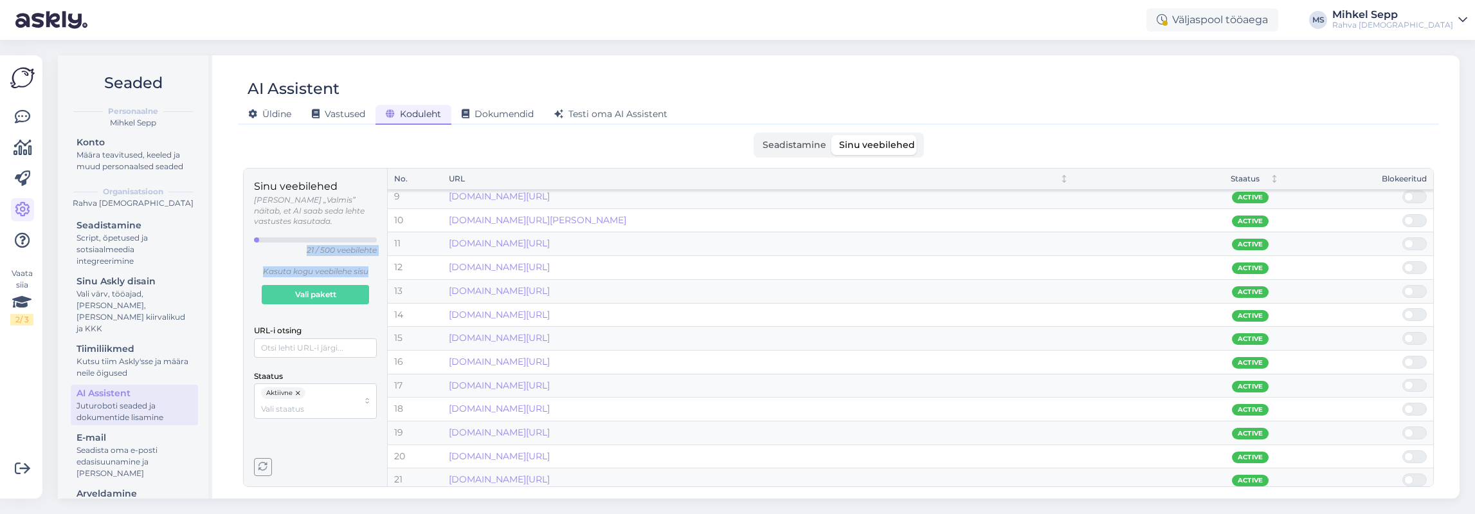
click at [341, 266] on p "Kasuta kogu veebilehe sisu" at bounding box center [315, 271] width 123 height 11
click at [314, 338] on input "URL-i otsing" at bounding box center [315, 347] width 123 height 19
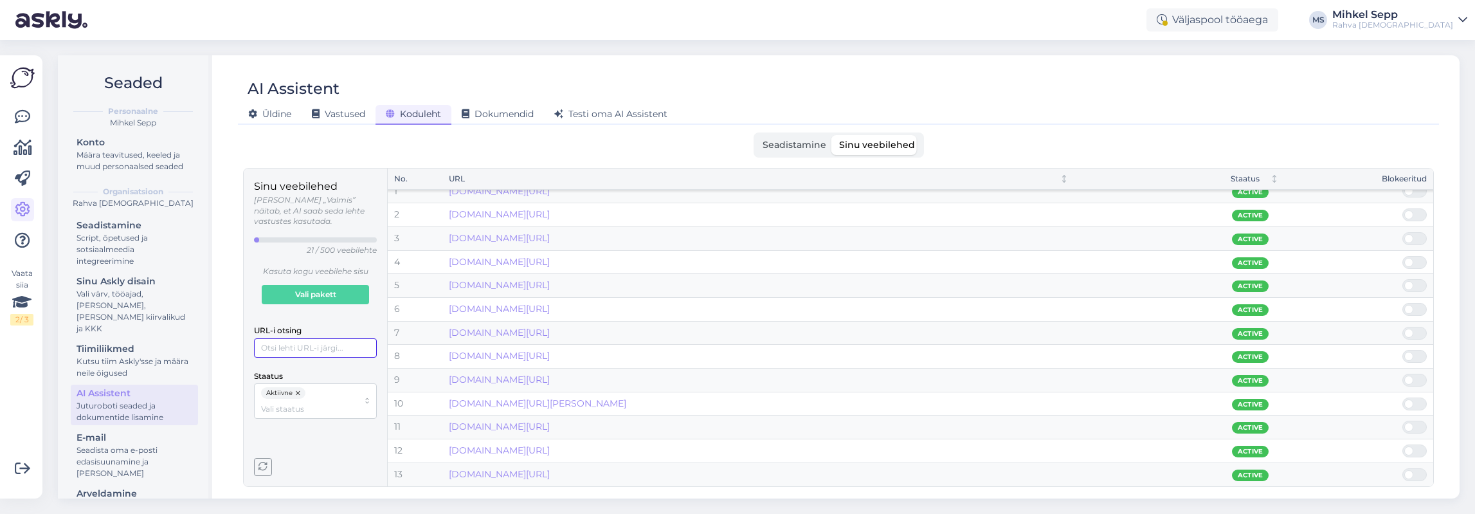
scroll to position [0, 0]
click at [333, 120] on div "Vastused" at bounding box center [339, 115] width 74 height 20
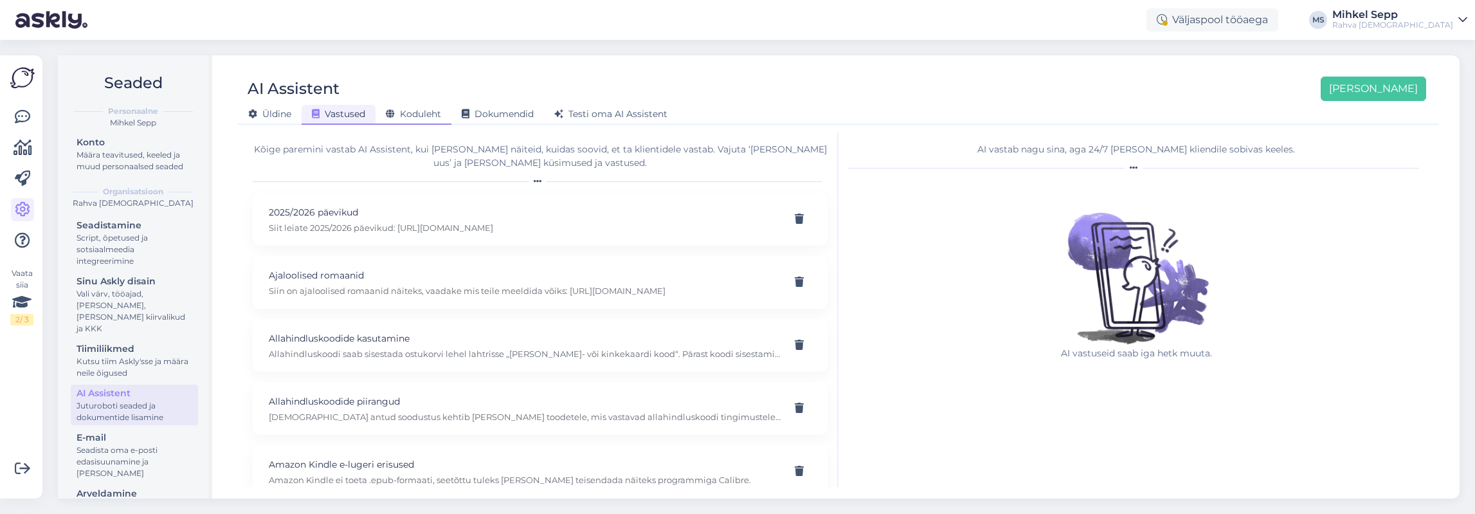
click at [410, 116] on span "Koduleht" at bounding box center [413, 114] width 55 height 12
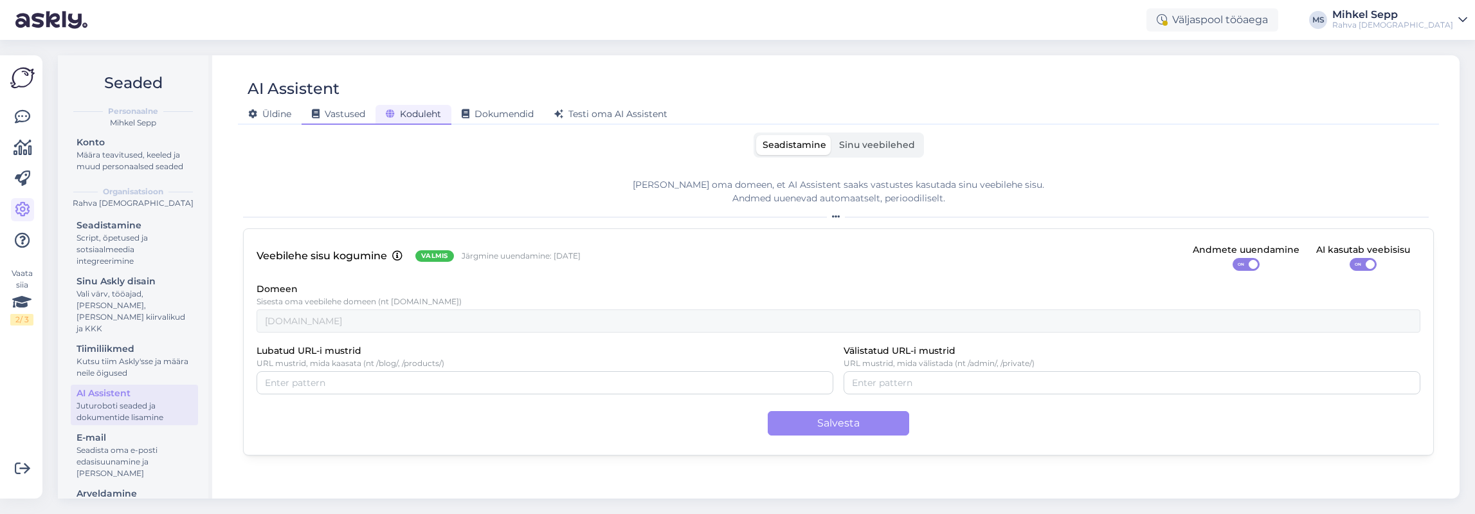
click at [342, 111] on span "Vastused" at bounding box center [338, 114] width 53 height 12
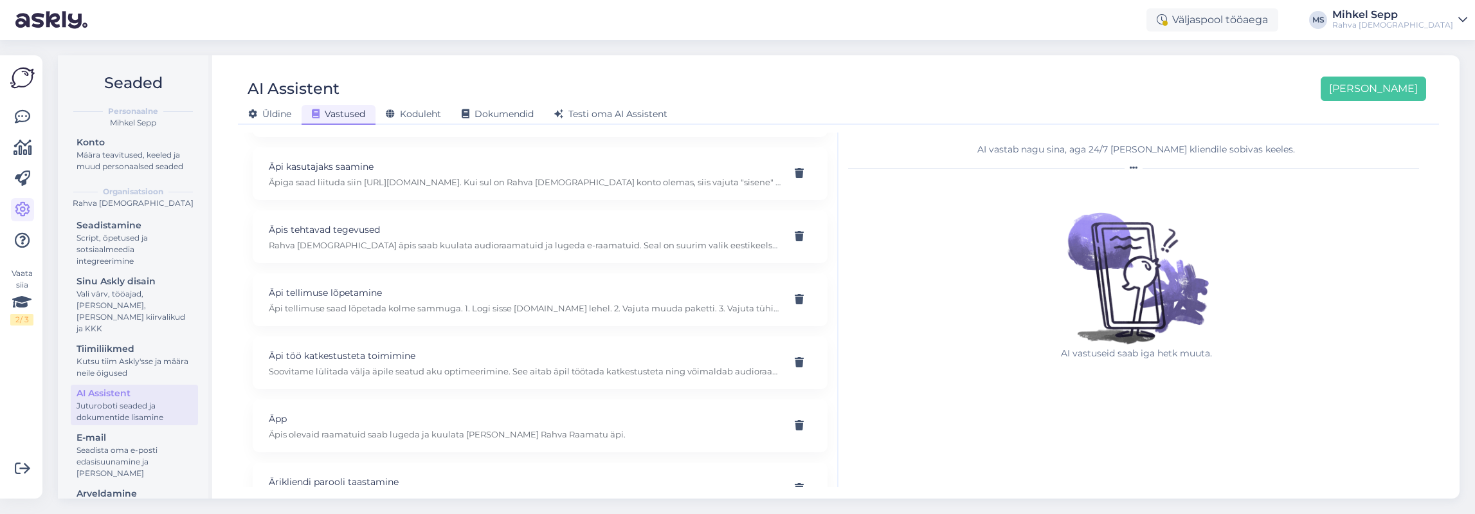
scroll to position [450, 0]
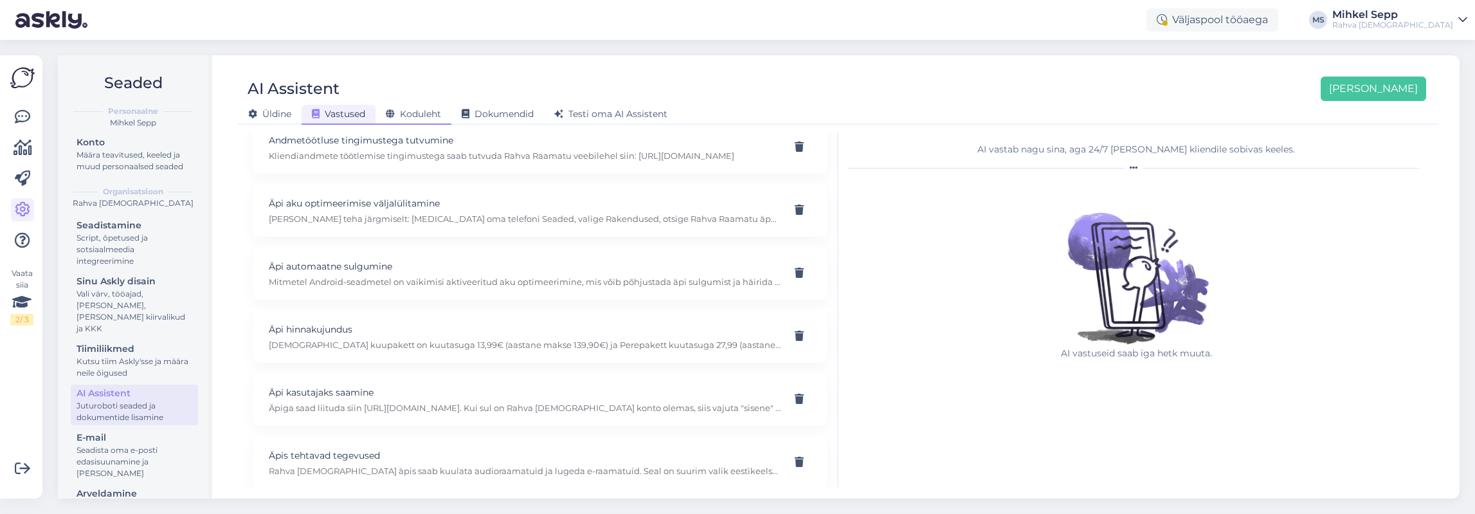
click at [398, 110] on span "Koduleht" at bounding box center [413, 114] width 55 height 12
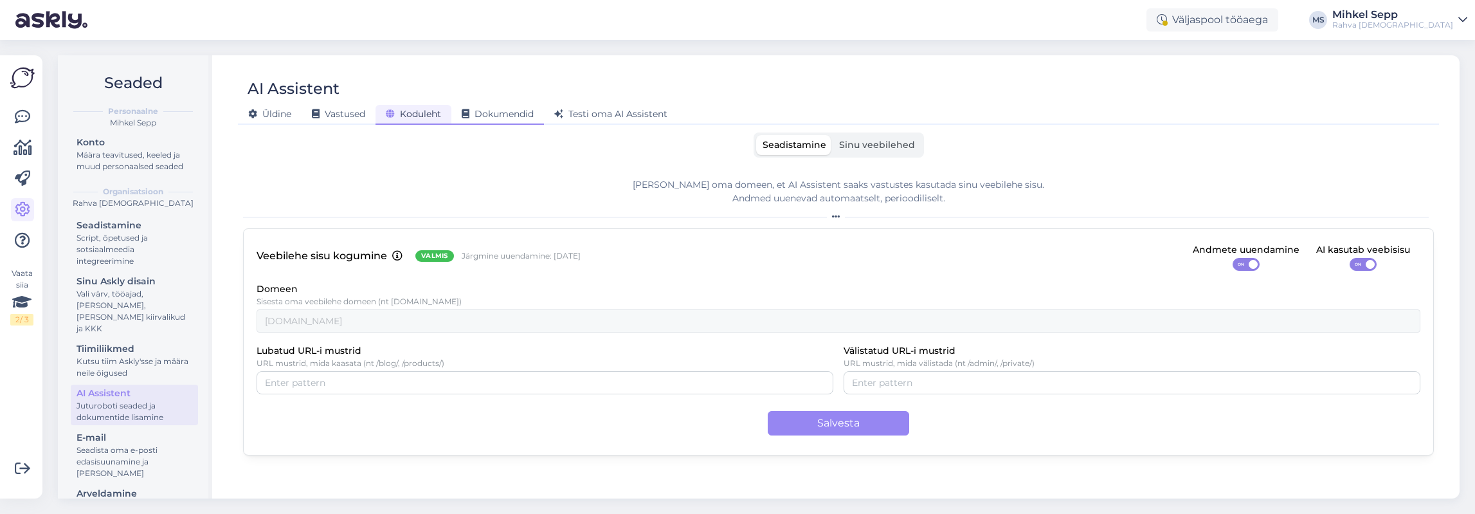
click at [497, 122] on div "Dokumendid" at bounding box center [497, 115] width 93 height 20
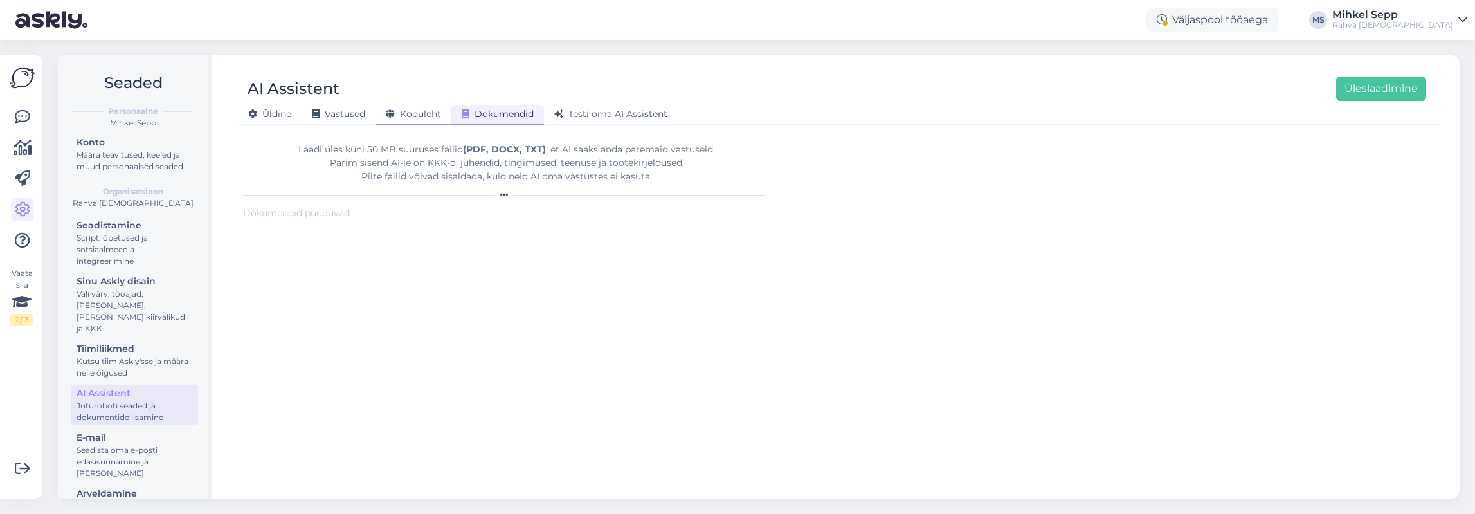
click at [416, 116] on span "Koduleht" at bounding box center [413, 114] width 55 height 12
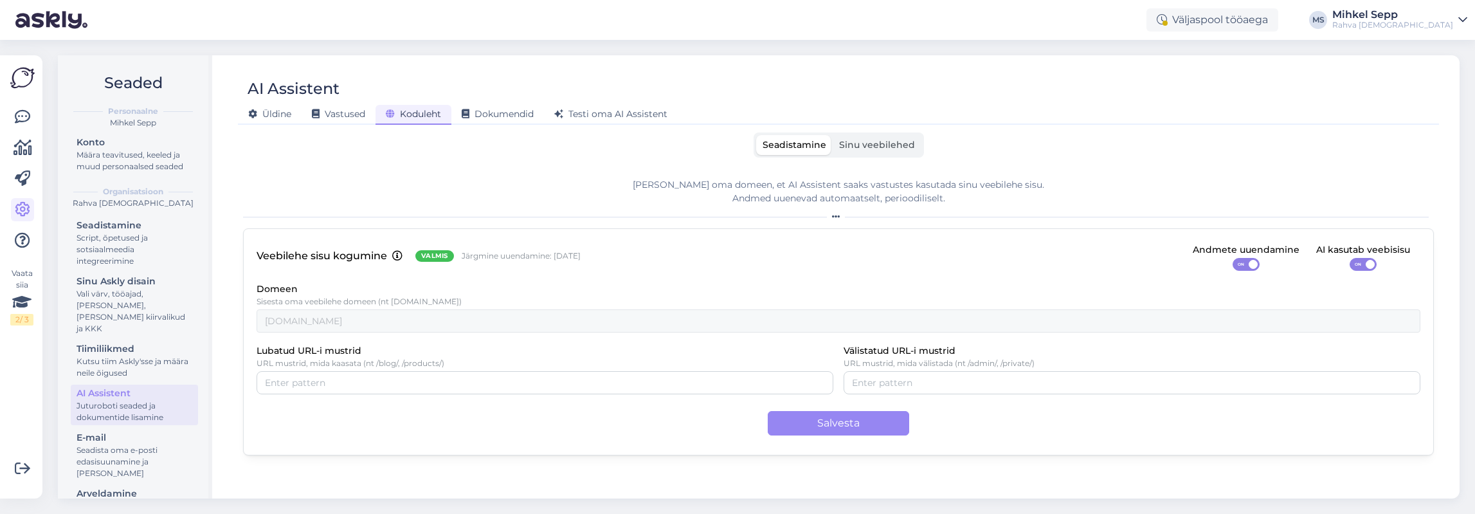
click at [867, 147] on span "Sinu veebilehed" at bounding box center [877, 145] width 76 height 12
click at [833, 135] on input "Sinu veebilehed" at bounding box center [833, 135] width 0 height 0
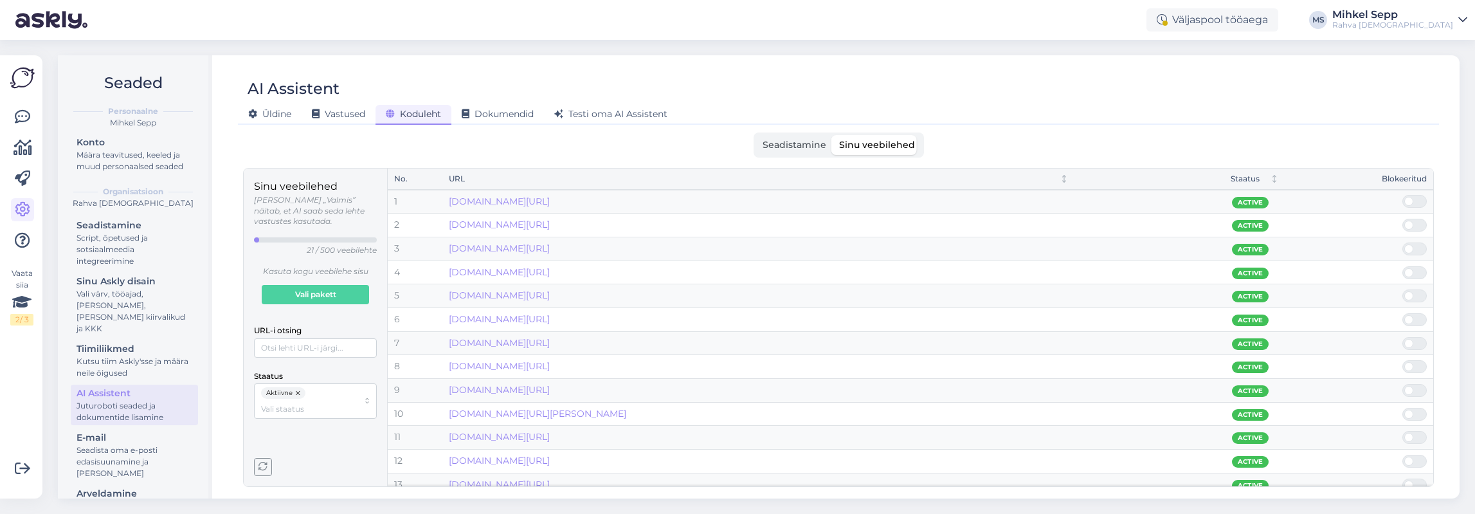
click at [302, 208] on p "[PERSON_NAME] „Valmis” näitab, et AI saab seda lehte vastustes kasutada." at bounding box center [315, 211] width 123 height 32
drag, startPoint x: 1075, startPoint y: 181, endPoint x: 1130, endPoint y: 181, distance: 55.3
click at [1130, 181] on th "Staatus" at bounding box center [1180, 178] width 211 height 21
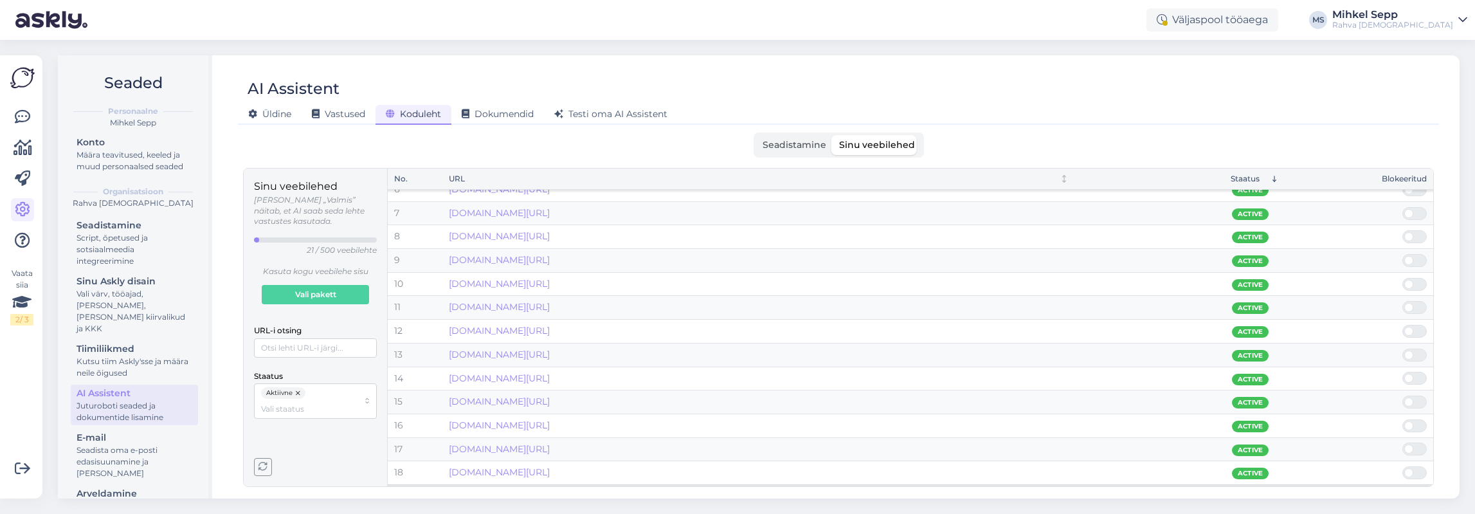
drag, startPoint x: 702, startPoint y: 321, endPoint x: 702, endPoint y: 313, distance: 7.7
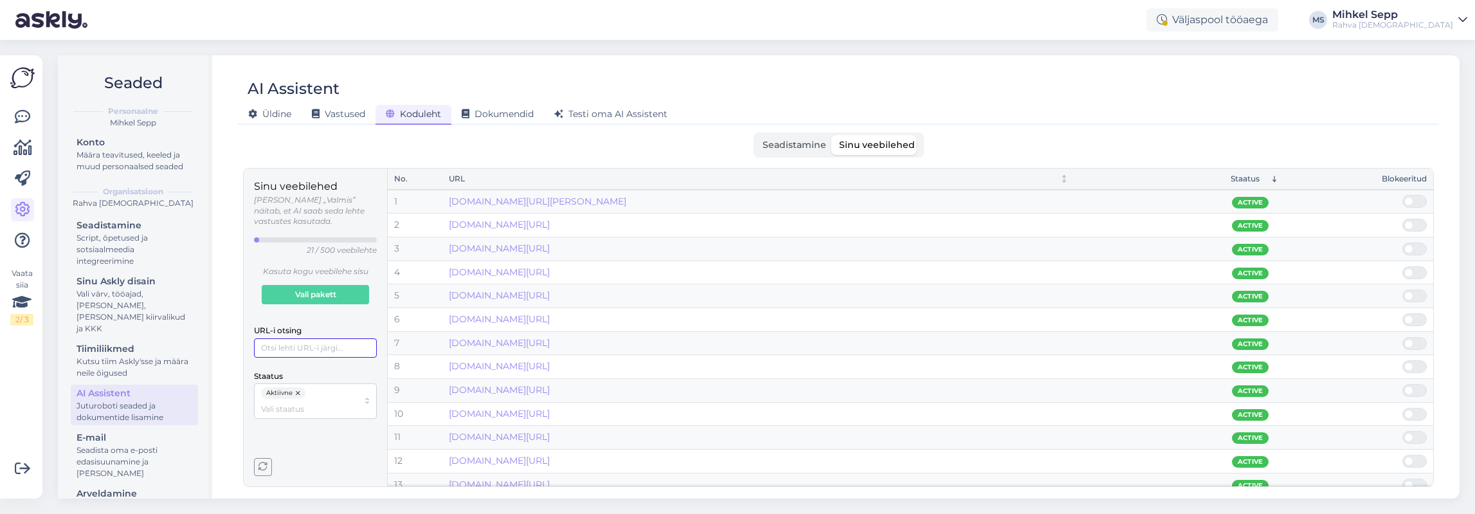
click at [308, 338] on input "URL-i otsing" at bounding box center [315, 347] width 123 height 19
type input "[DOMAIN_NAME]"
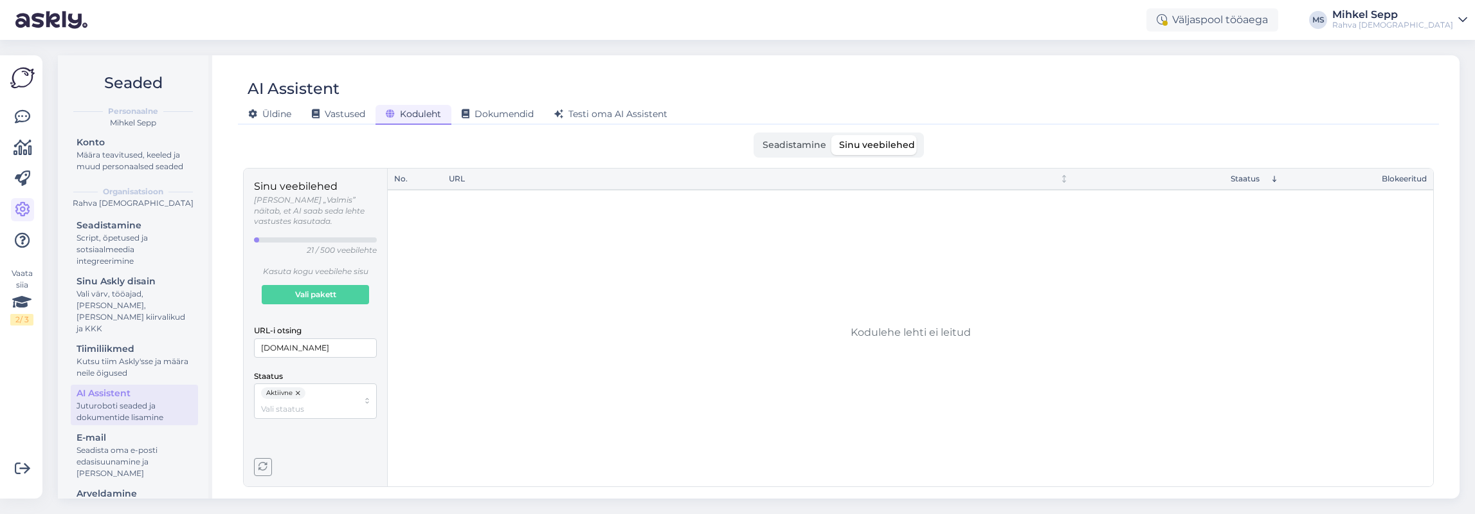
click at [754, 146] on div "Seadistamine Sinu veebilehed" at bounding box center [838, 144] width 1191 height 25
click at [770, 147] on span "Seadistamine" at bounding box center [795, 145] width 64 height 12
click at [756, 135] on input "Seadistamine" at bounding box center [756, 135] width 0 height 0
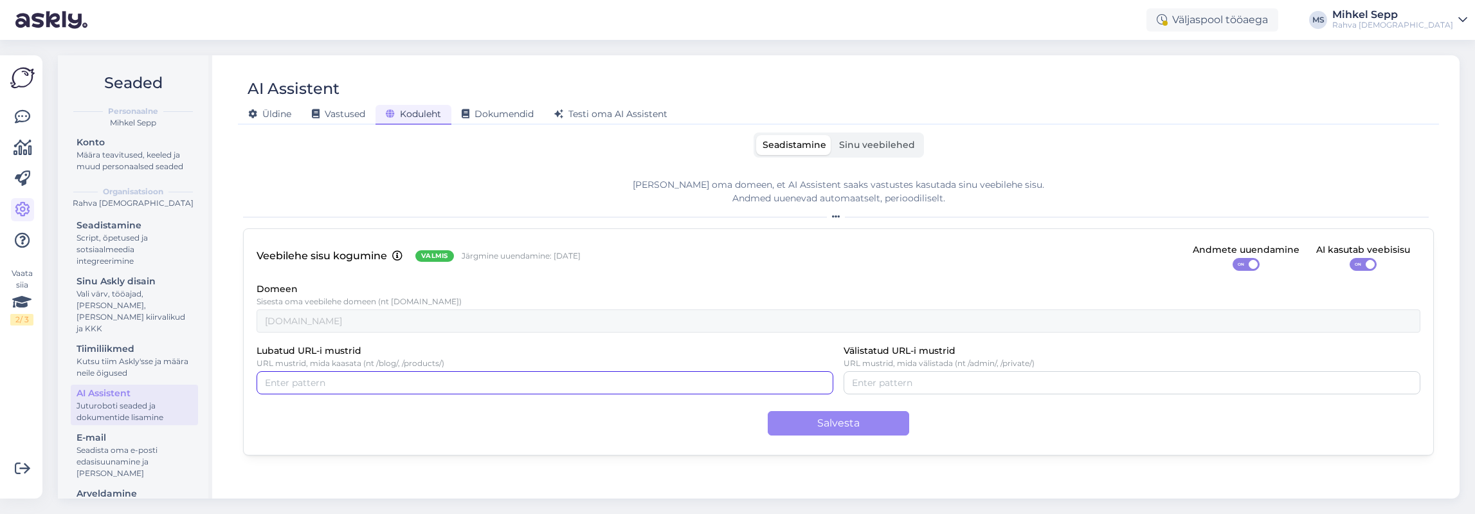
click at [382, 391] on div at bounding box center [545, 382] width 577 height 23
type input "[DOMAIN_NAME]"
click at [842, 426] on button "Salvesta" at bounding box center [838, 423] width 141 height 24
drag, startPoint x: 451, startPoint y: 254, endPoint x: 592, endPoint y: 259, distance: 140.3
click at [592, 259] on div "Veebilehe sisu kogumine Valmis Järgmine uuendamine: [DATE] Andmete uuendamine O…" at bounding box center [839, 256] width 1164 height 29
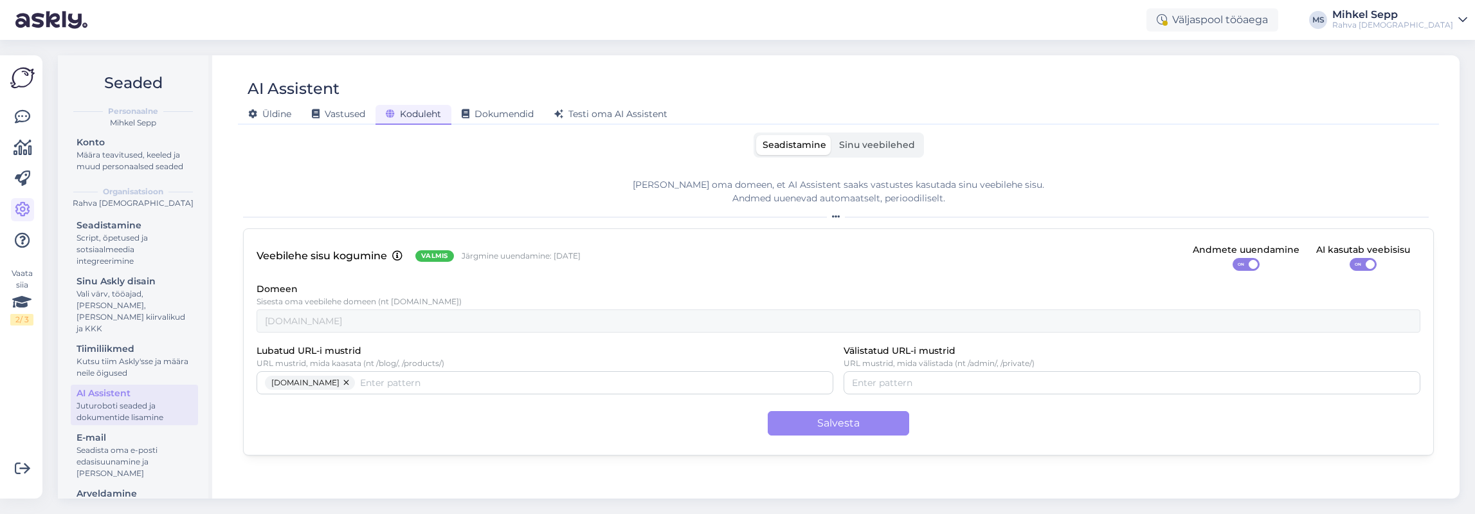
click at [871, 141] on span "Sinu veebilehed" at bounding box center [877, 145] width 76 height 12
click at [833, 135] on input "Sinu veebilehed" at bounding box center [833, 135] width 0 height 0
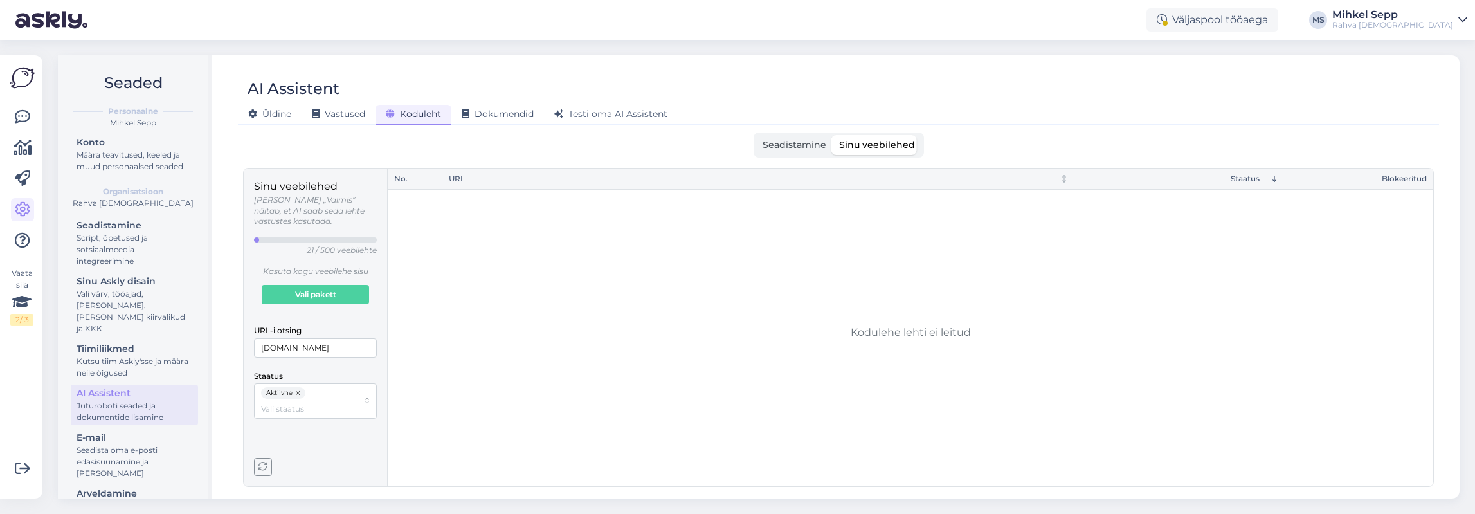
click at [788, 145] on span "Seadistamine" at bounding box center [795, 145] width 64 height 12
click at [756, 135] on input "Seadistamine" at bounding box center [756, 135] width 0 height 0
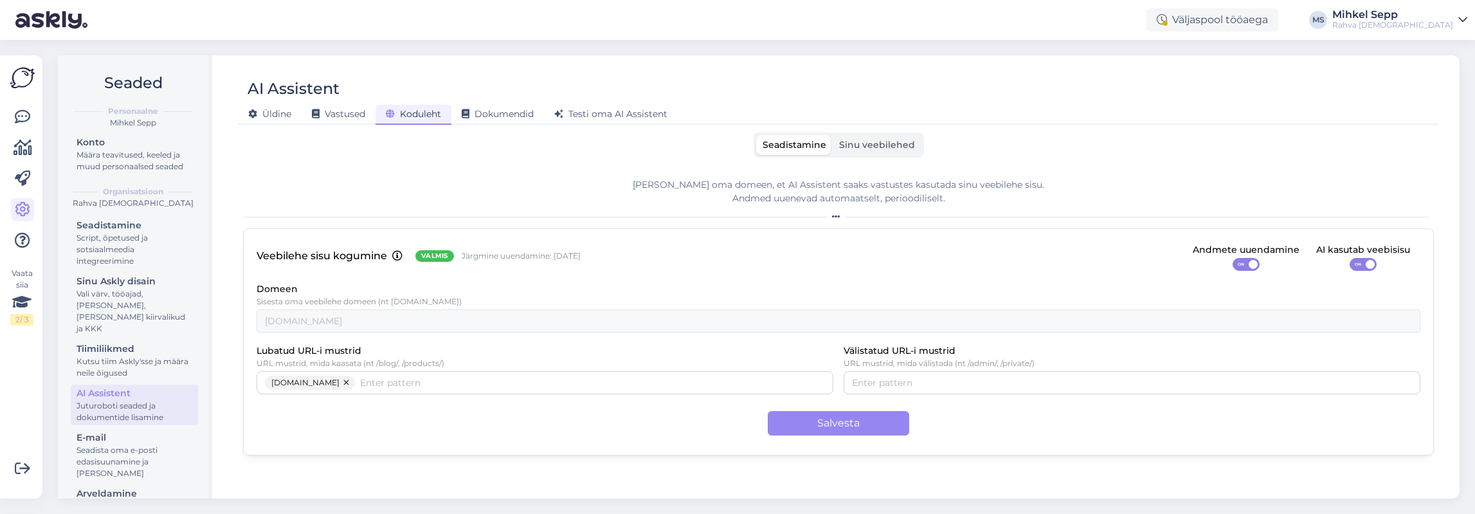
click at [352, 381] on button "button" at bounding box center [346, 382] width 15 height 14
click at [885, 145] on span "Sinu veebilehed" at bounding box center [877, 145] width 76 height 12
click at [833, 135] on input "Sinu veebilehed" at bounding box center [833, 135] width 0 height 0
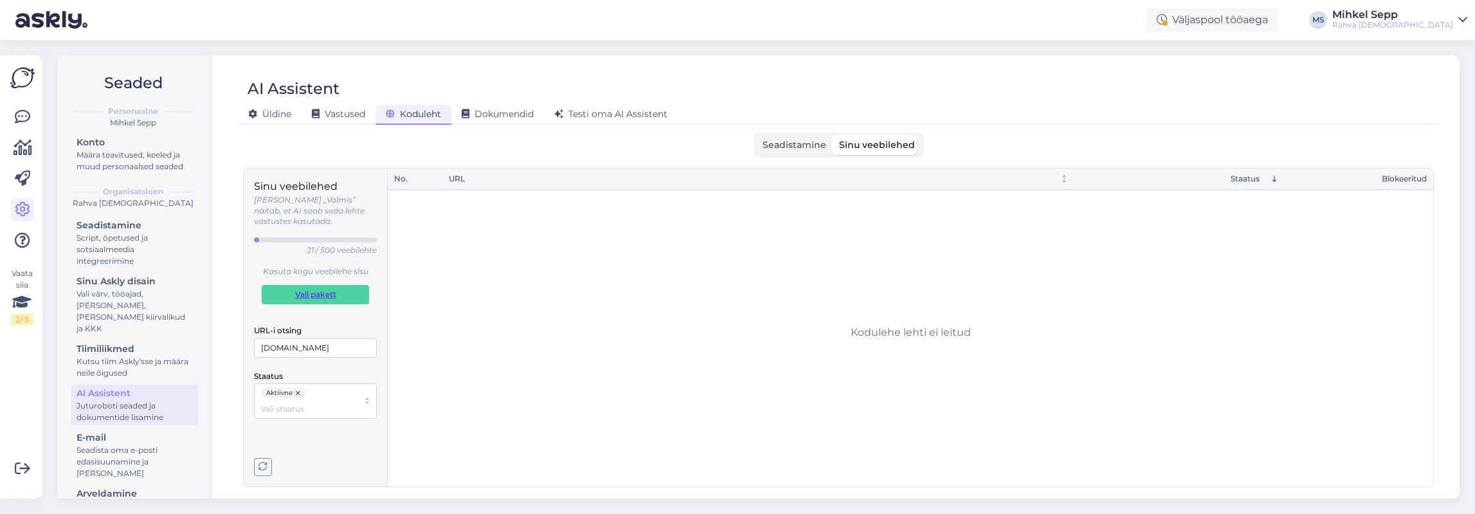
click at [270, 285] on link "Vali pakett" at bounding box center [315, 294] width 107 height 19
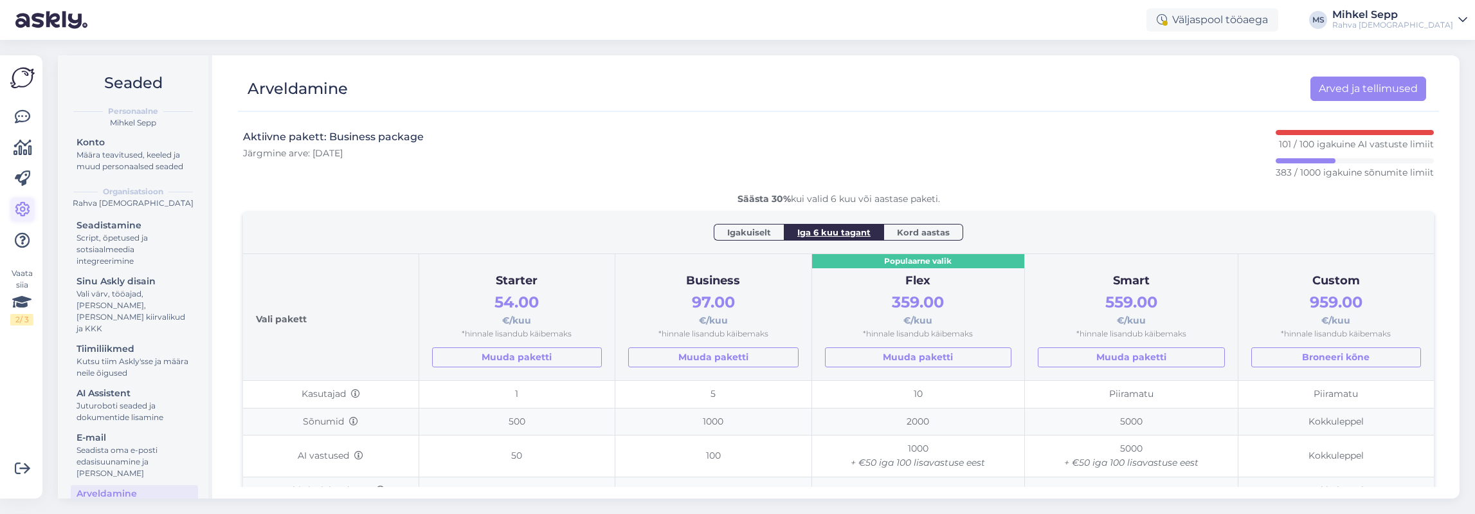
click at [24, 203] on icon at bounding box center [22, 209] width 15 height 15
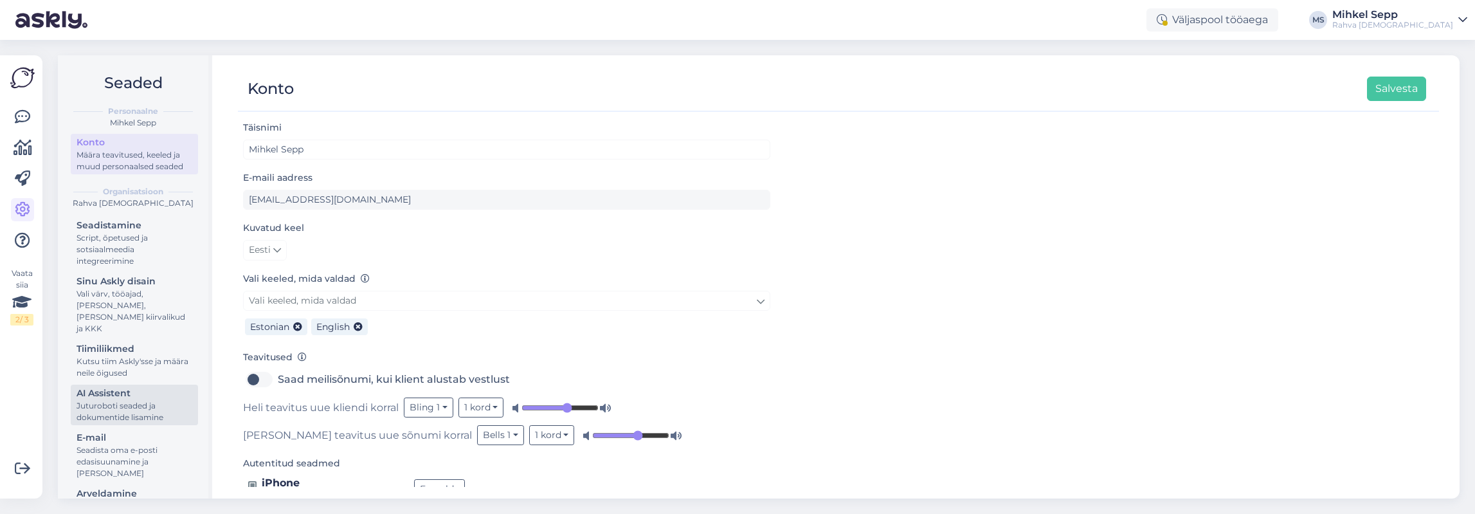
click at [131, 386] on div "AI Assistent" at bounding box center [135, 393] width 116 height 14
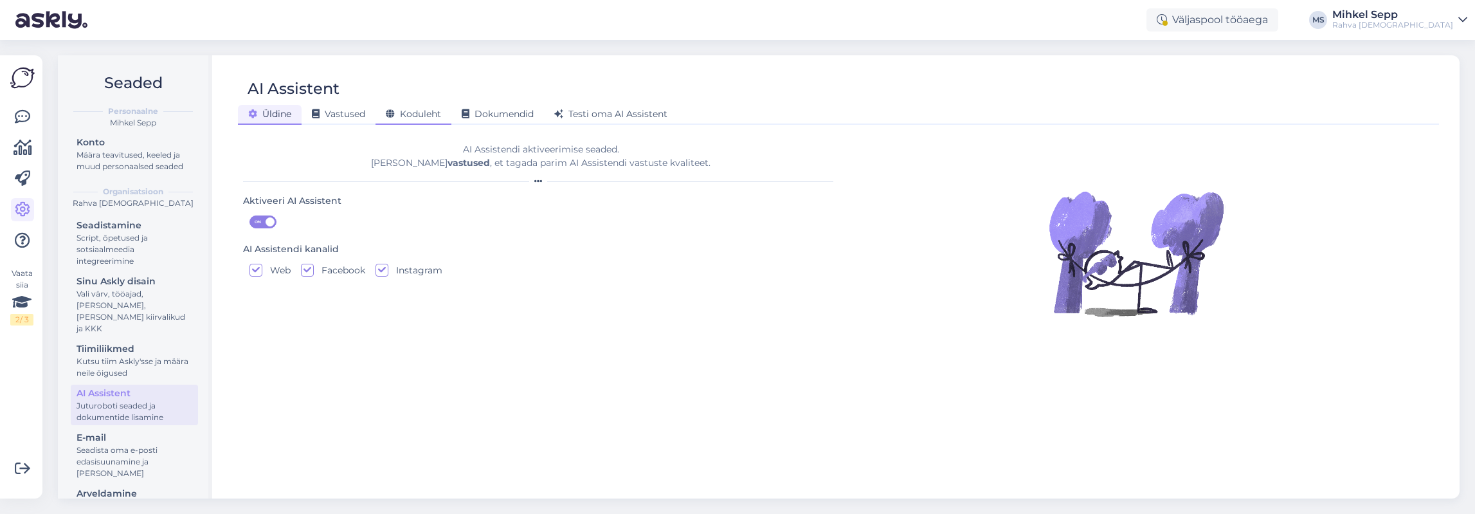
click at [413, 113] on span "Koduleht" at bounding box center [413, 114] width 55 height 12
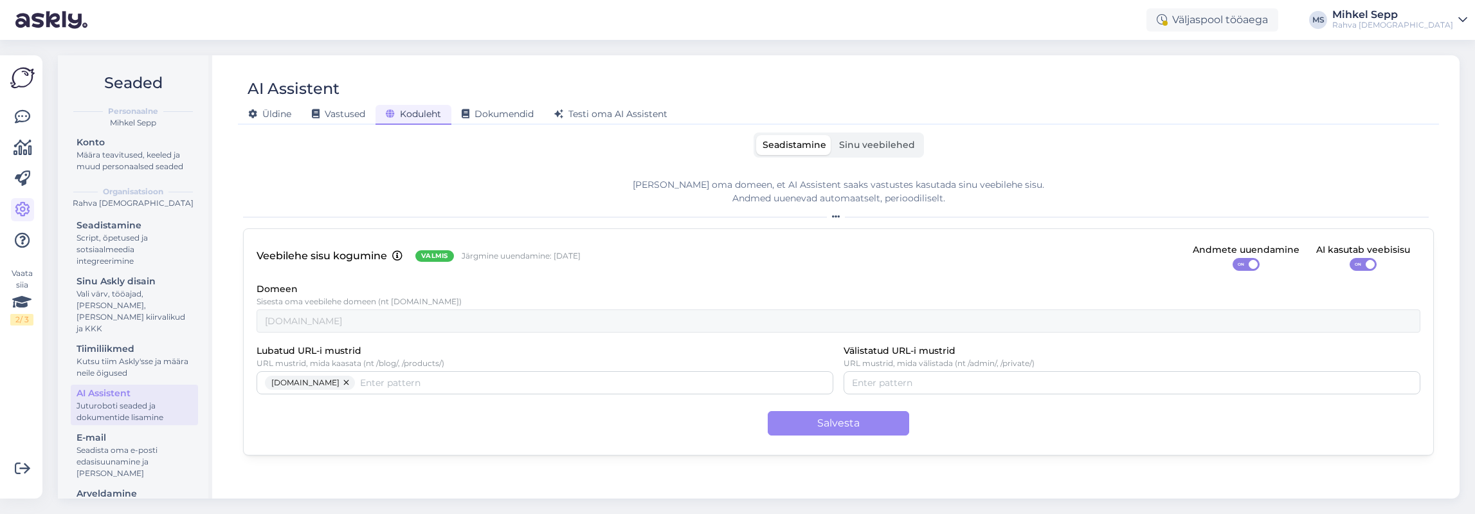
click at [754, 296] on div "Domeen Sisesta oma veebilehe domeen (nt [DOMAIN_NAME]) [DOMAIN_NAME]" at bounding box center [839, 306] width 1164 height 51
click at [432, 253] on span "Valmis" at bounding box center [434, 256] width 27 height 10
drag, startPoint x: 328, startPoint y: 258, endPoint x: 356, endPoint y: 262, distance: 28.6
click at [350, 262] on p "Veebilehe sisu kogumine" at bounding box center [322, 256] width 131 height 16
click at [383, 249] on p "Veebilehe sisu kogumine" at bounding box center [322, 256] width 131 height 16
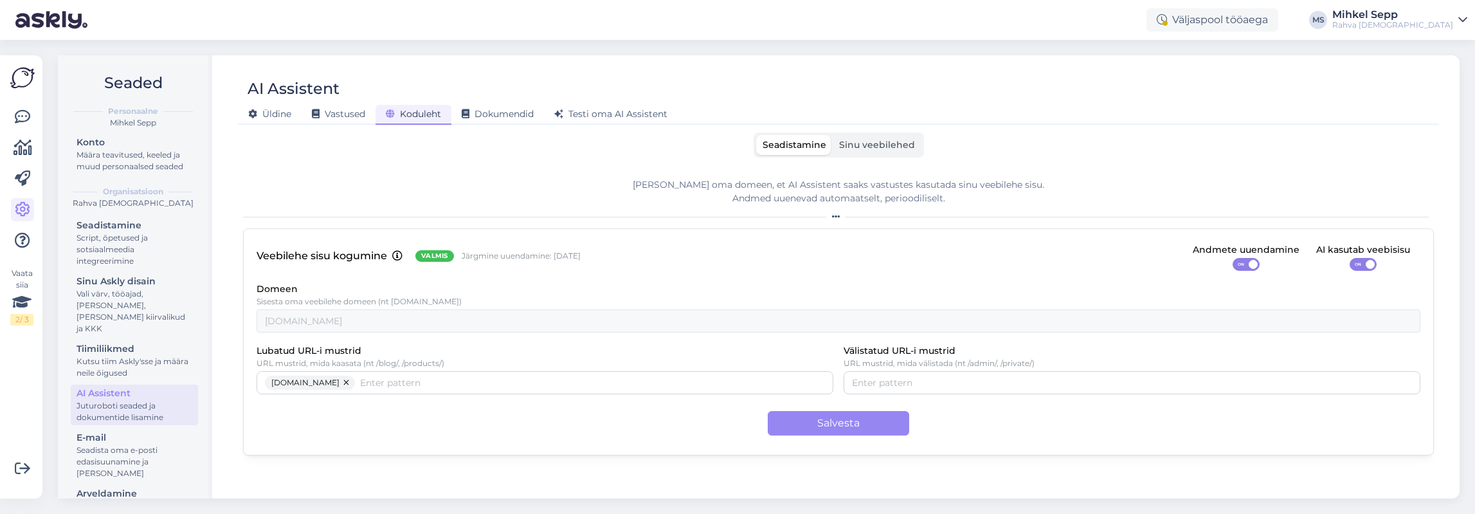
click at [873, 160] on div "Seadistamine Sinu veebilehed [PERSON_NAME] oma domeen, et AI Assistent saaks va…" at bounding box center [838, 309] width 1191 height 354
click at [872, 152] on label "Sinu veebilehed" at bounding box center [877, 145] width 89 height 20
click at [833, 135] on input "Sinu veebilehed" at bounding box center [833, 135] width 0 height 0
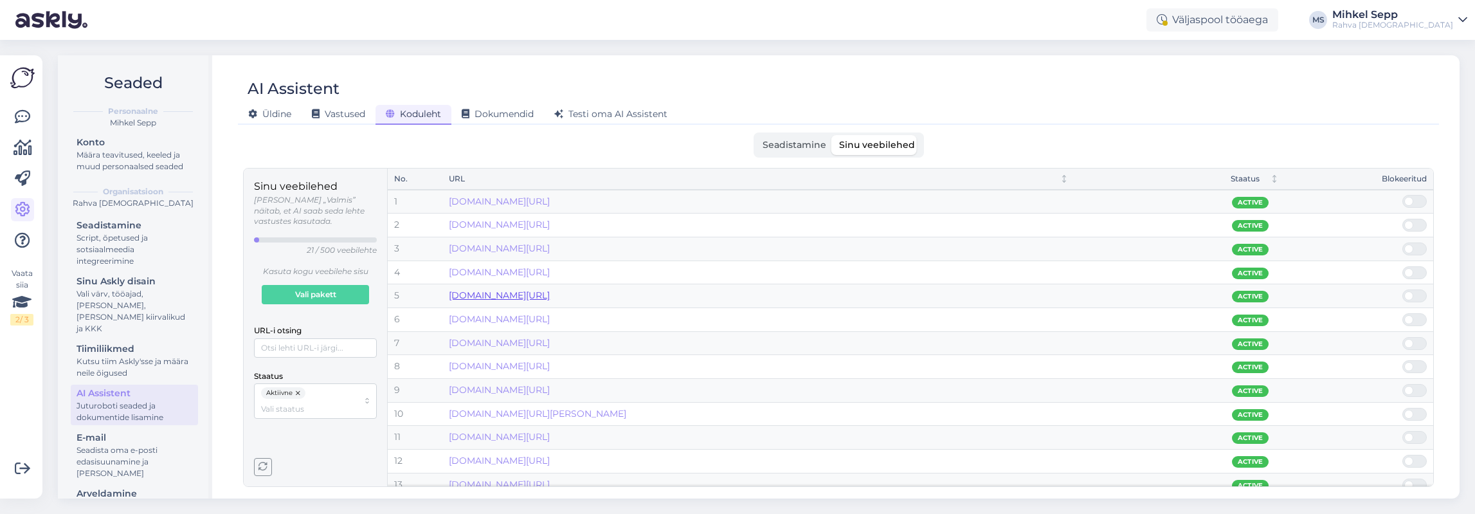
click at [550, 297] on link "[DOMAIN_NAME][URL]" at bounding box center [499, 295] width 101 height 12
click at [1058, 179] on div "URL" at bounding box center [758, 179] width 619 height 12
click at [1064, 179] on icon "Sorted descending" at bounding box center [1064, 178] width 0 height 5
click at [1064, 179] on icon "Sorted ascending" at bounding box center [1064, 178] width 0 height 5
click at [1063, 179] on icon "Sorted descending" at bounding box center [1064, 178] width 9 height 9
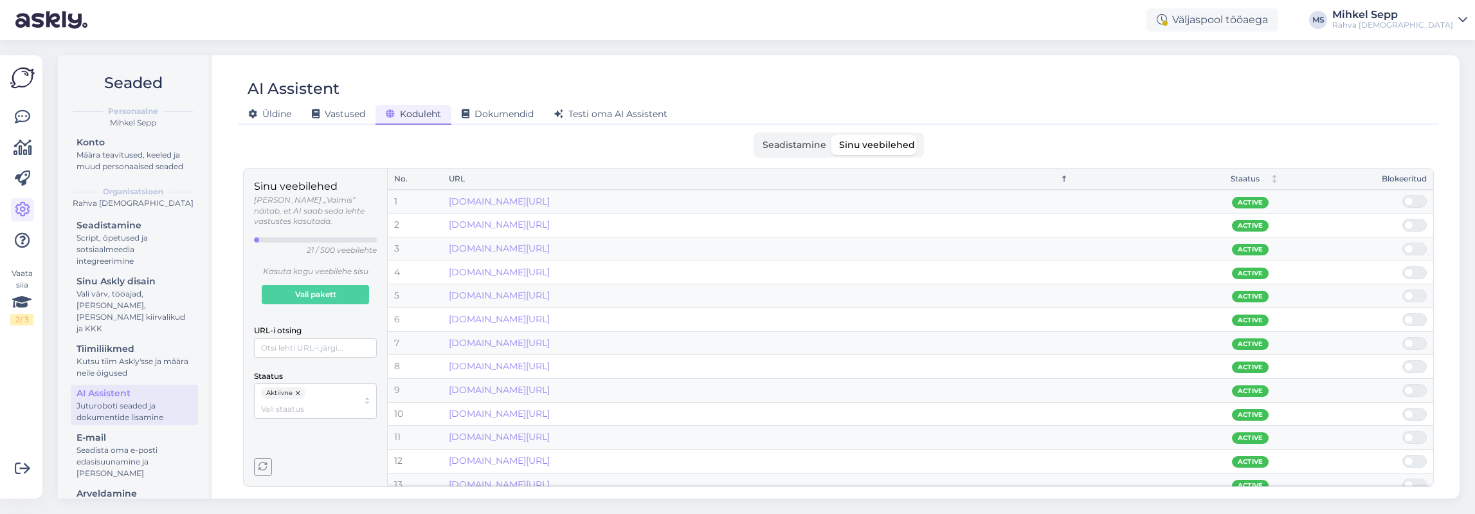
click at [1064, 179] on icon "Sorted ascending" at bounding box center [1064, 178] width 0 height 5
click at [1064, 179] on icon "Sorted descending" at bounding box center [1064, 178] width 0 height 5
click at [1064, 179] on icon "Sorted ascending" at bounding box center [1064, 178] width 0 height 5
click at [1064, 179] on icon "Sorted descending" at bounding box center [1064, 178] width 0 height 5
click at [1064, 179] on icon "Sorted ascending" at bounding box center [1064, 178] width 0 height 5
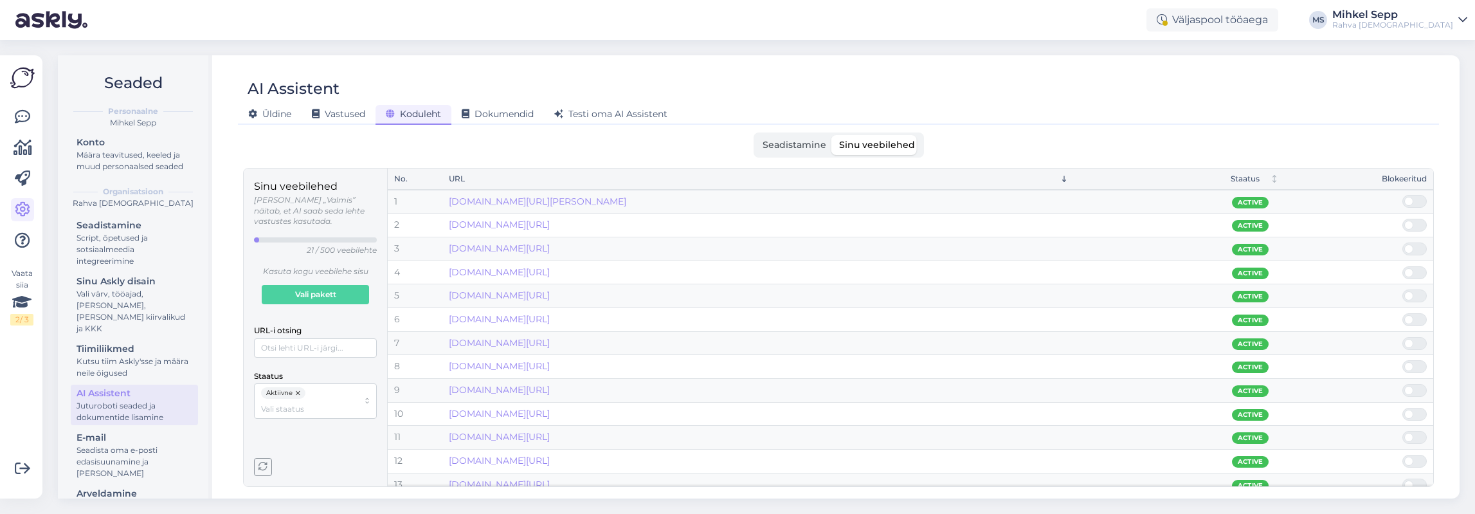
click at [1064, 179] on icon "Sorted descending" at bounding box center [1064, 178] width 0 height 5
click at [306, 402] on input "Staatus" at bounding box center [309, 408] width 97 height 12
click at [523, 118] on span "Dokumendid" at bounding box center [498, 114] width 72 height 12
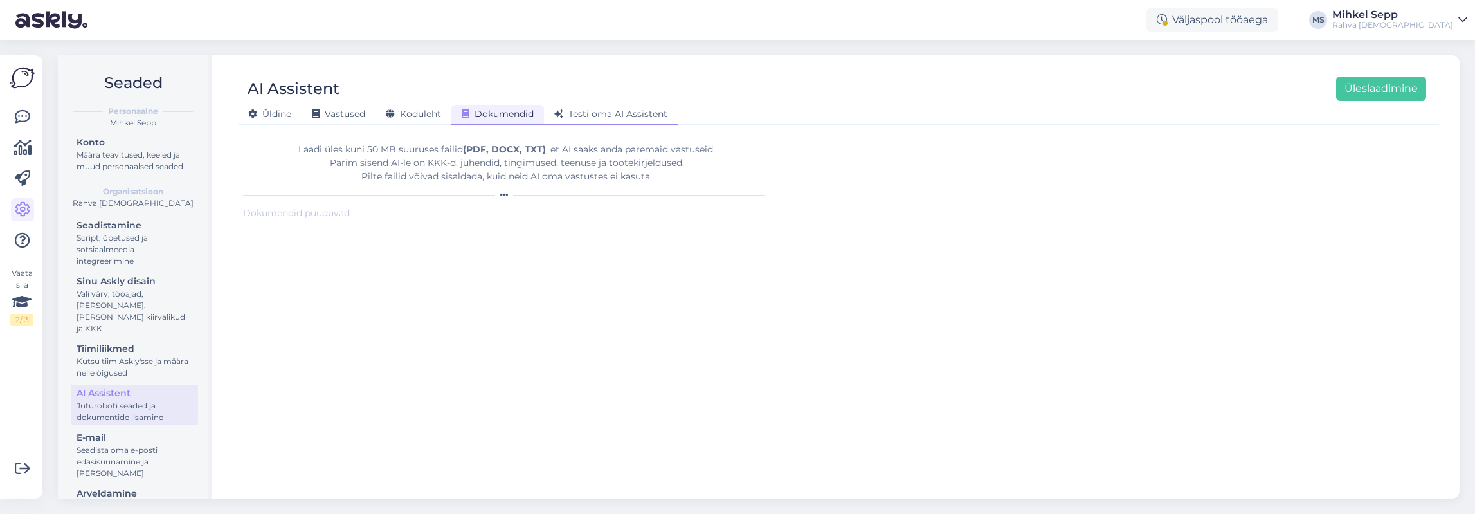
click at [585, 113] on span "Testi oma AI Assistent" at bounding box center [610, 114] width 113 height 12
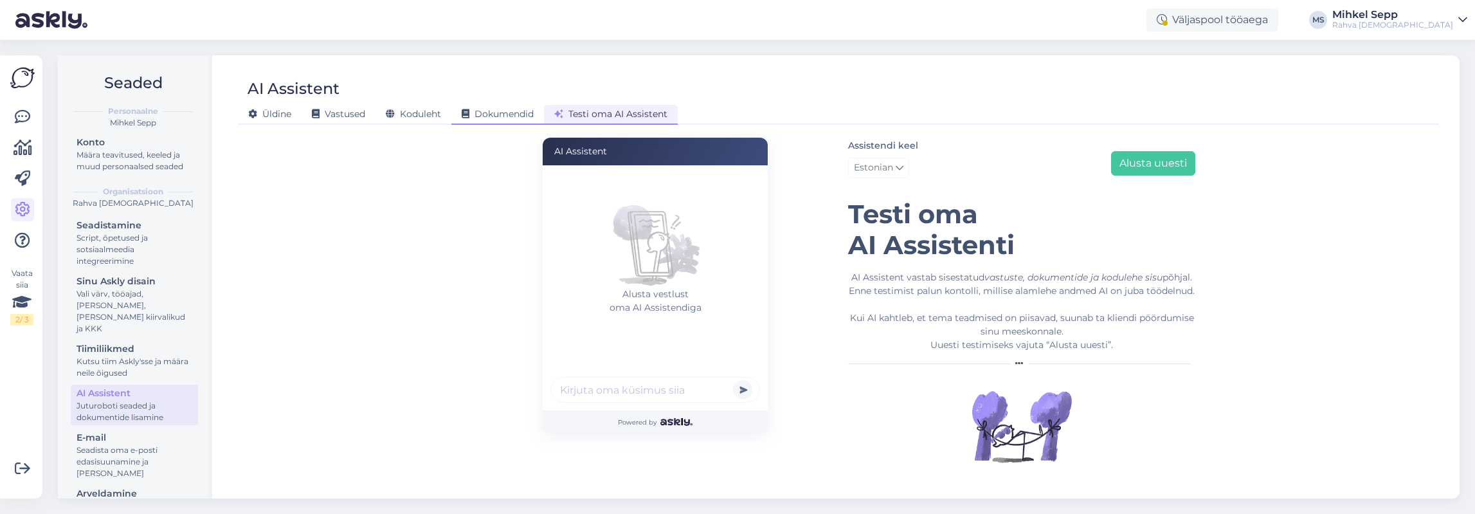
click at [490, 118] on span "Dokumendid" at bounding box center [498, 114] width 72 height 12
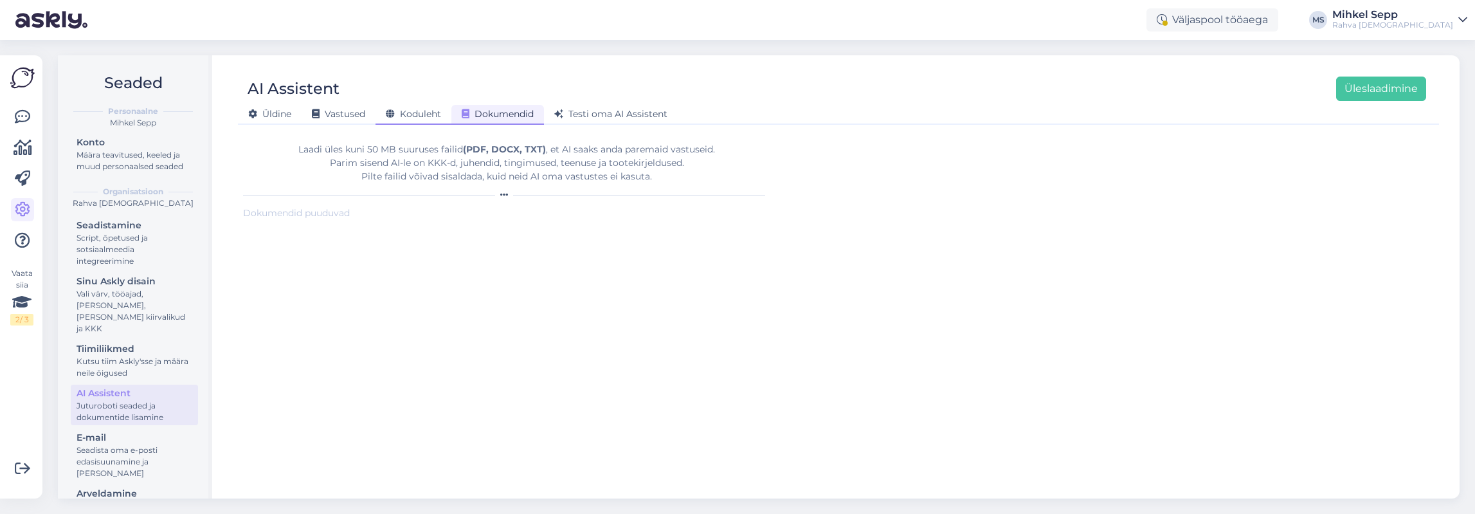
click at [400, 117] on span "Koduleht" at bounding box center [413, 114] width 55 height 12
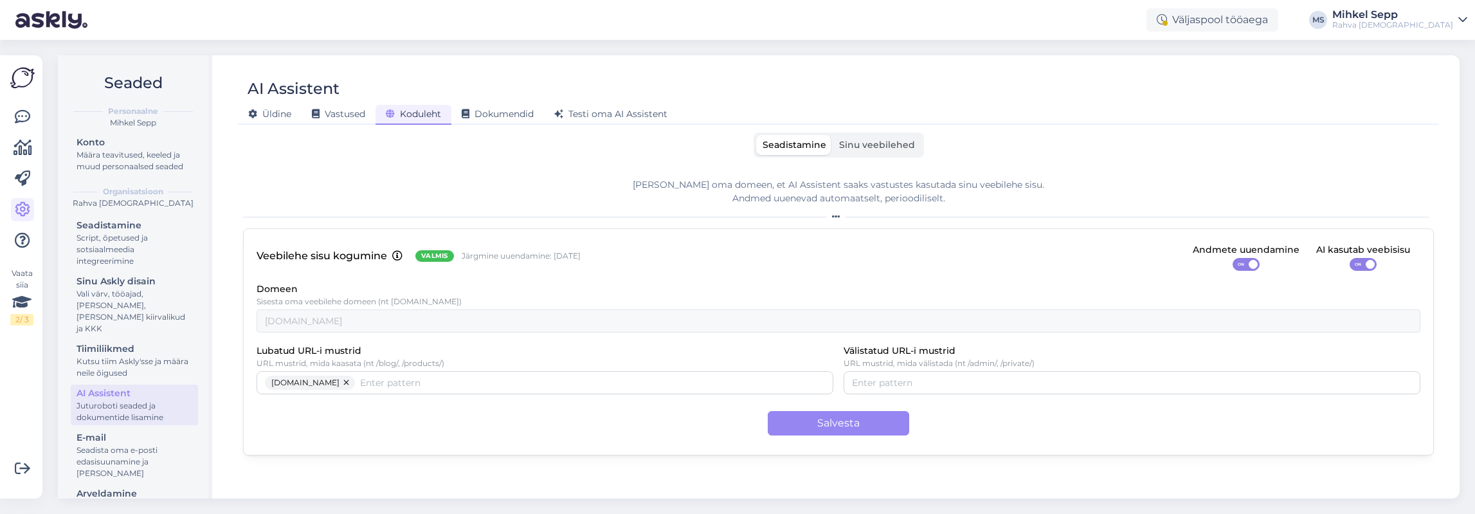
click at [500, 255] on p "Järgmine uuendamine: [DATE]" at bounding box center [521, 256] width 119 height 11
click at [450, 264] on div "Veebilehe sisu kogumine Valmis Järgmine uuendamine: [DATE] Andmete uuendamine O…" at bounding box center [839, 256] width 1164 height 29
drag, startPoint x: 474, startPoint y: 253, endPoint x: 608, endPoint y: 255, distance: 133.8
click at [608, 255] on div "Veebilehe sisu kogumine Valmis Järgmine uuendamine: [DATE] Andmete uuendamine O…" at bounding box center [839, 256] width 1164 height 29
click at [1355, 257] on div "AI kasutab veebisisu" at bounding box center [1363, 250] width 94 height 14
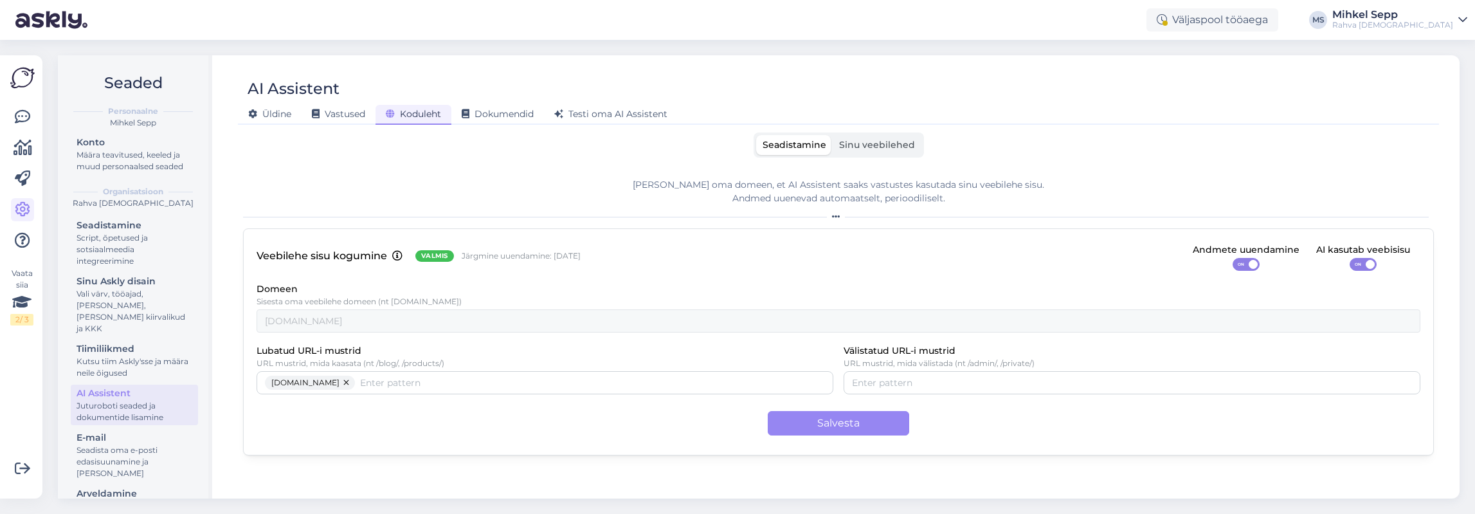
click at [1360, 261] on span "ON" at bounding box center [1357, 264] width 15 height 12
click at [1350, 258] on input "ON" at bounding box center [1350, 258] width 0 height 0
click at [1362, 264] on span "OFF" at bounding box center [1367, 264] width 15 height 12
click at [1350, 258] on input "OFF" at bounding box center [1350, 258] width 0 height 0
click at [352, 383] on button "button" at bounding box center [346, 382] width 15 height 14
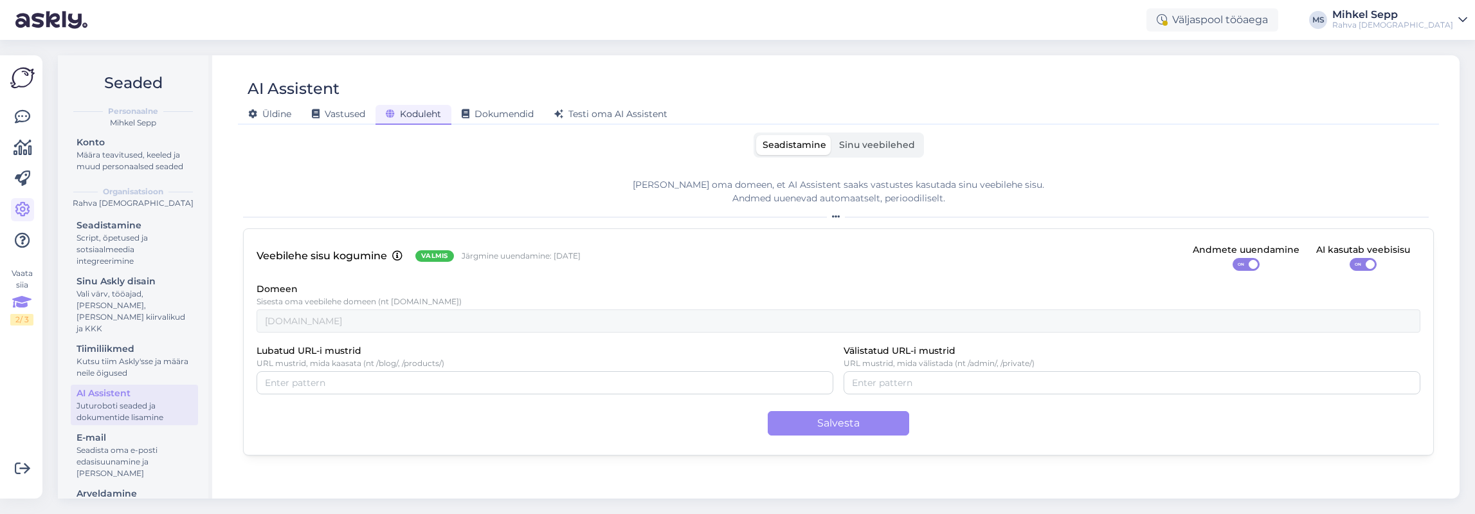
click at [18, 295] on icon at bounding box center [21, 302] width 19 height 23
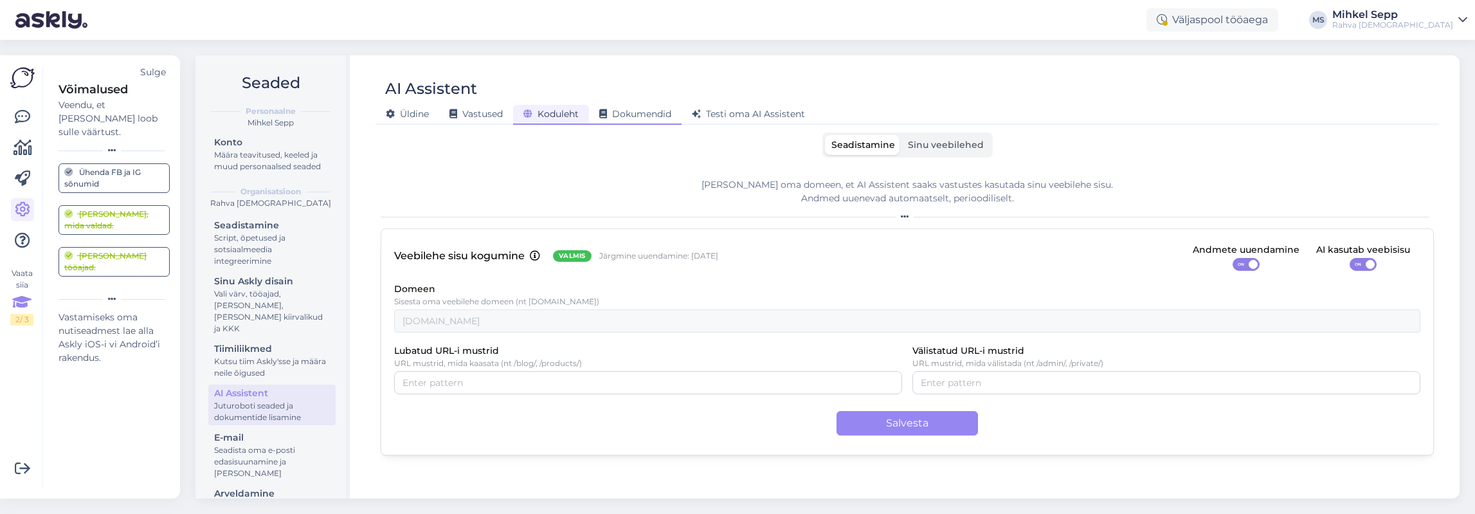
click at [601, 113] on icon at bounding box center [603, 114] width 8 height 9
